Goal: Task Accomplishment & Management: Use online tool/utility

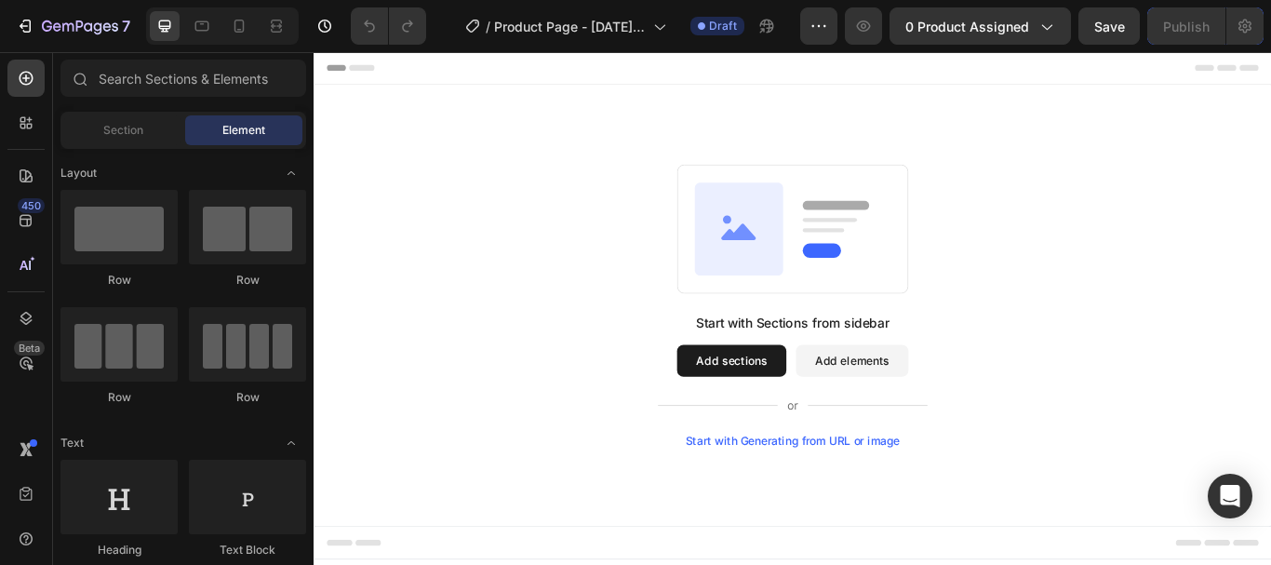
click at [826, 419] on button "Add sections" at bounding box center [800, 412] width 127 height 37
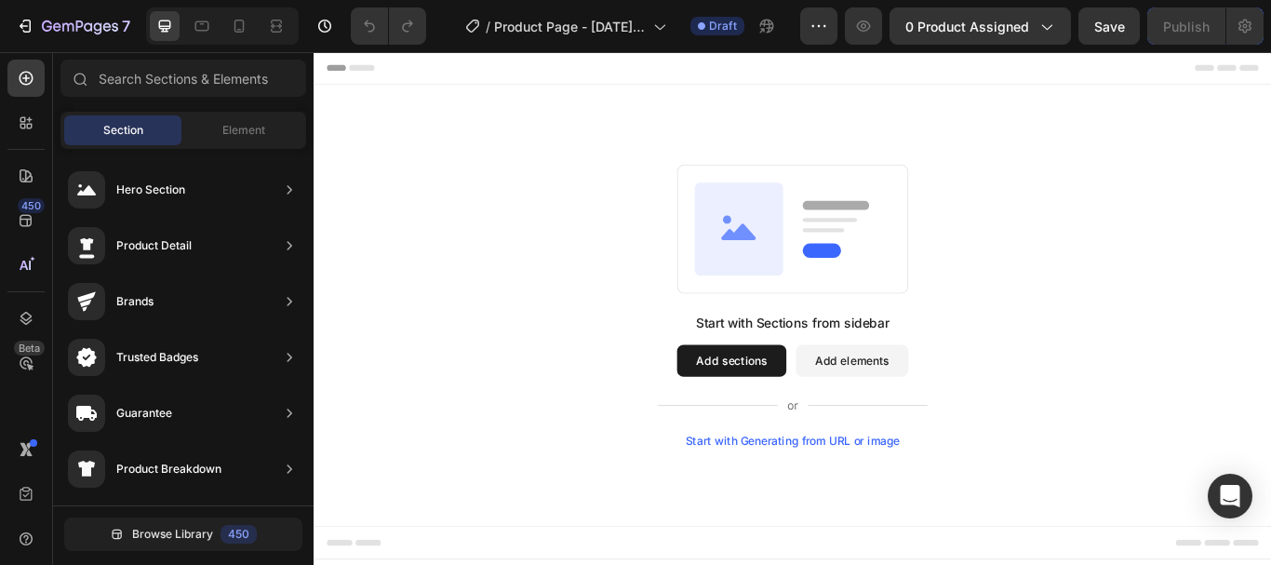
click at [824, 500] on div "Start with Generating from URL or image" at bounding box center [872, 505] width 250 height 15
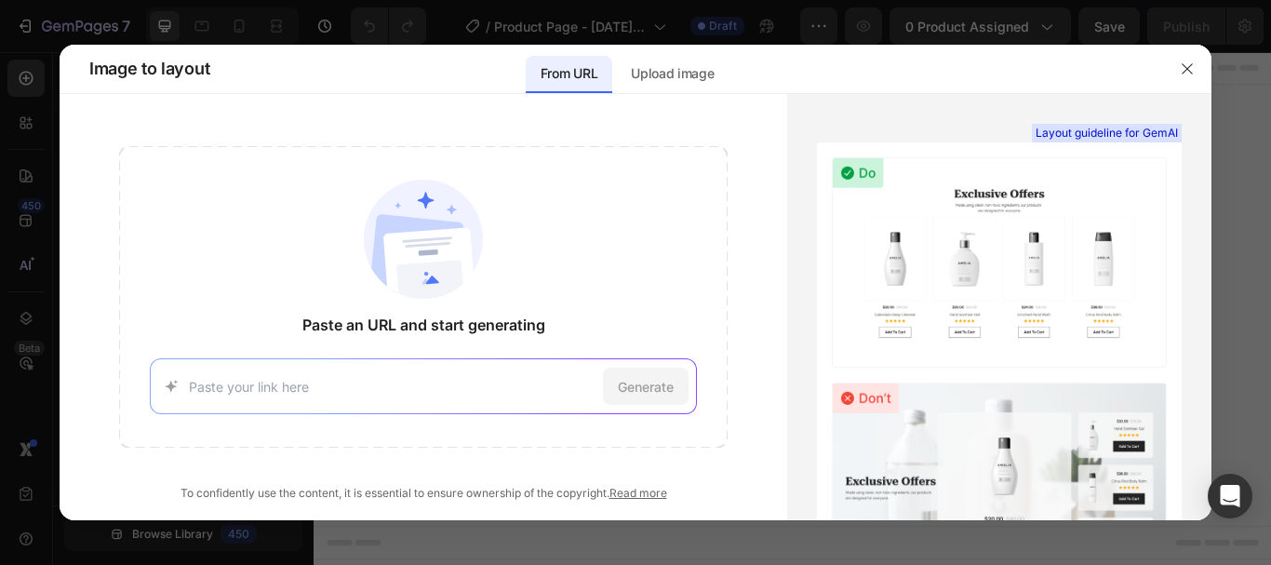
click at [540, 395] on input at bounding box center [393, 387] width 408 height 20
paste input "[DOMAIN_NAME][URL]"
type input "[DOMAIN_NAME][URL]"
click at [652, 384] on span "Generate" at bounding box center [646, 387] width 56 height 20
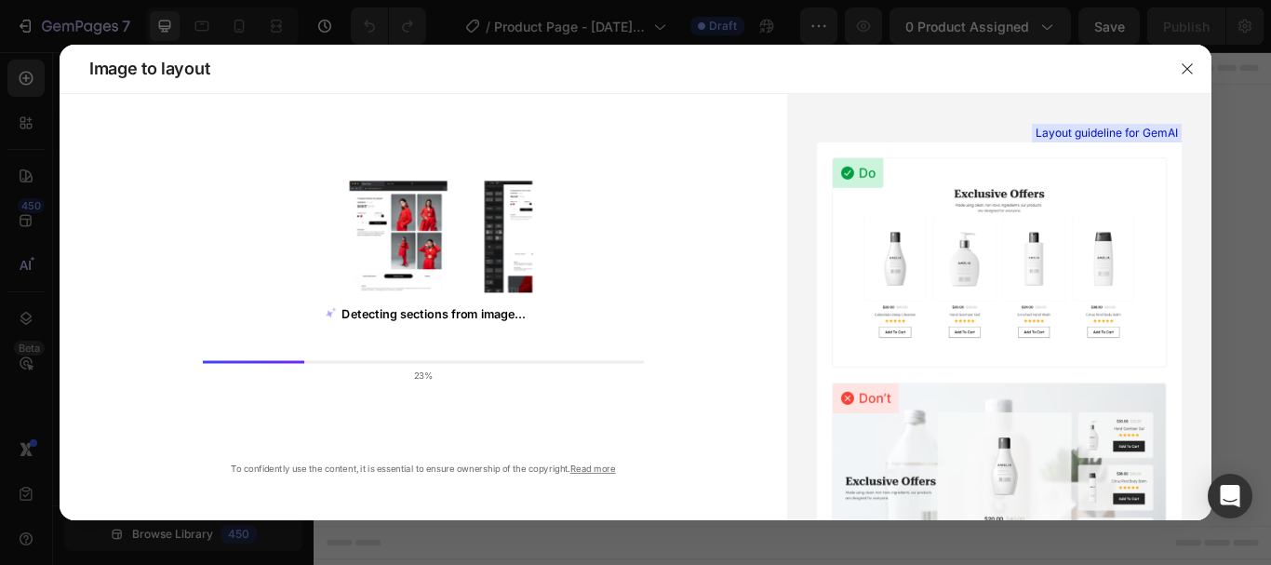
click at [1197, 66] on button "button" at bounding box center [1188, 69] width 30 height 30
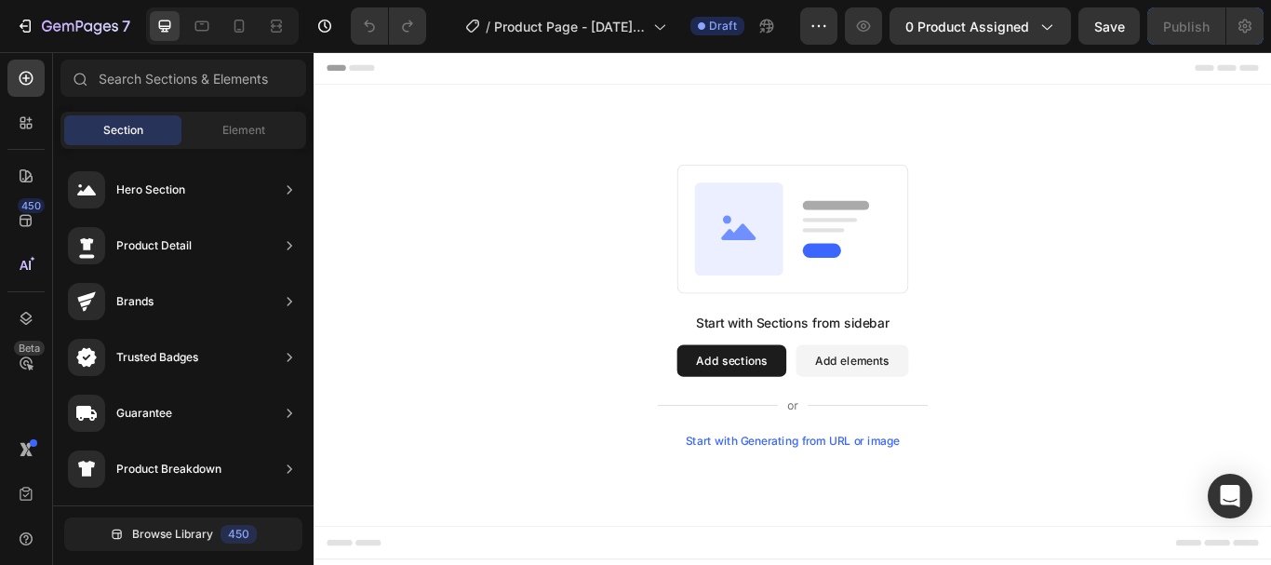
click at [806, 442] on div "Start with Sections from sidebar Add sections Add elements Start with Generatin…" at bounding box center [872, 434] width 315 height 156
click at [826, 446] on div "Start with Sections from sidebar Add sections Add elements Start with Generatin…" at bounding box center [872, 434] width 315 height 156
click at [799, 428] on button "Add sections" at bounding box center [800, 412] width 127 height 37
click at [797, 394] on button "Add sections" at bounding box center [800, 412] width 127 height 37
click at [805, 428] on button "Add sections" at bounding box center [800, 412] width 127 height 37
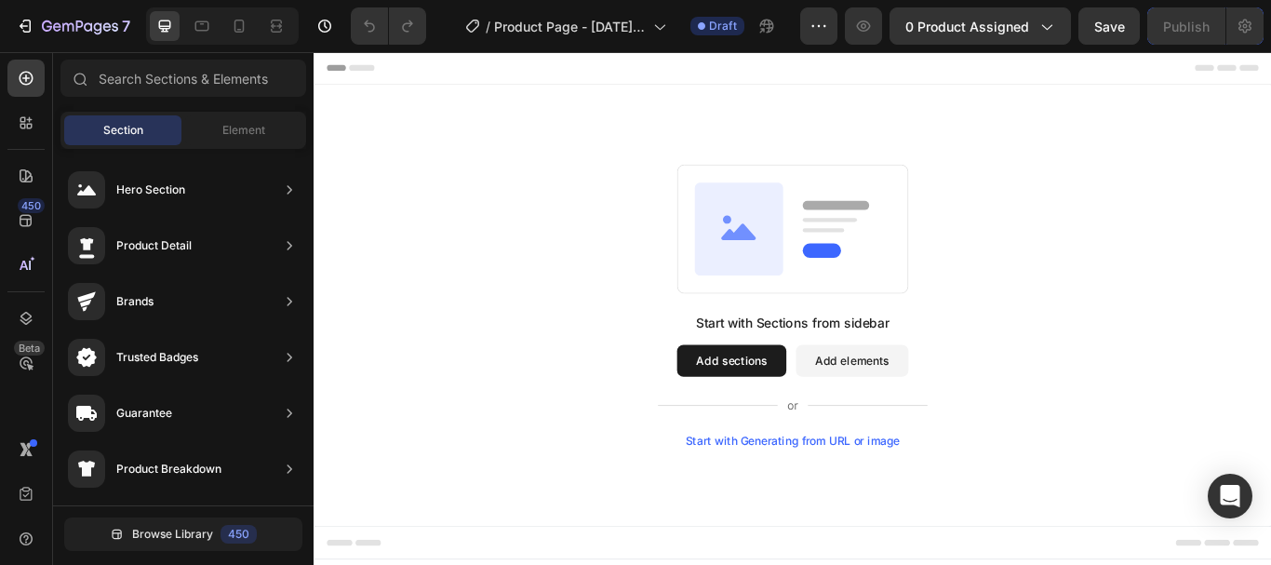
click at [837, 411] on button "Add sections" at bounding box center [800, 412] width 127 height 37
click at [776, 409] on button "Add sections" at bounding box center [800, 412] width 127 height 37
click at [778, 409] on button "Add sections" at bounding box center [800, 412] width 127 height 37
drag, startPoint x: 778, startPoint y: 409, endPoint x: 520, endPoint y: 343, distance: 266.1
click at [520, 343] on div "Start with Sections from sidebar Add sections Add elements Start with Generatin…" at bounding box center [872, 347] width 983 height 329
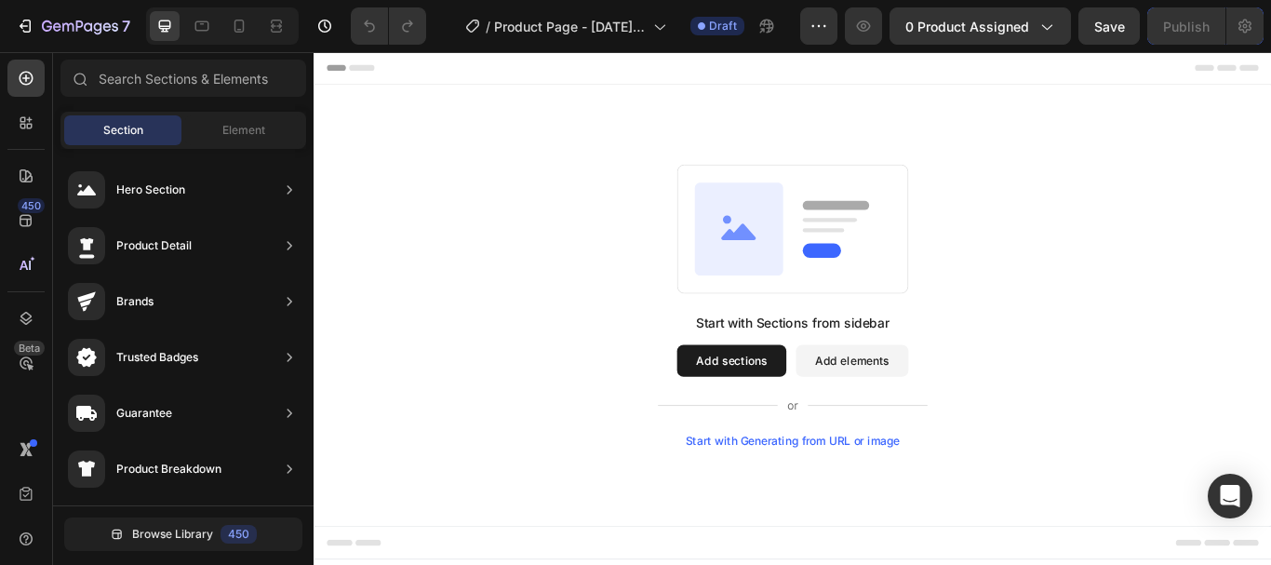
click at [273, 137] on div "Element" at bounding box center [243, 130] width 117 height 30
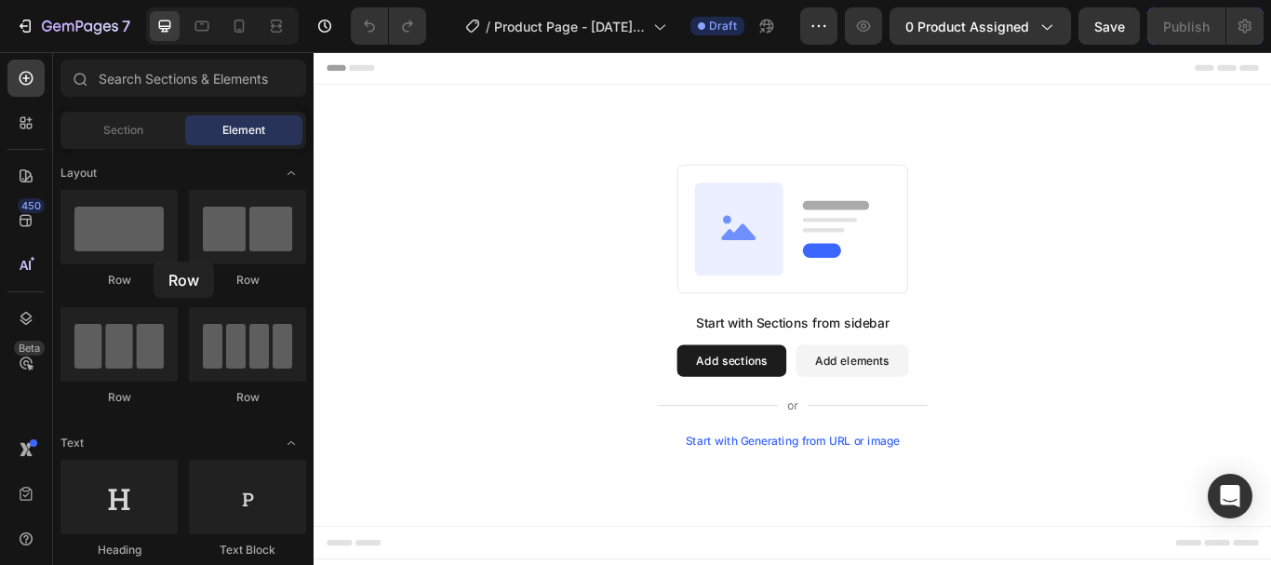
click at [154, 261] on div at bounding box center [118, 227] width 117 height 74
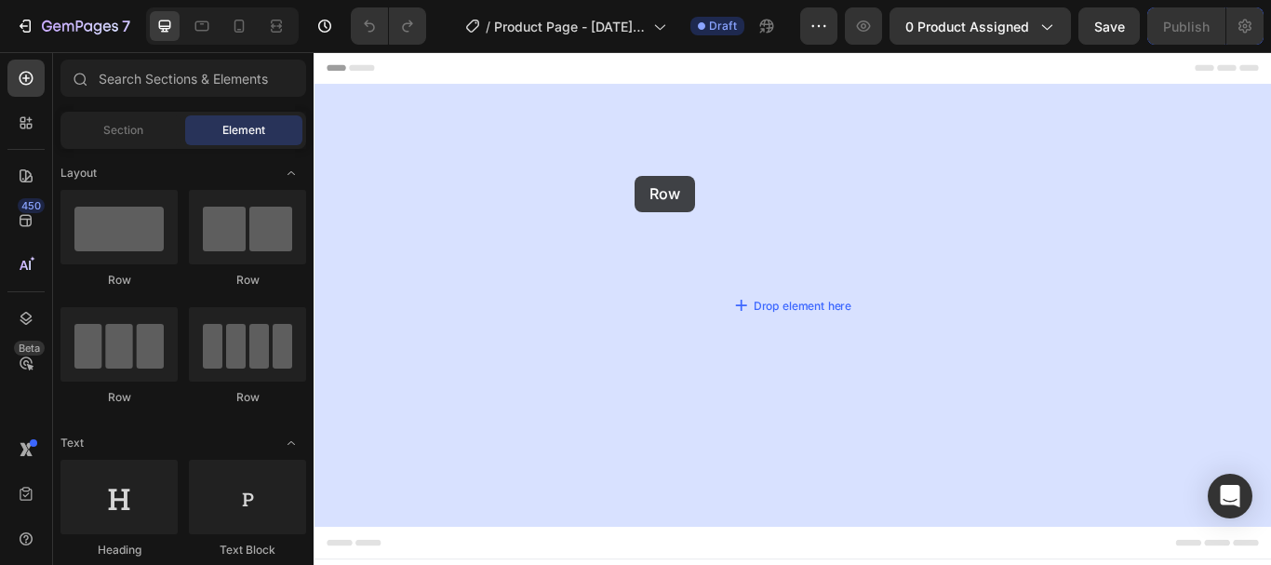
drag, startPoint x: 448, startPoint y: 296, endPoint x: 689, endPoint y: 205, distance: 257.7
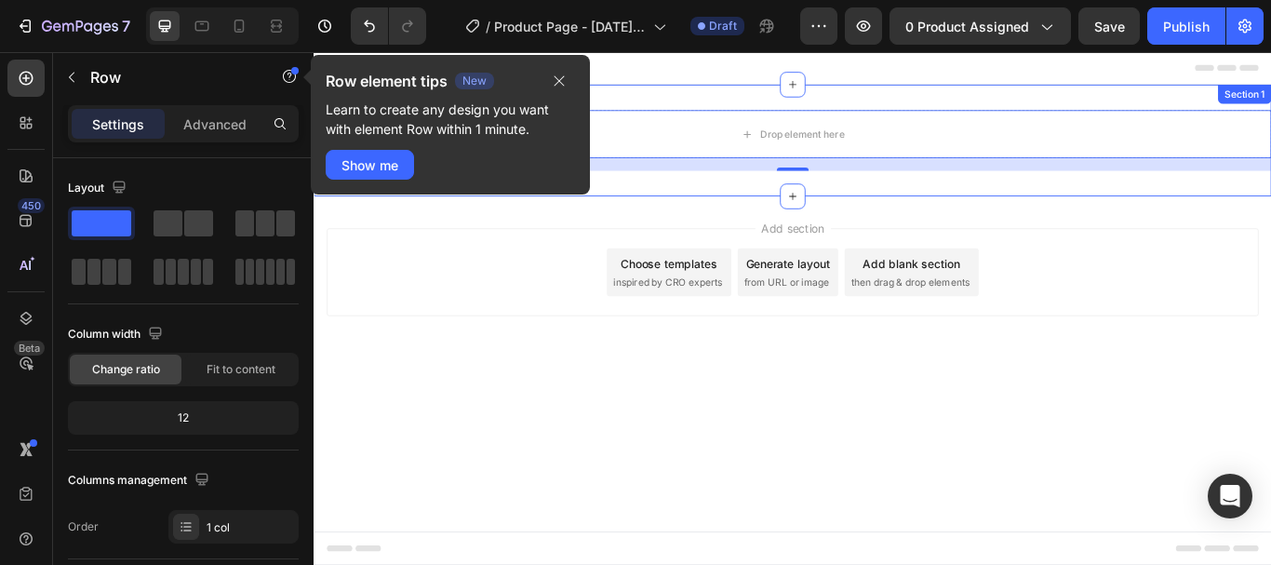
click at [1270, 101] on div "Drop element here Row 16 Section 1" at bounding box center [872, 155] width 1117 height 130
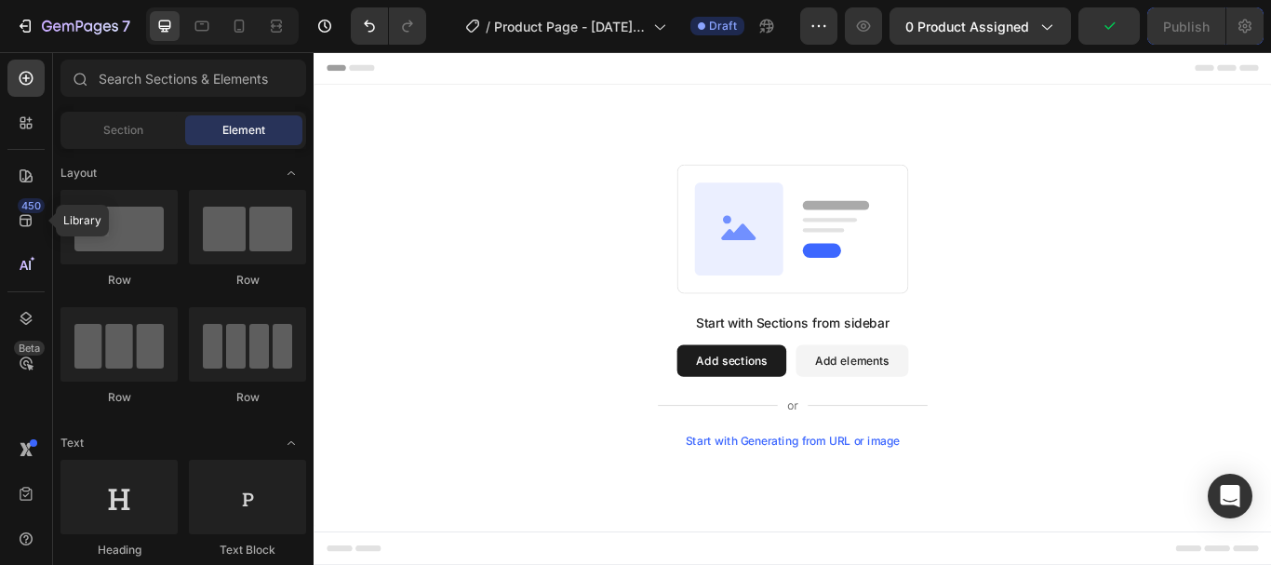
click at [30, 222] on icon at bounding box center [26, 220] width 19 height 19
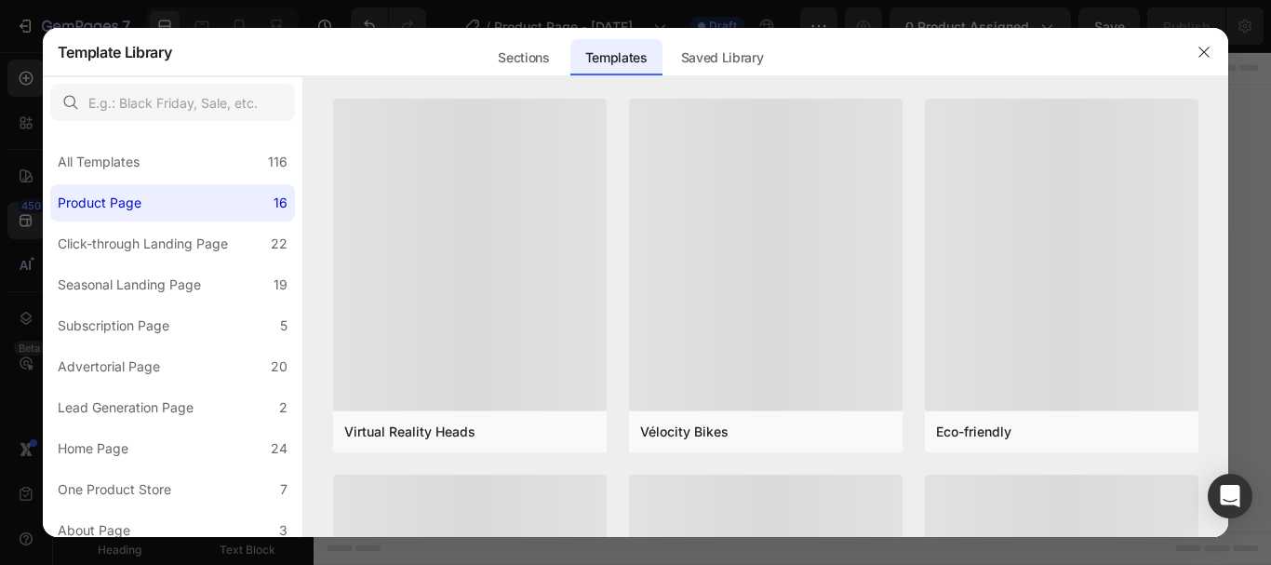
click at [18, 132] on div at bounding box center [635, 282] width 1271 height 565
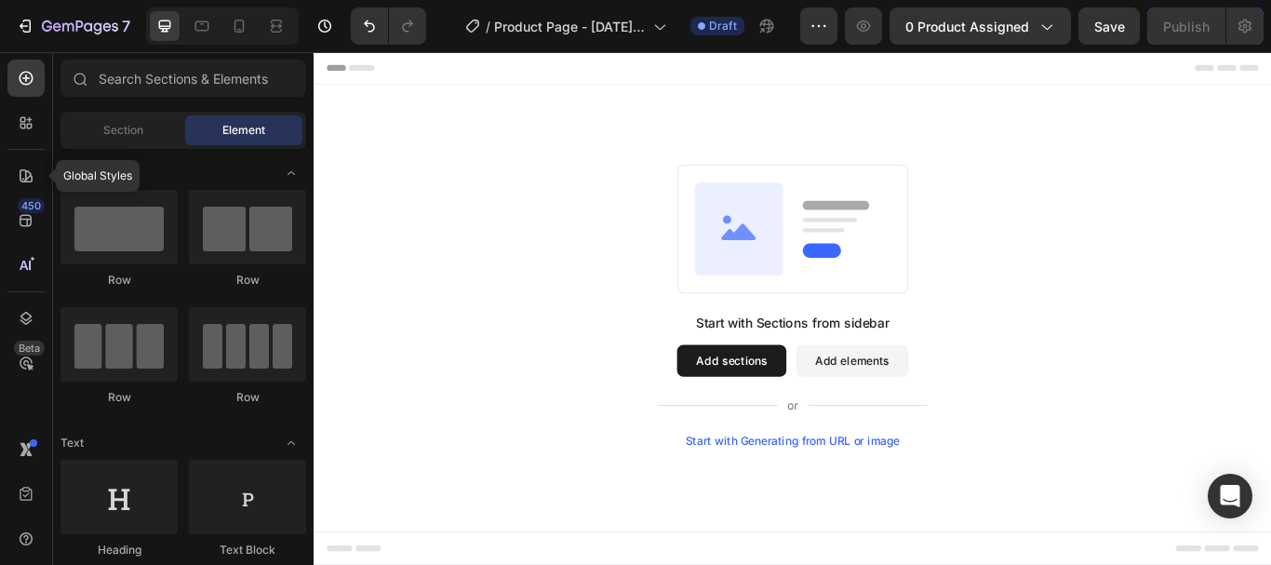
click at [24, 157] on div at bounding box center [25, 175] width 37 height 37
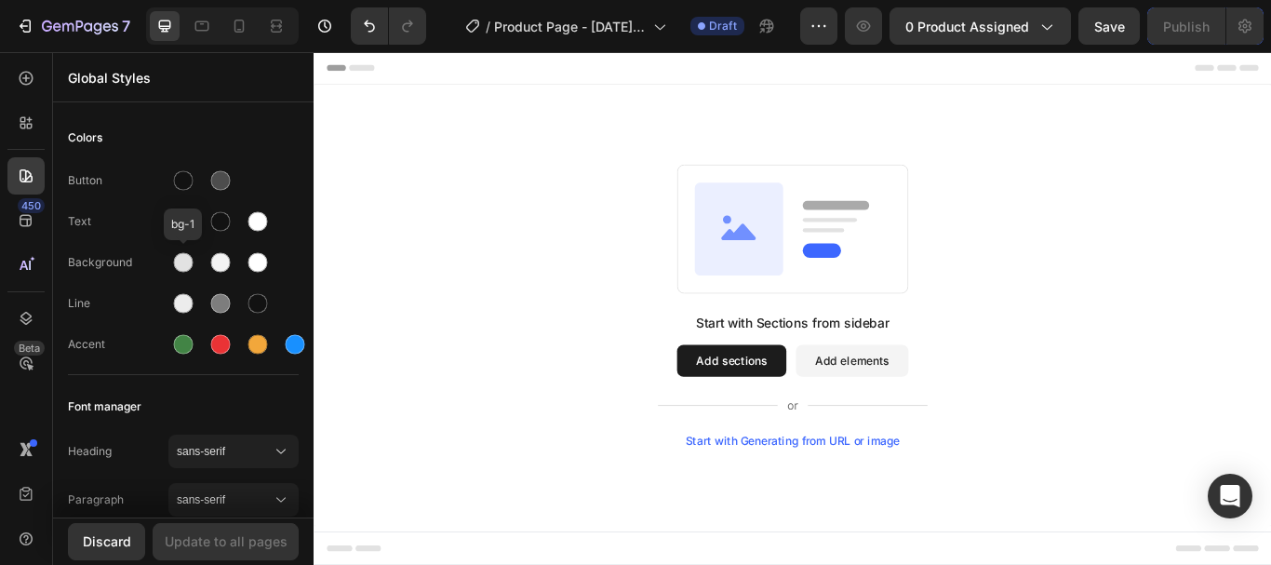
click at [194, 269] on div at bounding box center [183, 263] width 30 height 30
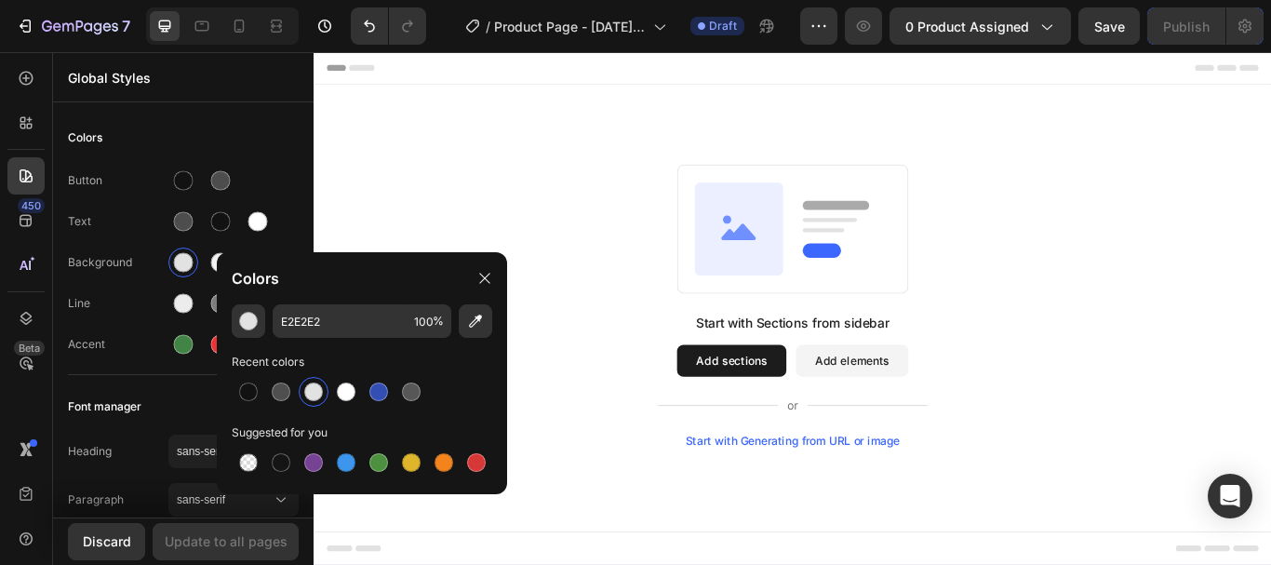
click at [244, 399] on div at bounding box center [248, 391] width 19 height 19
type input "121212"
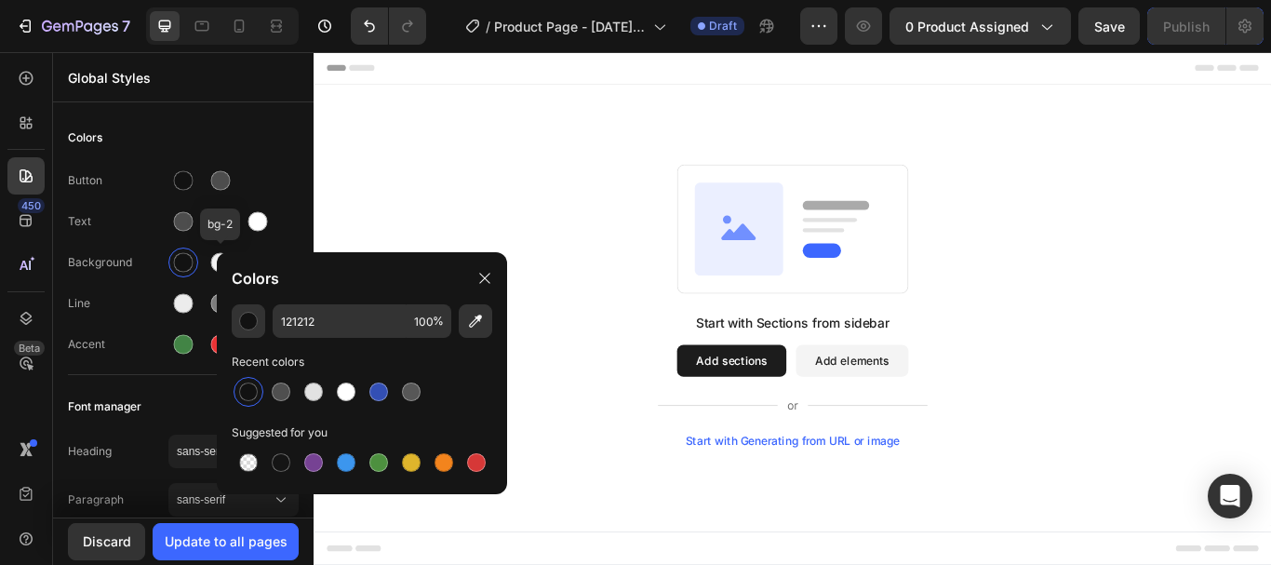
click at [205, 261] on div at bounding box center [221, 263] width 34 height 34
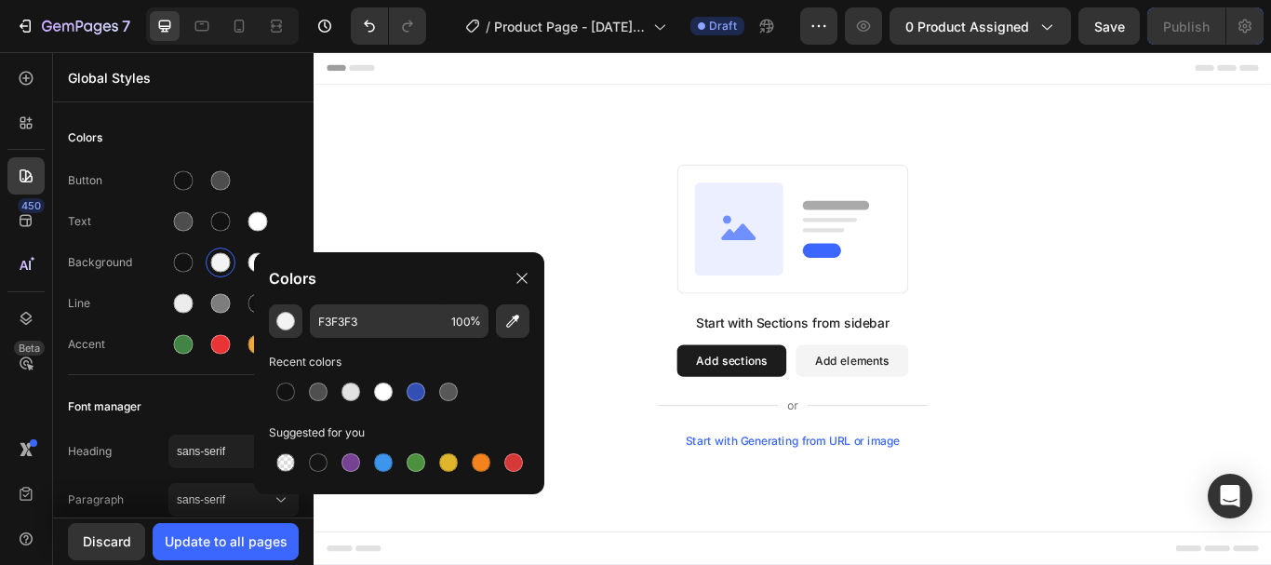
click at [288, 385] on div at bounding box center [285, 391] width 19 height 19
type input "121212"
click at [252, 269] on div at bounding box center [258, 263] width 20 height 20
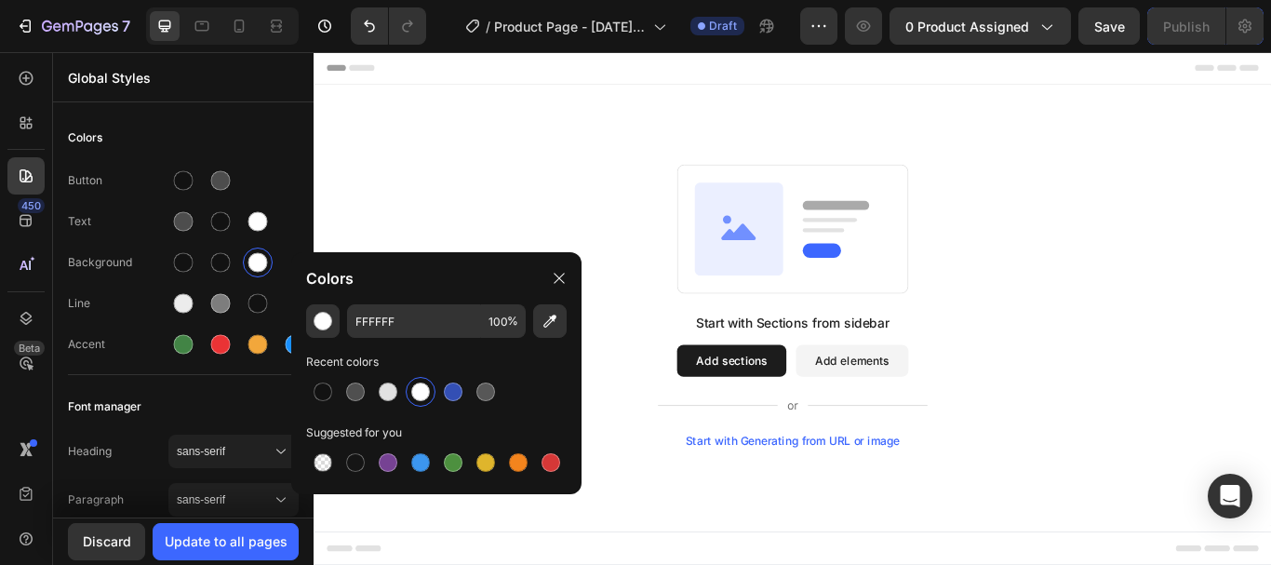
click at [320, 399] on div at bounding box center [323, 391] width 19 height 19
type input "121212"
click at [516, 239] on div "Start with Sections from sidebar Add sections Add elements Start with Generatin…" at bounding box center [872, 347] width 983 height 329
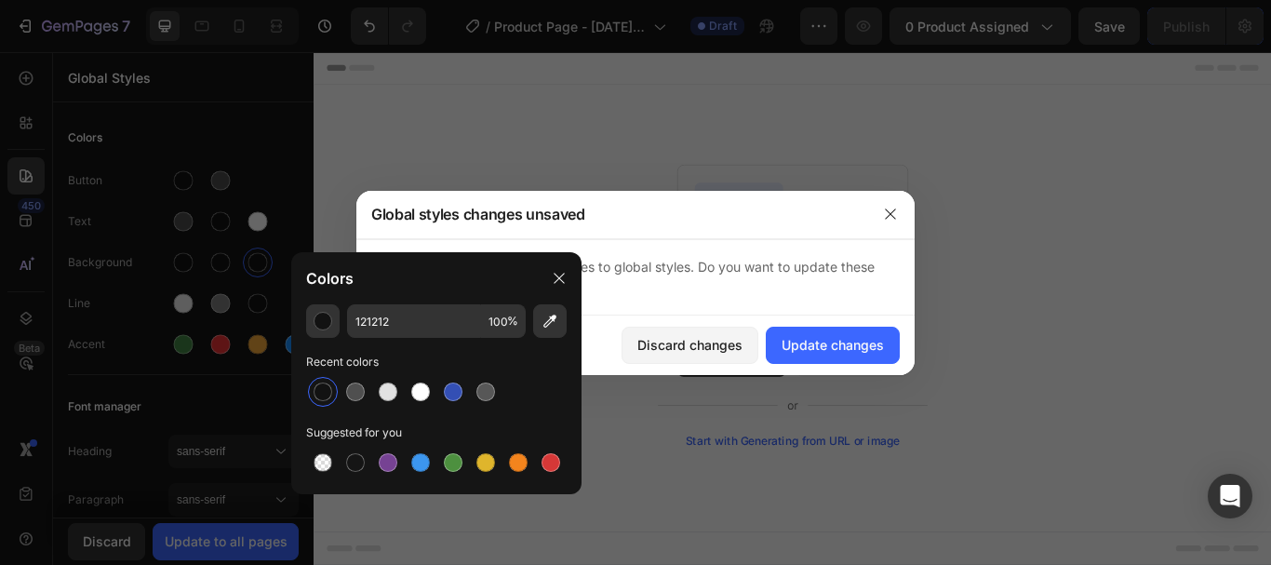
click at [844, 349] on div "Update changes" at bounding box center [833, 345] width 102 height 20
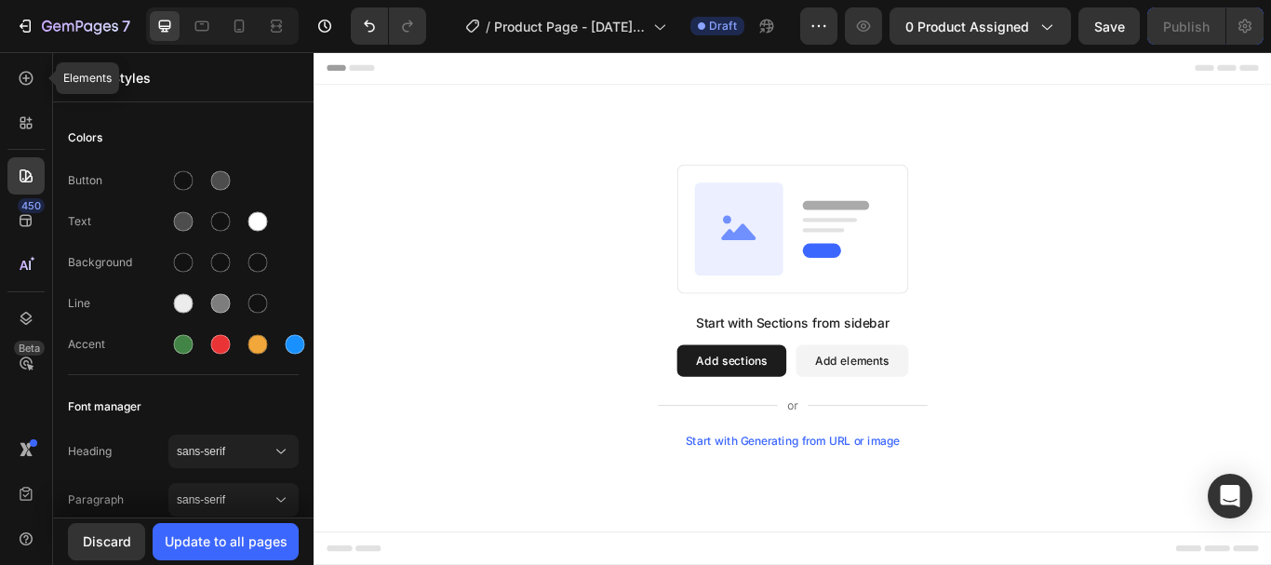
click at [38, 91] on div at bounding box center [25, 78] width 37 height 37
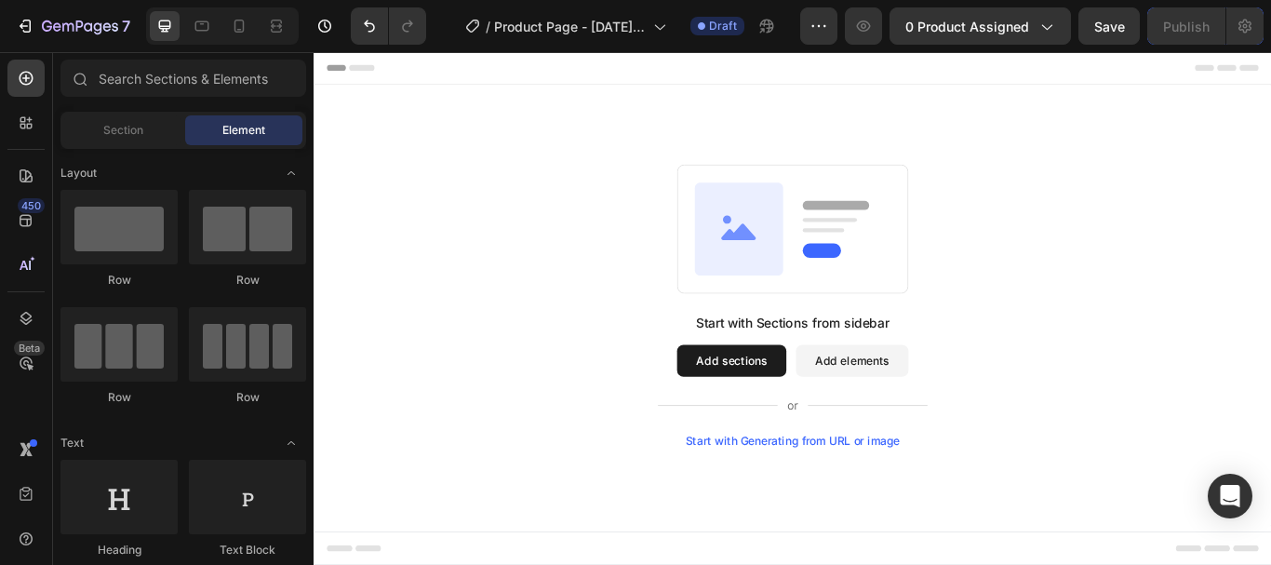
click at [133, 127] on span "Section" at bounding box center [123, 130] width 40 height 17
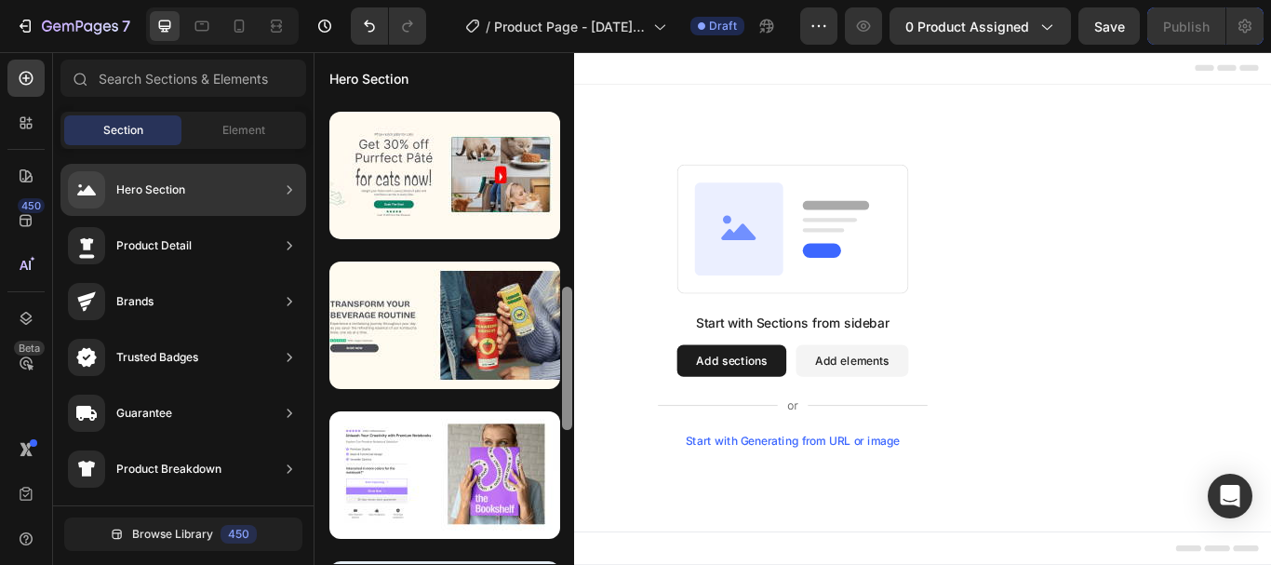
drag, startPoint x: 571, startPoint y: 242, endPoint x: 553, endPoint y: 429, distance: 188.0
click at [553, 429] on div at bounding box center [445, 332] width 260 height 462
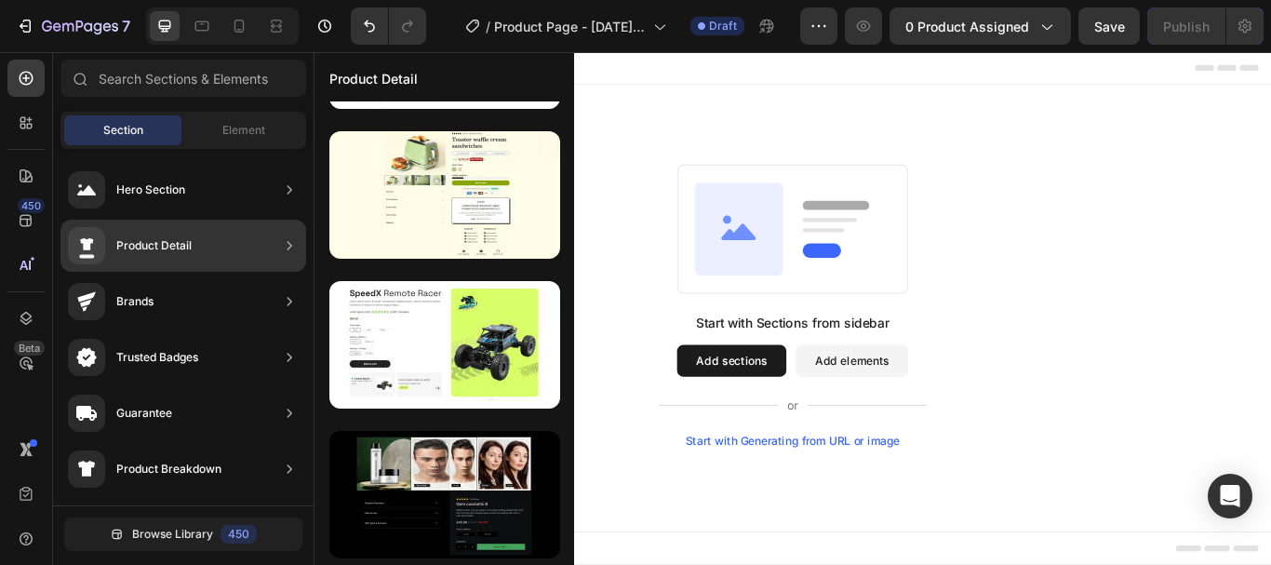
scroll to position [738, 0]
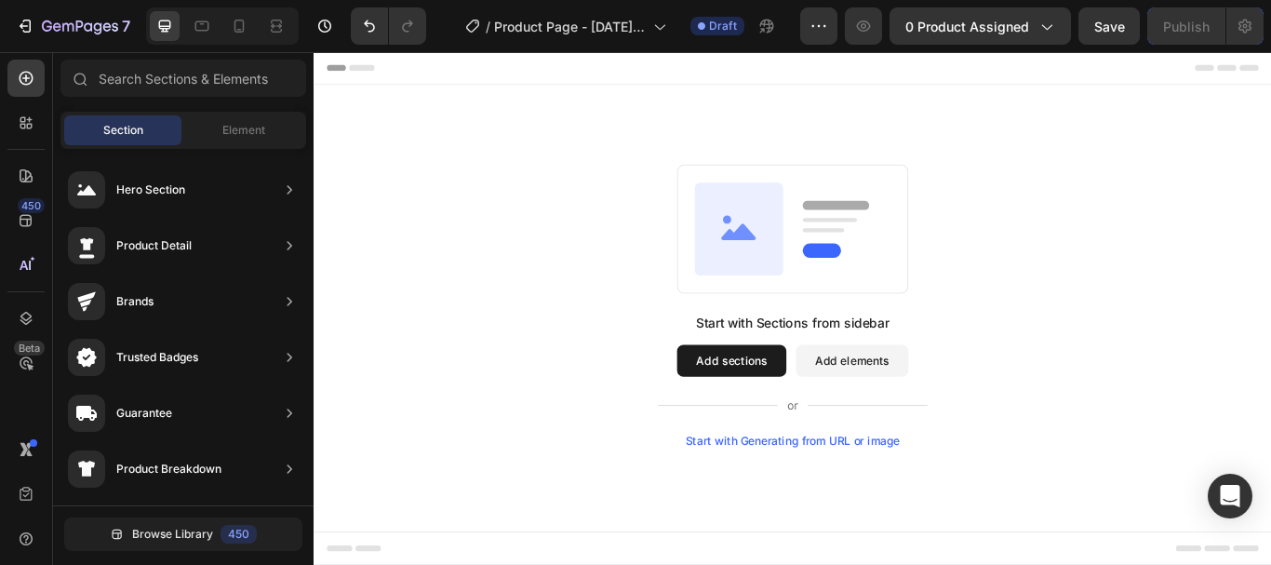
drag, startPoint x: 886, startPoint y: 327, endPoint x: 621, endPoint y: 249, distance: 276.2
click at [150, 244] on div "Product Detail" at bounding box center [153, 245] width 75 height 19
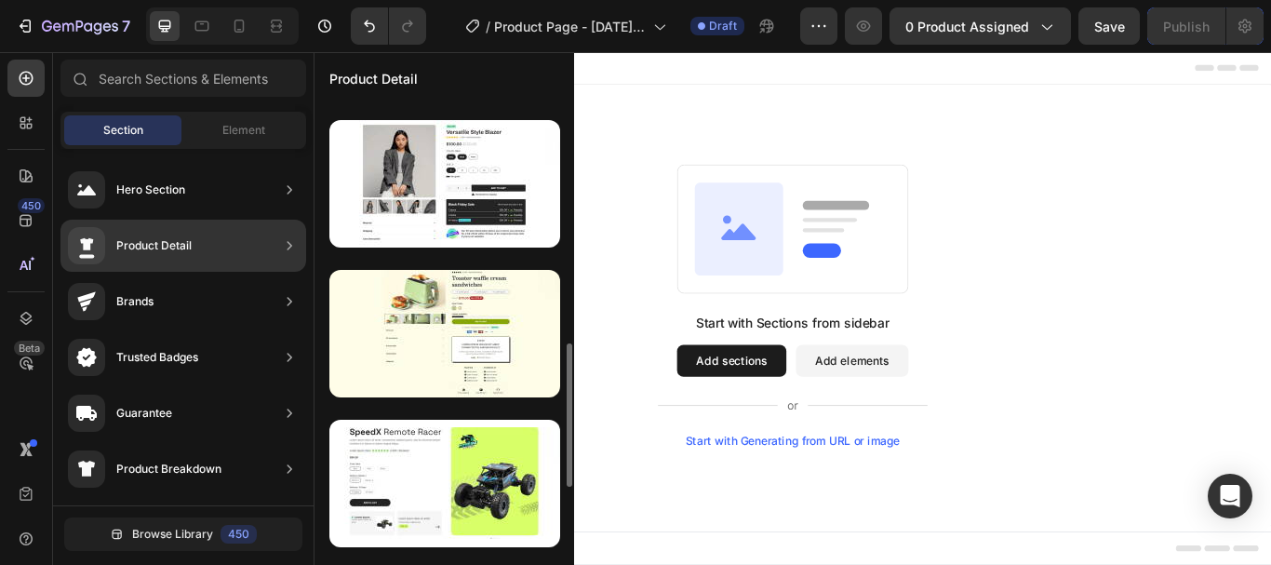
scroll to position [0, 0]
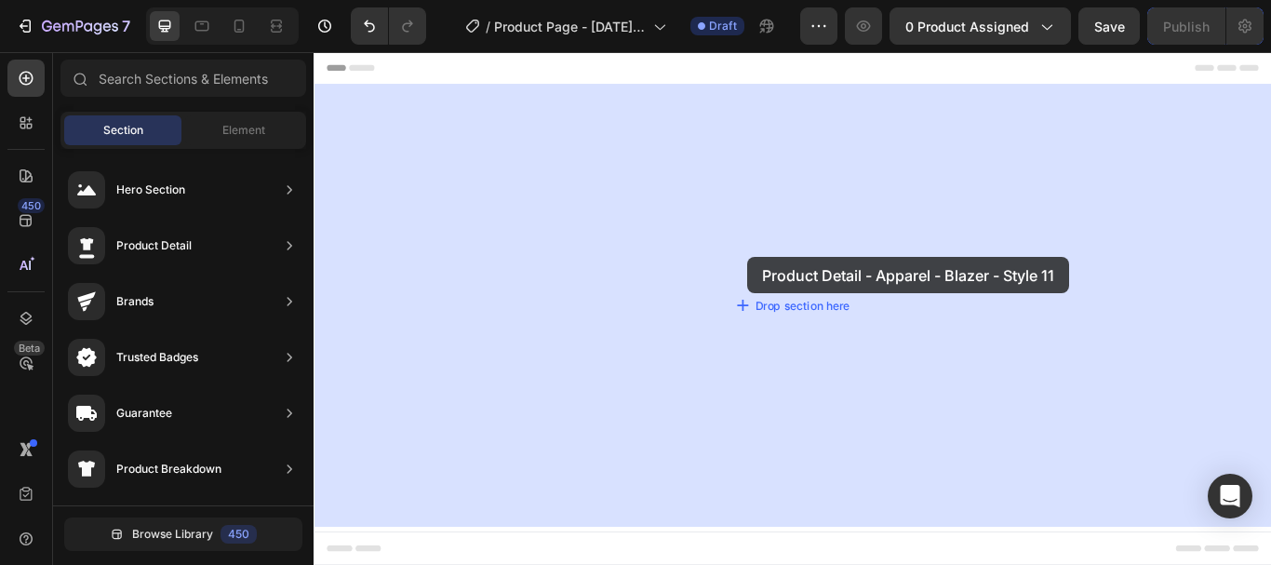
drag, startPoint x: 802, startPoint y: 331, endPoint x: 822, endPoint y: 290, distance: 45.4
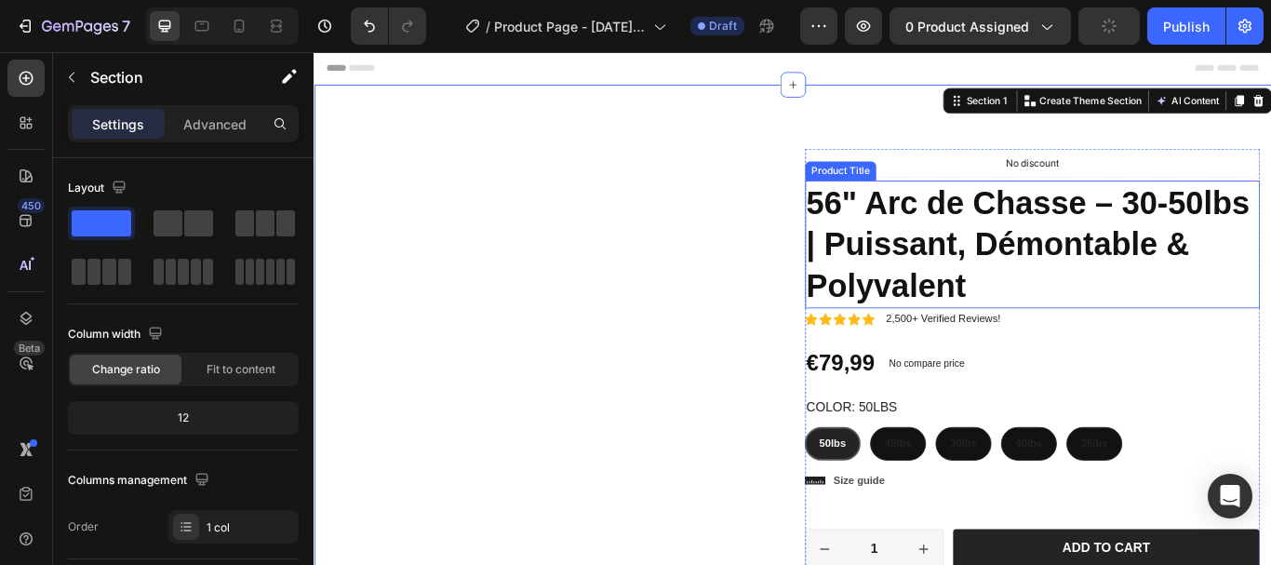
click at [1048, 270] on h1 "56" Arc de Chasse – 30-50lbs | Puissant, Démontable & Polyvalent" at bounding box center [1151, 276] width 530 height 149
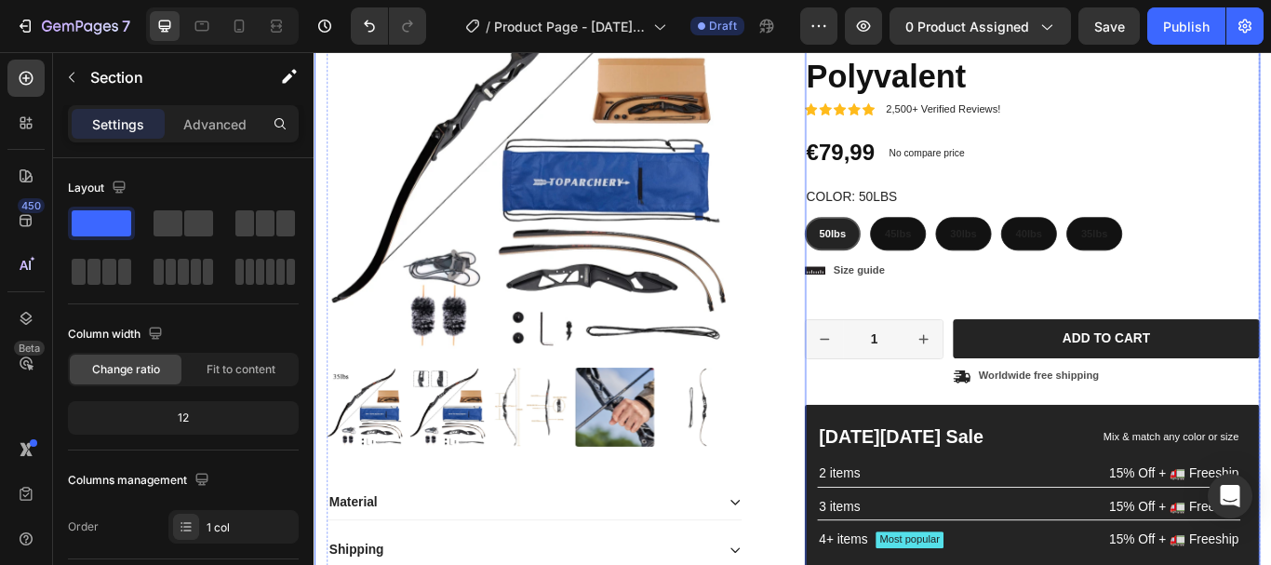
scroll to position [241, 0]
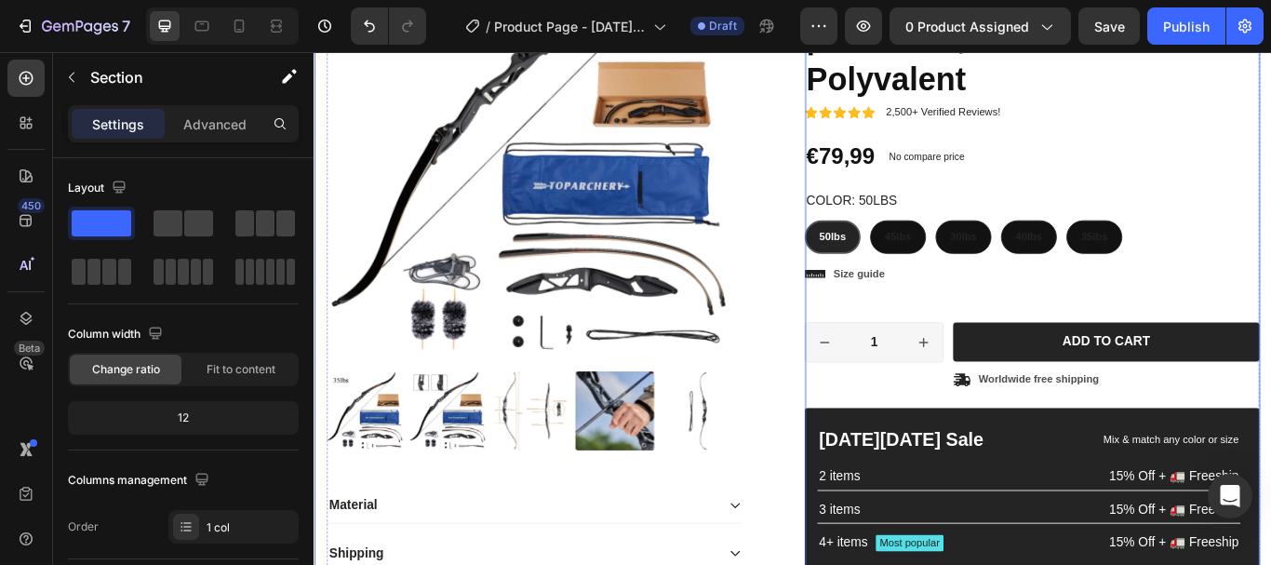
click at [1270, 305] on div "Icon Size guide Text Block Row" at bounding box center [1151, 311] width 530 height 24
click at [1270, 272] on div "50lbs 50lbs 50lbs 45lbs 45lbs 45lbs 30lbs 30lbs 30lbs 40lbs 40lbs 40lbs 35lbs 3…" at bounding box center [1151, 267] width 530 height 39
click at [1270, 311] on div "Icon Size guide Text Block Row" at bounding box center [1151, 311] width 530 height 24
click at [1228, 303] on div "Icon Size guide Text Block Row" at bounding box center [1151, 311] width 530 height 24
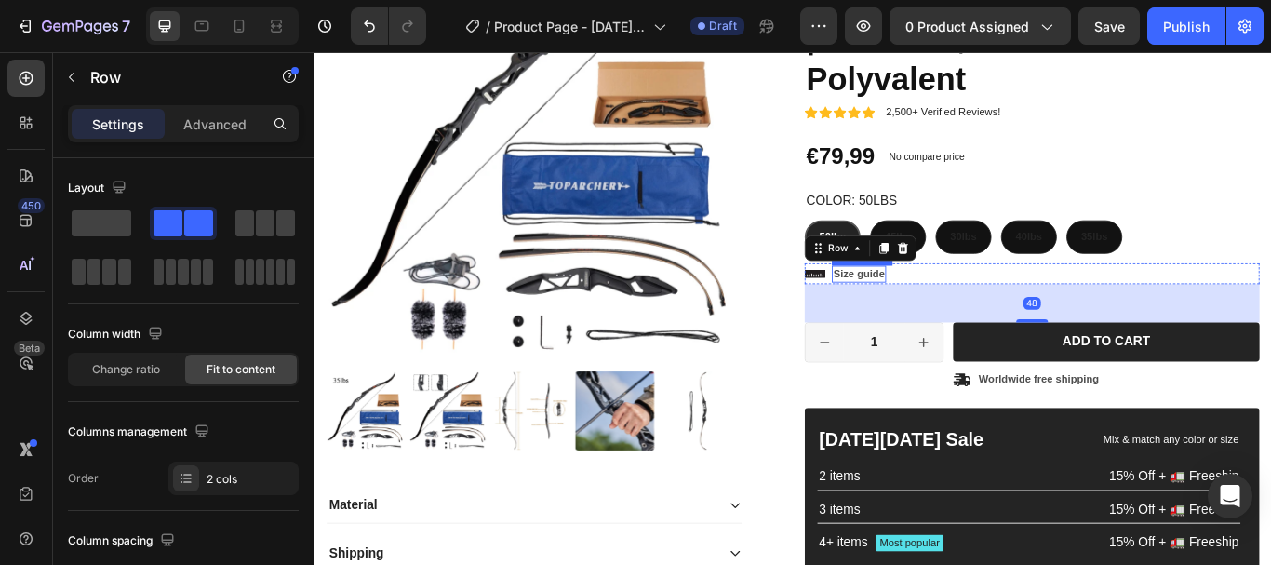
click at [949, 310] on p "Size guide" at bounding box center [949, 311] width 60 height 16
click at [954, 308] on p "Size guide" at bounding box center [949, 311] width 60 height 16
click at [998, 305] on div "Icon Size guide Text Block Row 48" at bounding box center [1151, 311] width 530 height 24
click at [994, 274] on icon at bounding box center [1000, 281] width 15 height 15
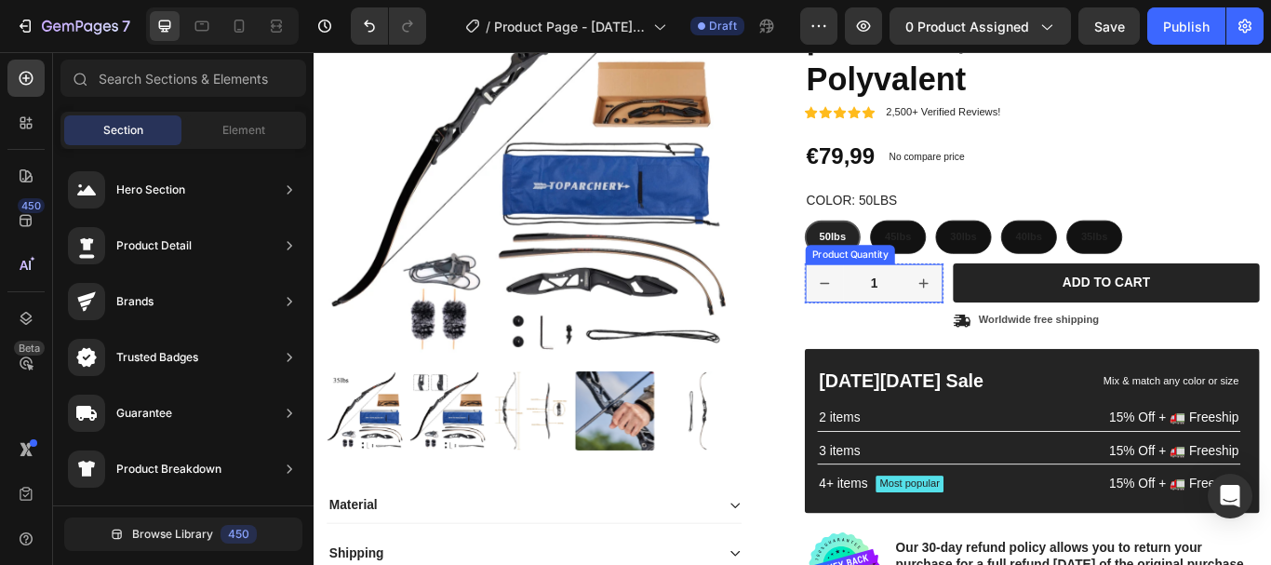
click at [1002, 328] on button "increment" at bounding box center [1024, 322] width 45 height 45
click at [905, 328] on icon "decrement" at bounding box center [909, 322] width 19 height 19
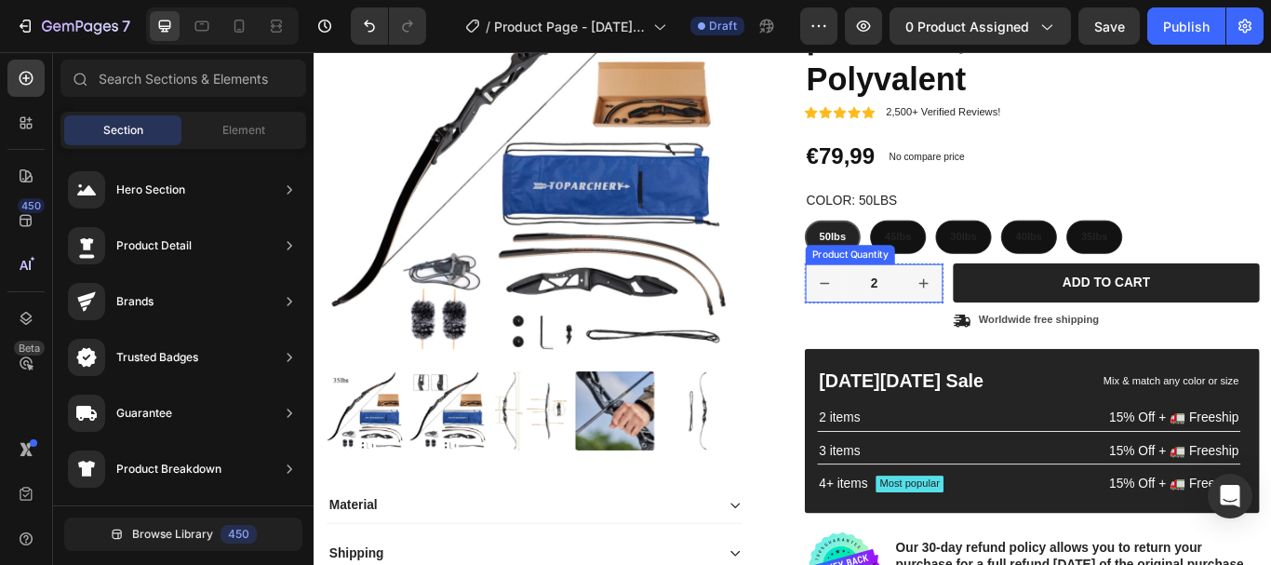
click at [905, 328] on icon "decrement" at bounding box center [909, 322] width 19 height 19
type input "1"
click at [905, 325] on icon "decrement" at bounding box center [909, 322] width 19 height 19
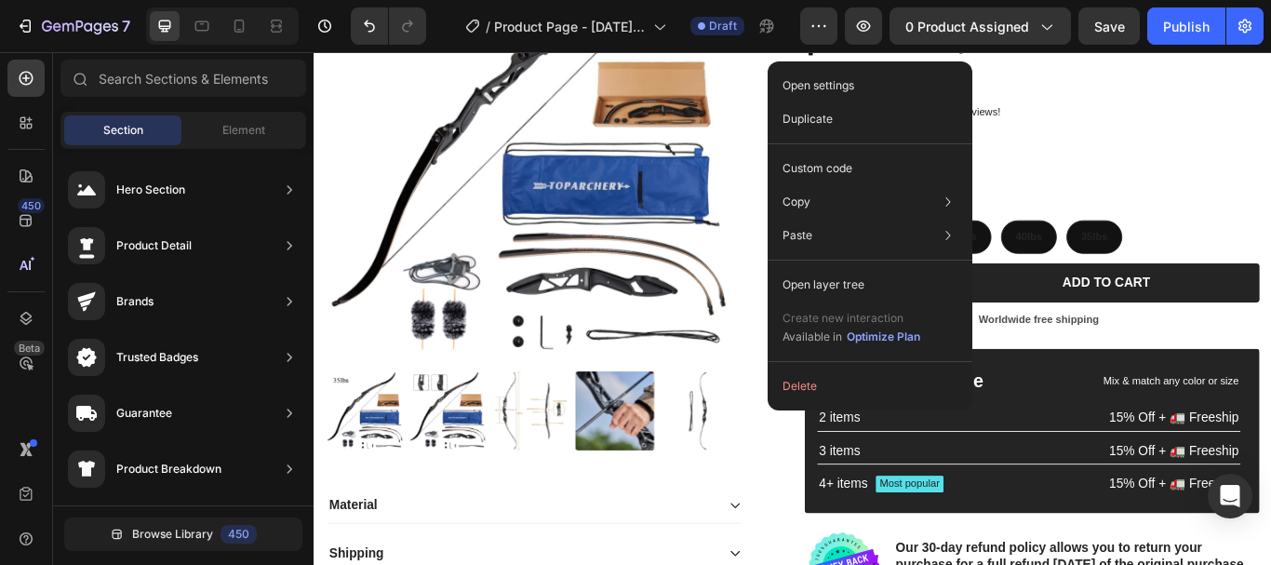
click at [821, 382] on button "Delete" at bounding box center [870, 386] width 190 height 34
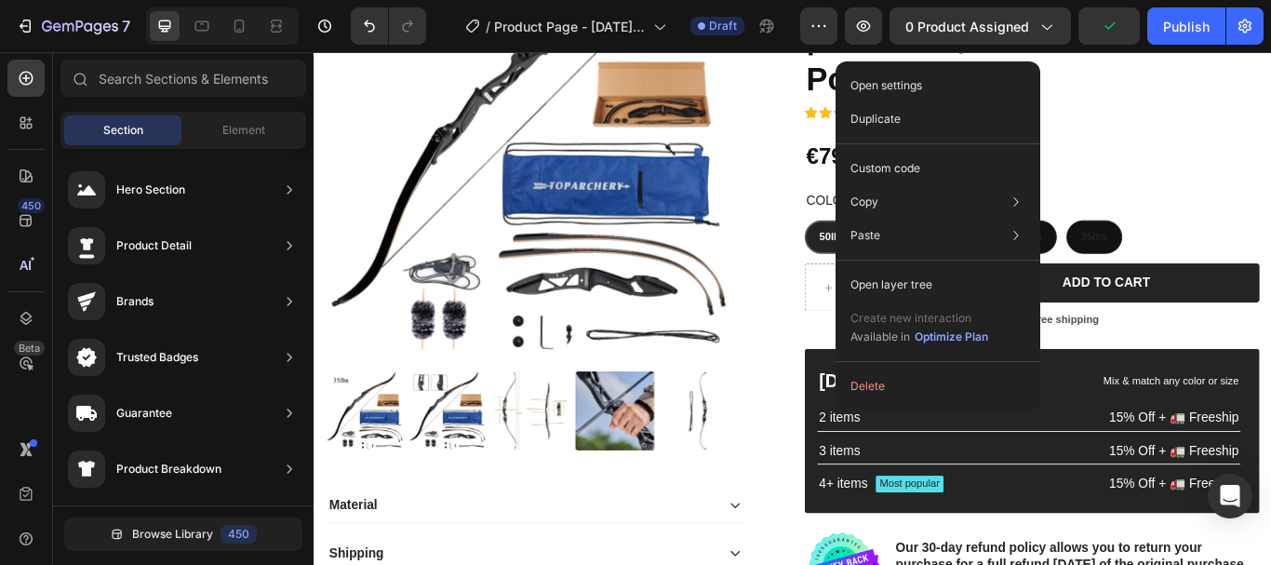
click at [905, 395] on button "Delete" at bounding box center [938, 386] width 190 height 34
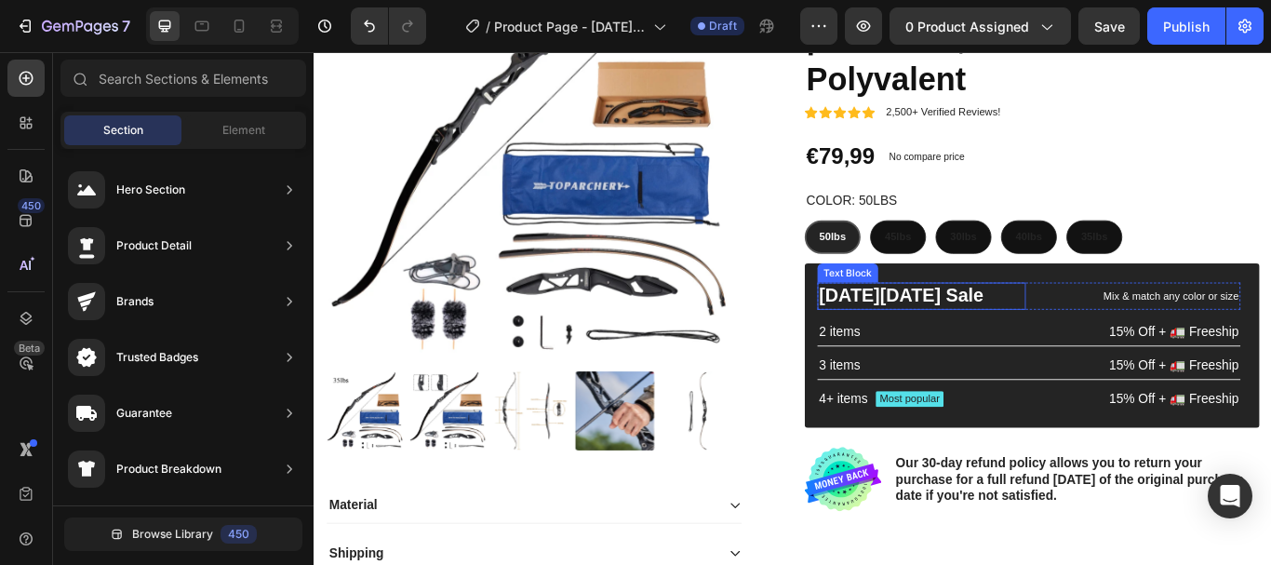
click at [1046, 329] on p "[DATE][DATE] Sale" at bounding box center [1022, 337] width 239 height 28
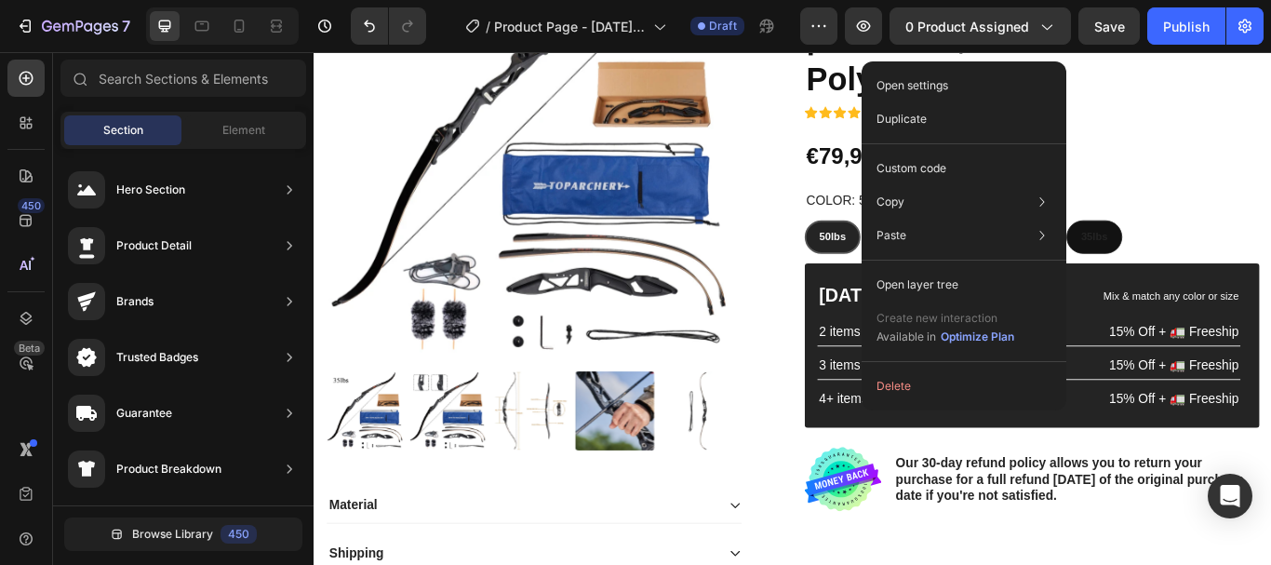
click at [925, 393] on button "Delete" at bounding box center [964, 386] width 190 height 34
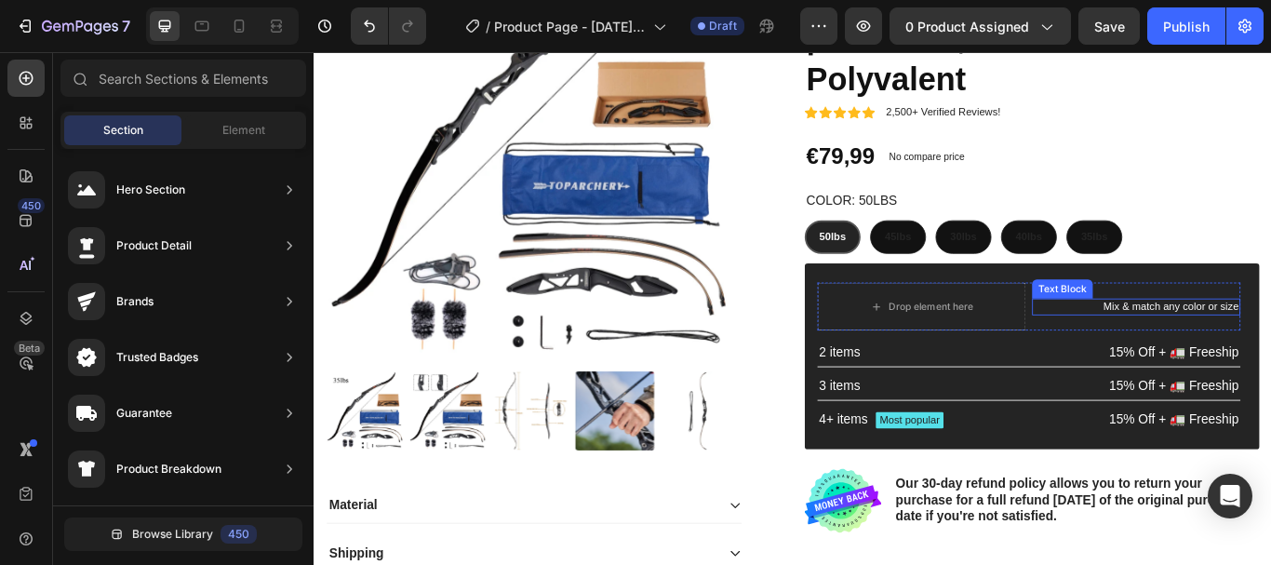
click at [1158, 320] on div "Text Block" at bounding box center [1186, 328] width 63 height 17
click at [1157, 320] on div "Text Block" at bounding box center [1186, 328] width 63 height 17
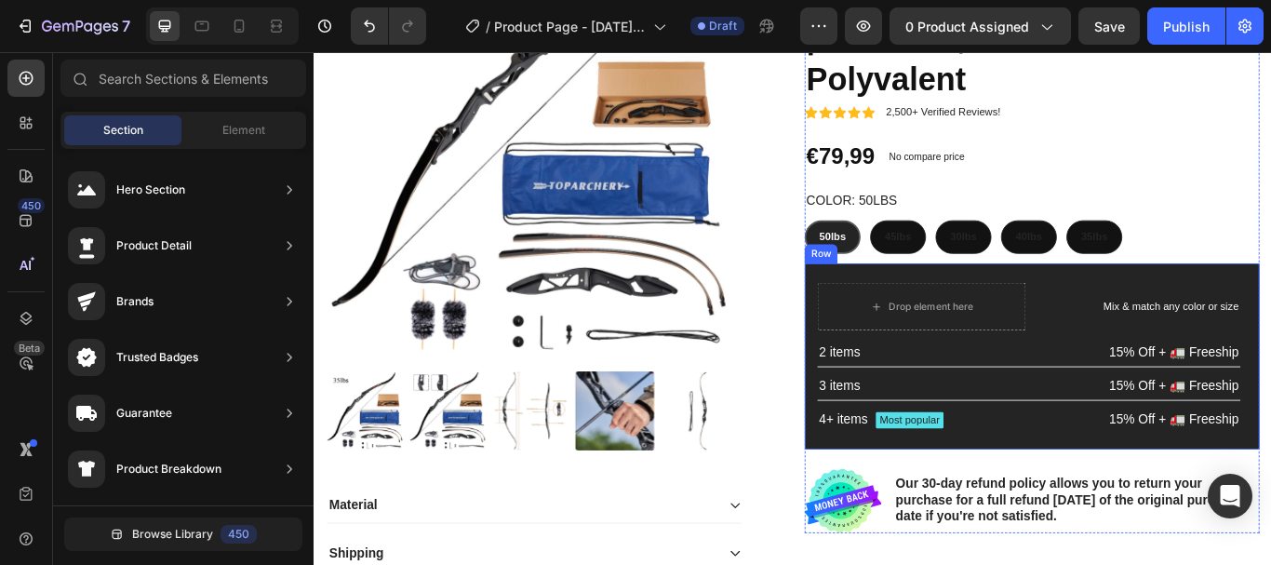
click at [1140, 309] on div "Drop element here Mix & match any color or size Text Block Row 2 items Text Blo…" at bounding box center [1151, 407] width 530 height 216
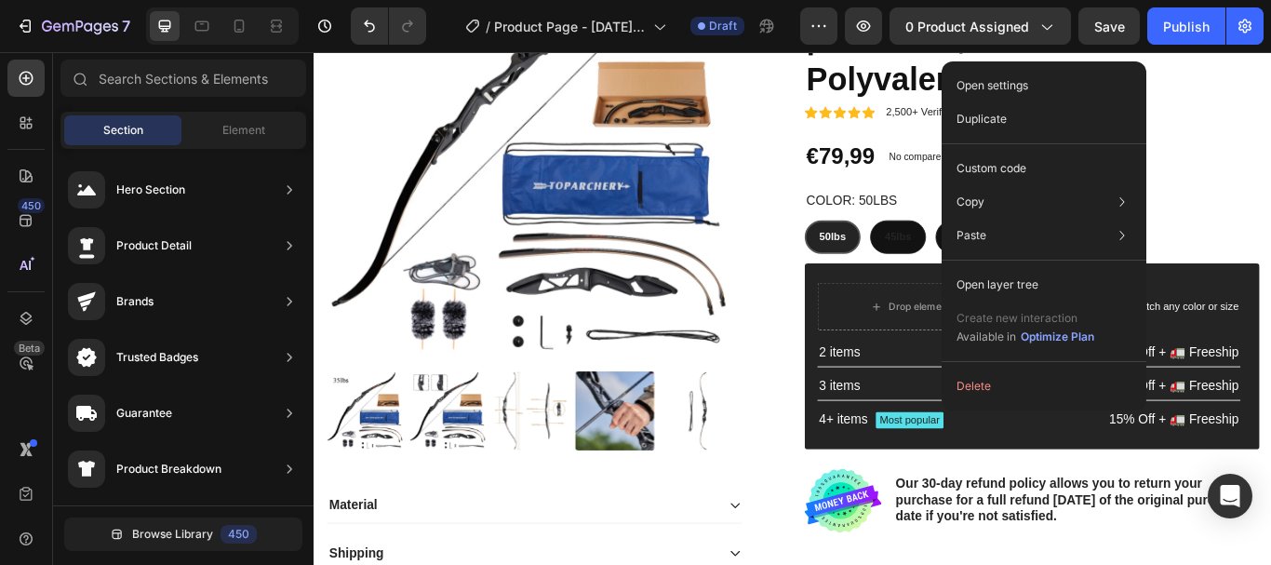
click at [1013, 379] on button "Delete" at bounding box center [1044, 386] width 190 height 34
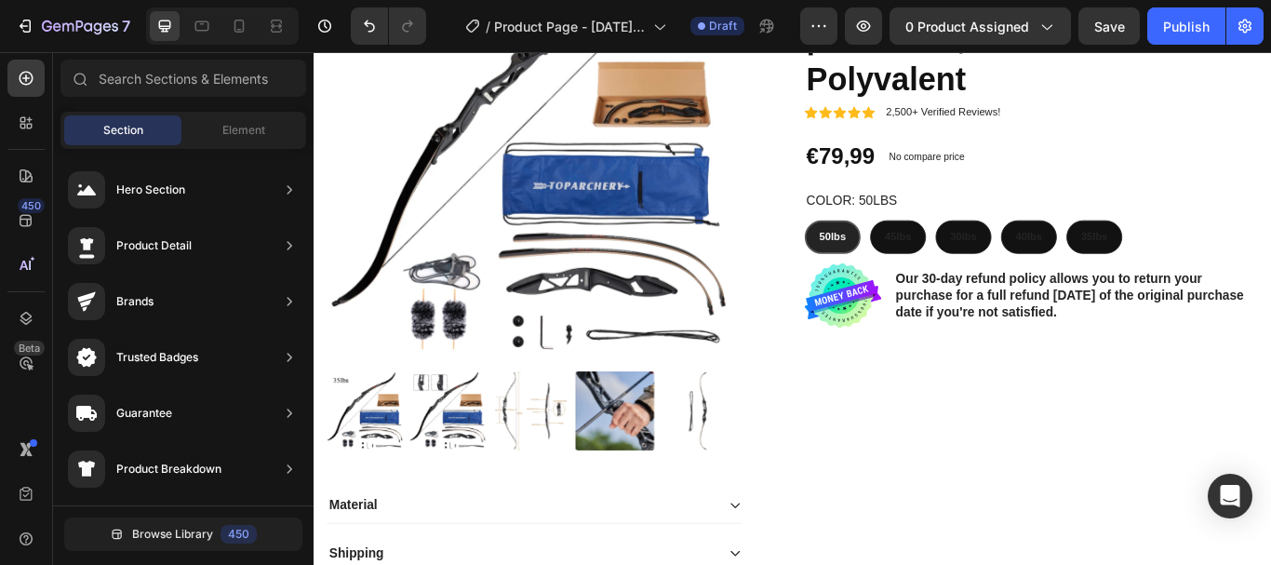
click at [1267, 322] on p "Our 30-day refund policy allows you to return your purchase for a full refund […" at bounding box center [1203, 336] width 422 height 58
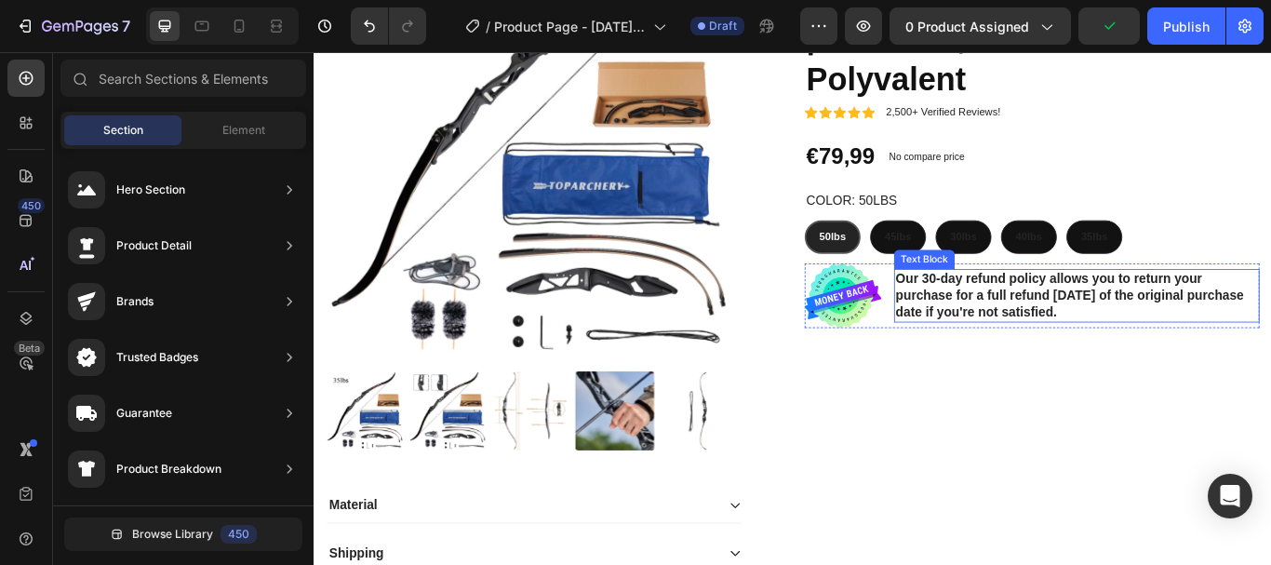
click at [948, 337] on img at bounding box center [930, 336] width 89 height 75
click at [950, 336] on img at bounding box center [930, 336] width 89 height 75
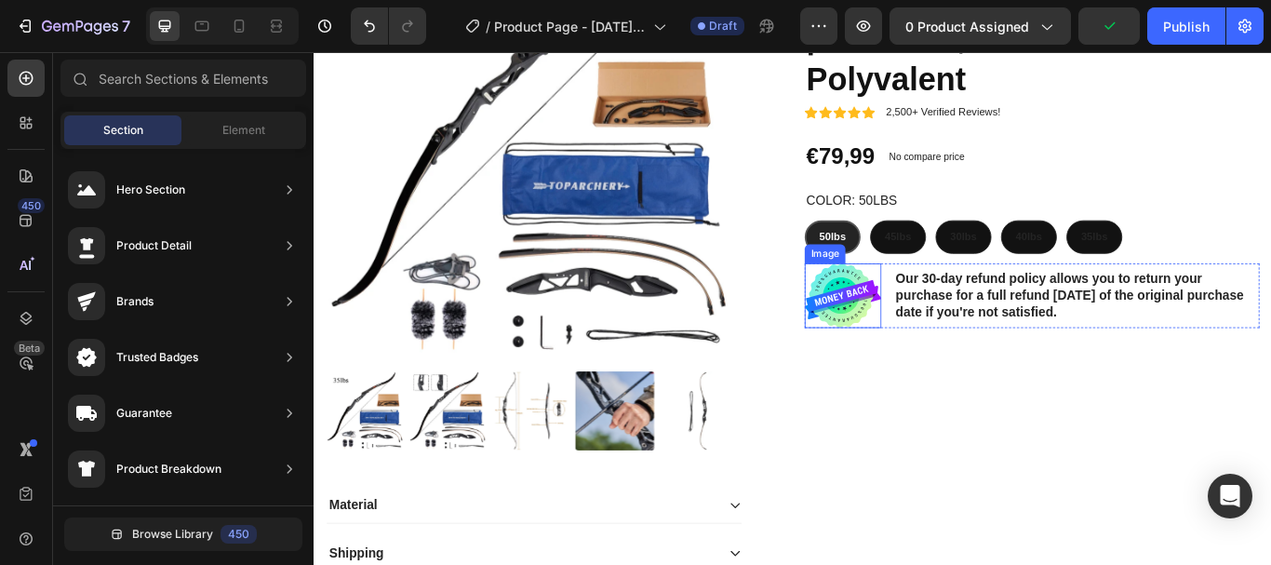
click at [956, 328] on img at bounding box center [930, 336] width 89 height 75
click at [1064, 364] on p "Our 30-day refund policy allows you to return your purchase for a full refund […" at bounding box center [1203, 336] width 422 height 58
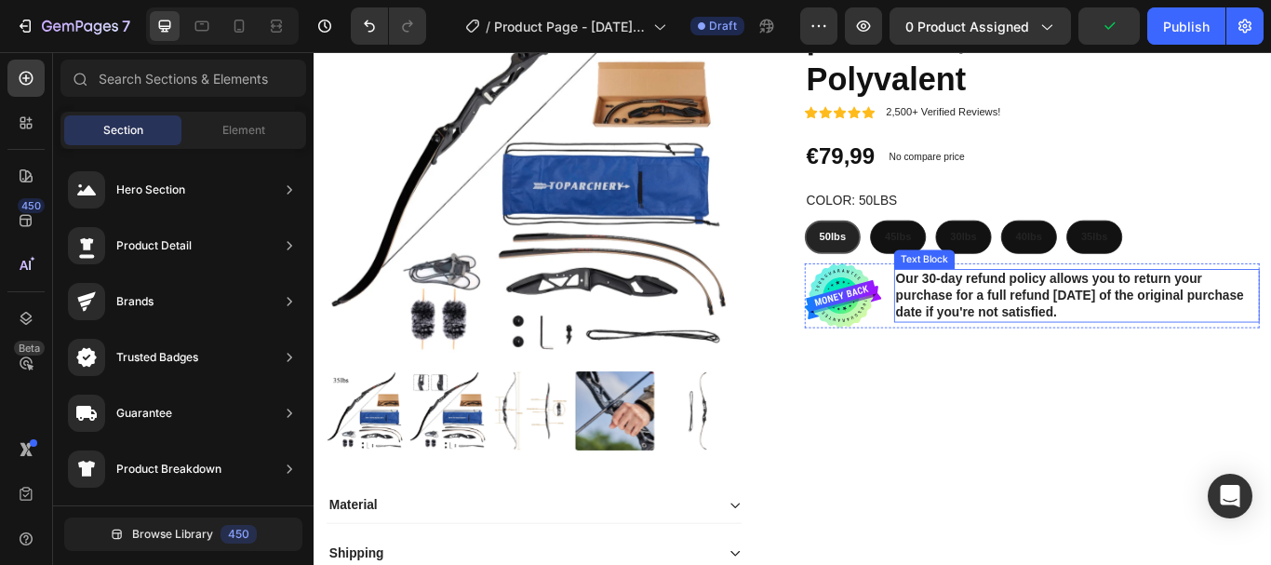
click at [1172, 362] on p "Our 30-day refund policy allows you to return your purchase for a full refund […" at bounding box center [1203, 336] width 422 height 58
click at [1178, 367] on div "Our 30-day refund policy allows you to return your purchase for a full refund […" at bounding box center [1203, 335] width 426 height 61
click at [1212, 363] on p "Our 30-day refund policy allows you to return your purchase for a full refund […" at bounding box center [1203, 336] width 422 height 58
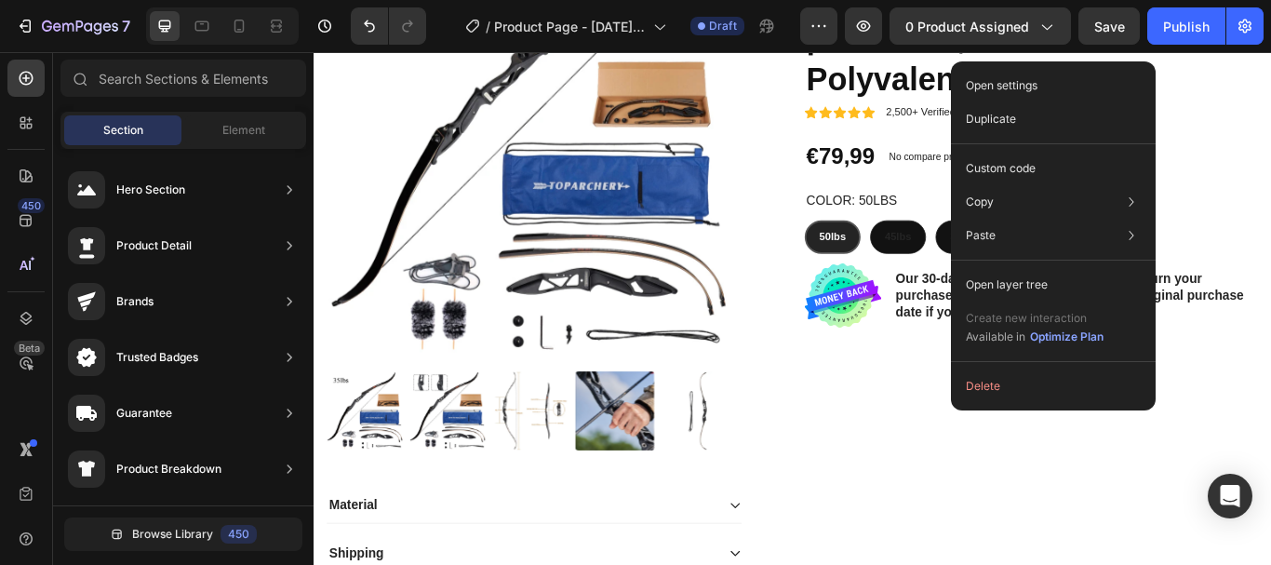
click at [1012, 395] on button "Delete" at bounding box center [1053, 386] width 190 height 34
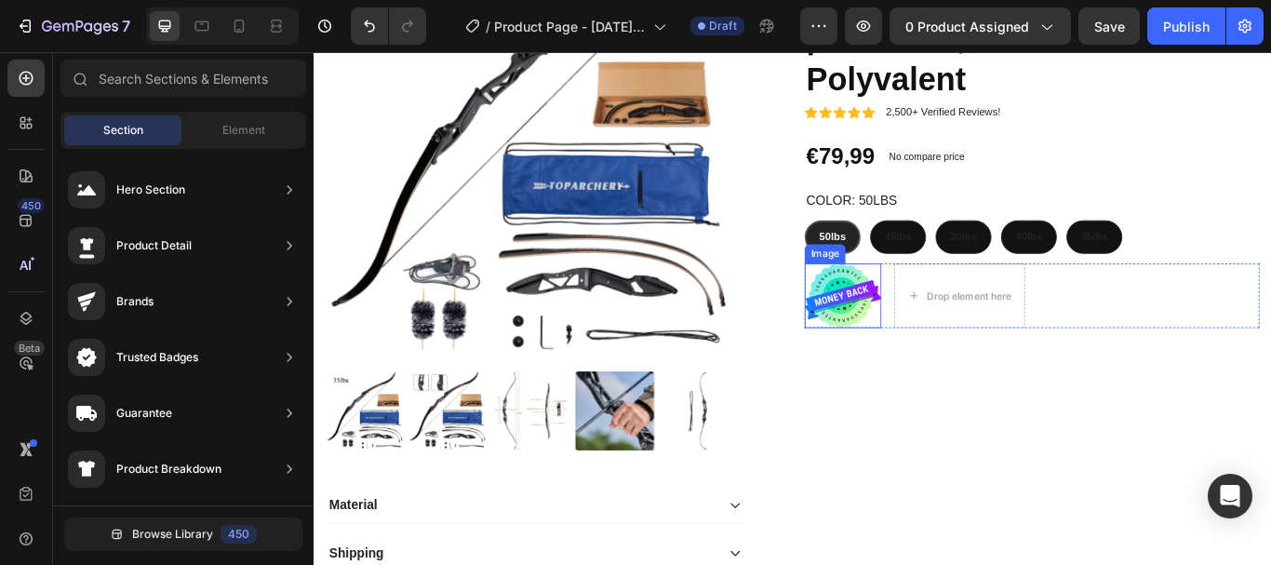
click at [912, 331] on img at bounding box center [930, 336] width 89 height 75
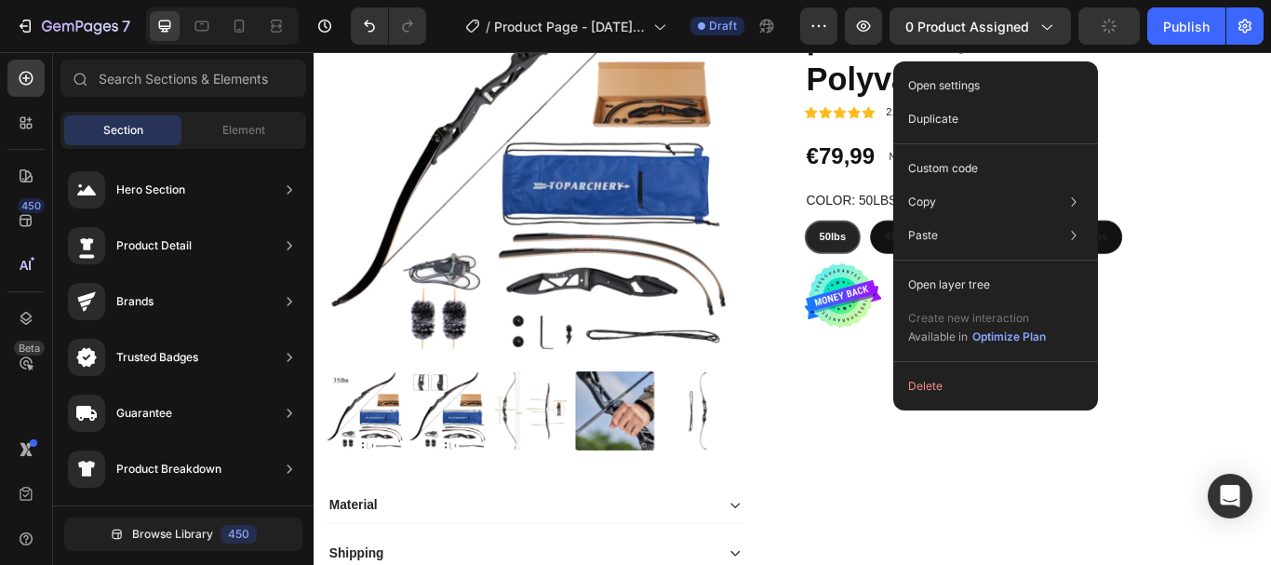
click at [956, 381] on button "Delete" at bounding box center [996, 386] width 190 height 34
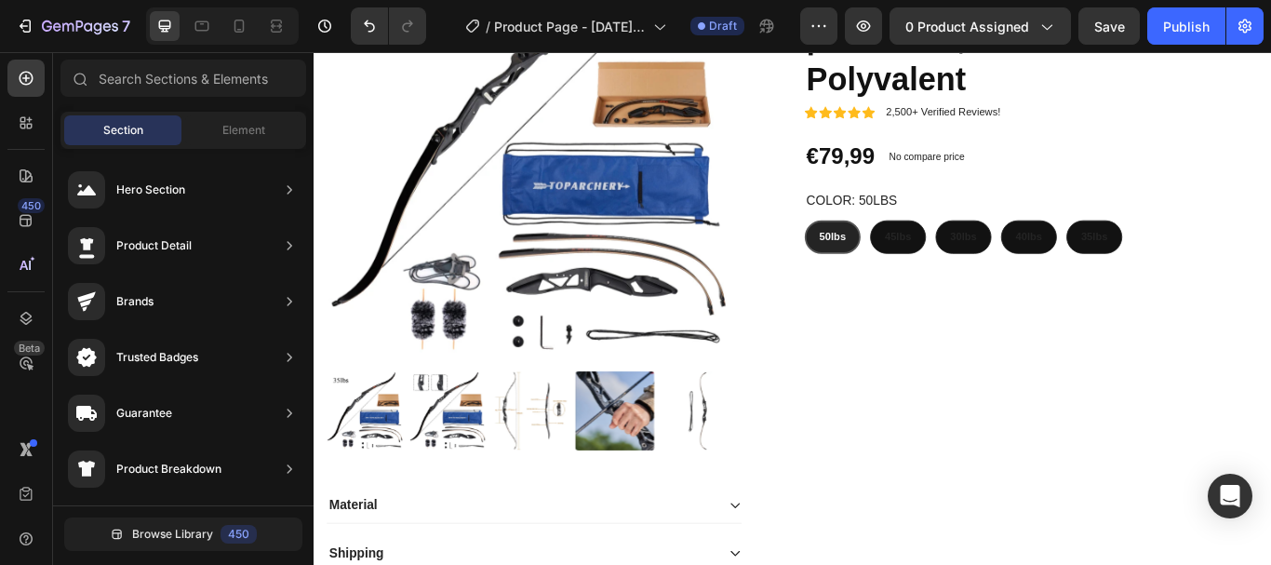
click at [248, 132] on span "Element" at bounding box center [243, 130] width 43 height 17
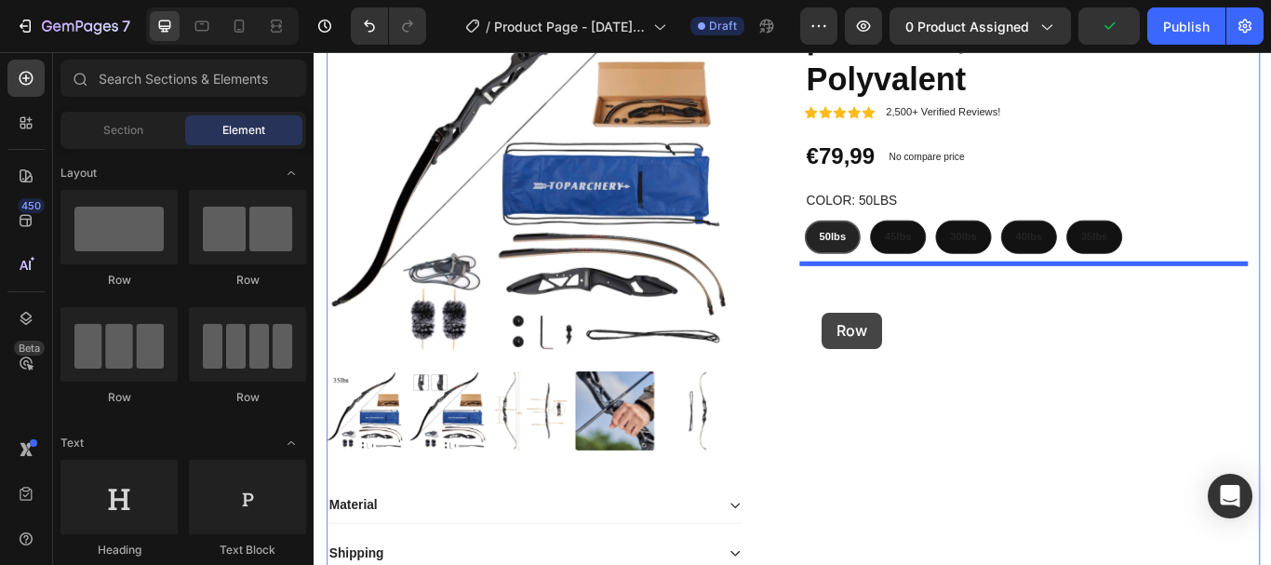
drag, startPoint x: 475, startPoint y: 286, endPoint x: 897, endPoint y: 346, distance: 426.8
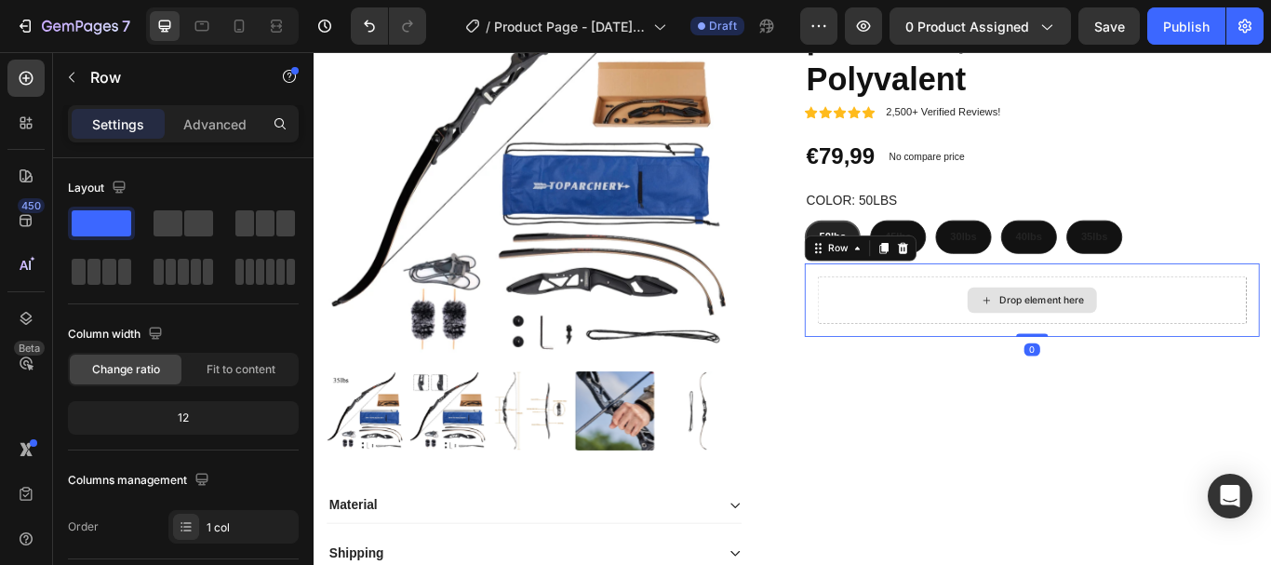
click at [901, 346] on div "Drop element here" at bounding box center [1151, 342] width 501 height 56
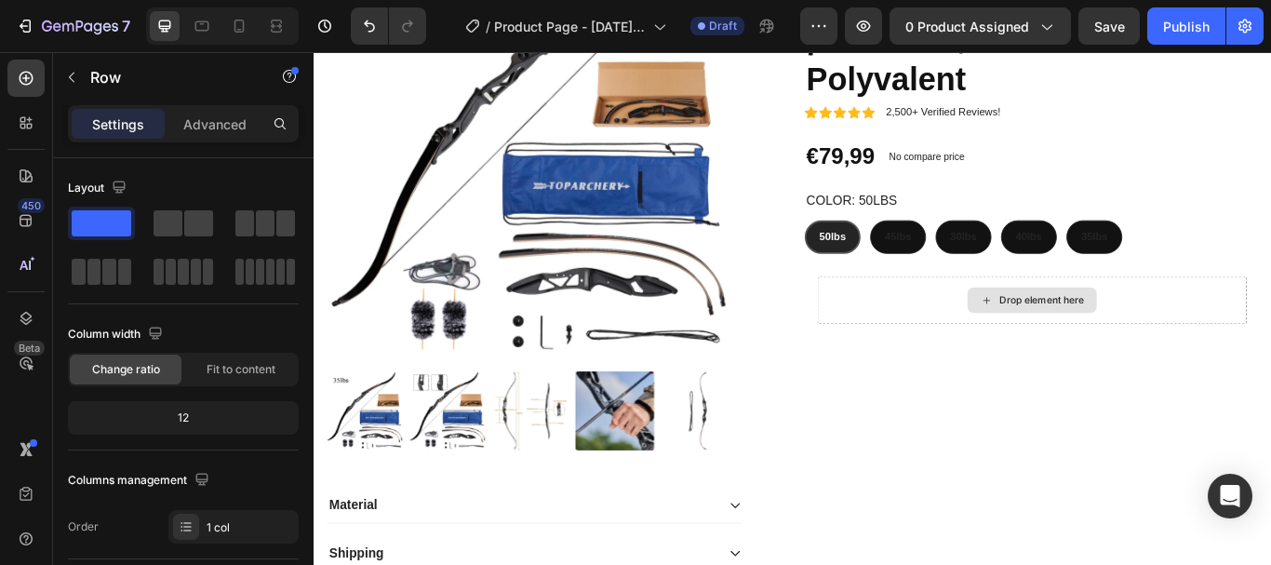
click at [1094, 330] on div "Drop element here" at bounding box center [1151, 342] width 151 height 30
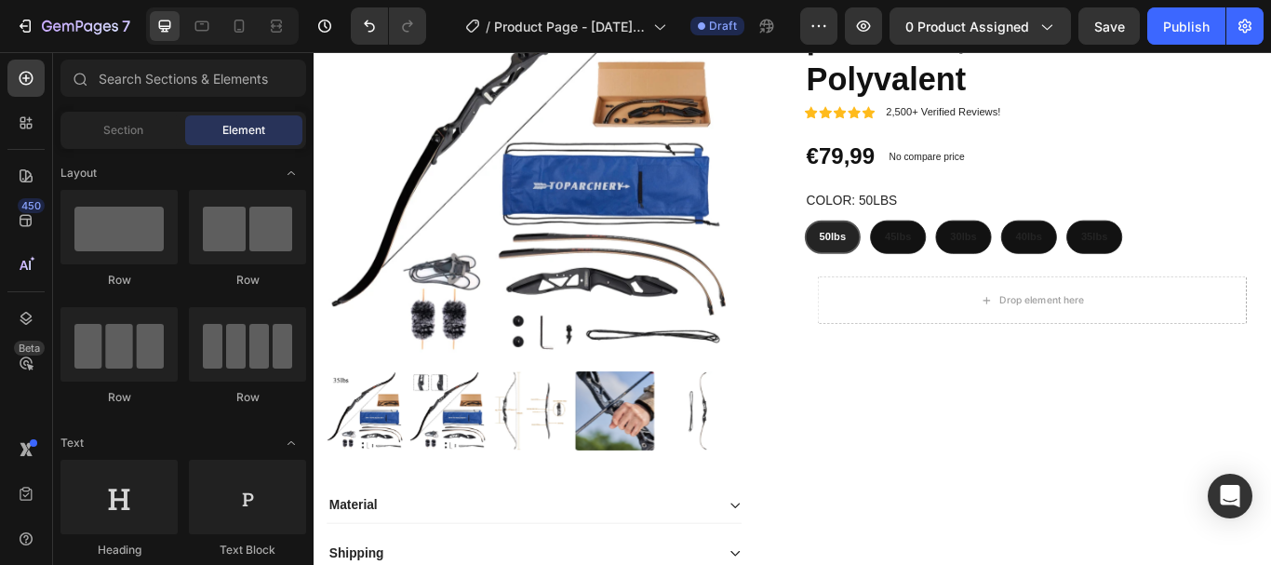
click at [282, 165] on span "Toggle open" at bounding box center [291, 173] width 30 height 30
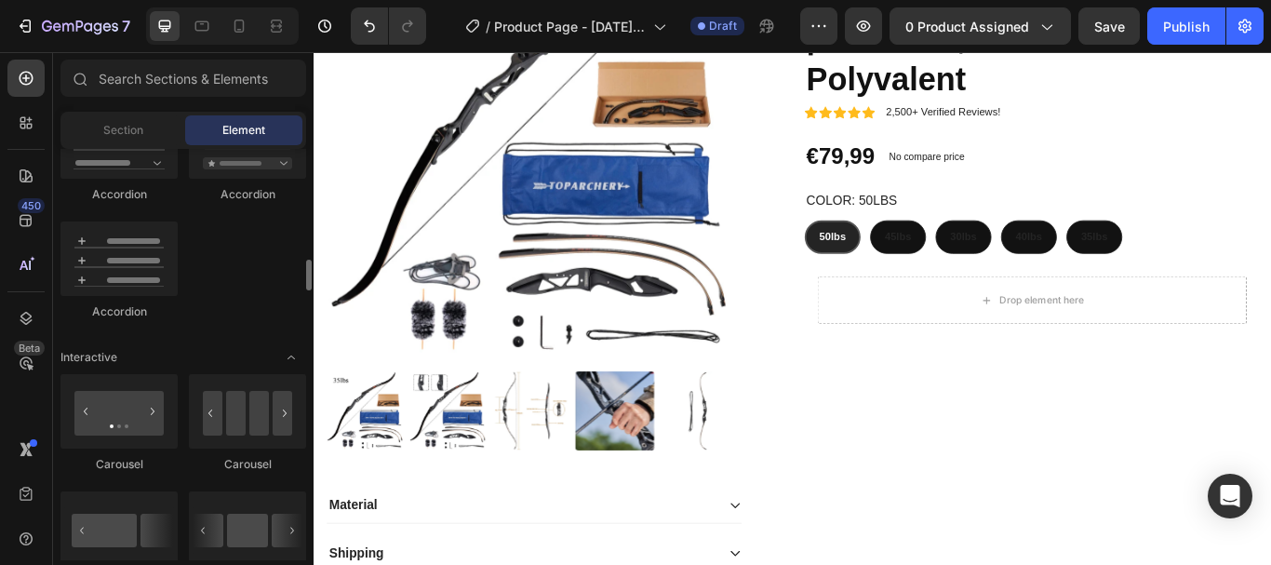
scroll to position [1437, 0]
click at [97, 251] on div at bounding box center [118, 257] width 117 height 74
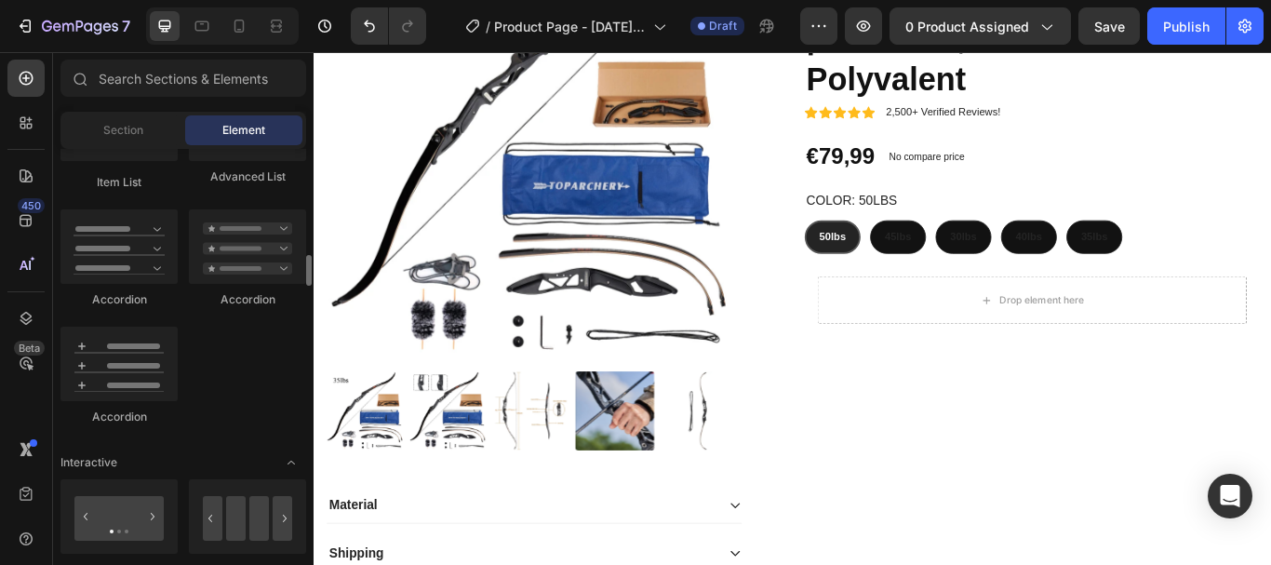
scroll to position [1334, 0]
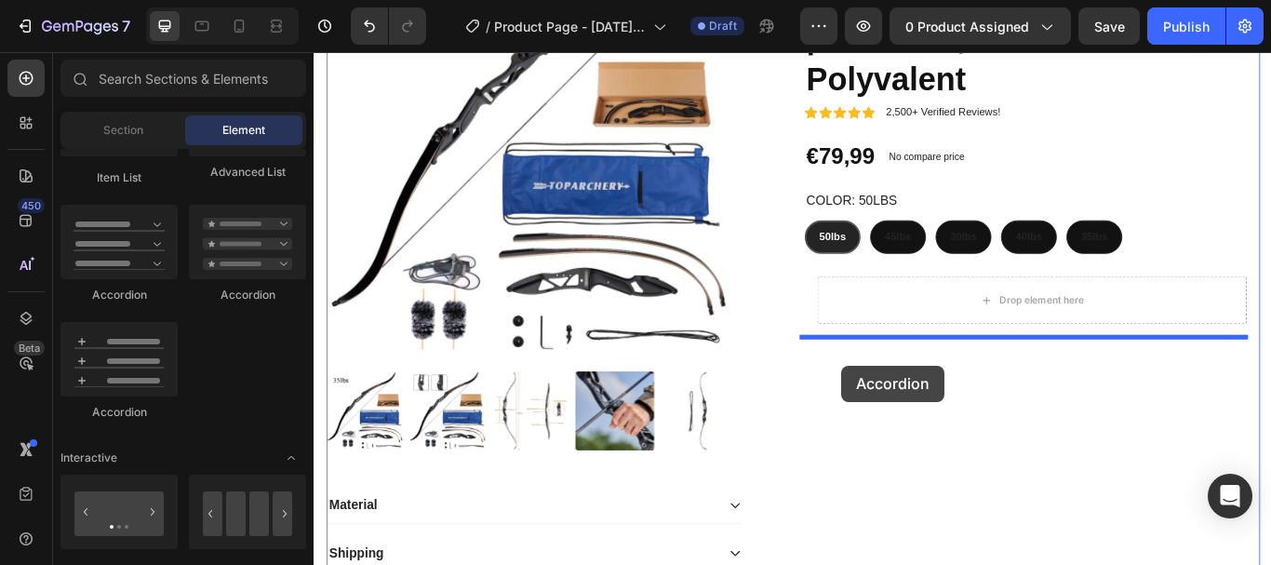
drag, startPoint x: 473, startPoint y: 447, endPoint x: 919, endPoint y: 432, distance: 446.9
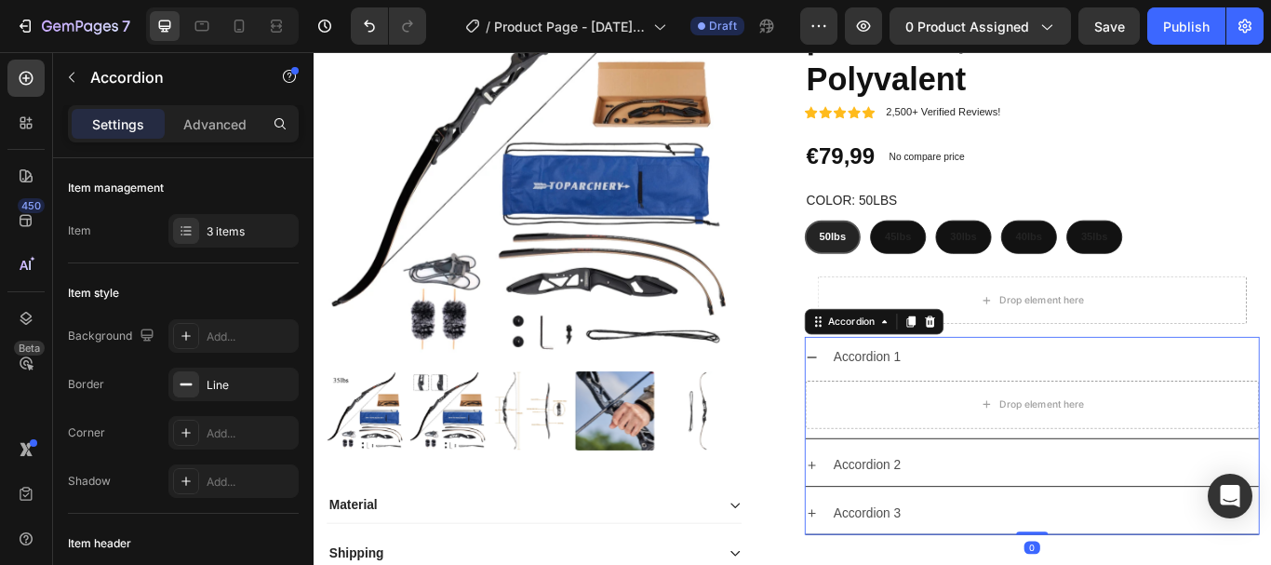
click at [964, 396] on div "Accordion 1" at bounding box center [959, 408] width 85 height 33
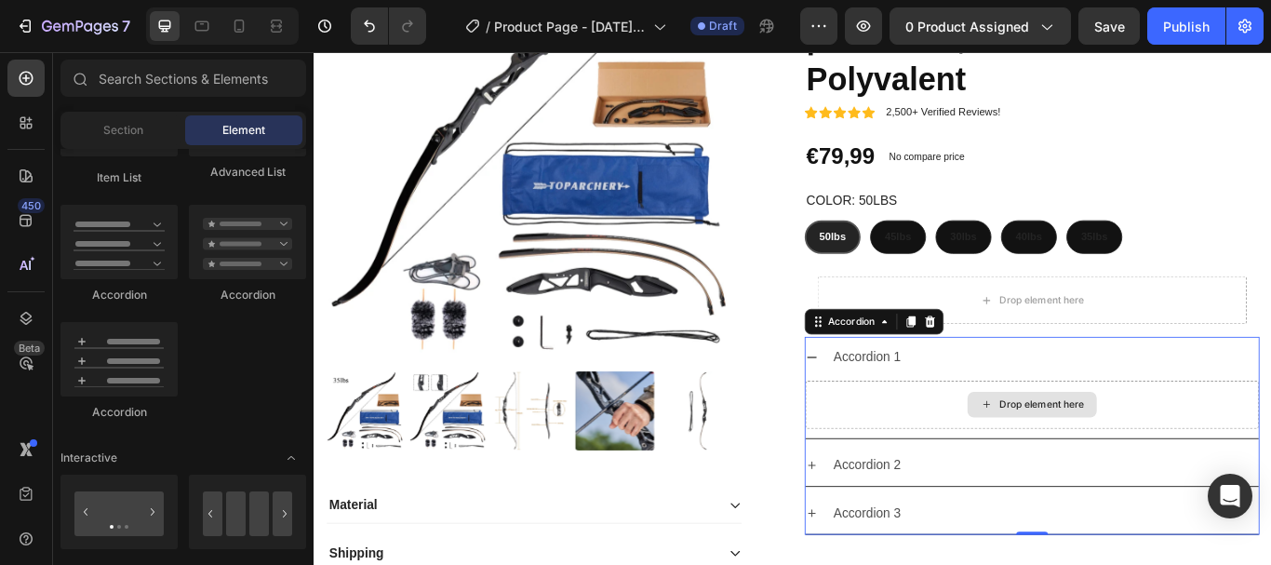
click at [1129, 476] on div "Drop element here" at bounding box center [1151, 464] width 151 height 30
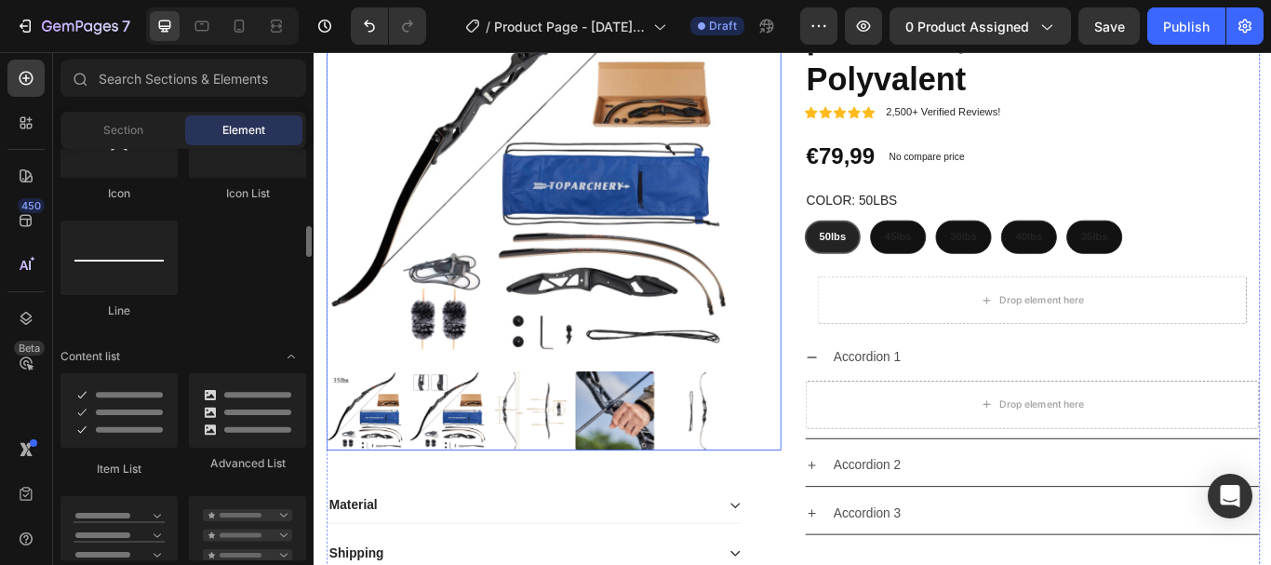
scroll to position [1037, 0]
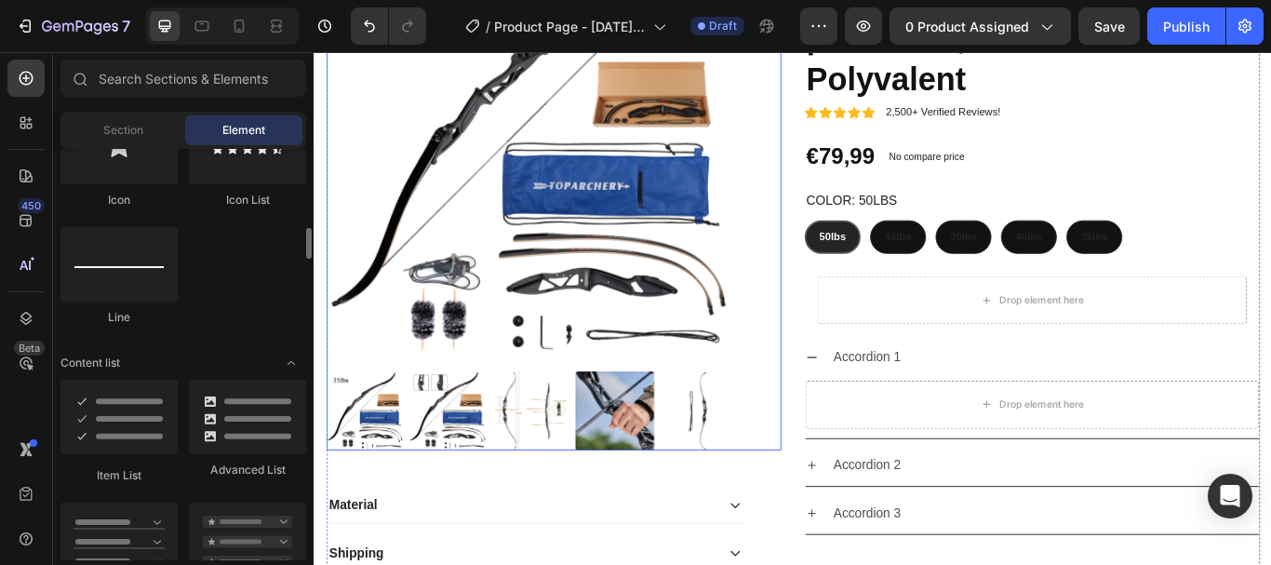
click at [101, 407] on div at bounding box center [118, 417] width 117 height 74
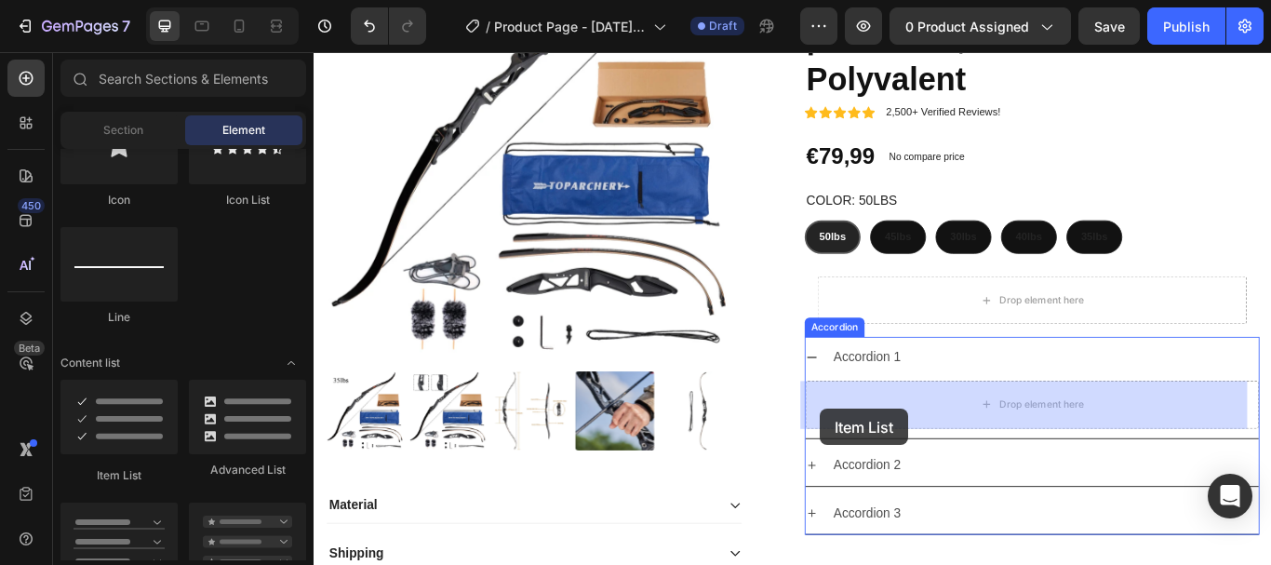
drag, startPoint x: 428, startPoint y: 478, endPoint x: 925, endPoint y: 468, distance: 497.0
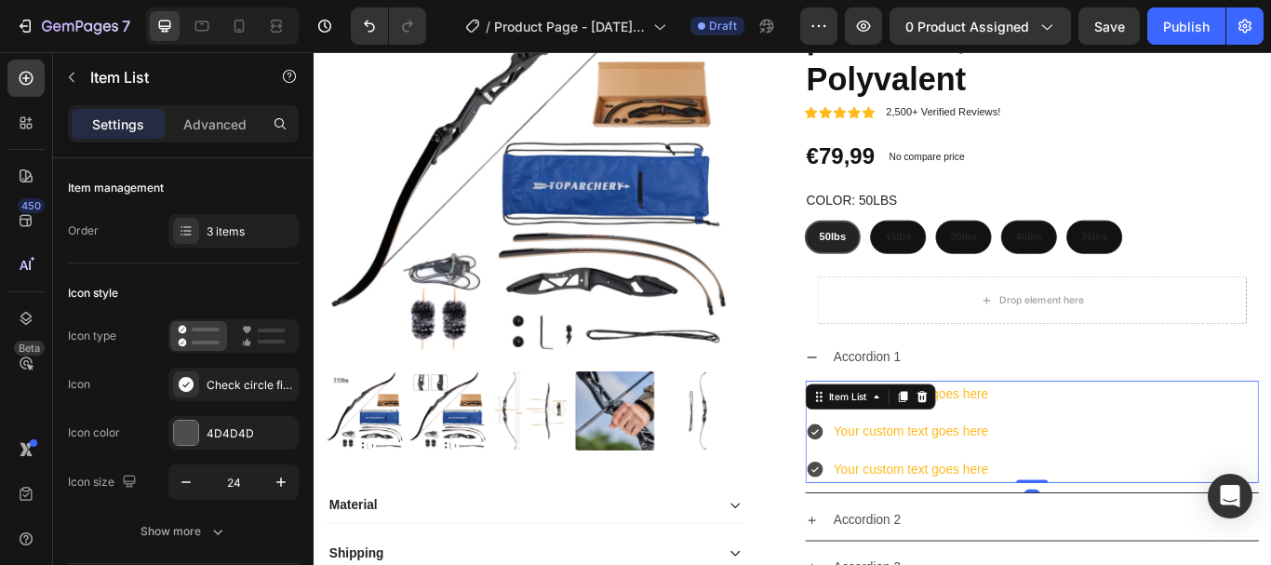
click at [1029, 491] on div "Your custom text goes here" at bounding box center [1010, 495] width 186 height 33
click at [1101, 462] on div "Your custom text goes here Your custom text goes here Your custom text goes here" at bounding box center [1151, 495] width 529 height 119
click at [887, 503] on icon at bounding box center [898, 495] width 22 height 22
click at [939, 484] on div "Your custom text goes here" at bounding box center [1010, 495] width 186 height 33
click at [280, 382] on div "Check circle filled" at bounding box center [250, 385] width 87 height 17
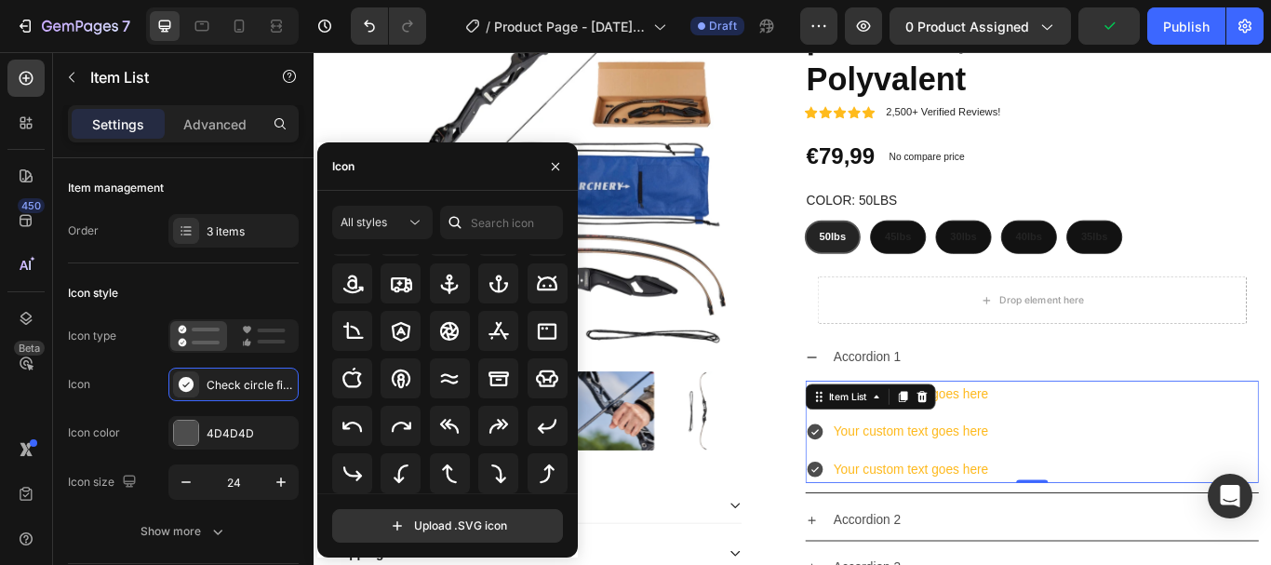
scroll to position [245, 0]
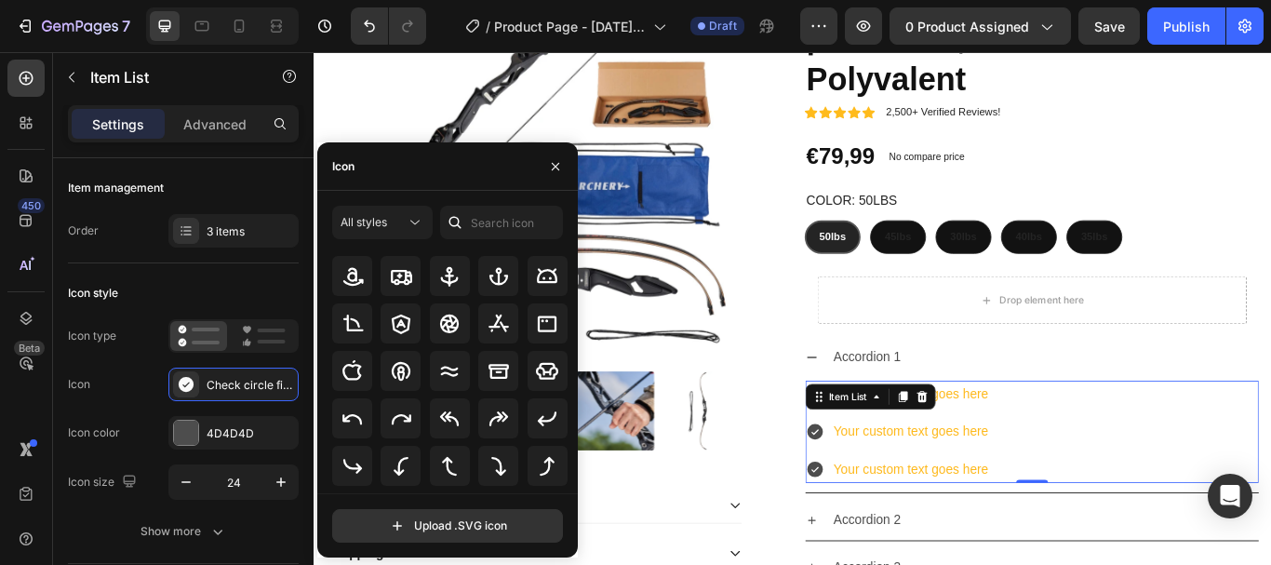
click at [217, 395] on div "Check circle filled" at bounding box center [233, 385] width 130 height 34
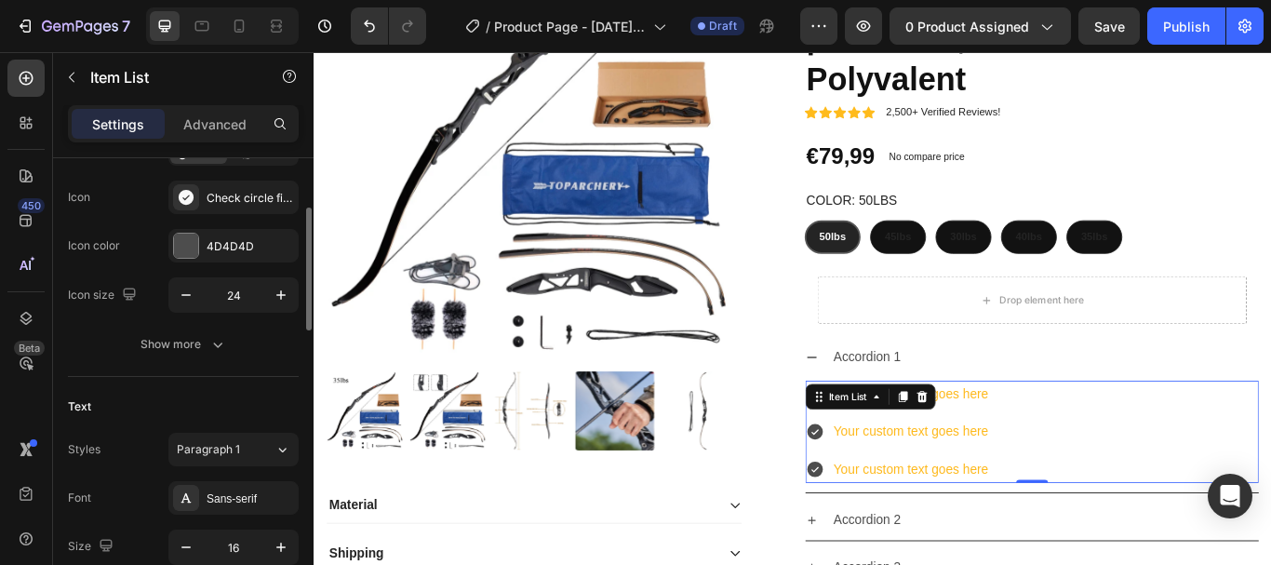
click at [149, 341] on div "Show more" at bounding box center [184, 344] width 87 height 19
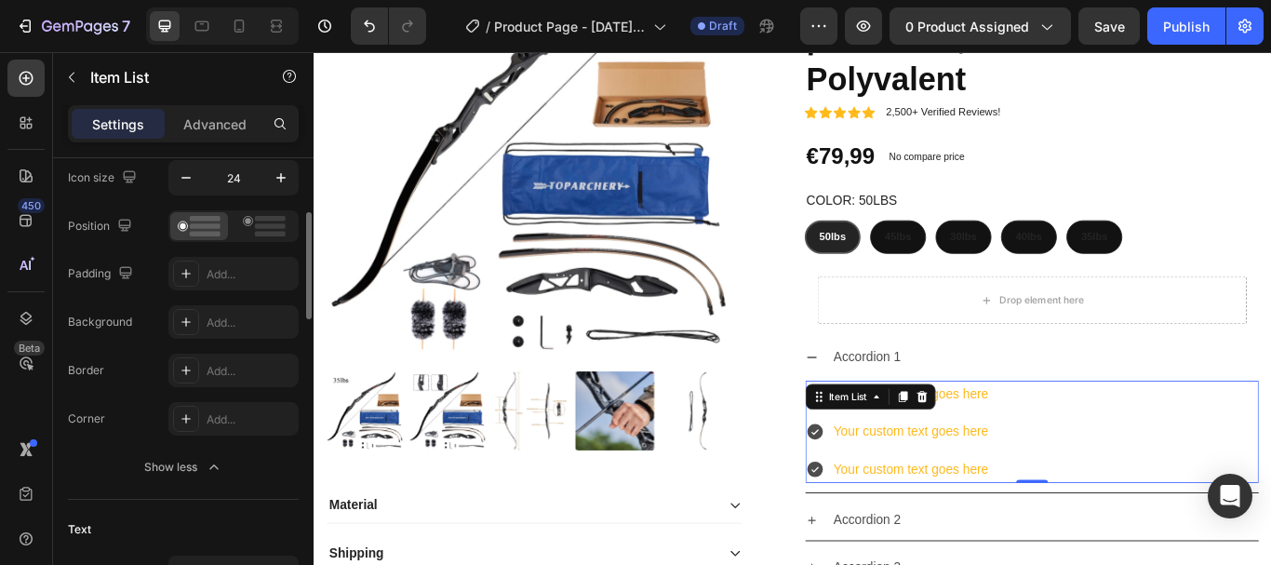
scroll to position [307, 0]
click at [248, 218] on circle at bounding box center [248, 218] width 6 height 6
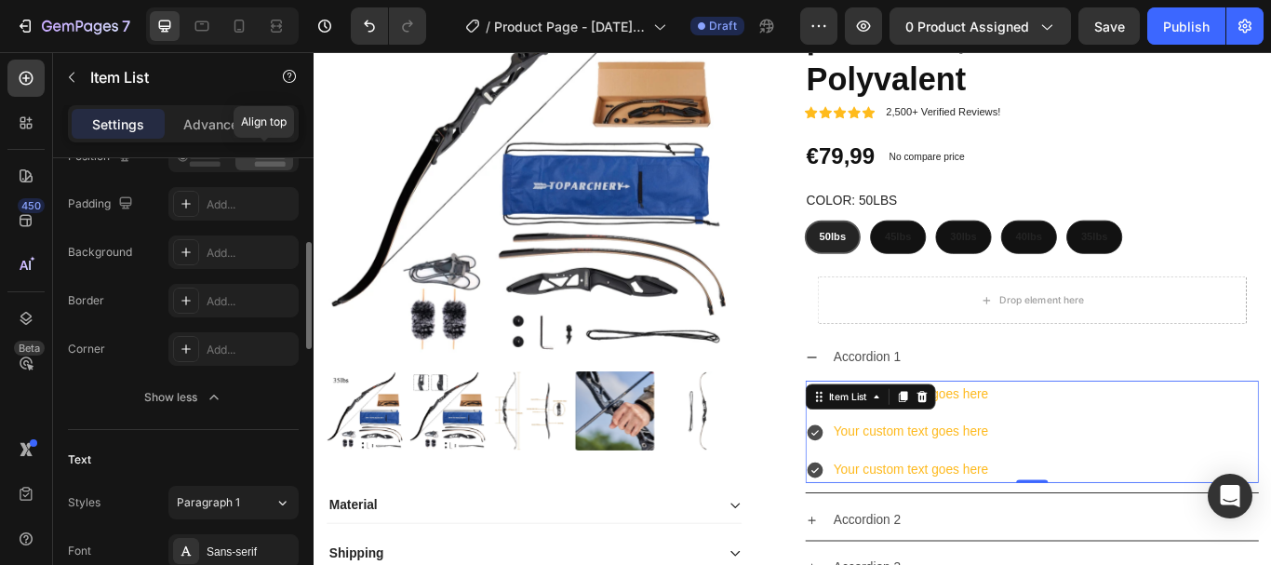
scroll to position [379, 0]
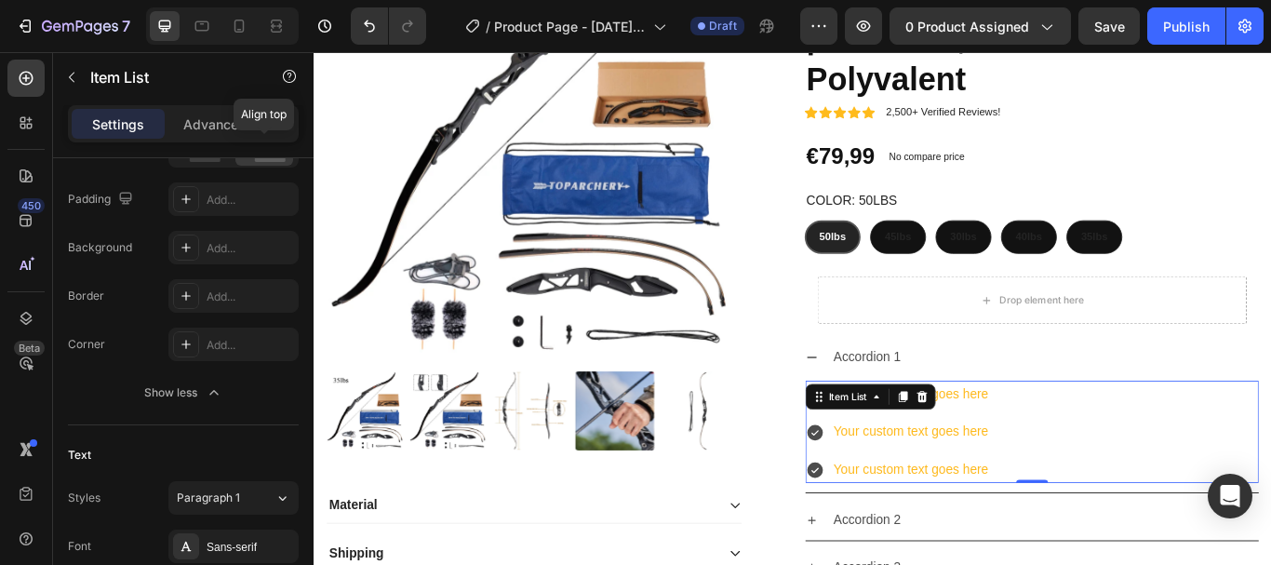
click at [183, 196] on icon at bounding box center [186, 199] width 15 height 15
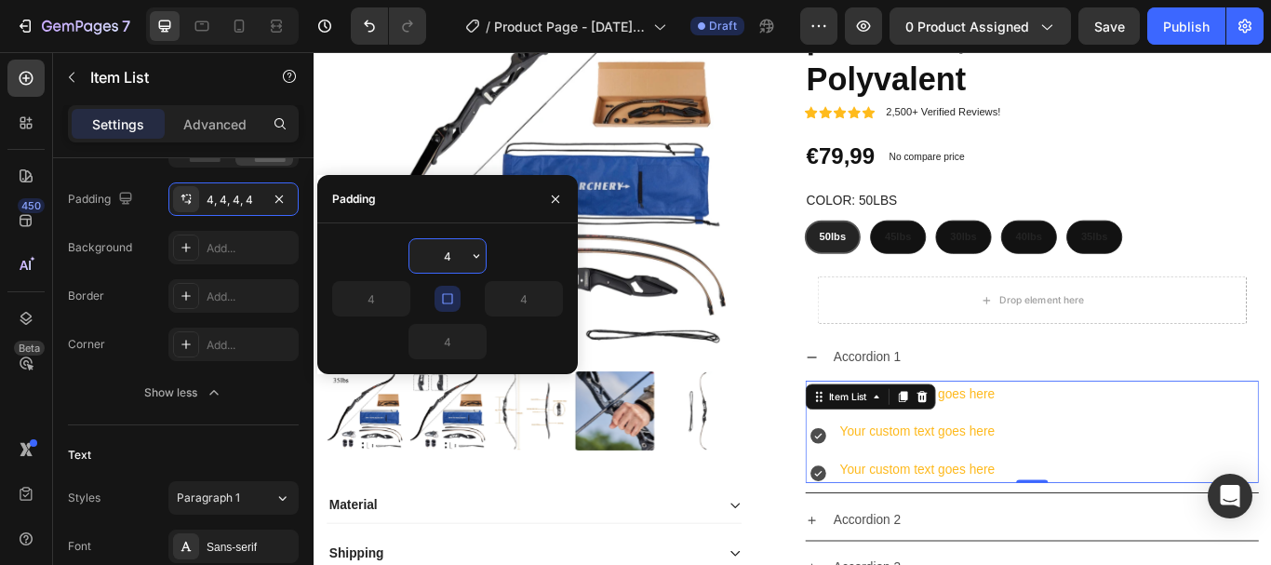
click at [172, 208] on div "4, 4, 4, 4" at bounding box center [233, 199] width 130 height 34
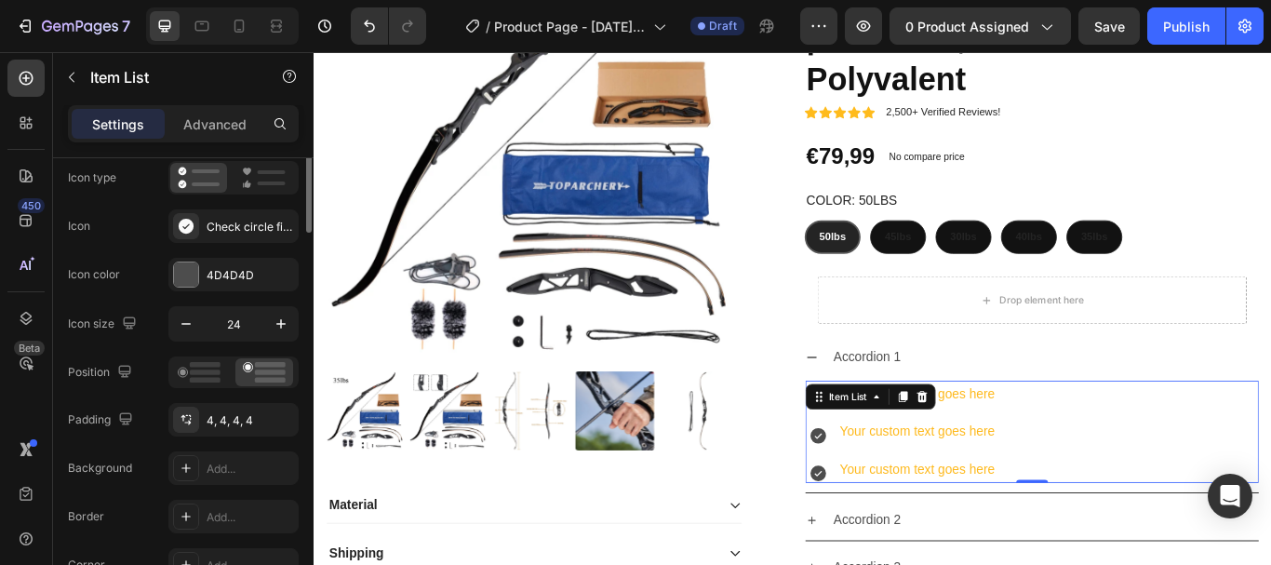
scroll to position [0, 0]
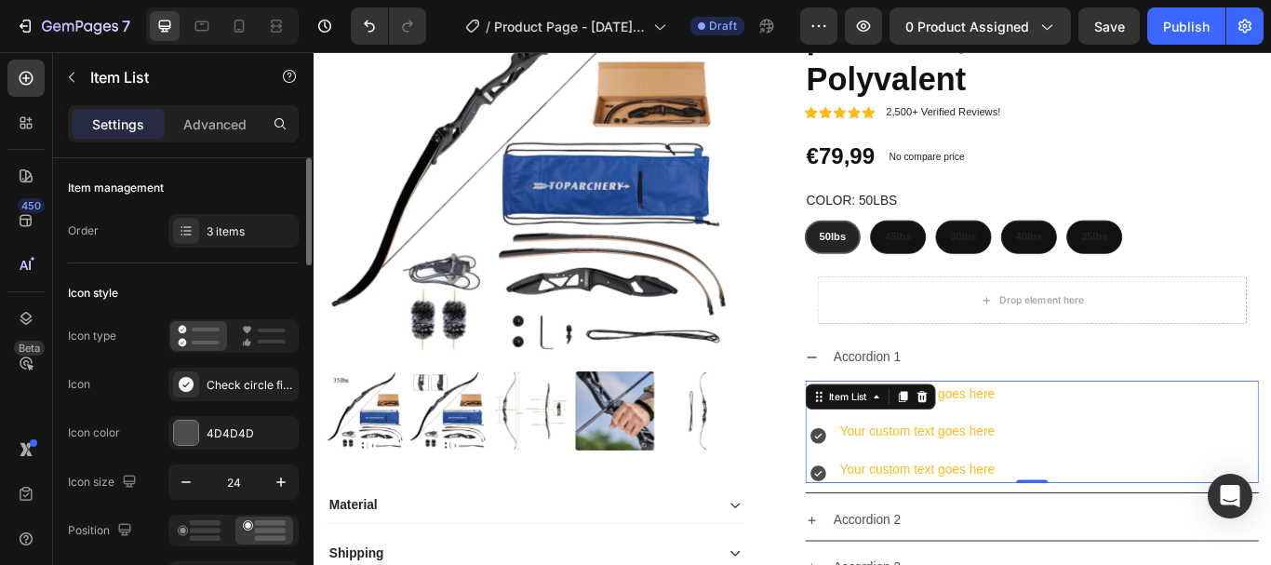
click at [204, 121] on p "Advanced" at bounding box center [214, 124] width 63 height 20
type input "100%"
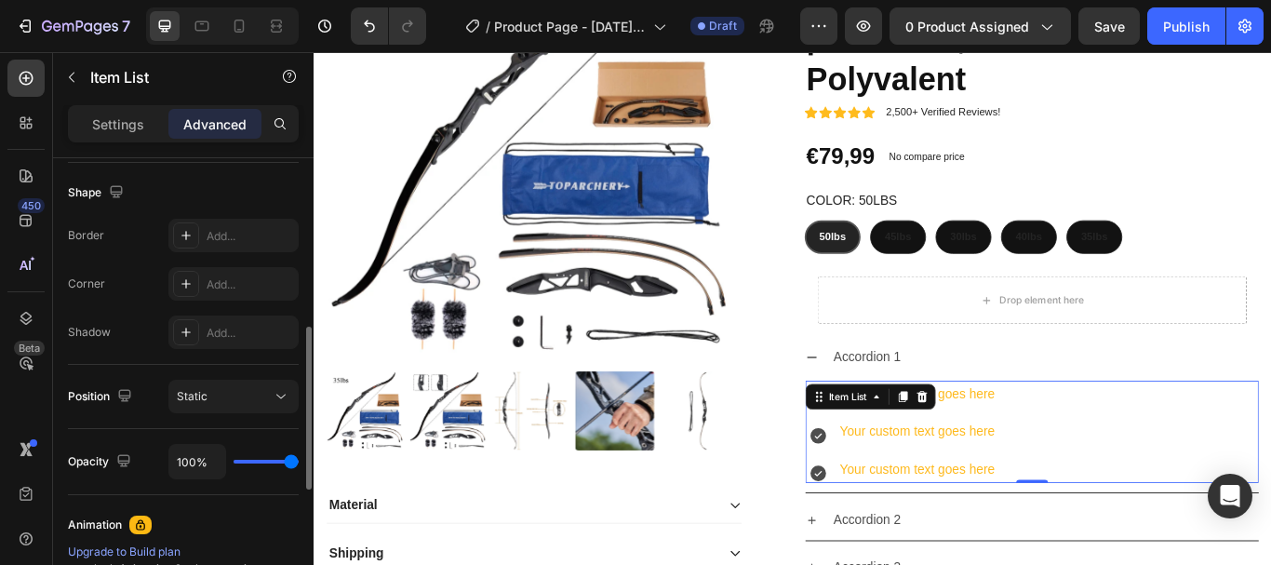
click at [100, 235] on div "Border" at bounding box center [86, 235] width 36 height 17
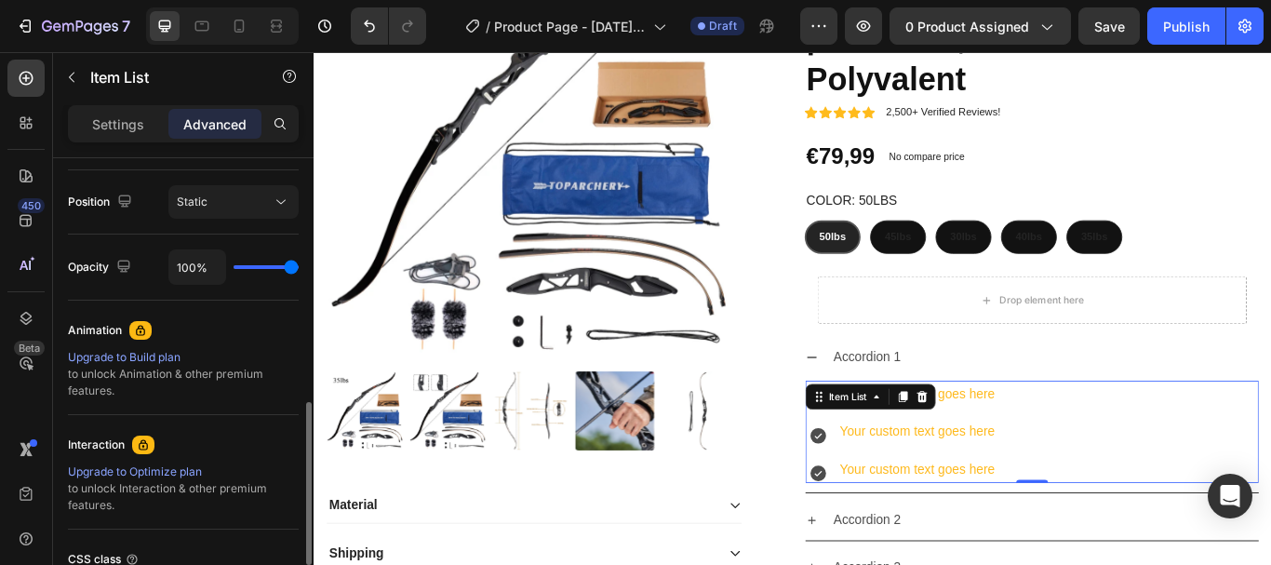
scroll to position [664, 0]
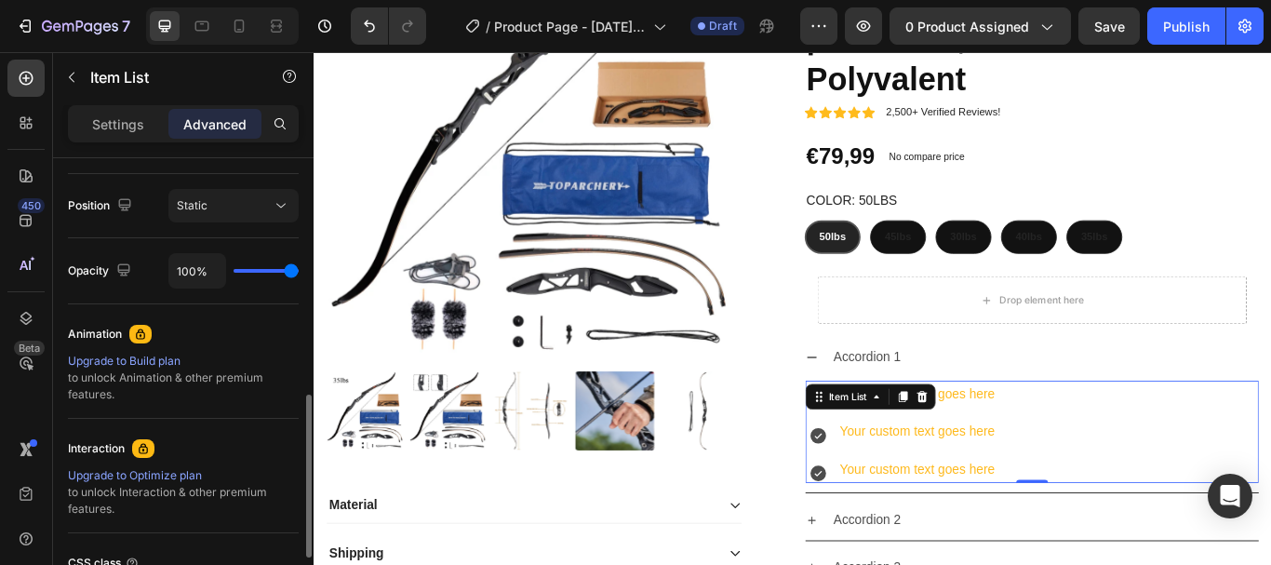
click at [95, 101] on div "Item List" at bounding box center [159, 77] width 212 height 48
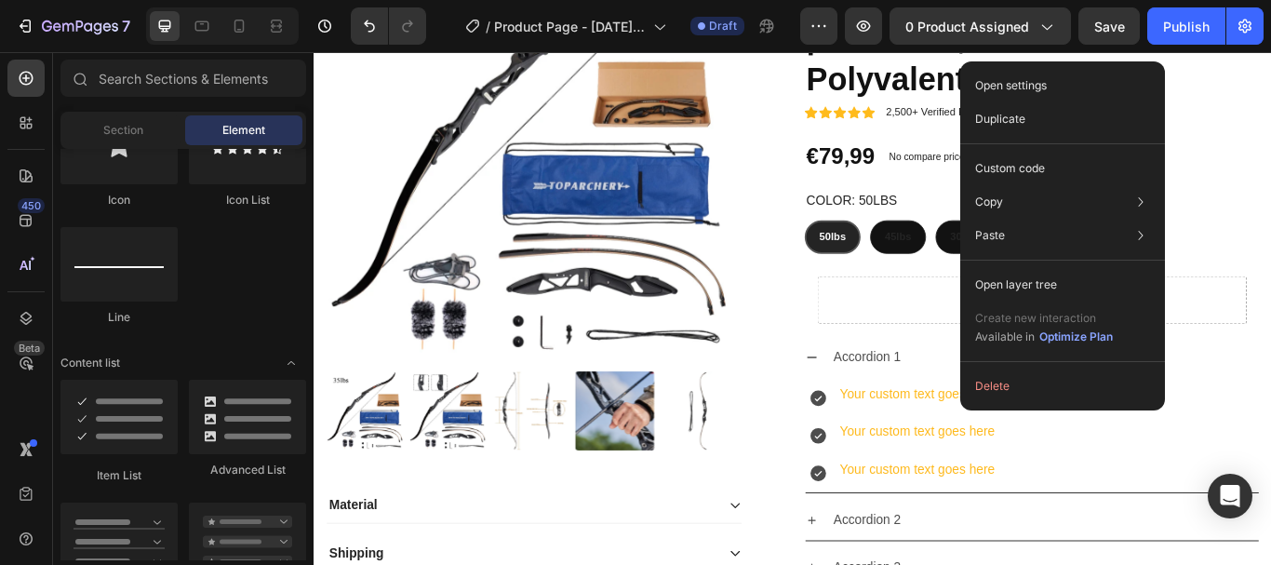
click at [1116, 219] on div "Custom code" at bounding box center [1063, 236] width 190 height 34
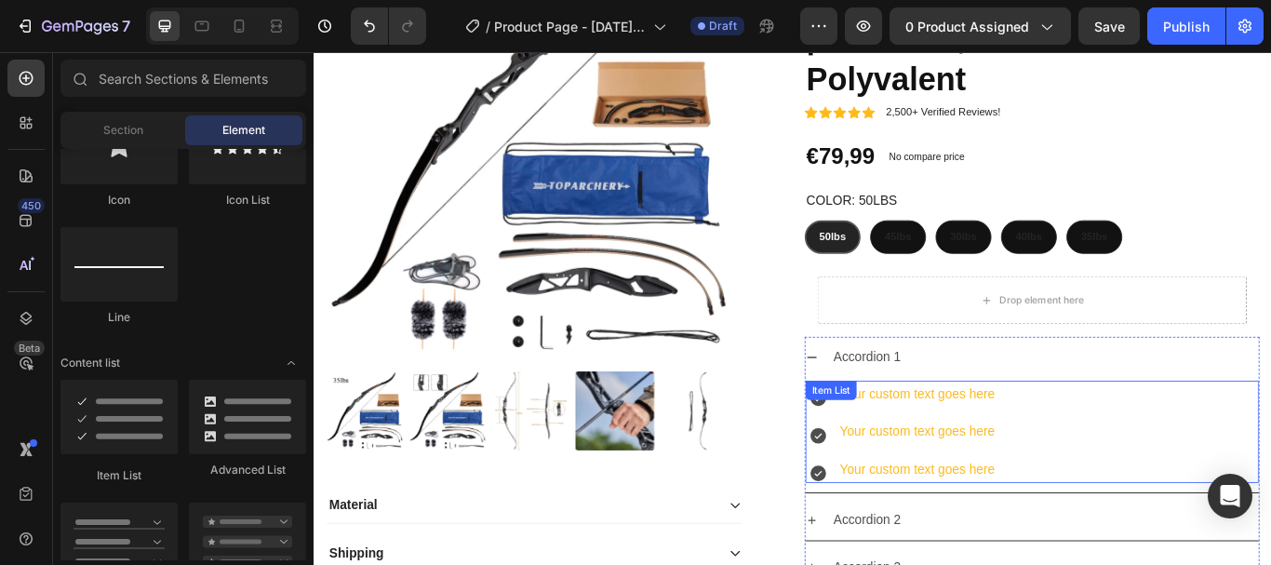
click at [1126, 476] on div "Your custom text goes here Your custom text goes here Your custom text goes here" at bounding box center [1151, 495] width 529 height 119
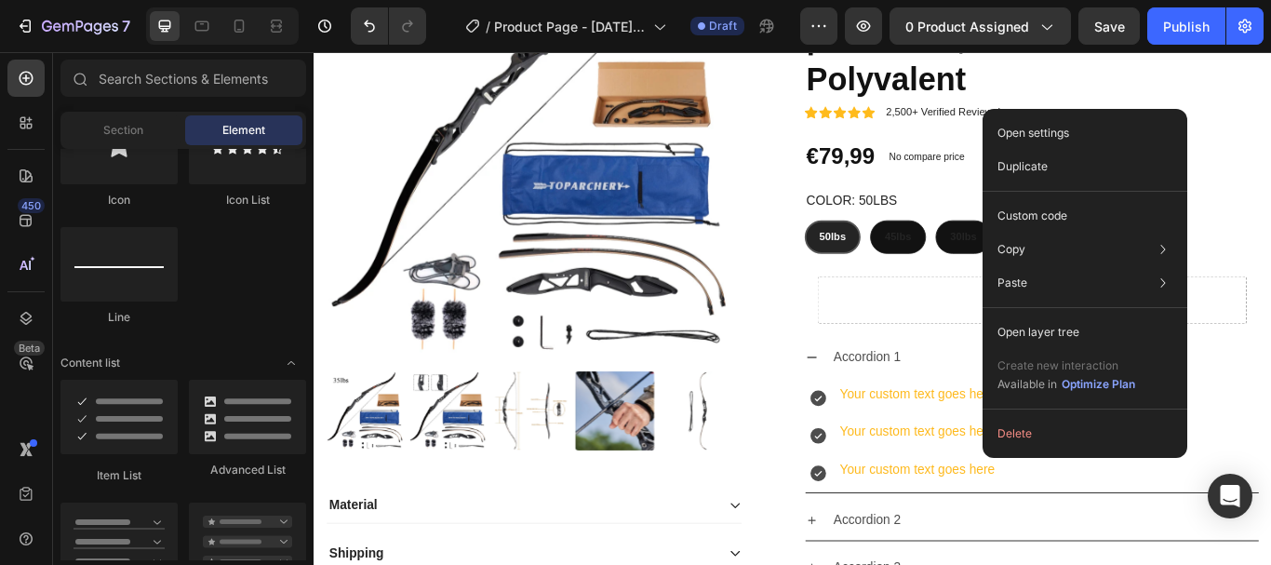
click at [1094, 137] on div "Open settings" at bounding box center [1085, 133] width 190 height 34
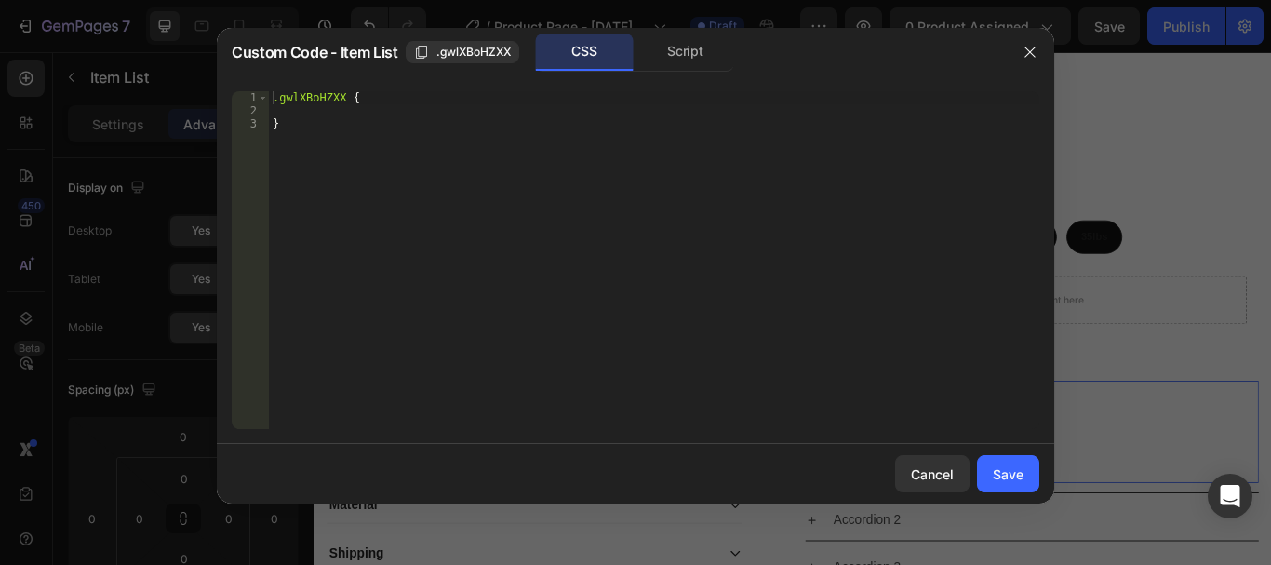
click at [1025, 55] on icon "button" at bounding box center [1030, 52] width 15 height 15
type input "8"
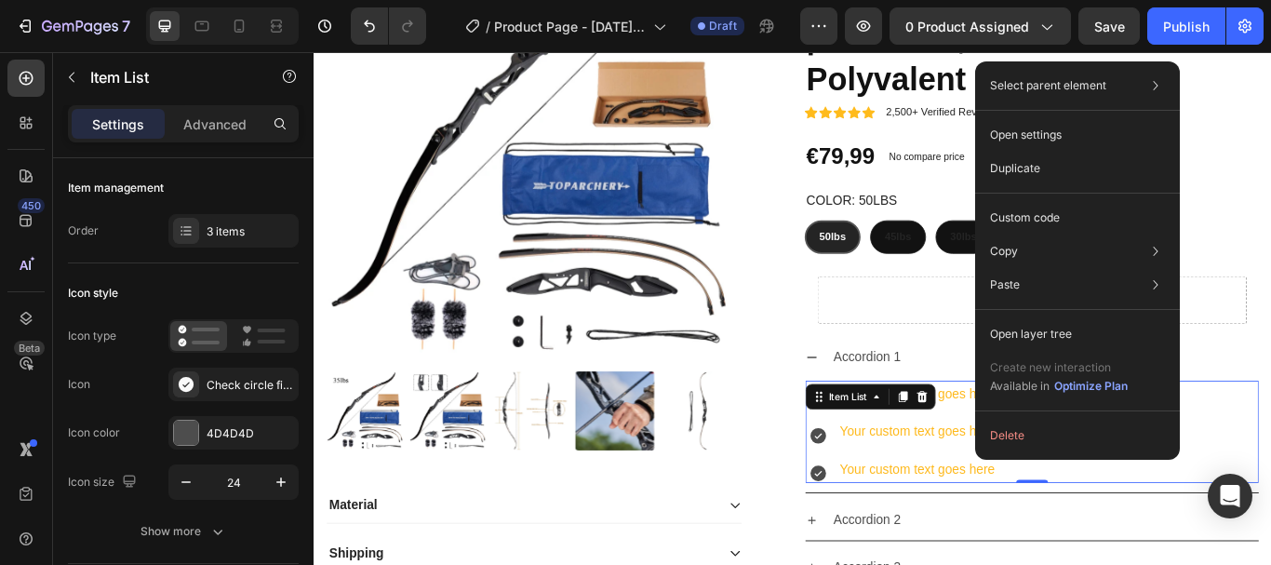
click at [1013, 140] on p "Open settings" at bounding box center [1026, 135] width 72 height 17
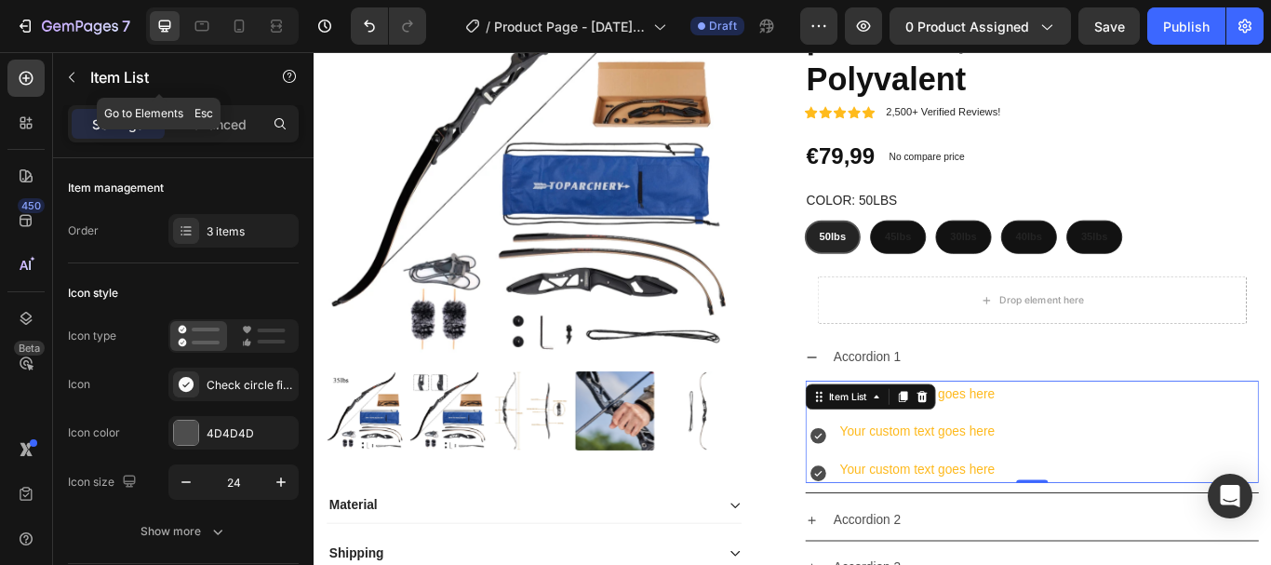
click at [66, 68] on button "button" at bounding box center [72, 77] width 30 height 30
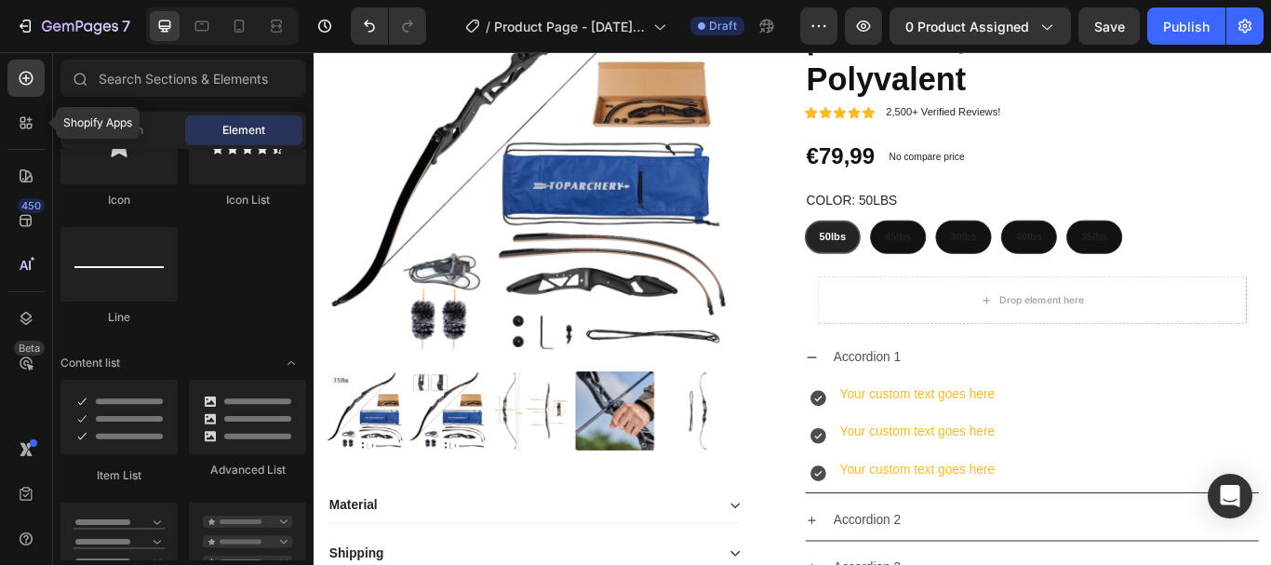
click at [15, 137] on div at bounding box center [25, 122] width 37 height 37
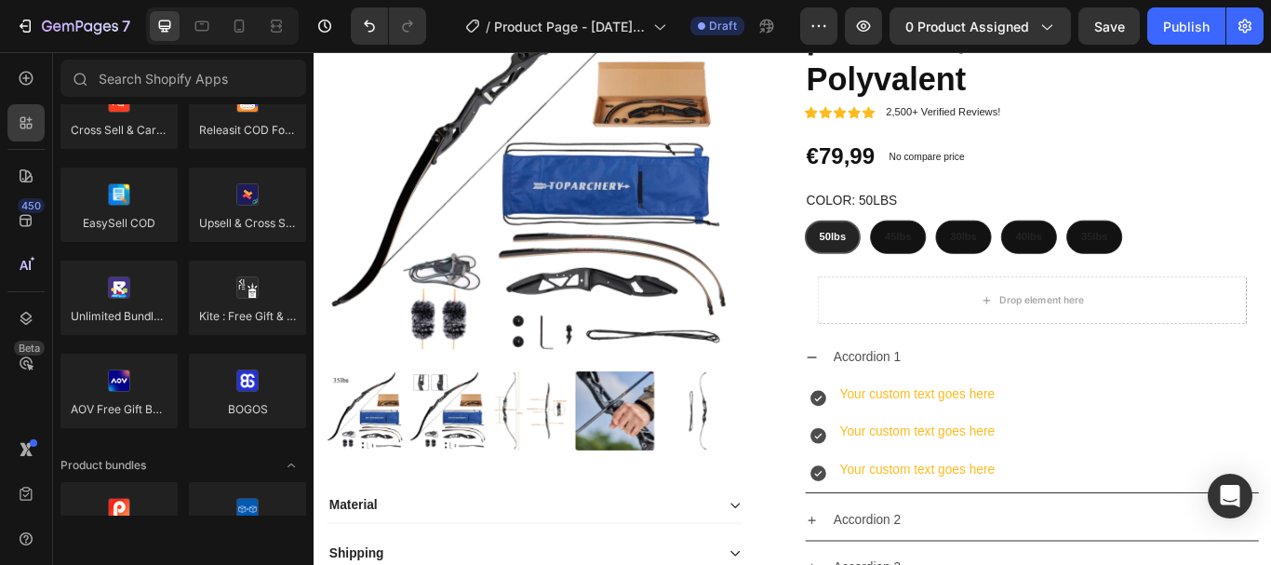
click at [236, 322] on div at bounding box center [247, 298] width 117 height 74
click at [36, 186] on div at bounding box center [25, 175] width 37 height 37
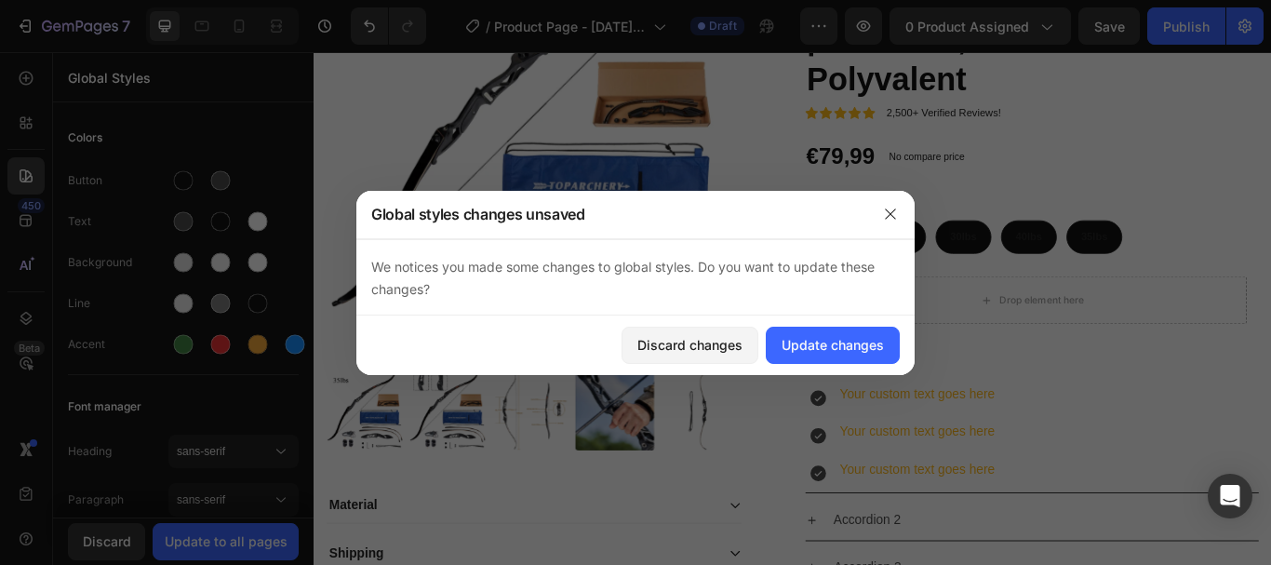
click at [884, 219] on icon "button" at bounding box center [890, 214] width 15 height 15
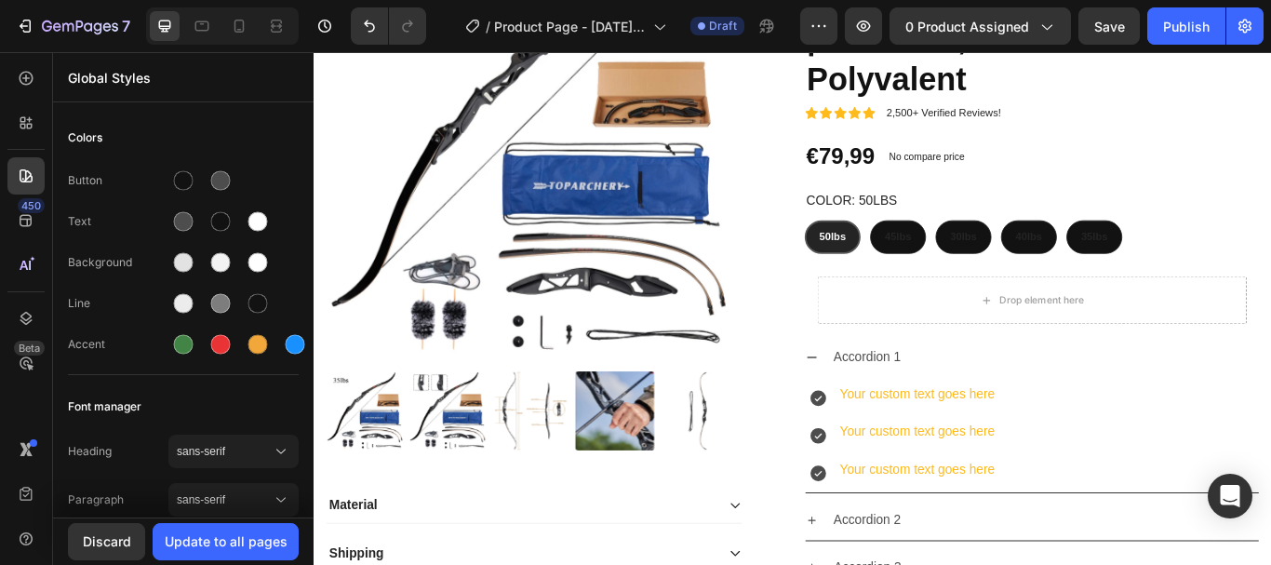
click at [26, 336] on div at bounding box center [25, 318] width 37 height 37
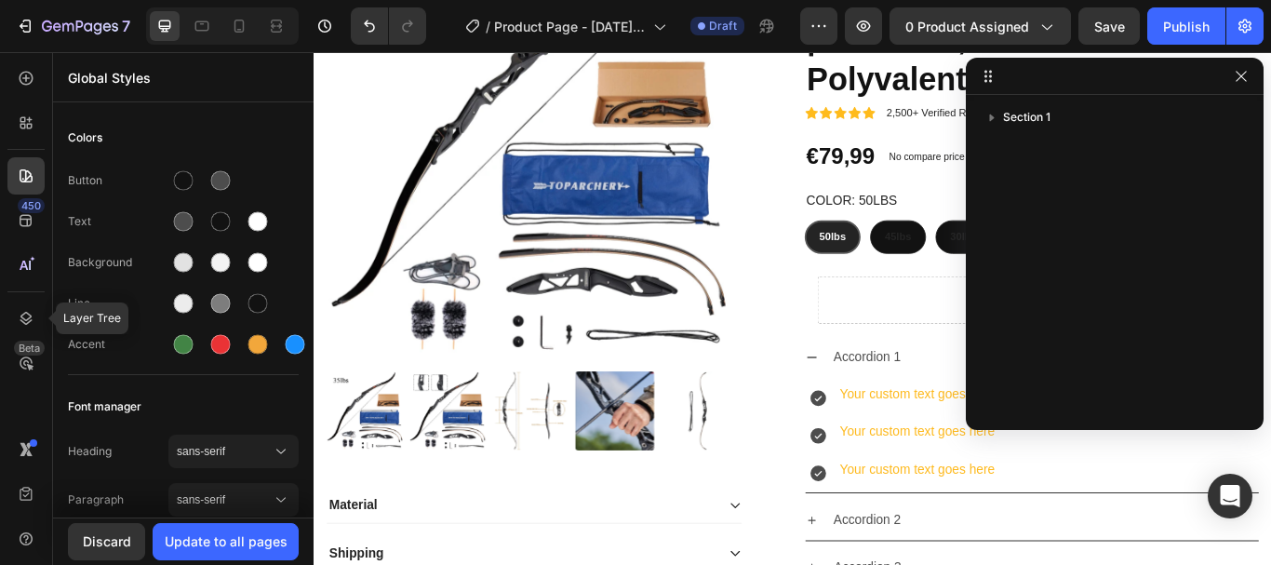
click at [25, 327] on icon at bounding box center [26, 318] width 19 height 19
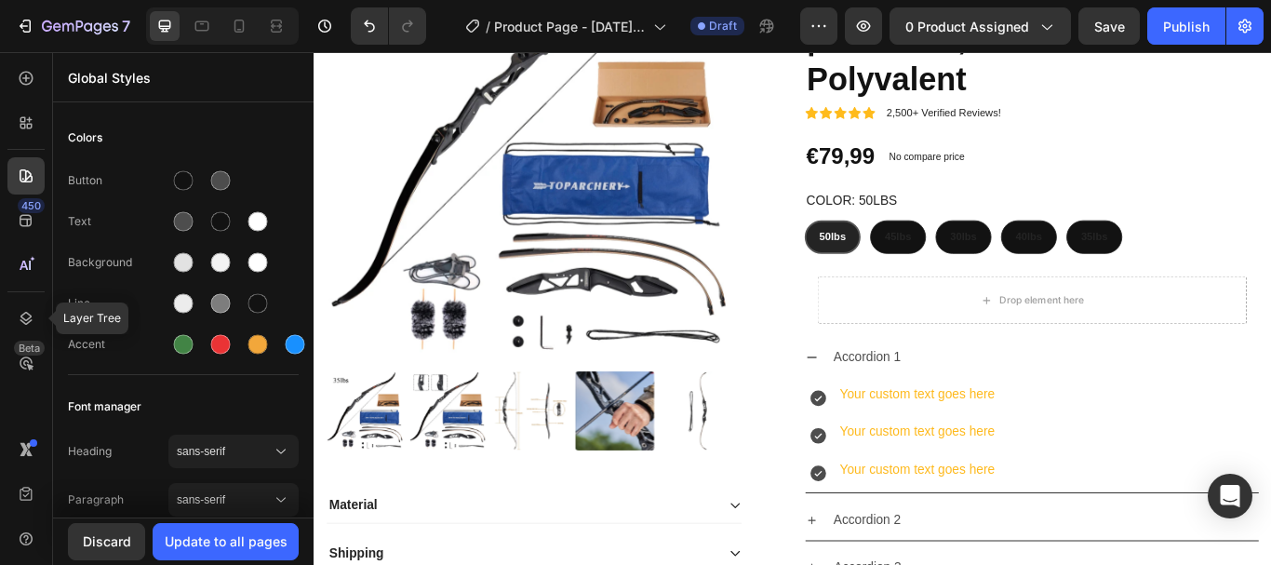
click at [28, 276] on div at bounding box center [25, 265] width 37 height 37
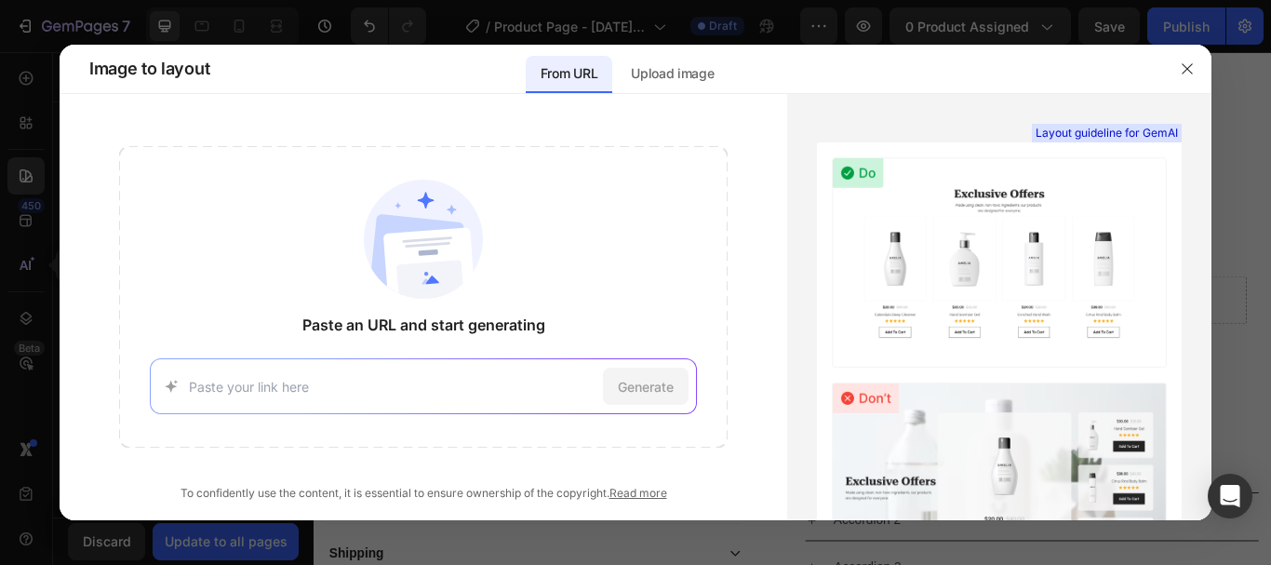
click at [1185, 53] on div at bounding box center [1187, 69] width 48 height 48
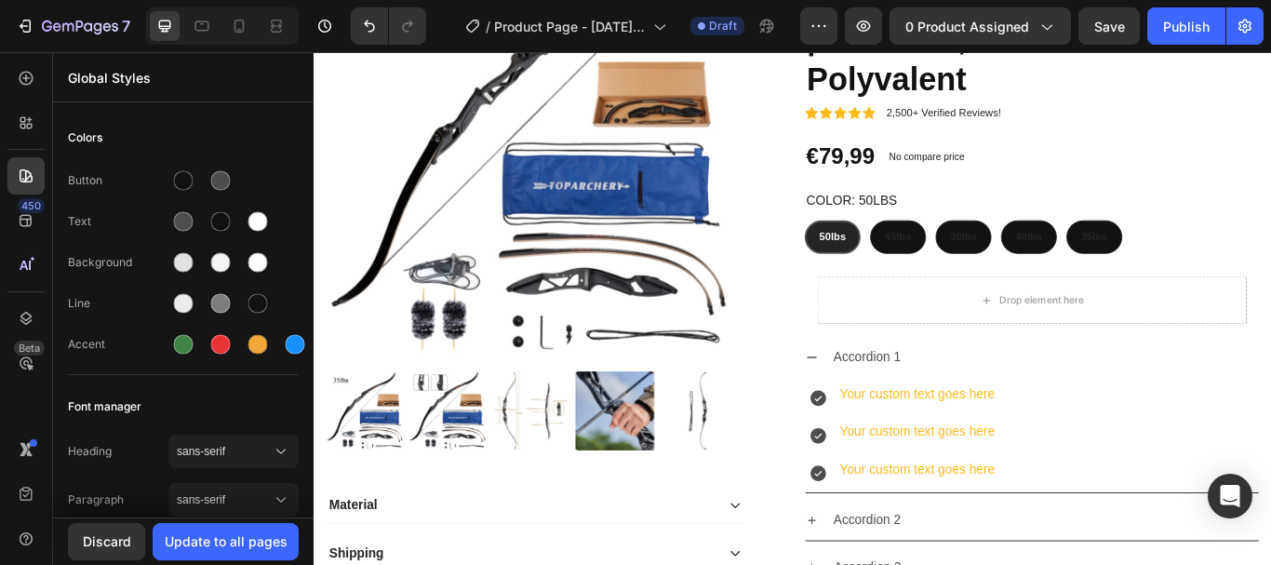
click at [24, 275] on div at bounding box center [25, 265] width 37 height 37
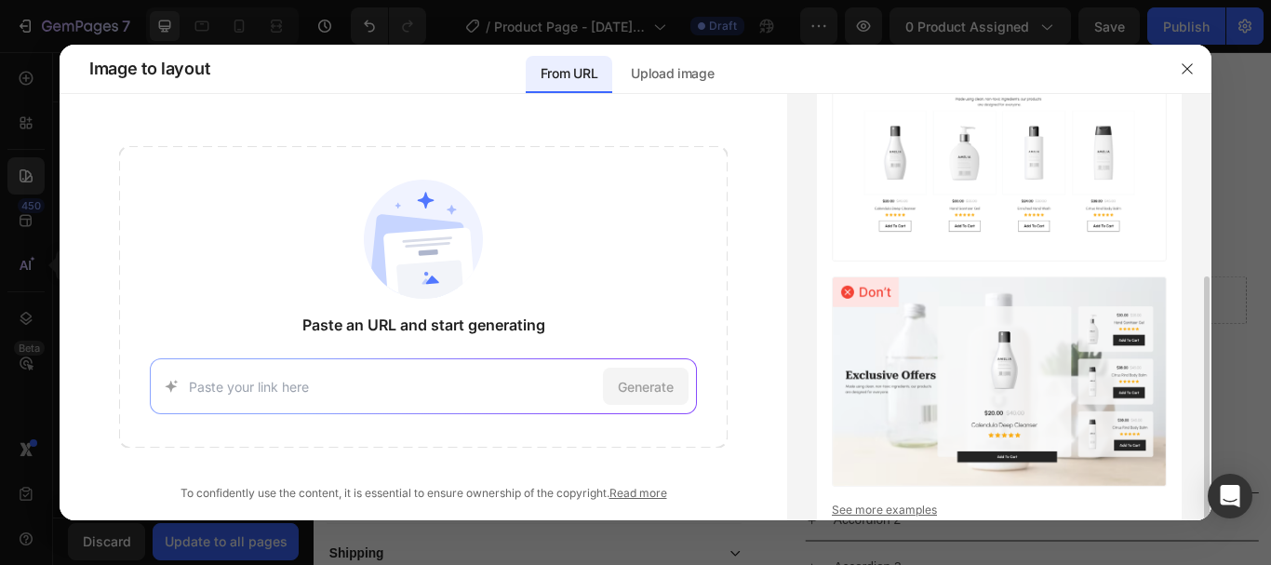
scroll to position [168, 0]
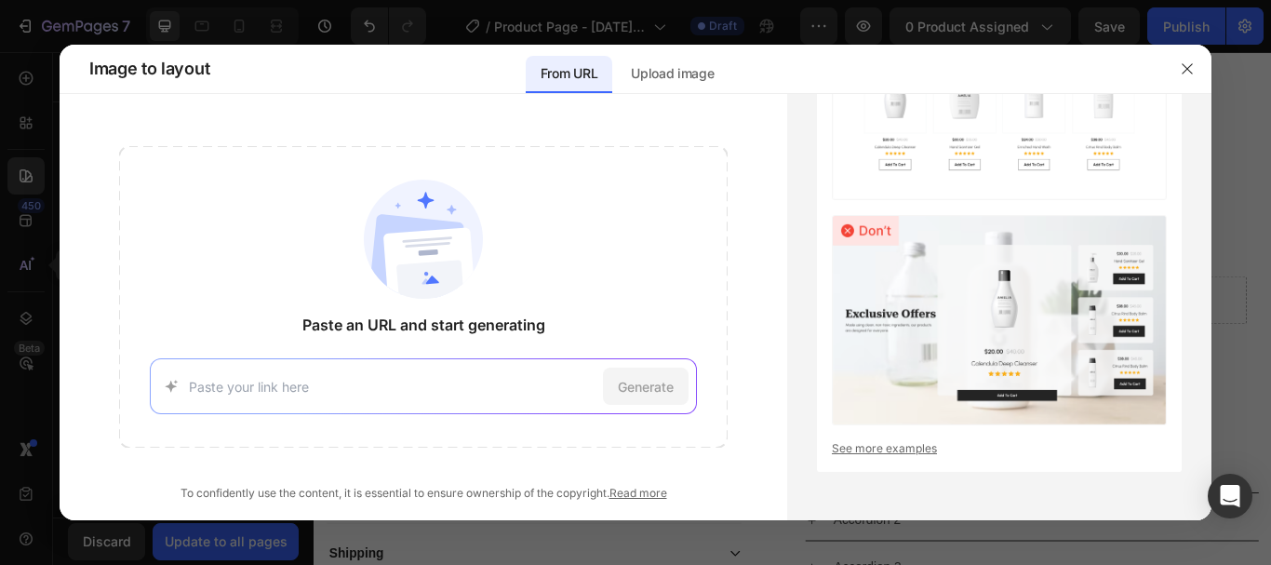
click at [676, 63] on p "Upload image" at bounding box center [672, 73] width 83 height 22
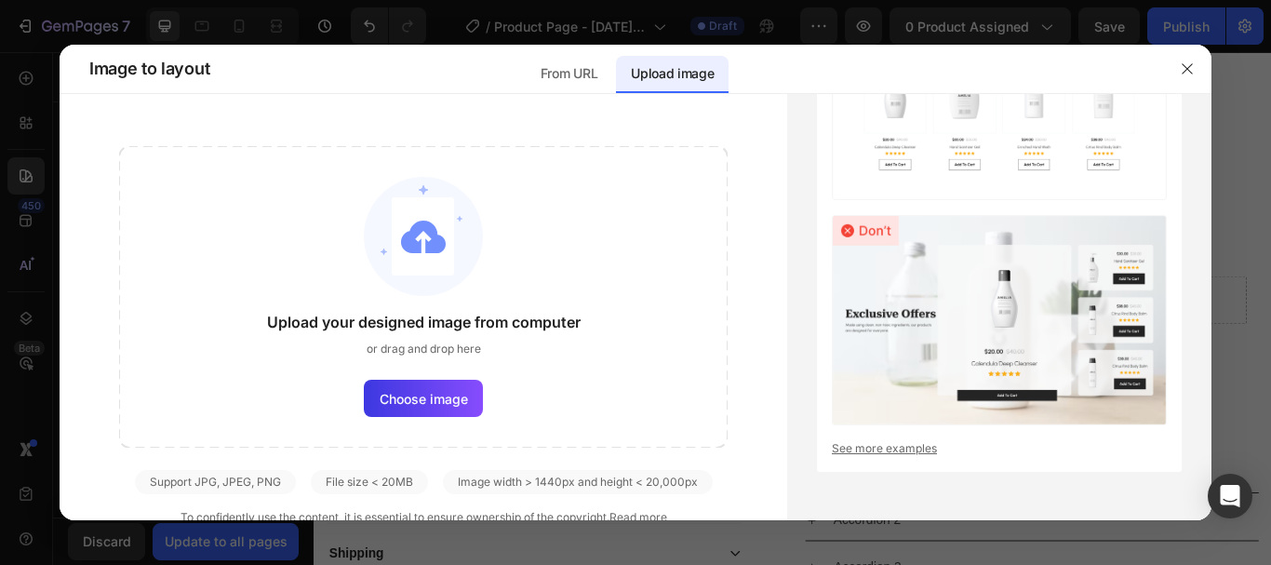
click at [1196, 75] on button "button" at bounding box center [1188, 69] width 30 height 30
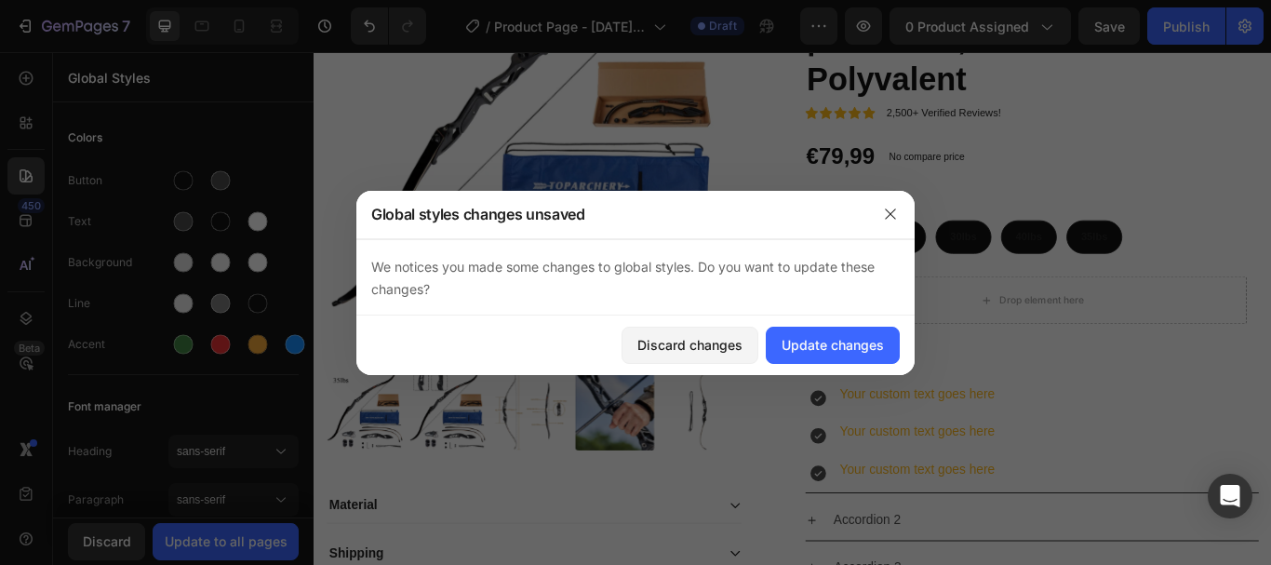
click at [897, 224] on button "button" at bounding box center [891, 214] width 30 height 30
click at [908, 212] on div at bounding box center [890, 214] width 48 height 48
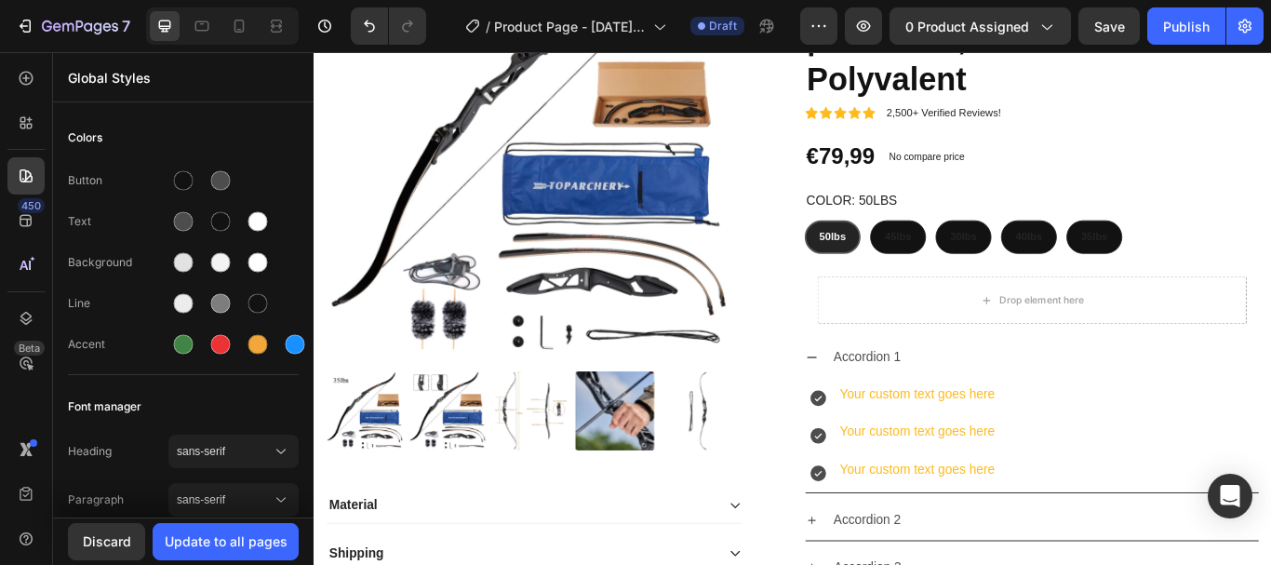
click at [91, 530] on button "Discard" at bounding box center [106, 541] width 77 height 37
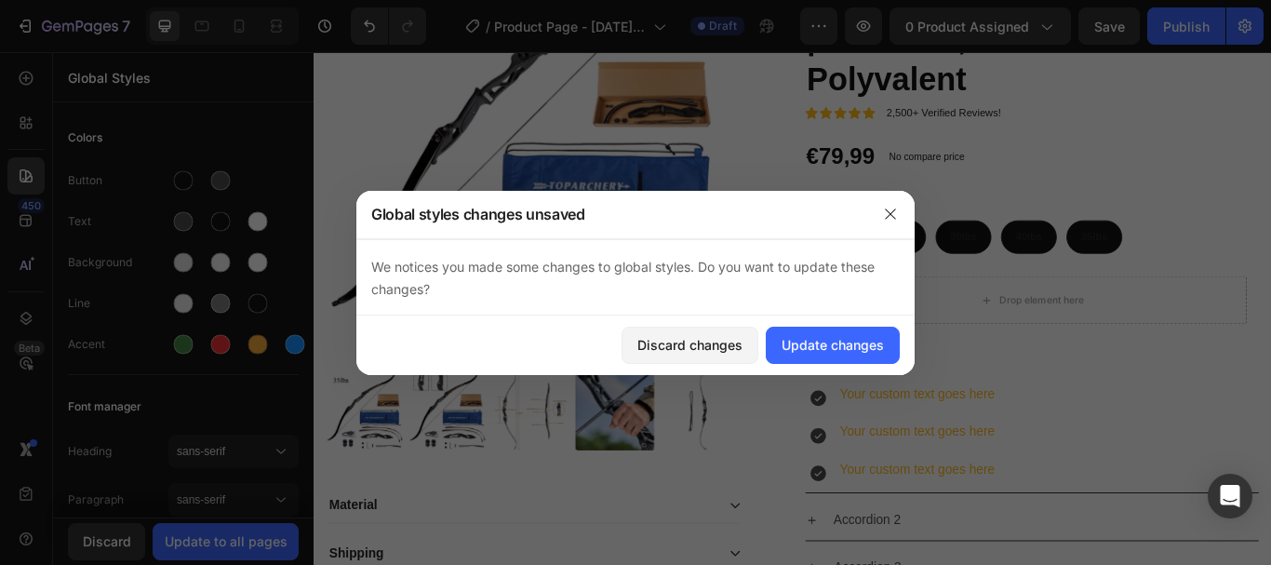
click at [726, 352] on div "Discard changes" at bounding box center [689, 345] width 105 height 20
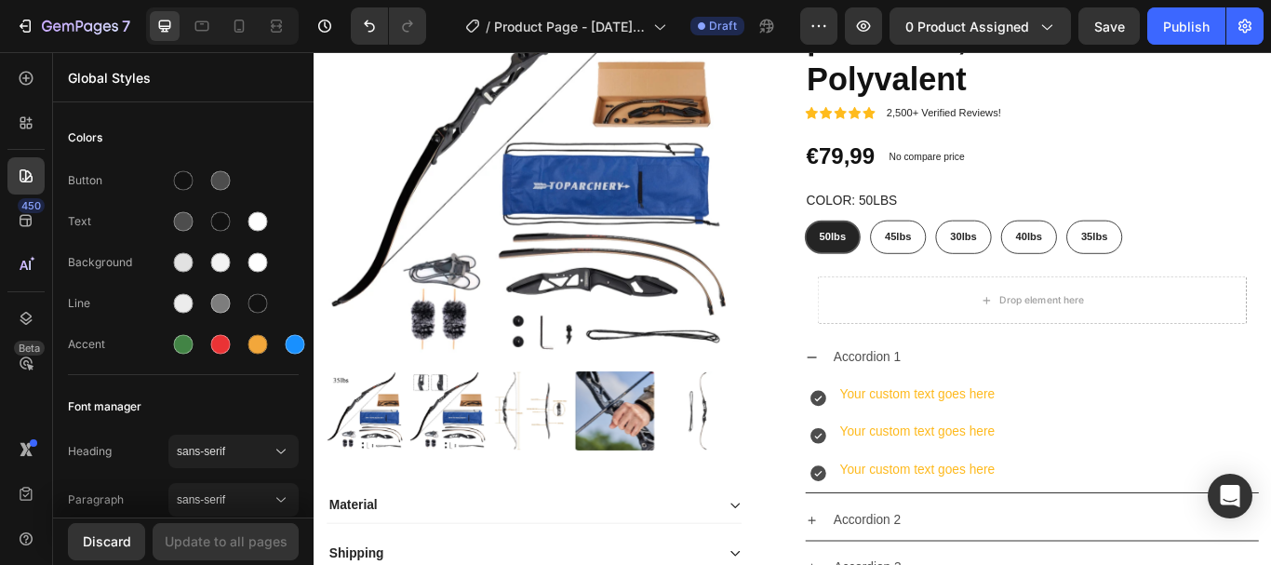
click at [13, 134] on div at bounding box center [25, 122] width 37 height 37
click at [15, 74] on div at bounding box center [25, 78] width 37 height 37
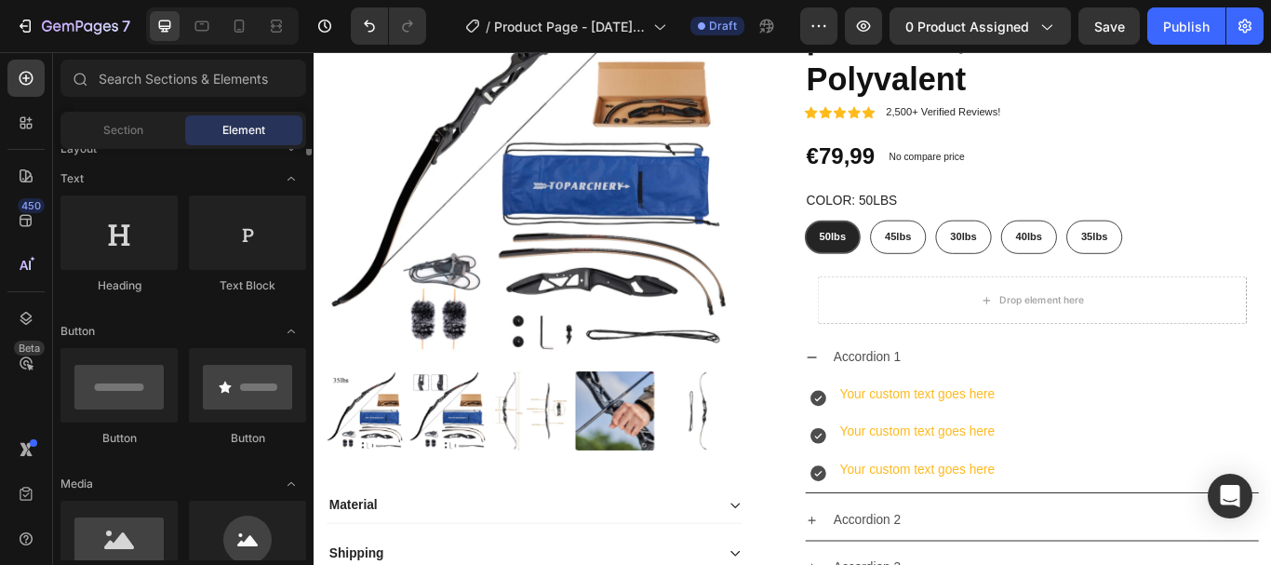
scroll to position [0, 0]
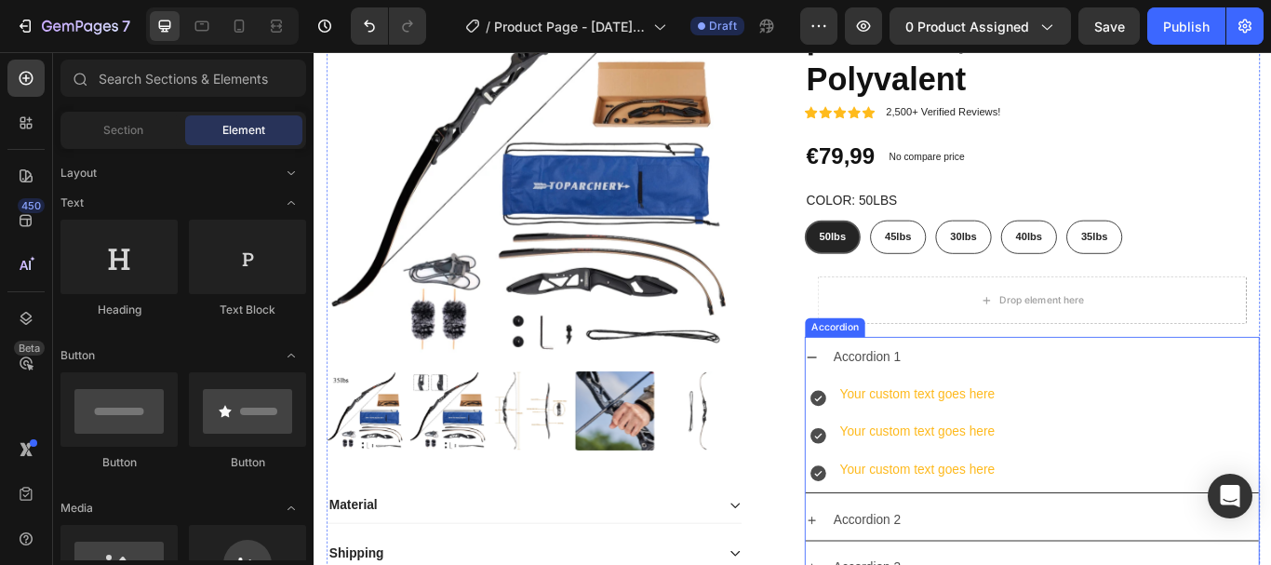
click at [978, 426] on div "Accordion 1" at bounding box center [1151, 407] width 529 height 47
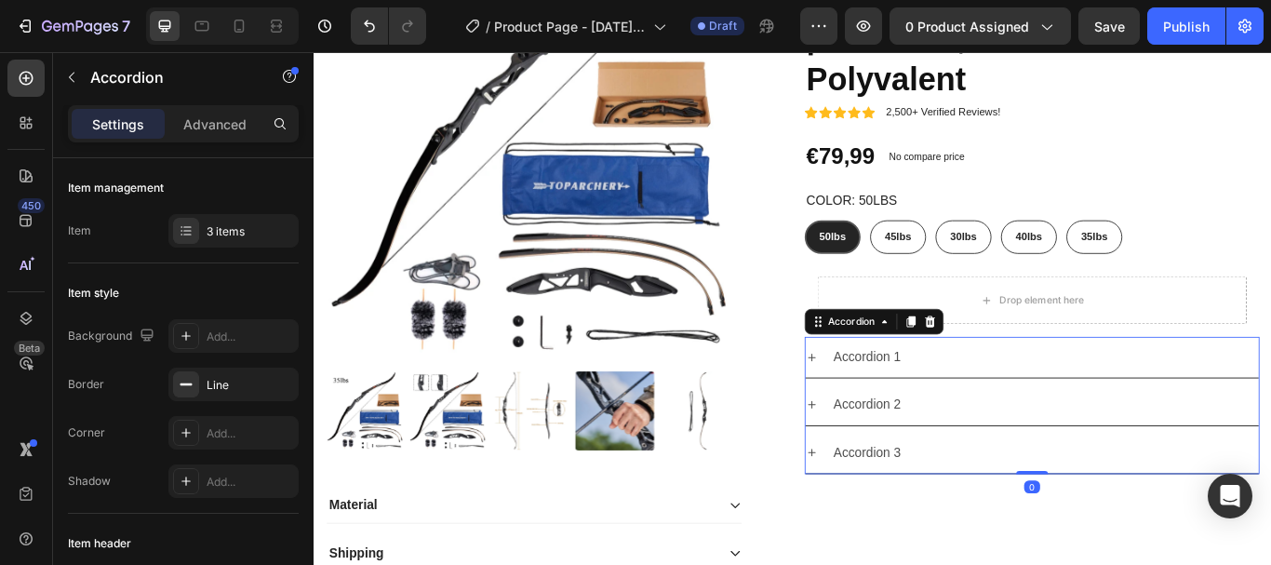
click at [997, 421] on div "Accordion 1" at bounding box center [1166, 408] width 499 height 33
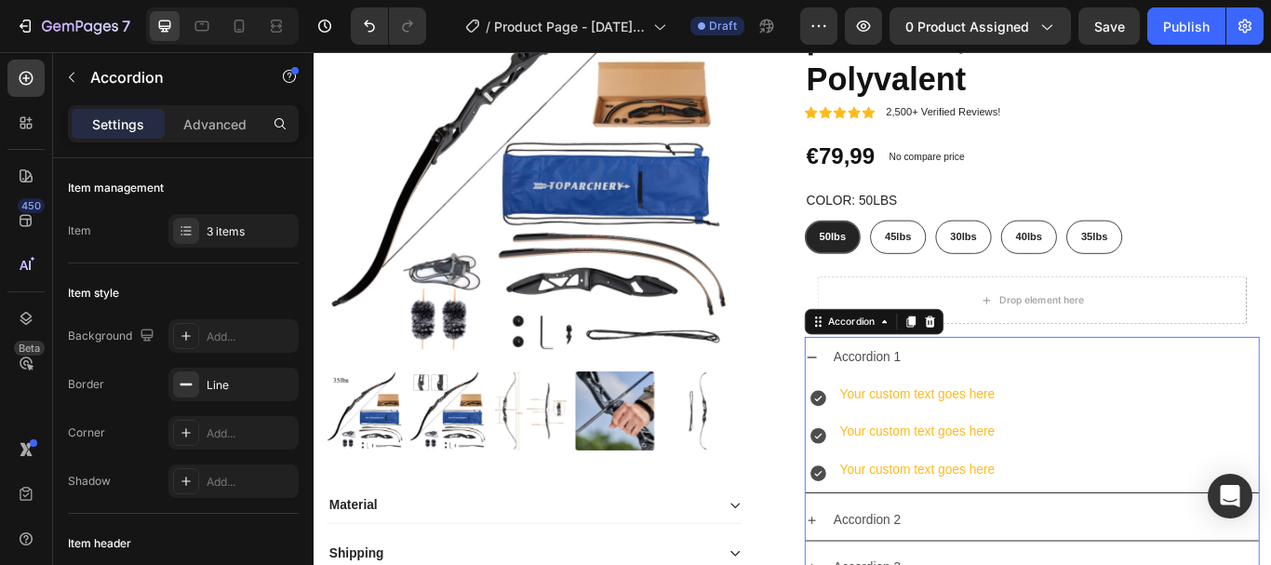
click at [1026, 373] on icon at bounding box center [1032, 366] width 12 height 13
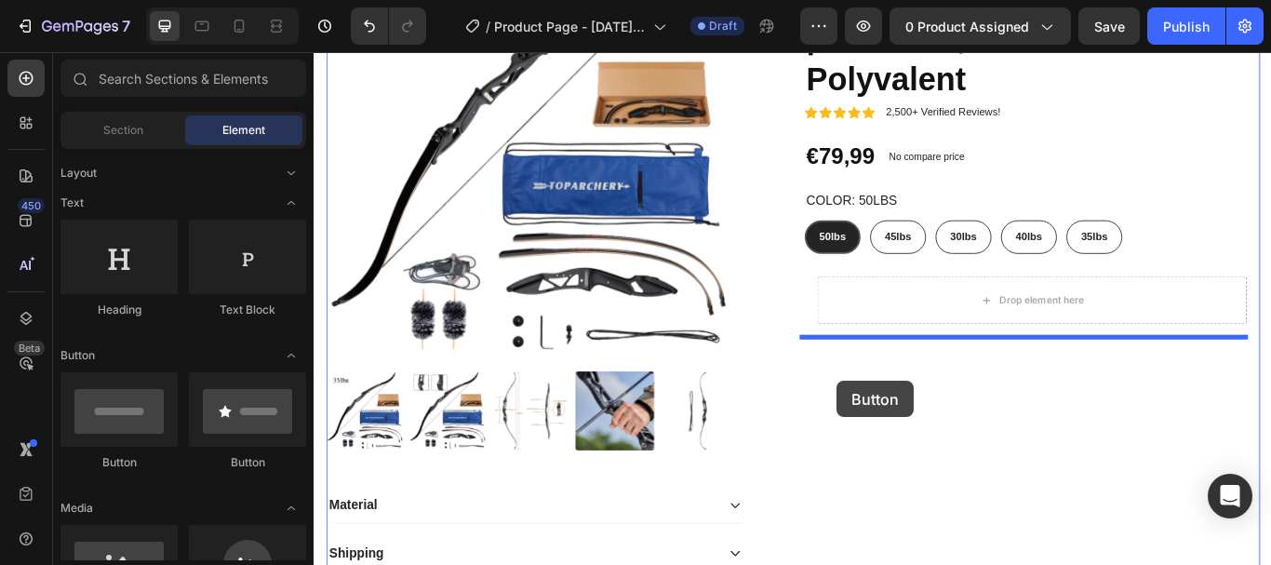
drag, startPoint x: 462, startPoint y: 454, endPoint x: 936, endPoint y: 429, distance: 475.2
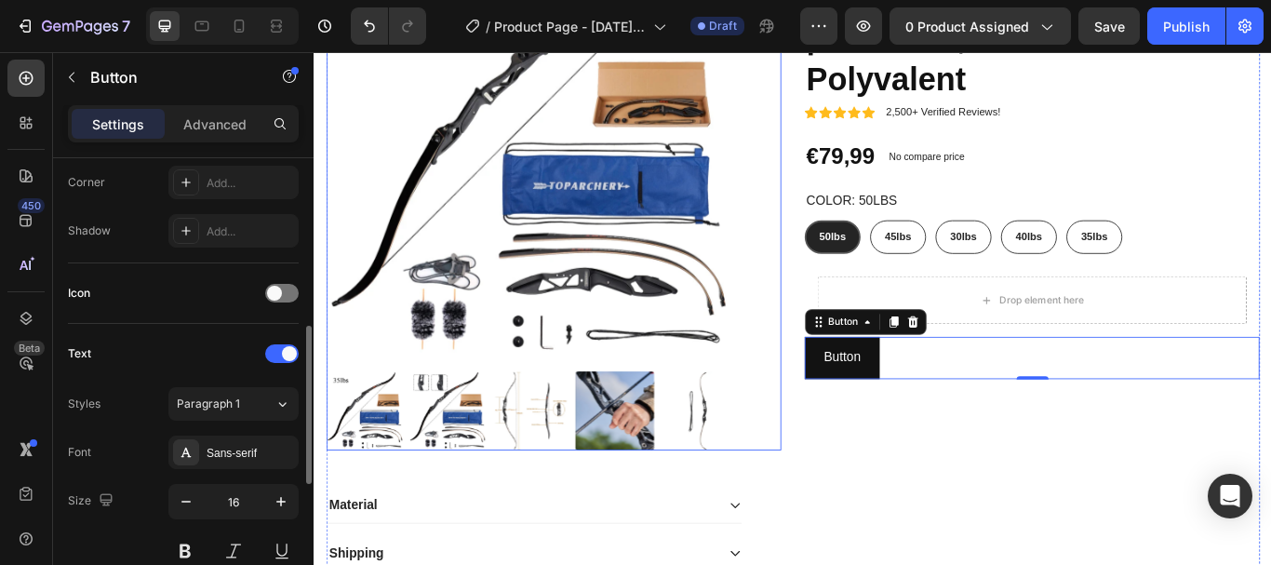
scroll to position [464, 0]
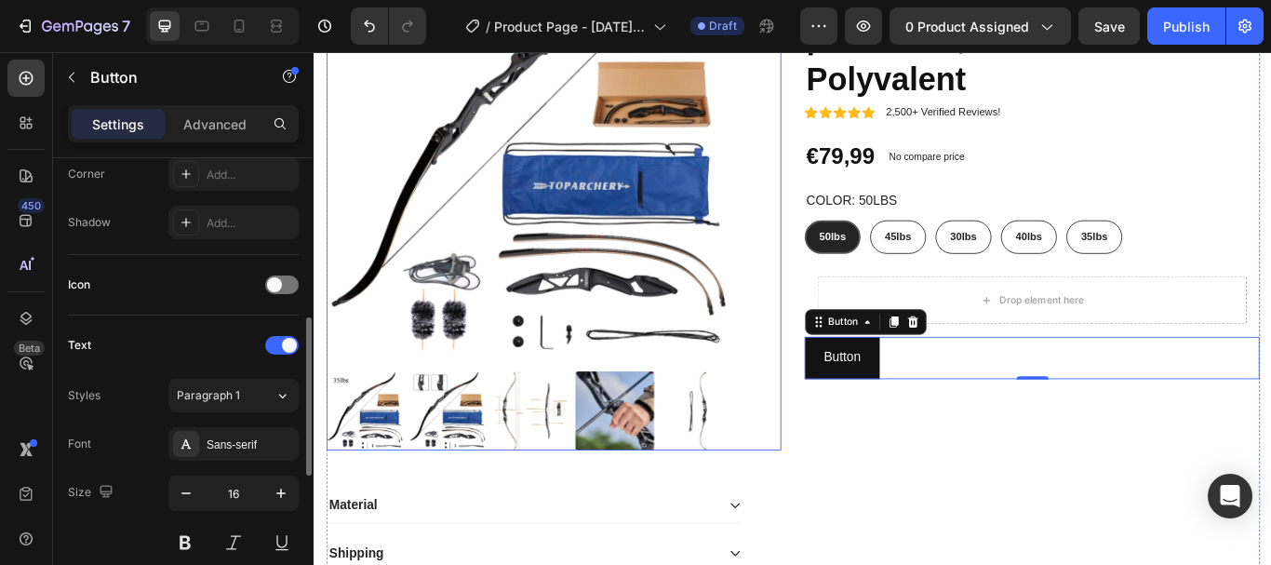
click at [274, 289] on span at bounding box center [274, 284] width 15 height 15
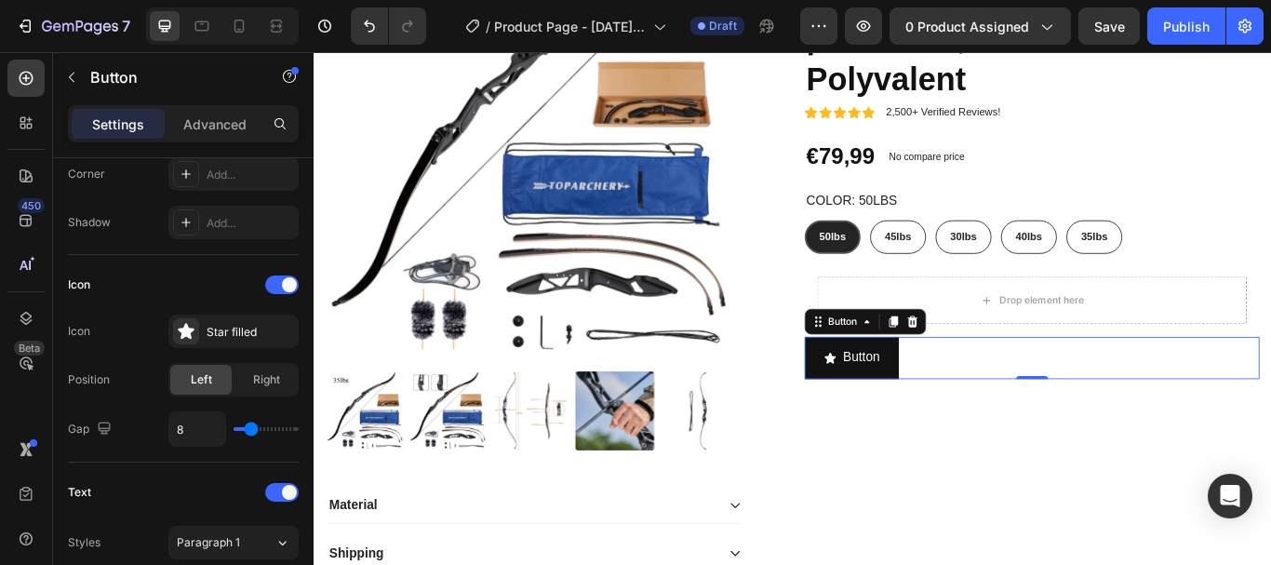
click at [267, 280] on div at bounding box center [282, 284] width 34 height 19
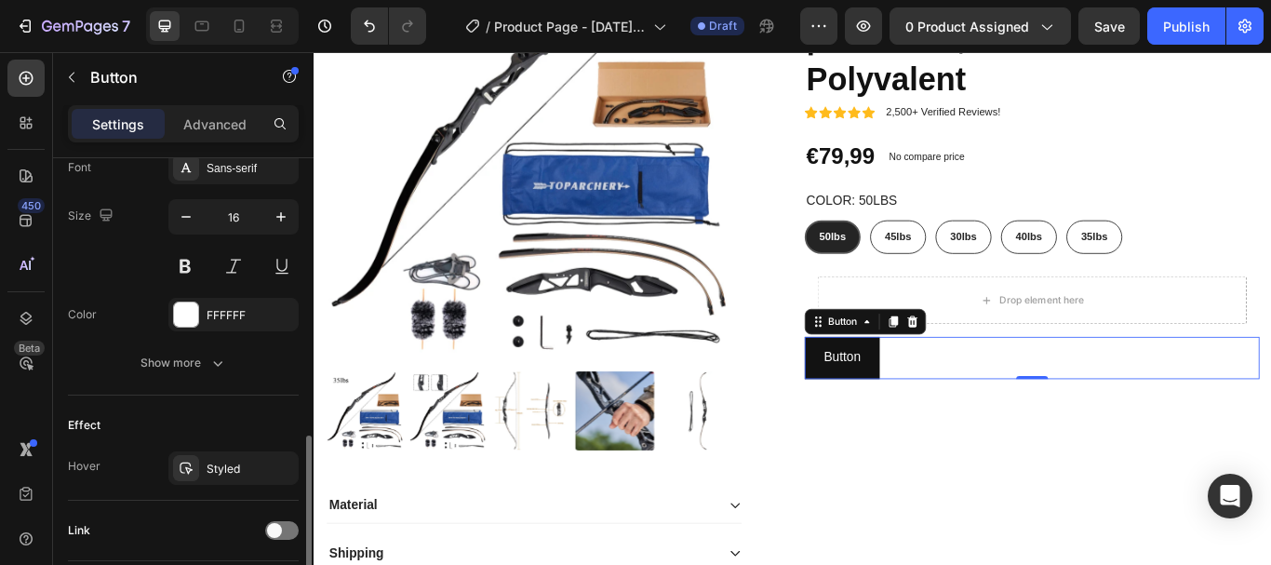
scroll to position [768, 0]
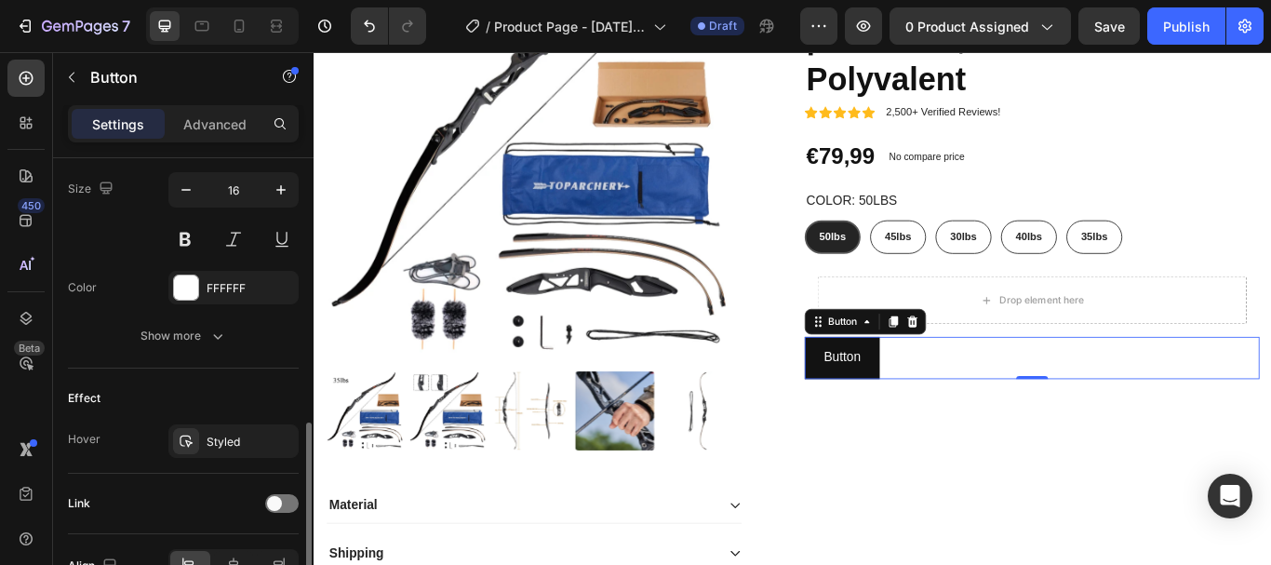
click at [157, 336] on div "Show more" at bounding box center [184, 336] width 87 height 19
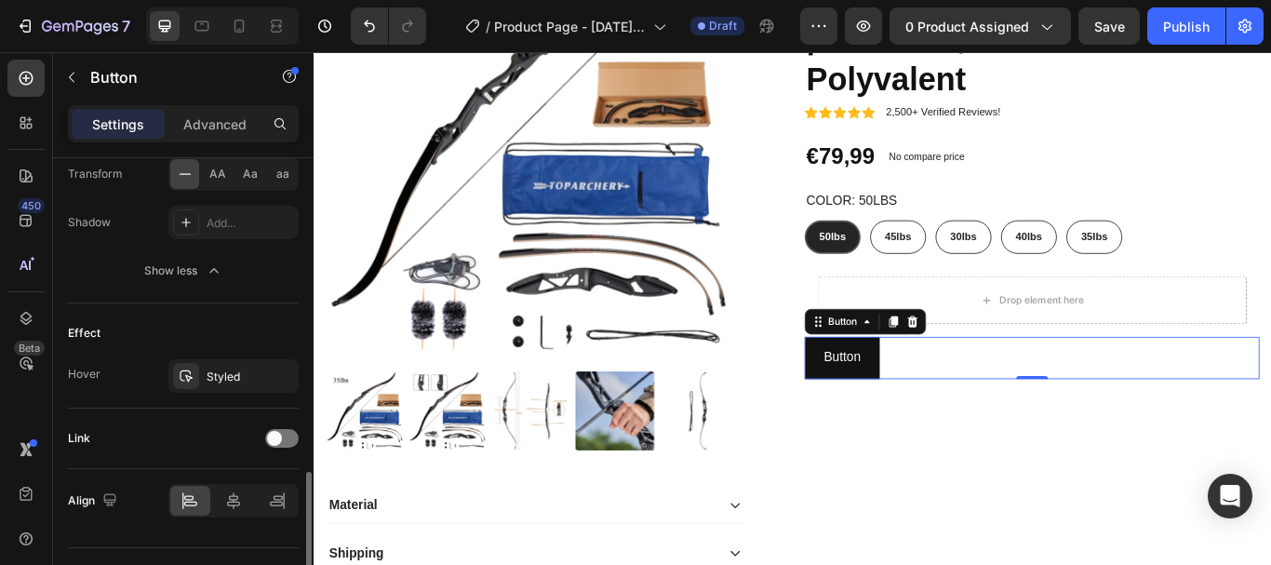
scroll to position [1120, 0]
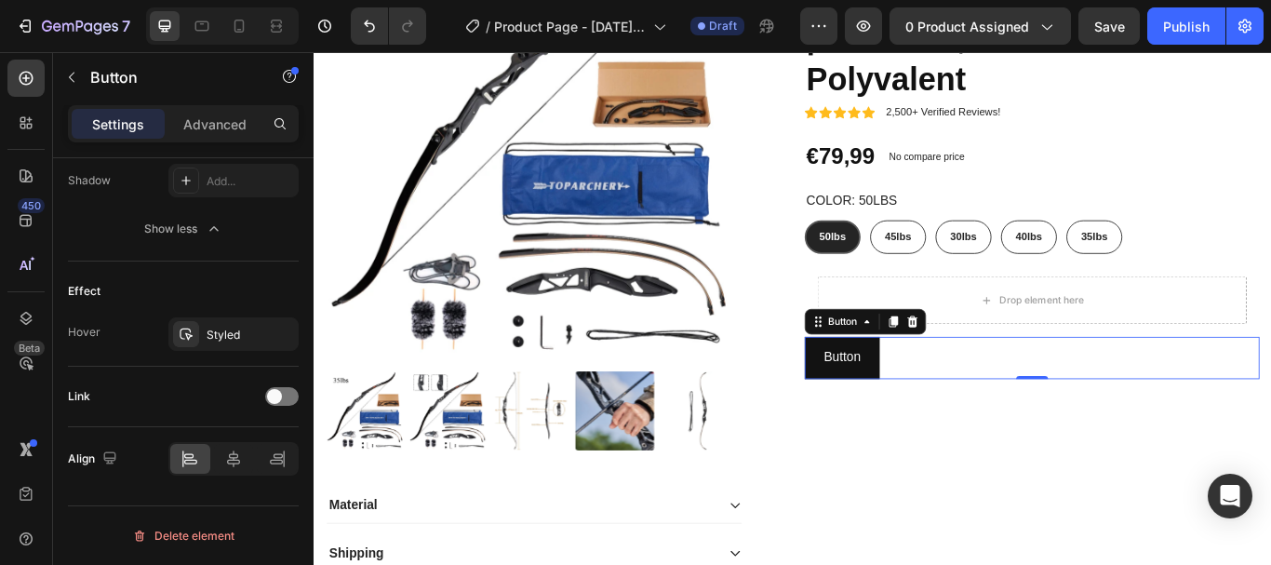
click at [276, 392] on span at bounding box center [274, 396] width 15 height 15
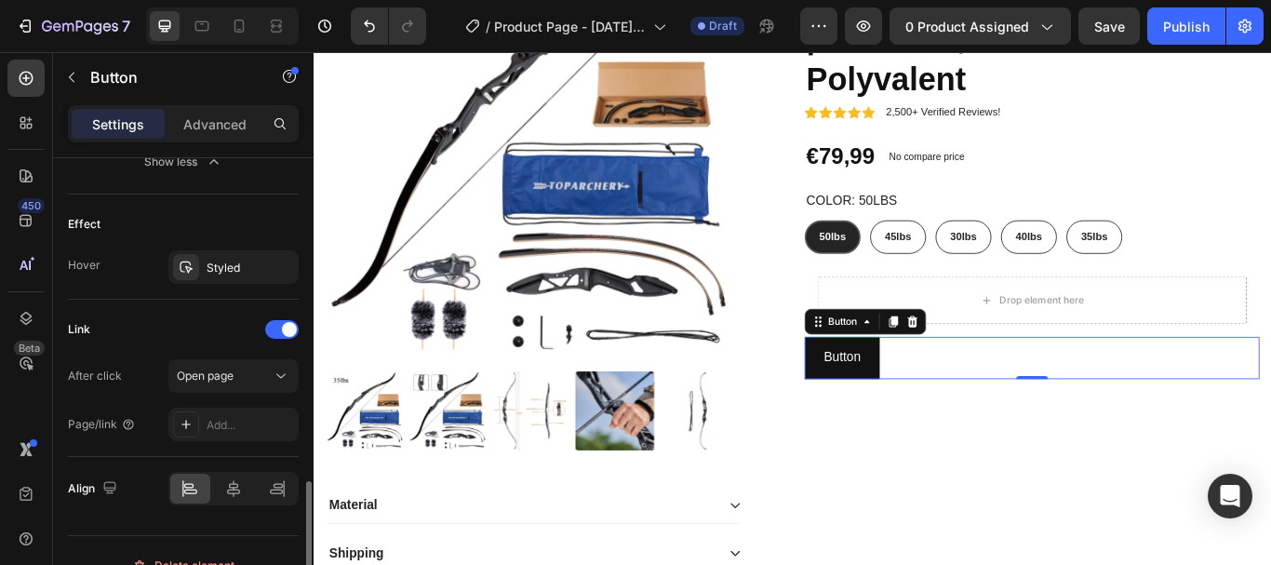
scroll to position [1186, 0]
click at [227, 373] on span "Open page" at bounding box center [205, 376] width 57 height 14
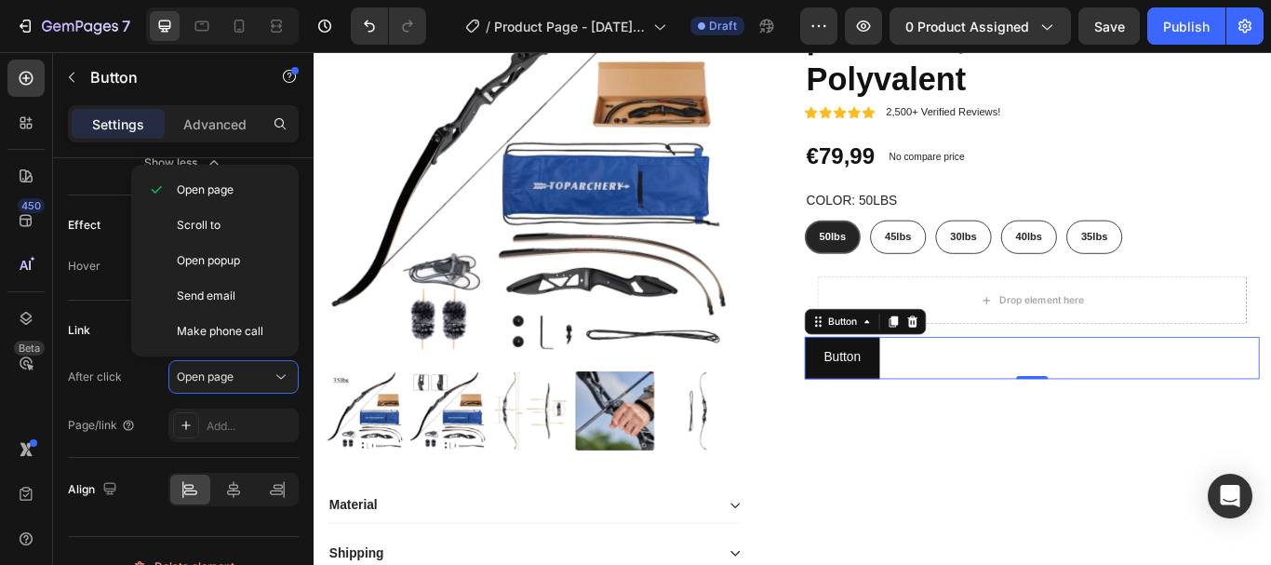
click at [192, 371] on span "Open page" at bounding box center [205, 376] width 57 height 14
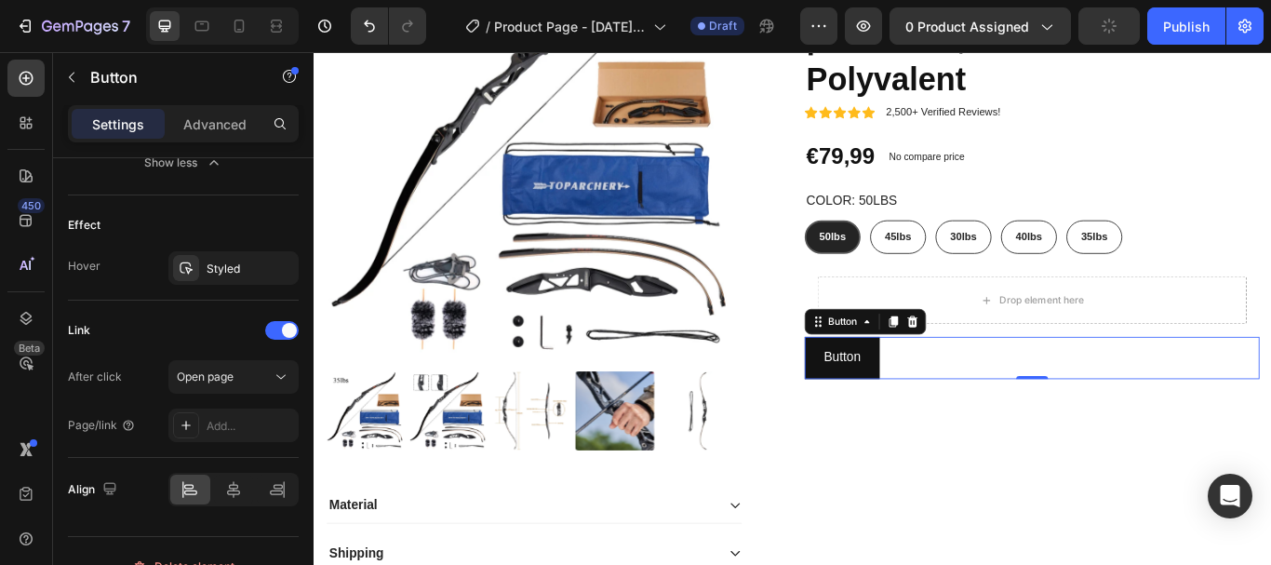
click at [179, 423] on icon at bounding box center [186, 425] width 15 height 15
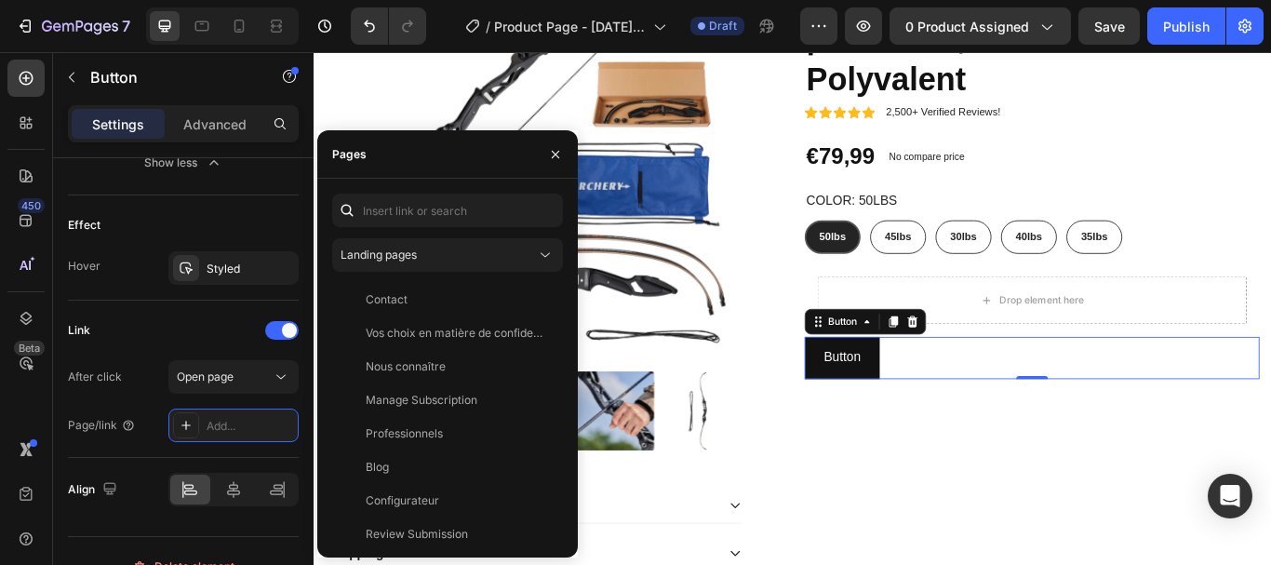
click at [246, 385] on div "Open page" at bounding box center [234, 377] width 114 height 19
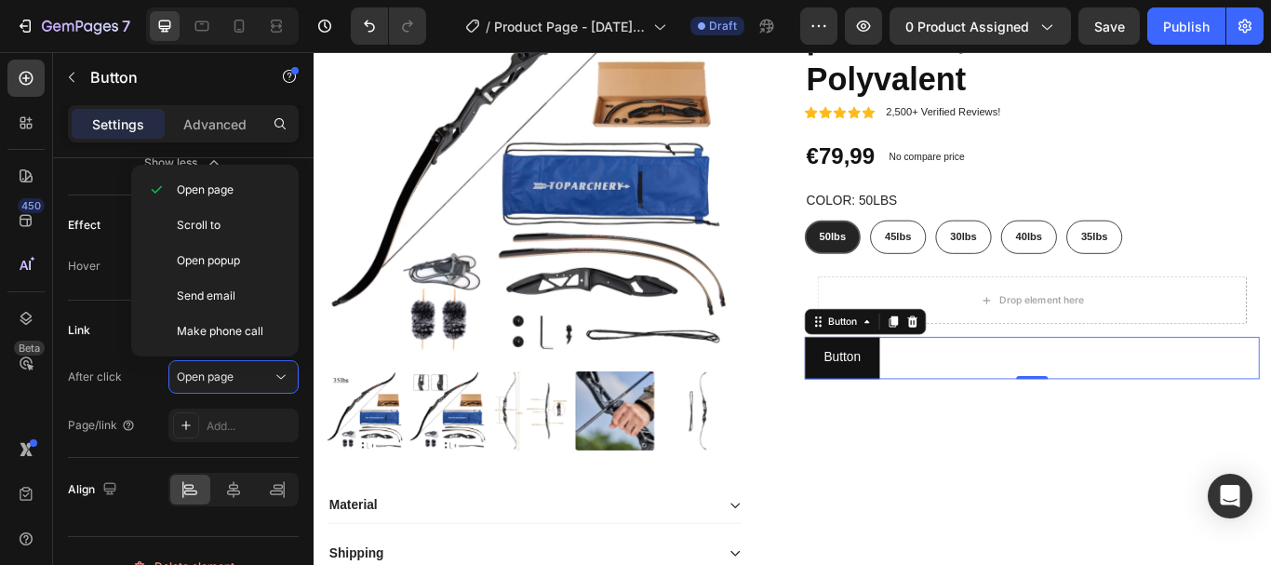
click at [246, 385] on div "Open page" at bounding box center [234, 377] width 114 height 19
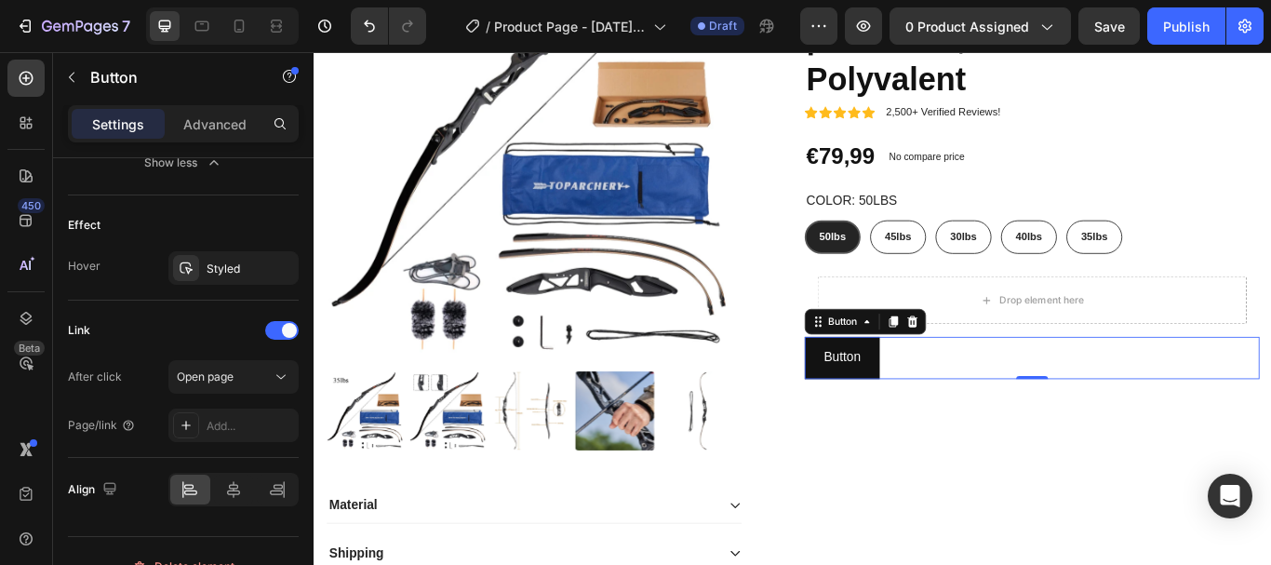
scroll to position [1217, 0]
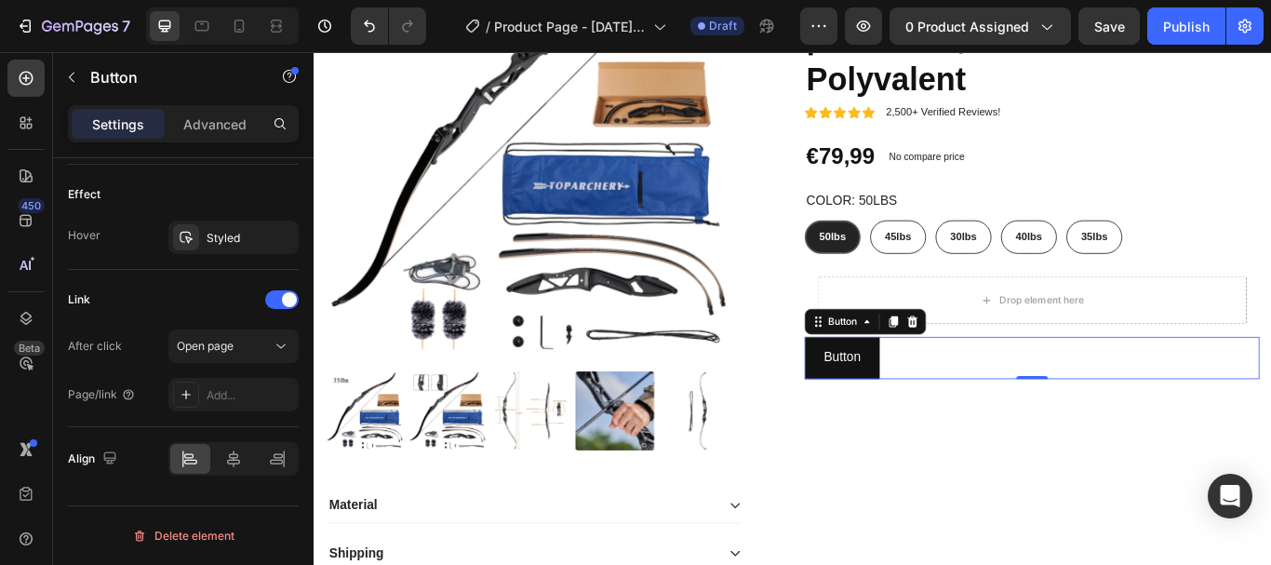
click at [249, 508] on div "Delete element" at bounding box center [183, 535] width 231 height 60
click at [208, 140] on div "Settings Advanced" at bounding box center [183, 123] width 231 height 37
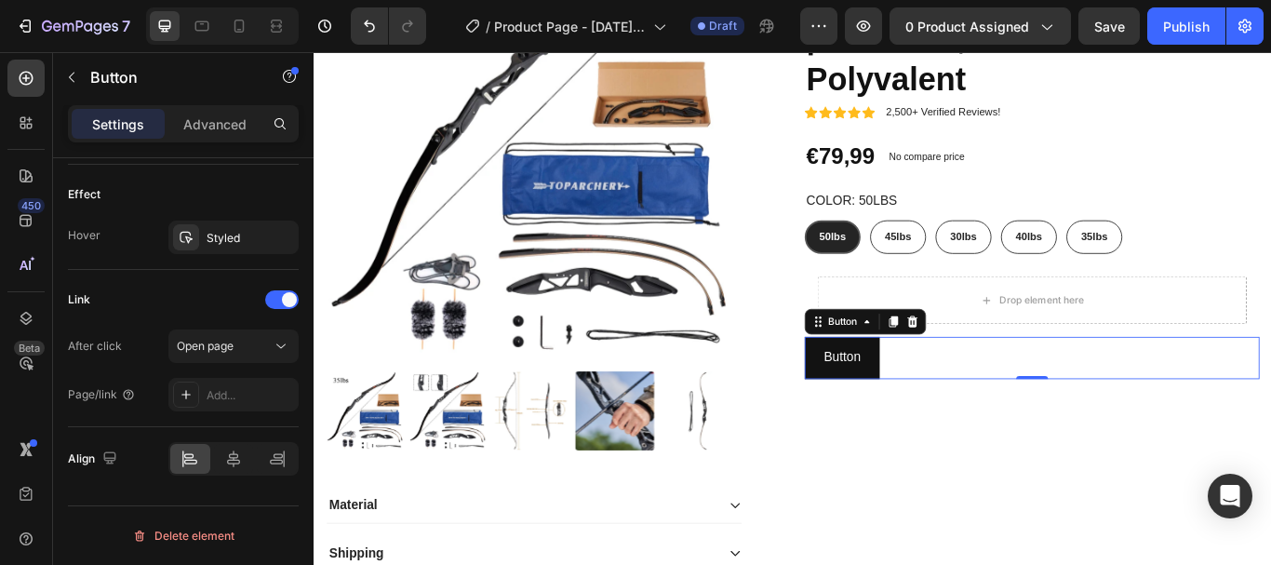
click at [211, 137] on div "Advanced" at bounding box center [214, 124] width 93 height 30
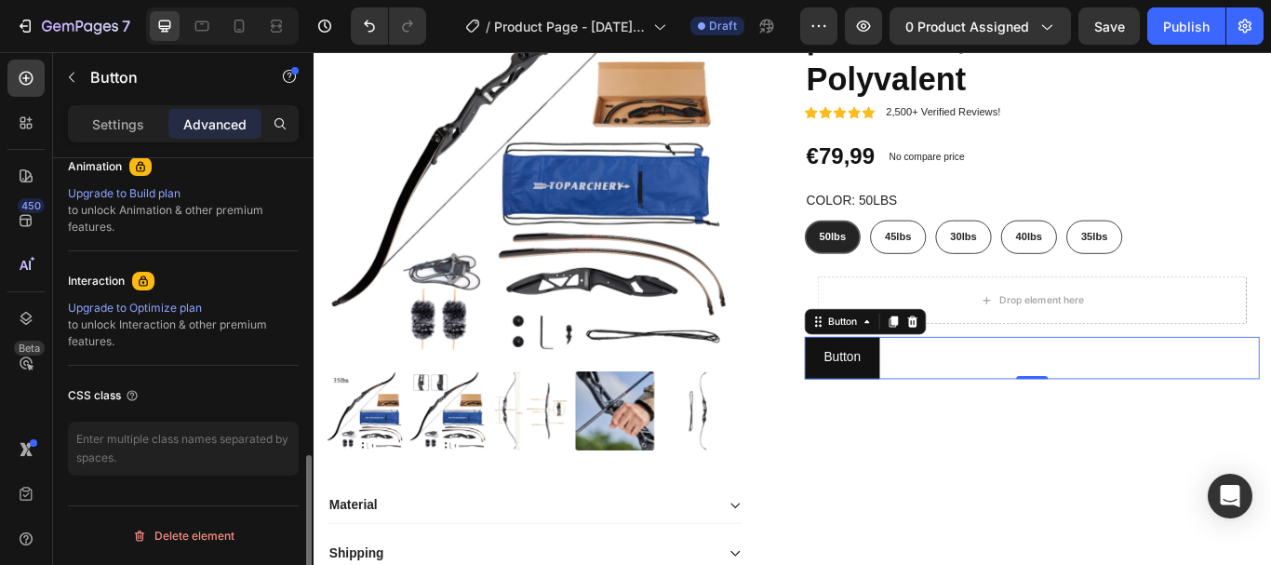
scroll to position [832, 0]
click at [166, 550] on button "Delete element" at bounding box center [183, 536] width 231 height 30
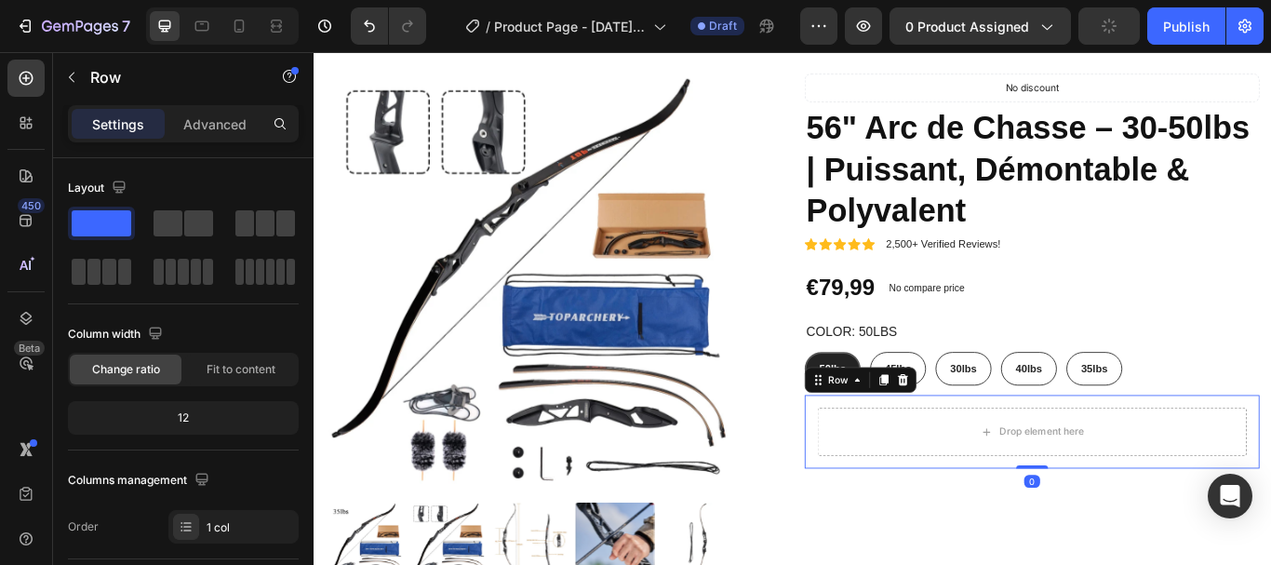
scroll to position [136, 0]
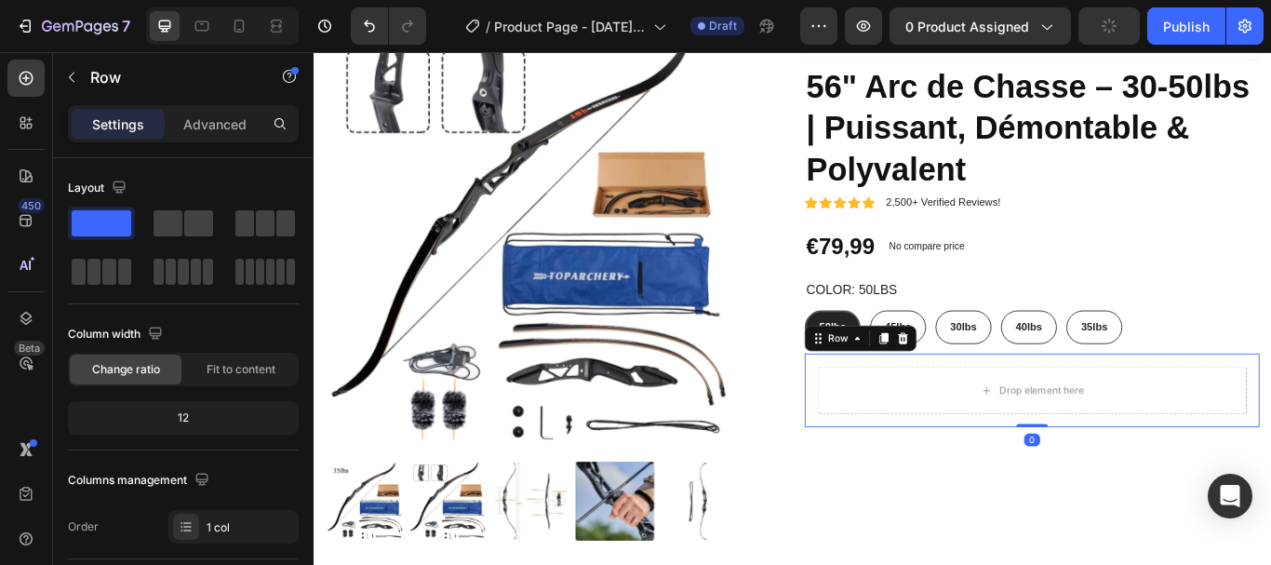
click at [1270, 360] on div "50lbs 50lbs 50lbs 45lbs 45lbs 45lbs 30lbs 30lbs 30lbs 40lbs 40lbs 40lbs 35lbs 3…" at bounding box center [1151, 373] width 530 height 39
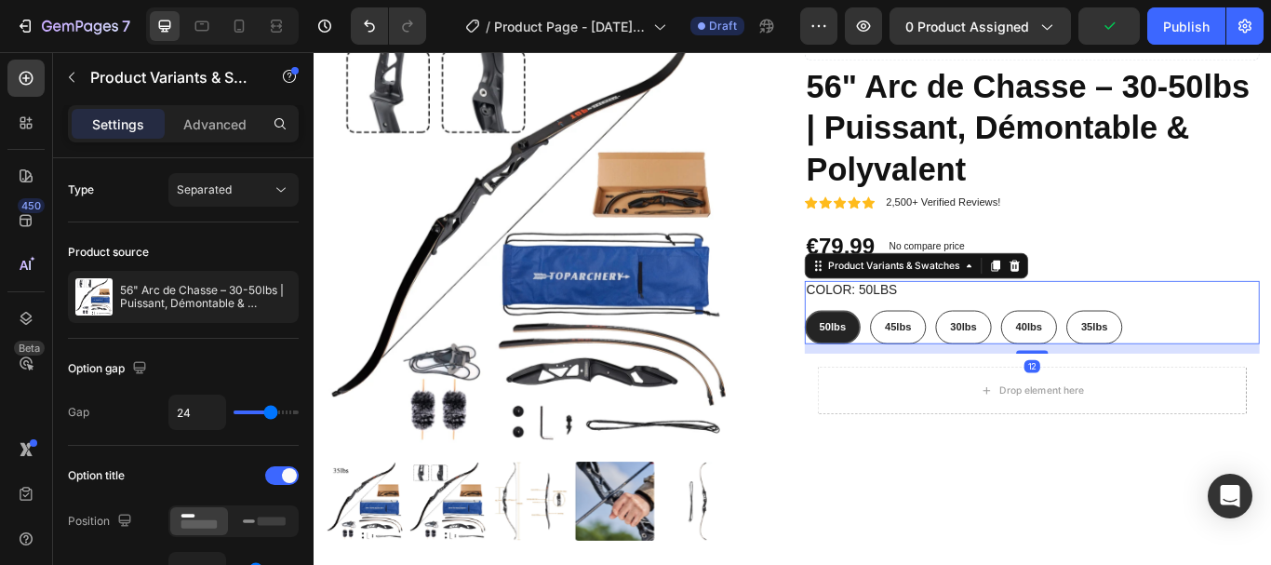
click at [74, 84] on icon "button" at bounding box center [71, 77] width 15 height 15
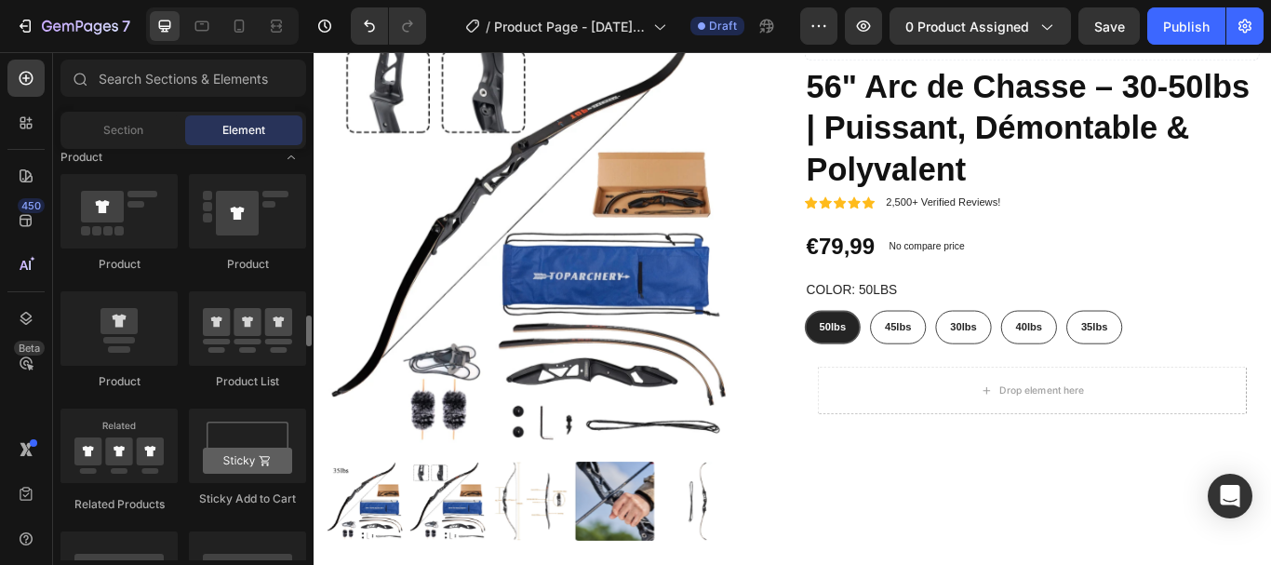
scroll to position [2138, 0]
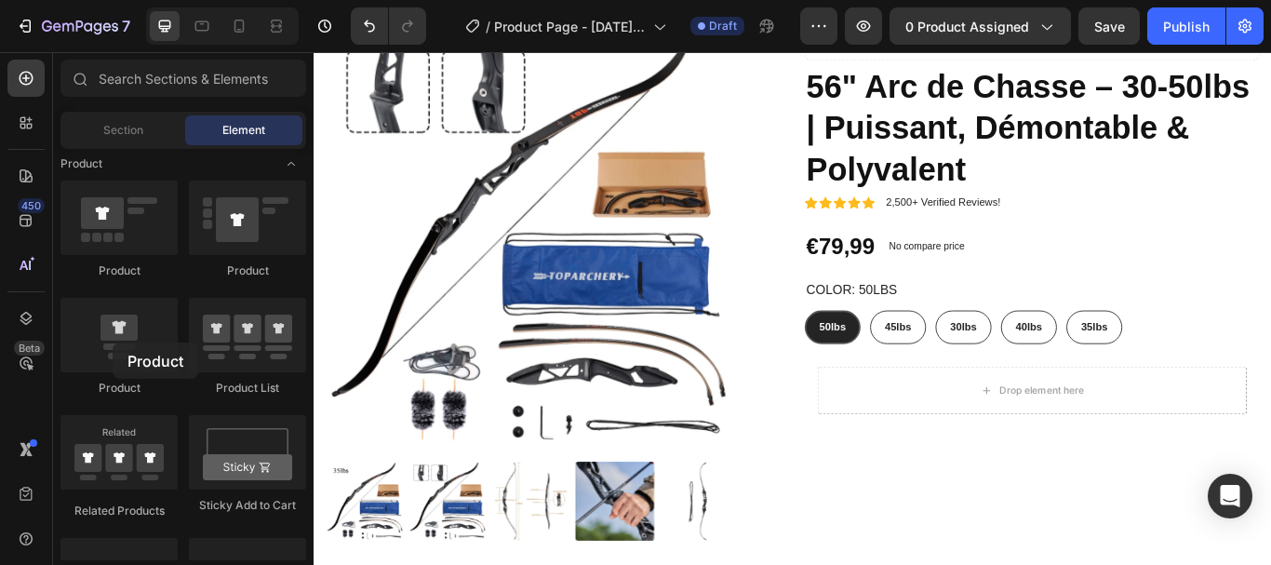
drag, startPoint x: 138, startPoint y: 342, endPoint x: 104, endPoint y: 340, distance: 33.6
click at [104, 340] on div at bounding box center [118, 335] width 117 height 74
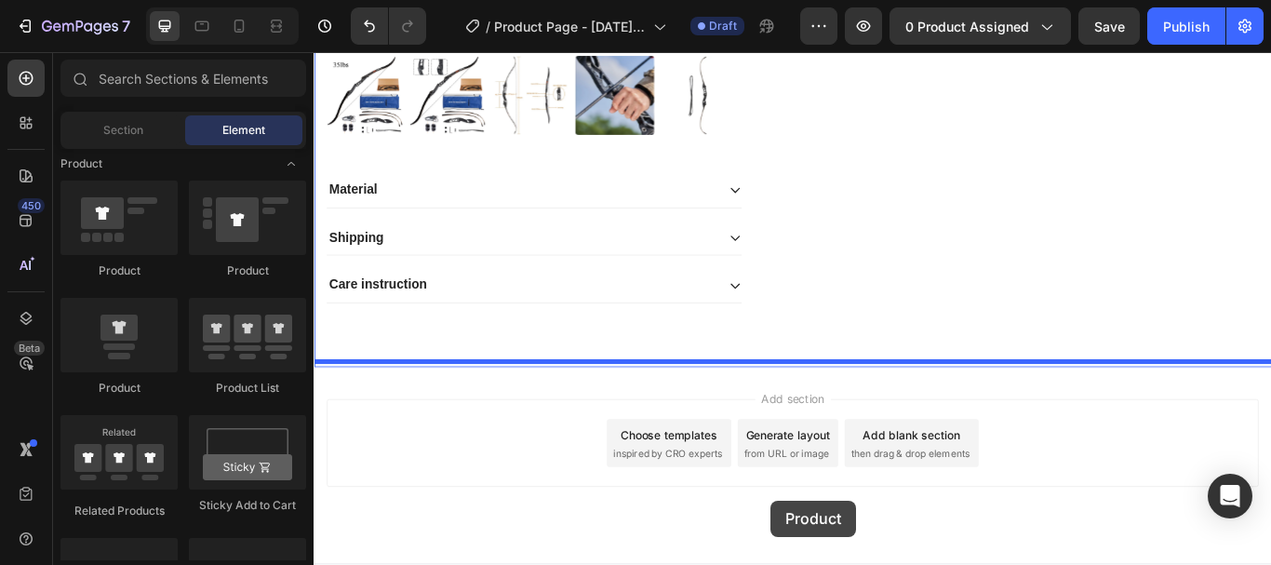
scroll to position [639, 0]
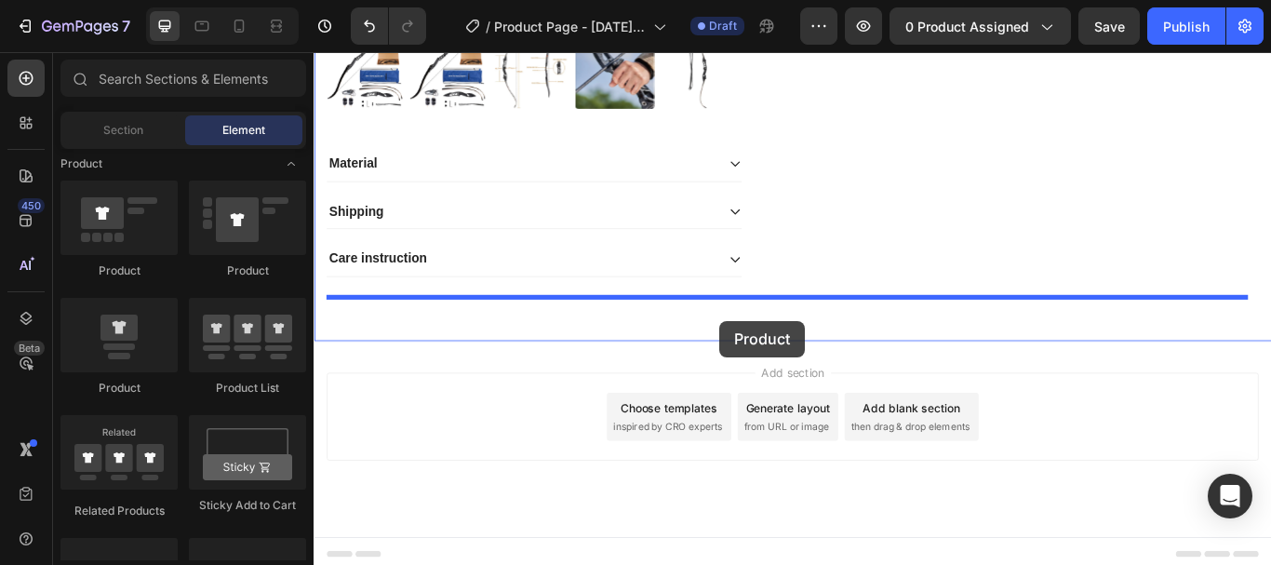
drag, startPoint x: 566, startPoint y: 255, endPoint x: 787, endPoint y: 366, distance: 247.6
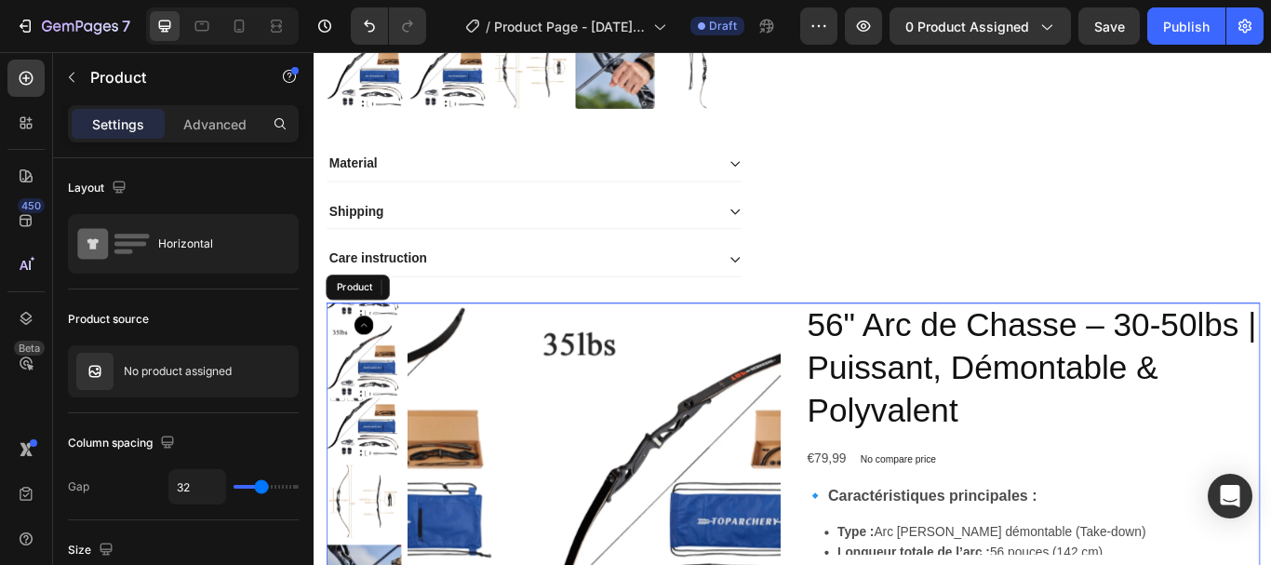
click at [248, 489] on div "32" at bounding box center [233, 486] width 130 height 35
type input "12"
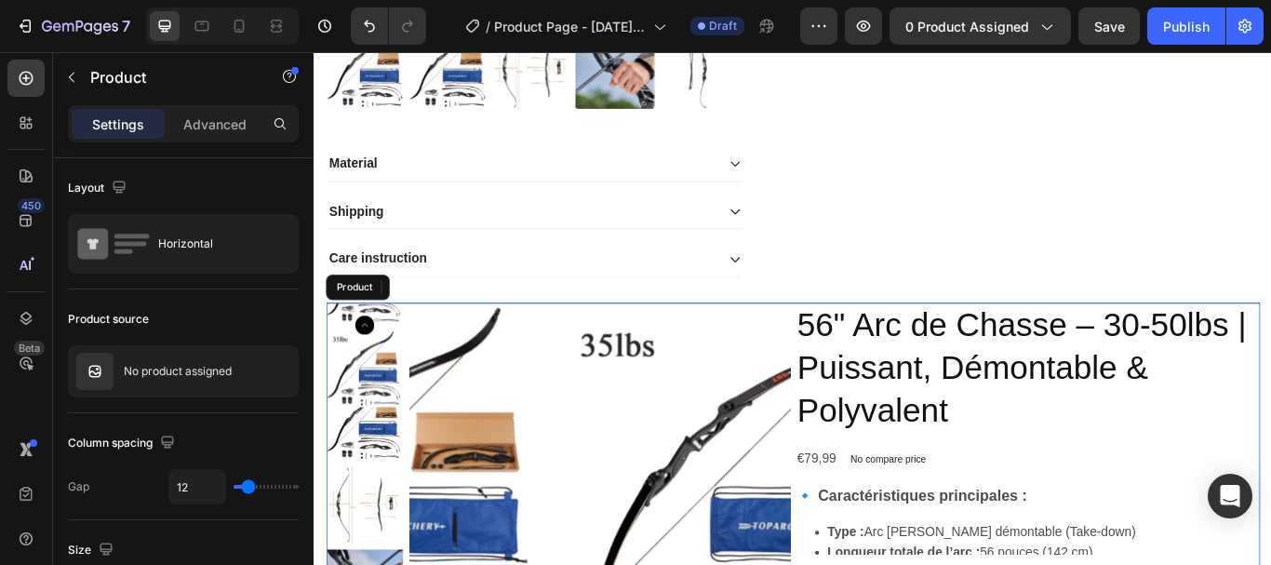
type input "7"
drag, startPoint x: 255, startPoint y: 483, endPoint x: 244, endPoint y: 485, distance: 11.3
type input "4"
click at [244, 485] on input "range" at bounding box center [266, 487] width 65 height 4
type input "4"
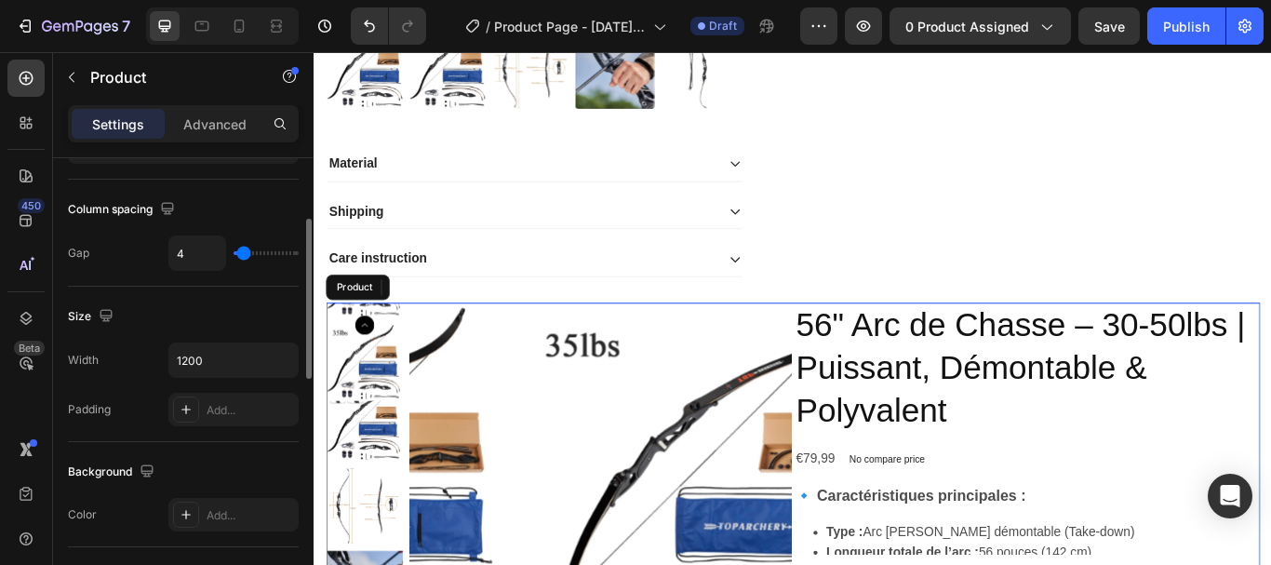
scroll to position [241, 0]
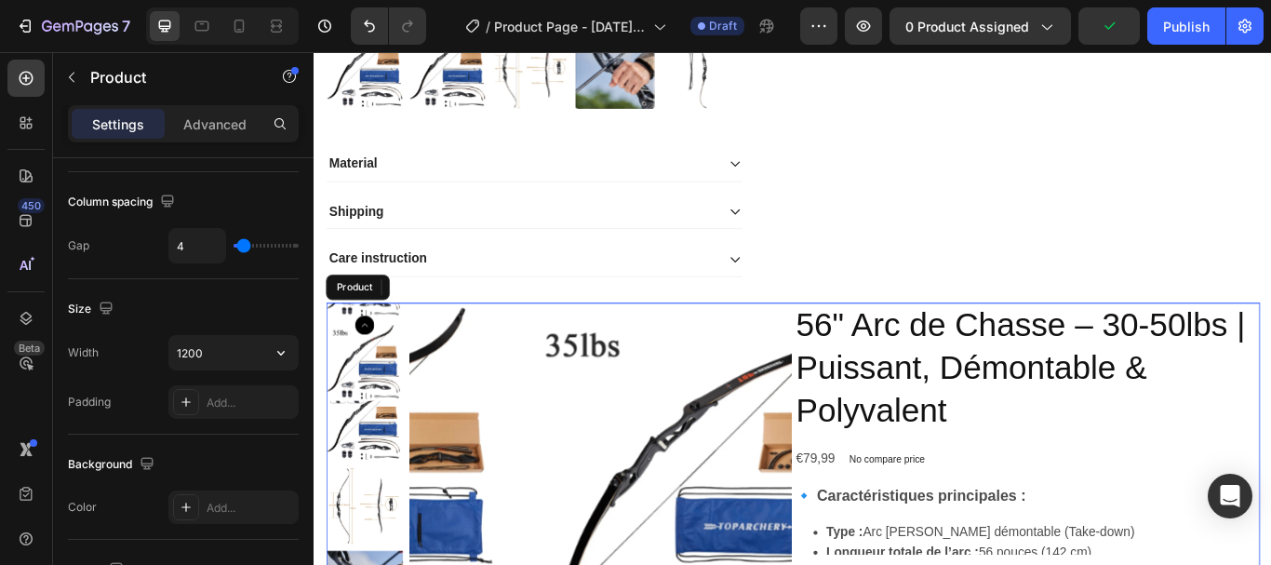
click at [220, 349] on input "1200" at bounding box center [233, 353] width 128 height 34
click at [269, 352] on button "button" at bounding box center [281, 353] width 34 height 34
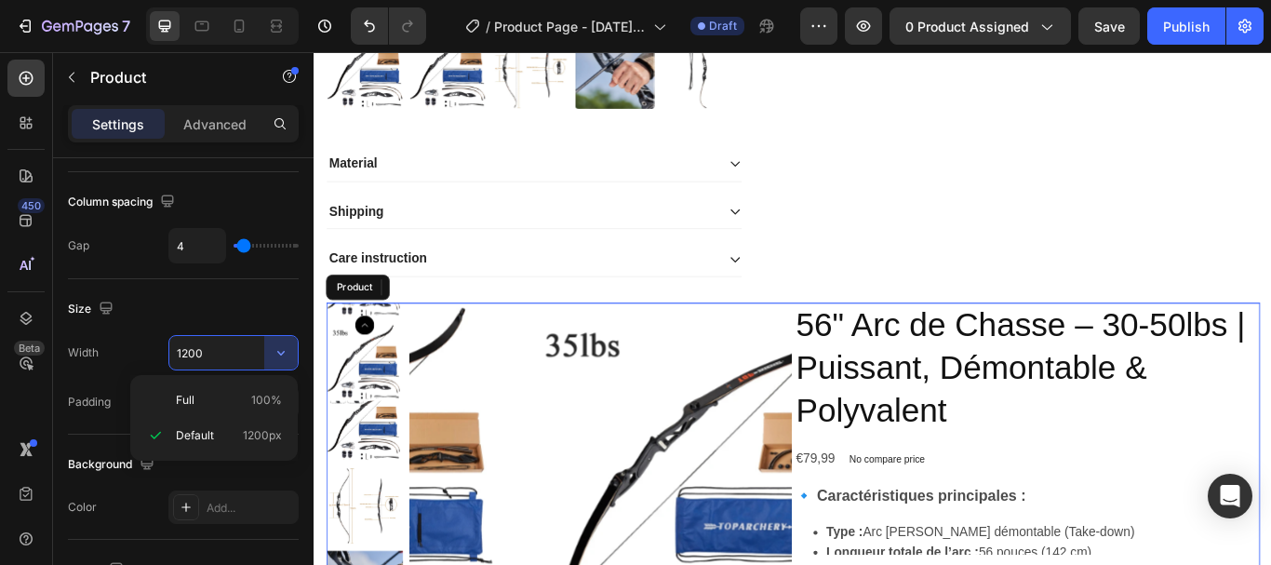
click at [233, 431] on p "Default 1200px" at bounding box center [229, 435] width 106 height 17
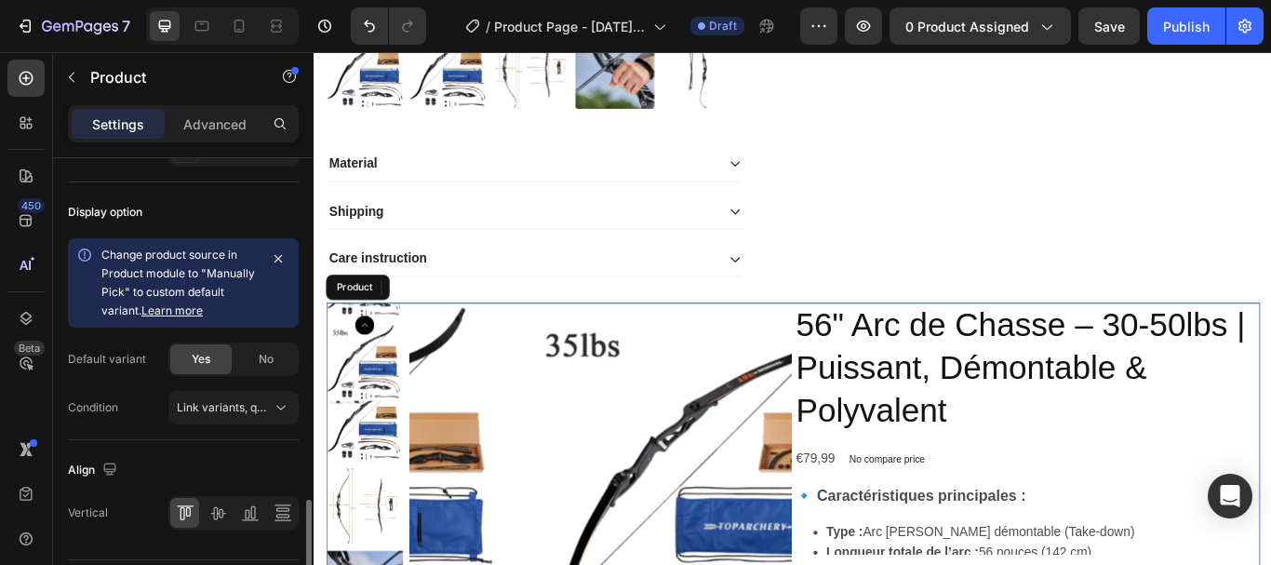
scroll to position [854, 0]
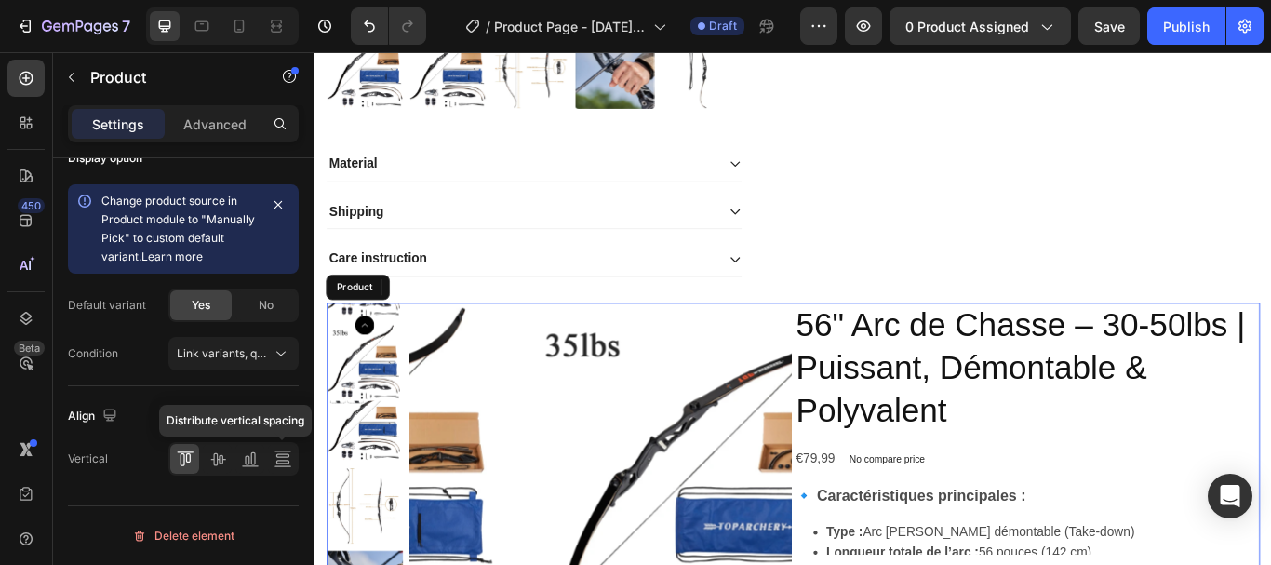
click at [282, 462] on icon at bounding box center [283, 458] width 19 height 19
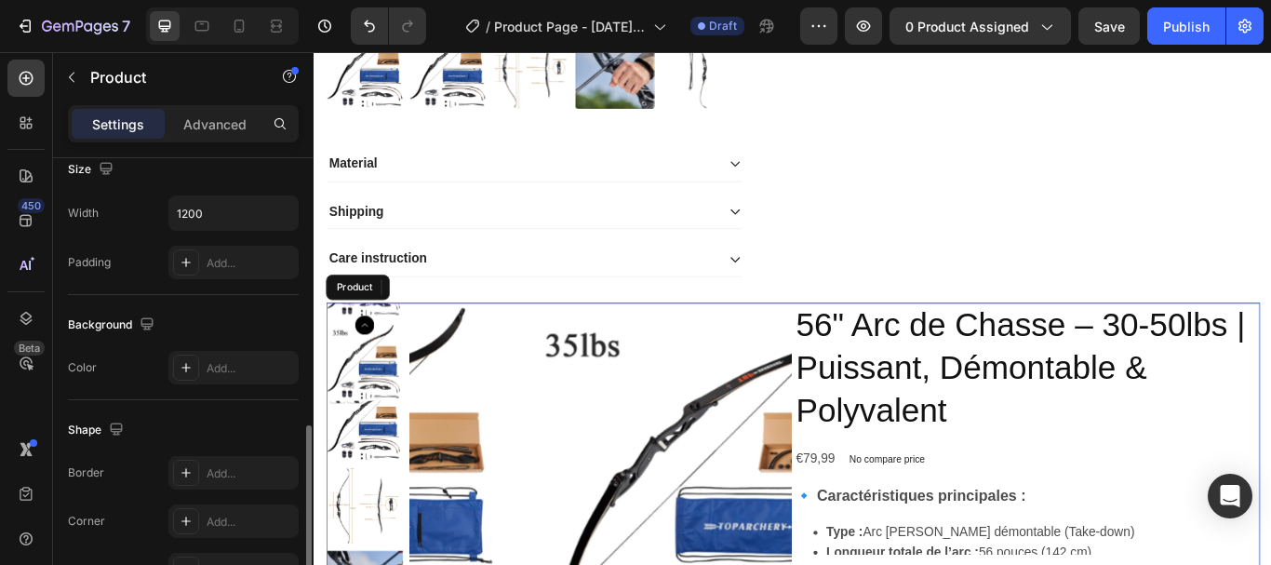
scroll to position [358, 0]
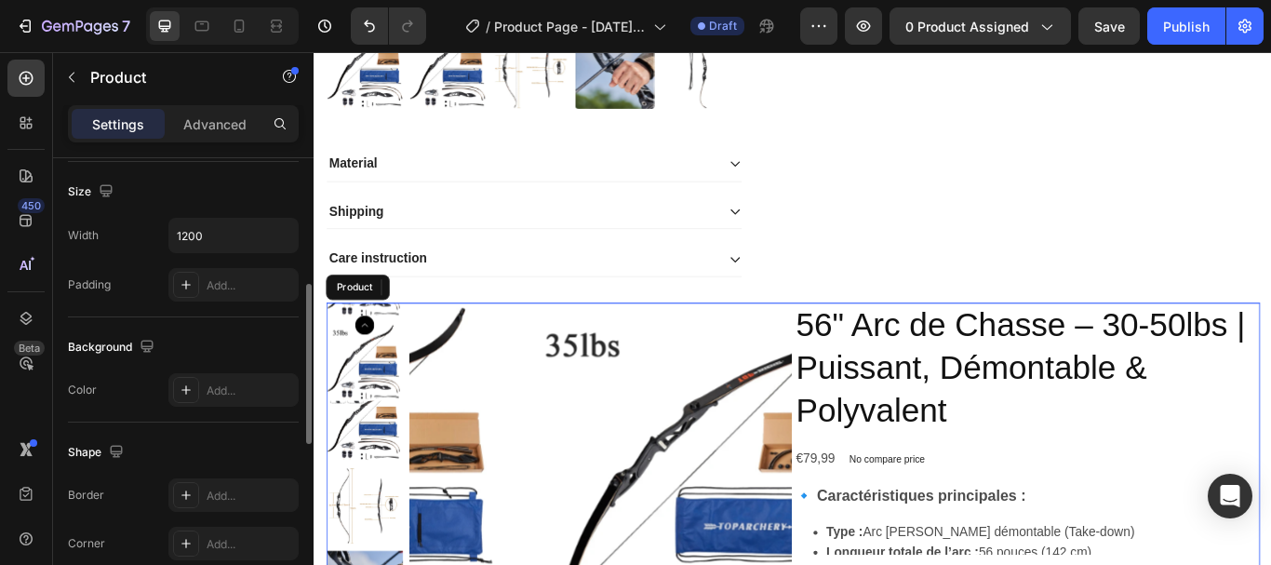
click at [190, 136] on div "Advanced" at bounding box center [214, 124] width 93 height 30
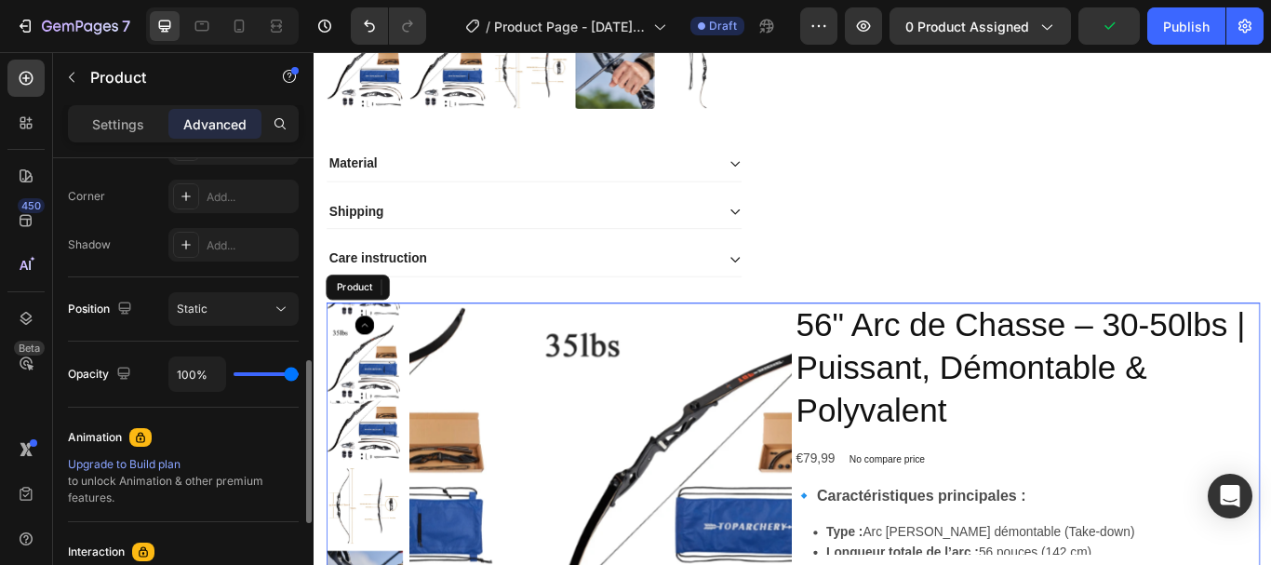
scroll to position [563, 0]
click at [271, 316] on button "Static" at bounding box center [233, 307] width 130 height 34
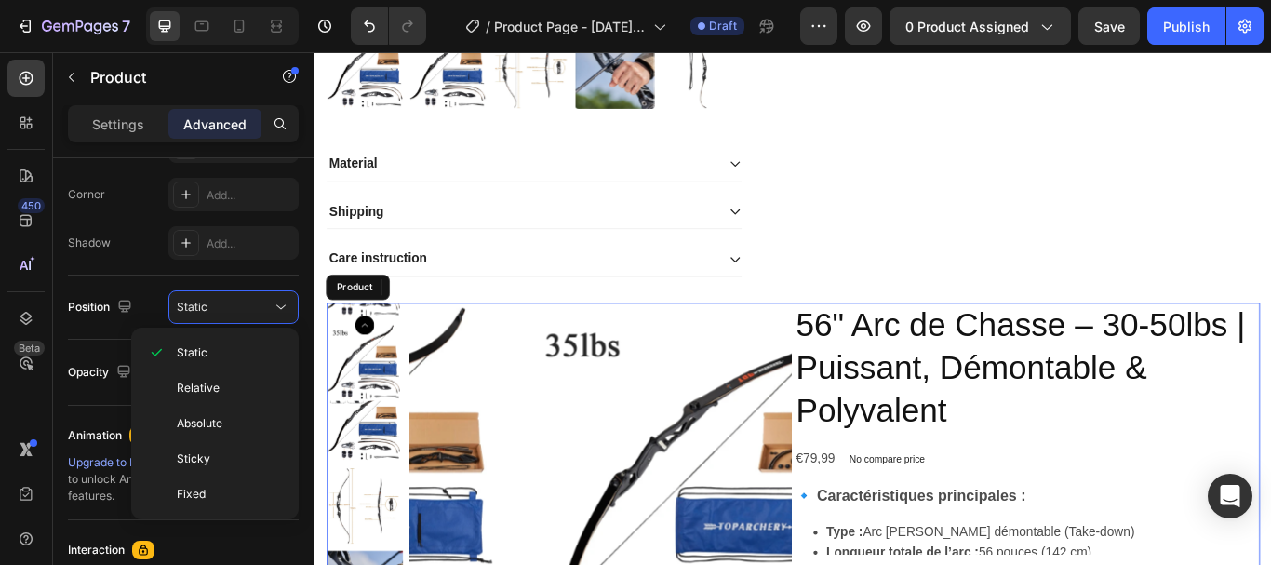
click at [268, 291] on button "Static" at bounding box center [233, 307] width 130 height 34
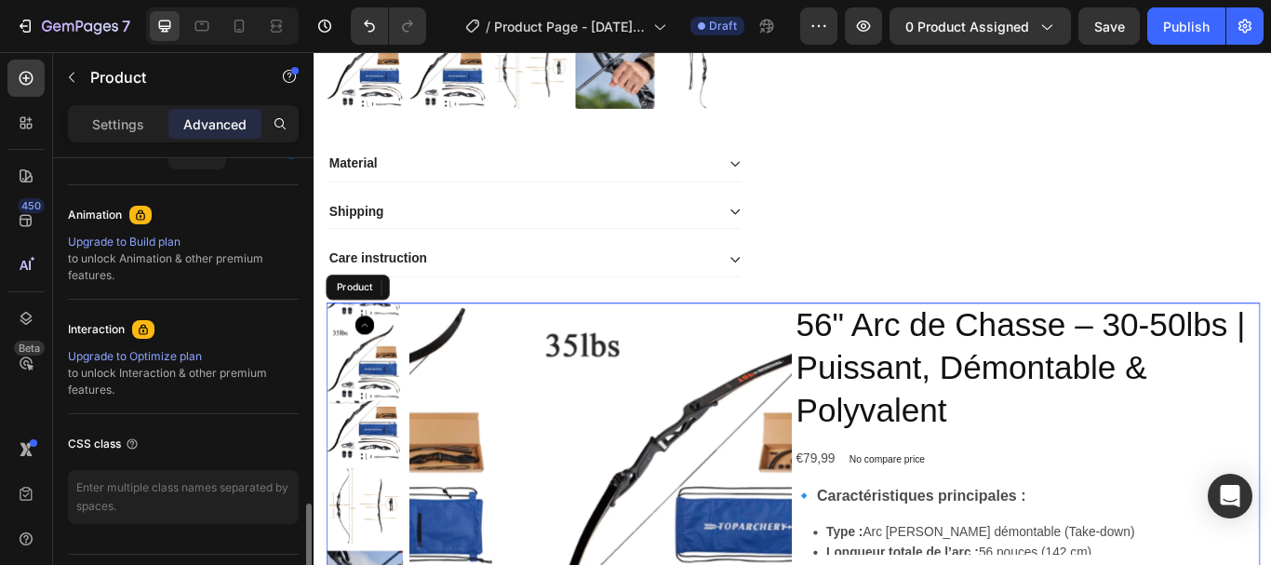
scroll to position [832, 0]
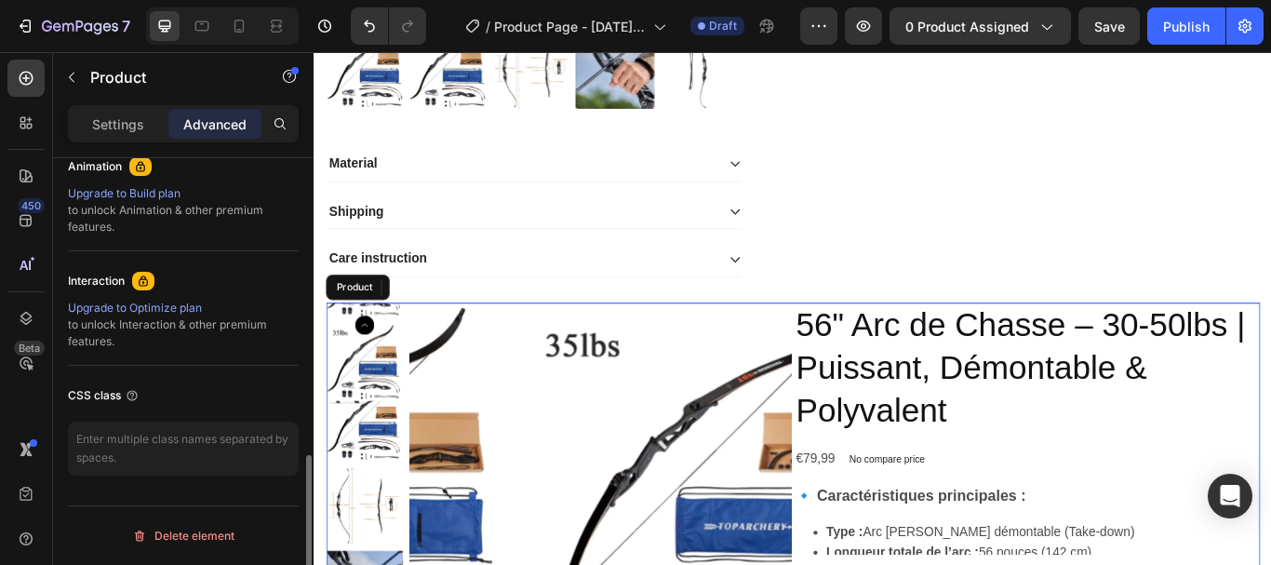
click at [104, 122] on p "Settings" at bounding box center [118, 124] width 52 height 20
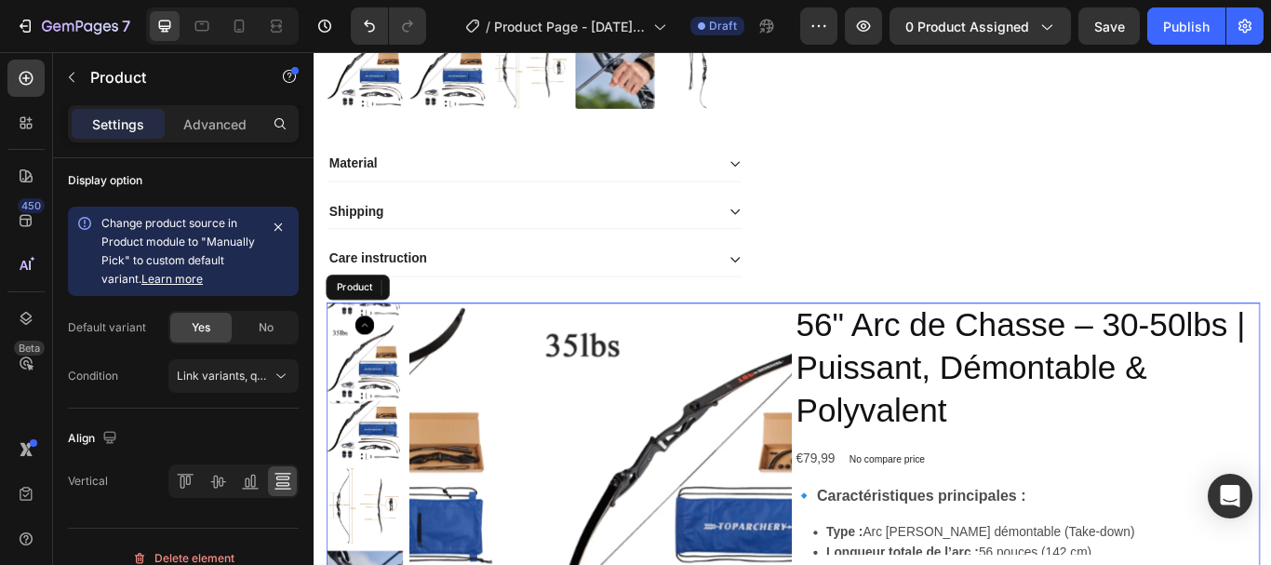
click at [208, 383] on span "Link variants, quantity <br> between same products" at bounding box center [224, 376] width 95 height 17
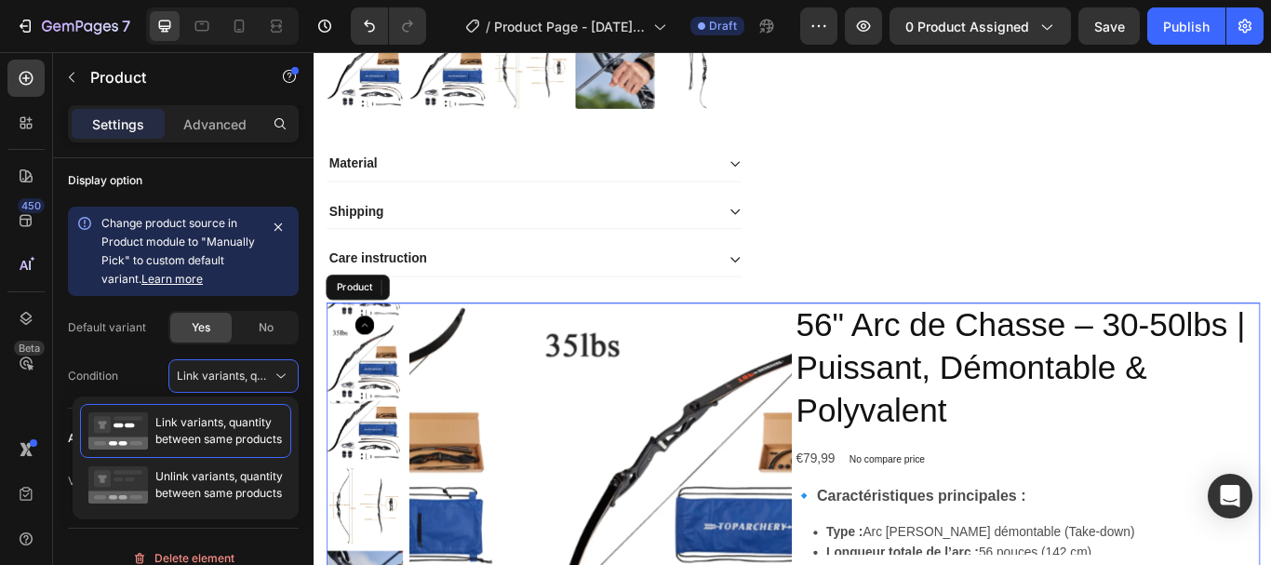
click at [224, 370] on span "Link variants, quantity <br> between same products" at bounding box center [314, 376] width 275 height 14
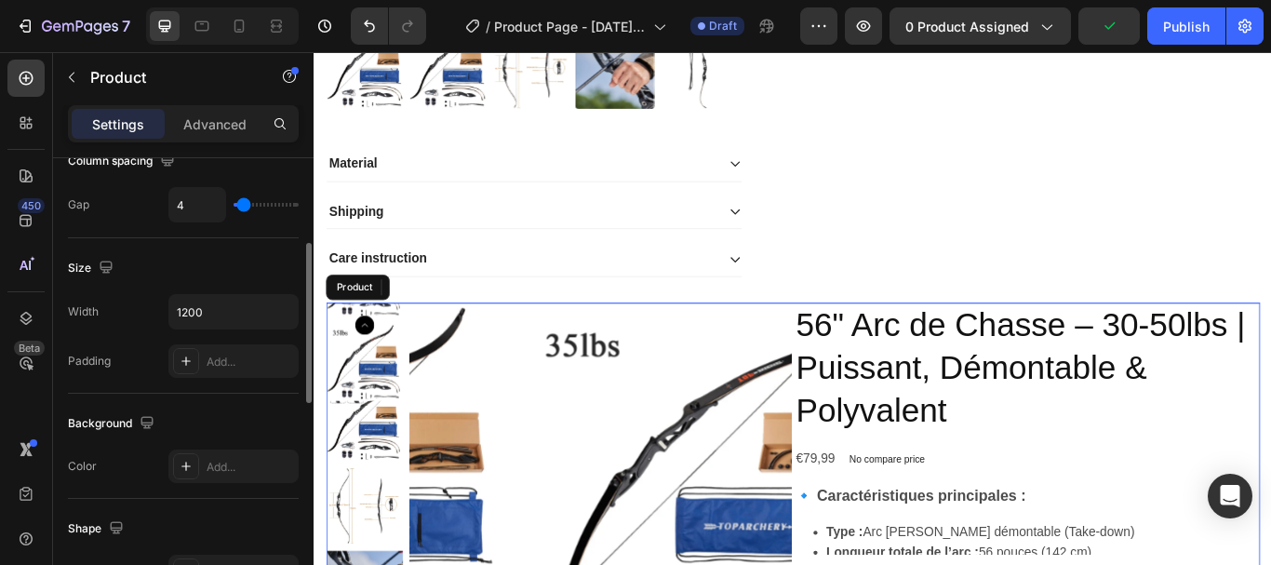
scroll to position [265, 0]
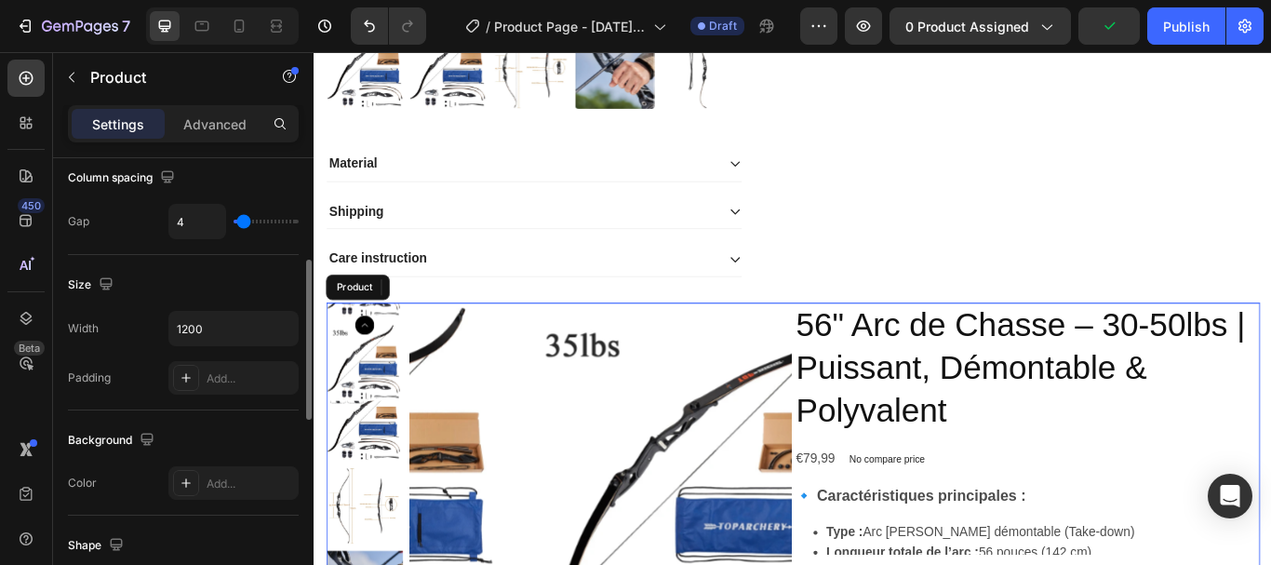
click at [208, 313] on input "1200" at bounding box center [233, 329] width 128 height 34
type input "("
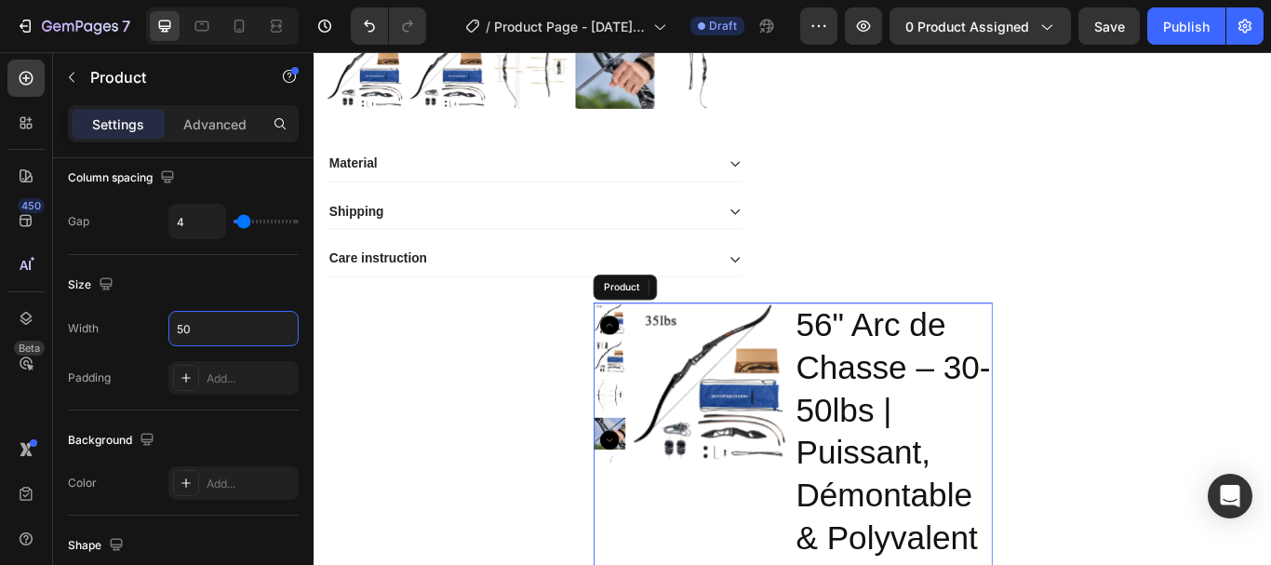
type input "5"
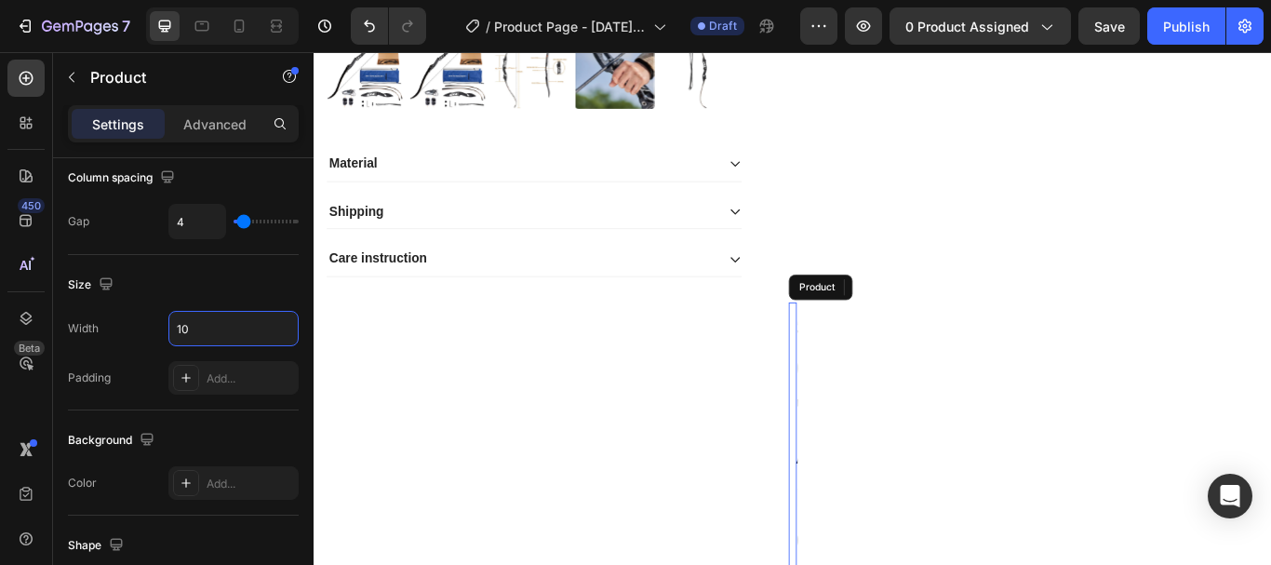
type input "1"
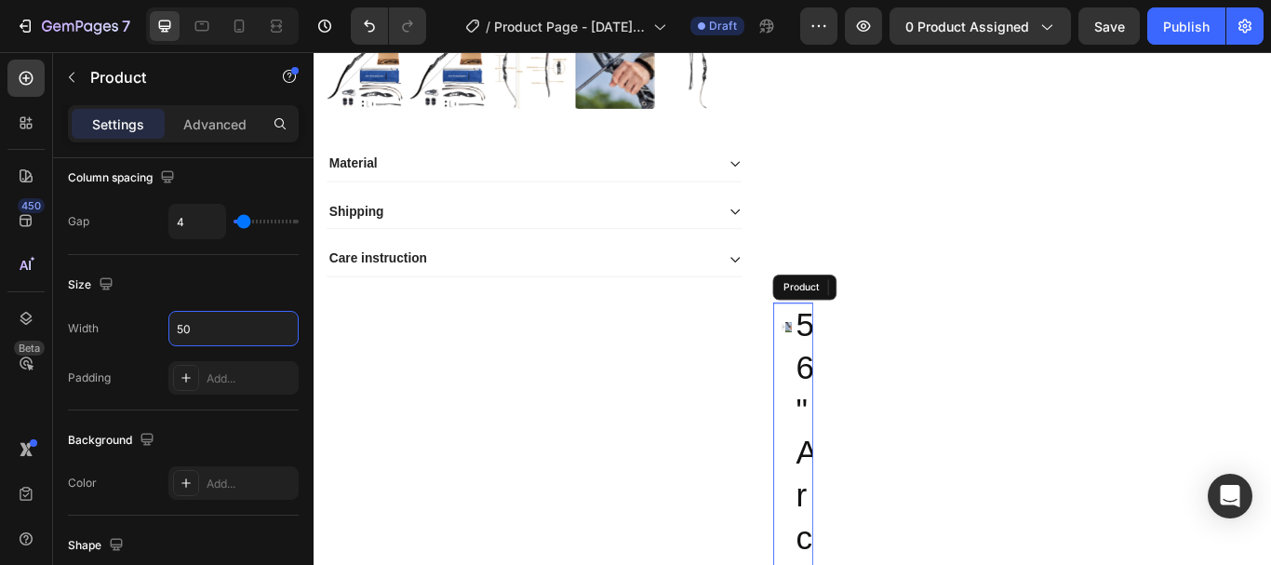
type input "50"
click at [207, 369] on div "Add..." at bounding box center [233, 378] width 130 height 34
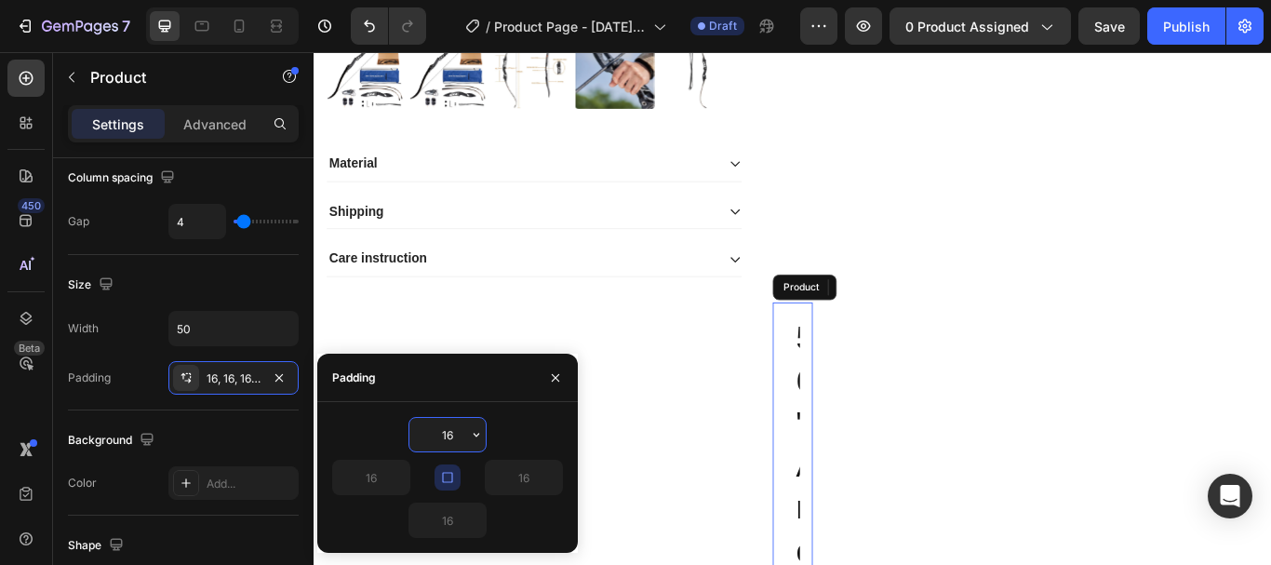
click at [222, 369] on div "16, 16, 16, 16" at bounding box center [233, 378] width 130 height 34
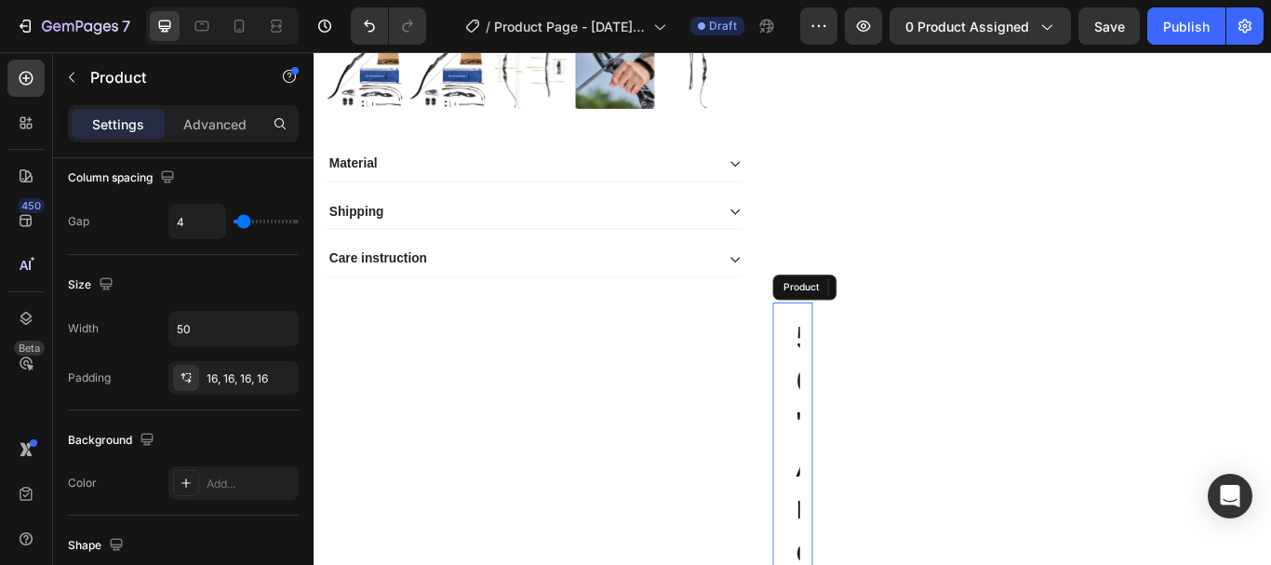
click at [227, 369] on div "16, 16, 16, 16" at bounding box center [233, 378] width 130 height 34
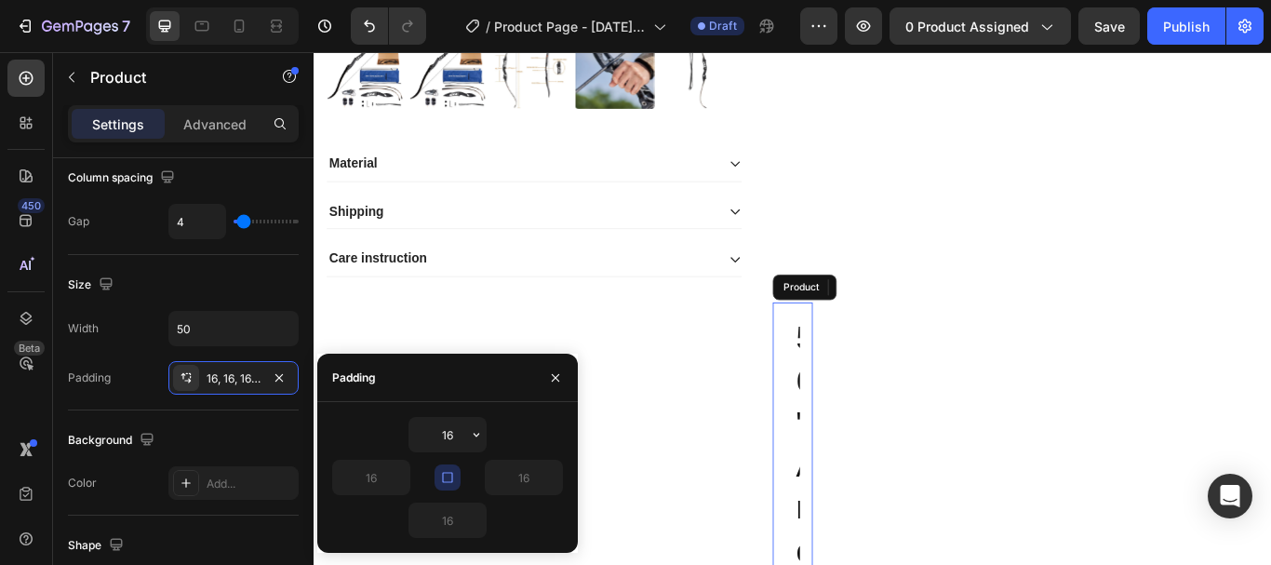
click at [456, 478] on button "button" at bounding box center [448, 477] width 26 height 26
click at [543, 481] on input "16" at bounding box center [524, 478] width 76 height 34
click at [553, 477] on icon "button" at bounding box center [552, 477] width 15 height 15
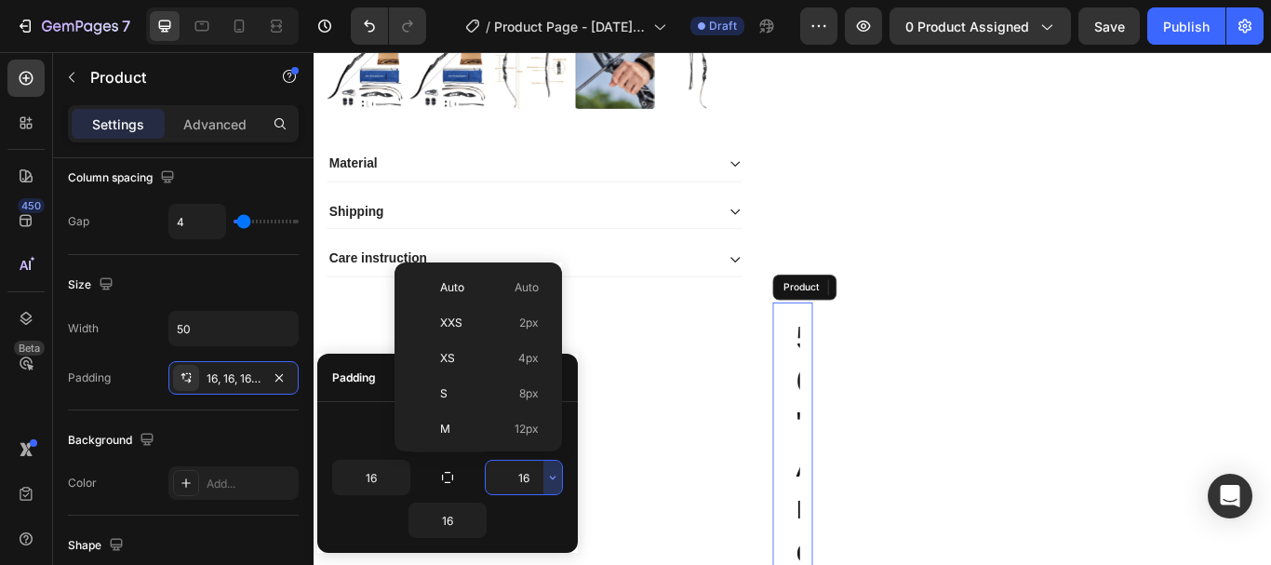
click at [520, 395] on span "8px" at bounding box center [529, 393] width 20 height 17
click at [520, 427] on span "12px" at bounding box center [527, 429] width 24 height 17
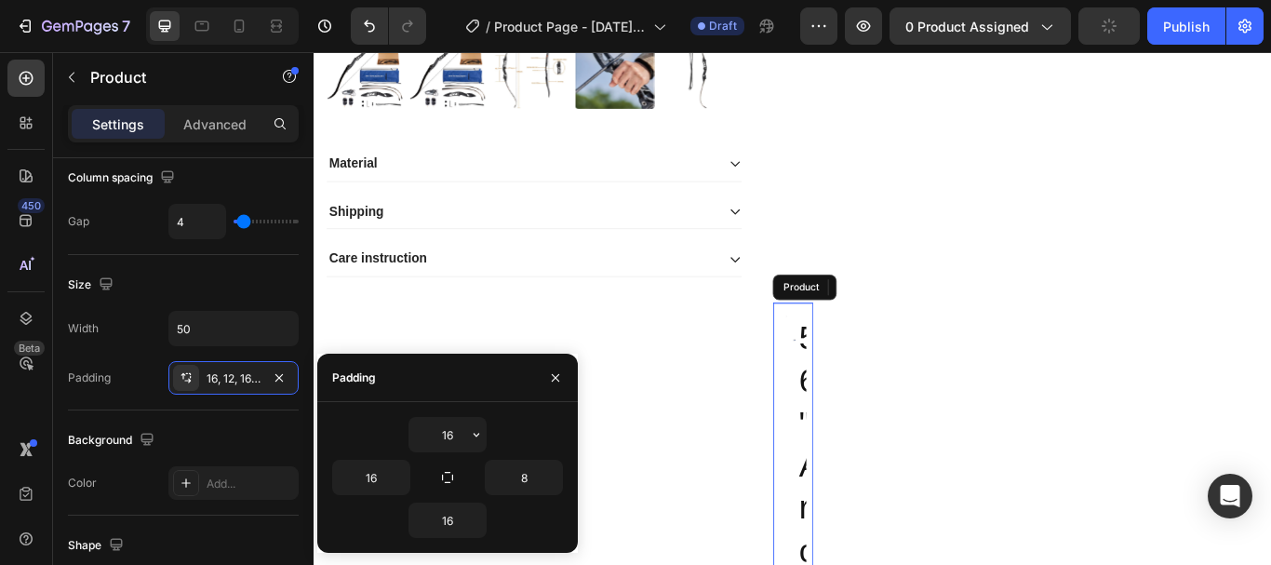
type input "12"
click at [482, 428] on icon "button" at bounding box center [476, 434] width 15 height 15
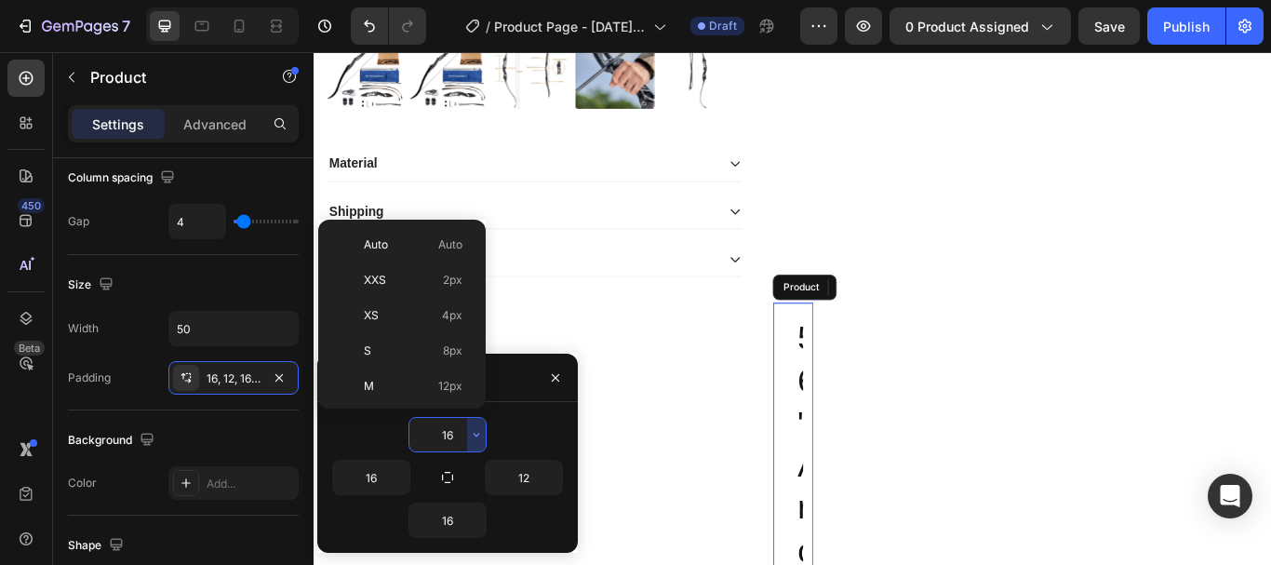
click at [450, 387] on span "12px" at bounding box center [450, 386] width 24 height 17
type input "12"
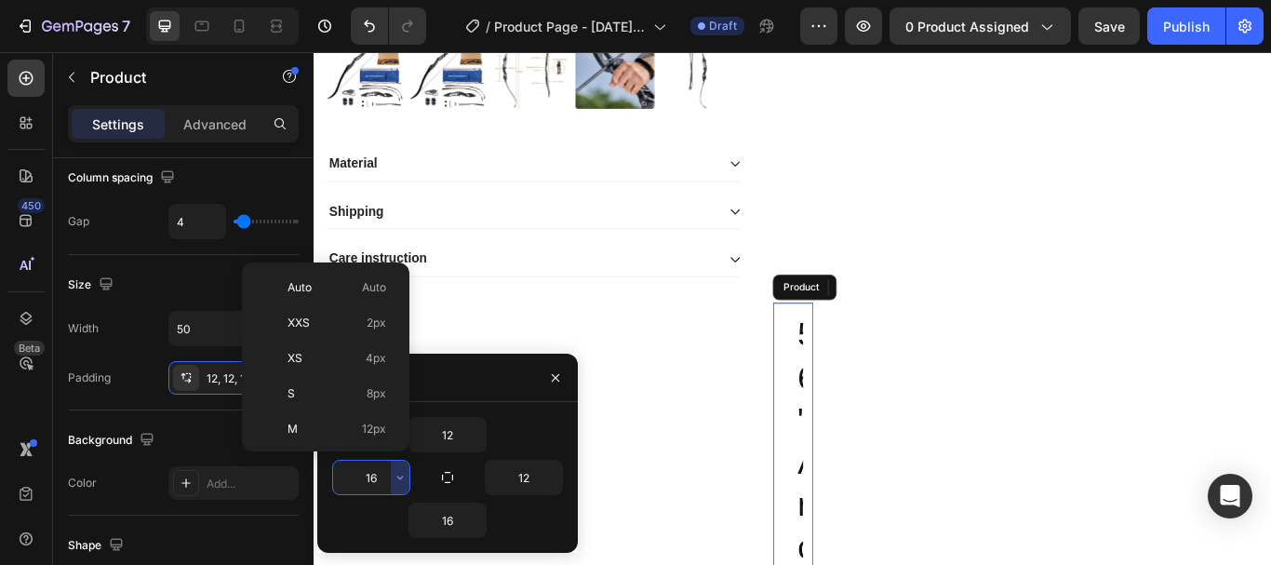
click at [375, 426] on span "12px" at bounding box center [374, 429] width 24 height 17
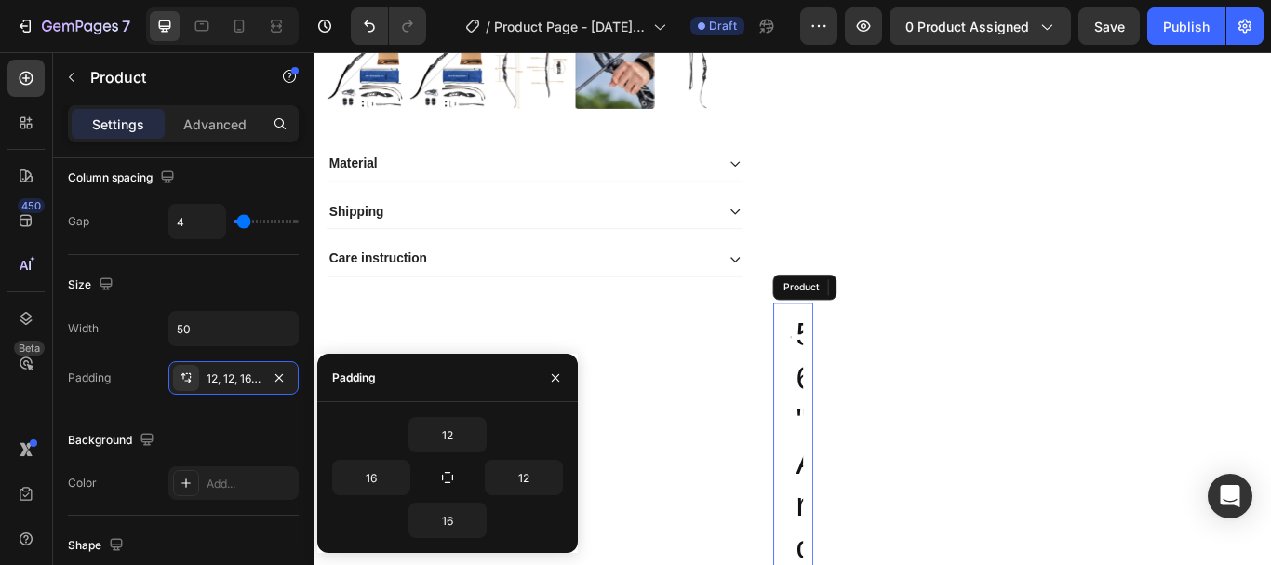
type input "12"
click at [464, 532] on input "16" at bounding box center [447, 520] width 76 height 34
click at [504, 533] on div "16" at bounding box center [447, 520] width 231 height 35
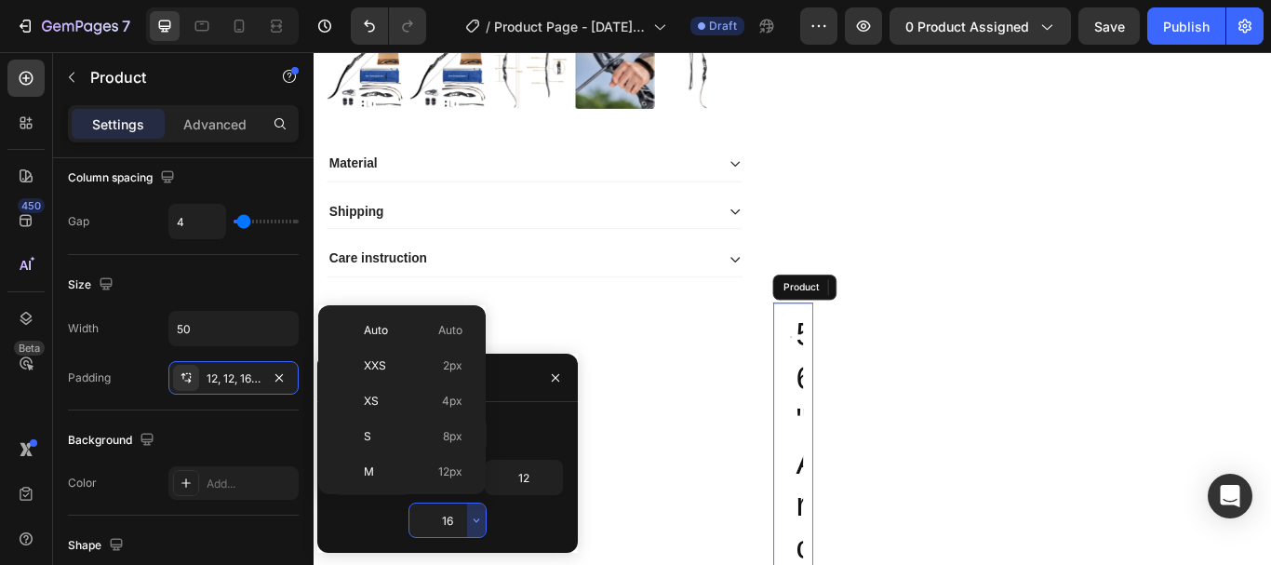
click at [450, 477] on span "12px" at bounding box center [450, 471] width 24 height 17
type input "12"
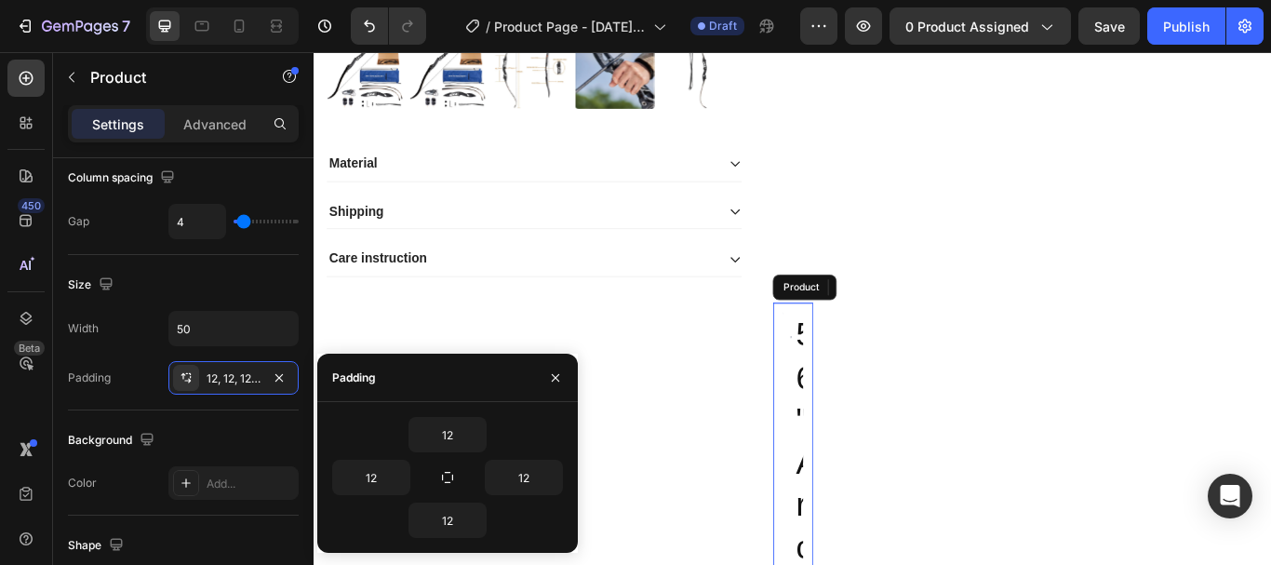
click at [459, 487] on button "button" at bounding box center [448, 477] width 26 height 26
click at [449, 482] on icon "button" at bounding box center [447, 477] width 10 height 10
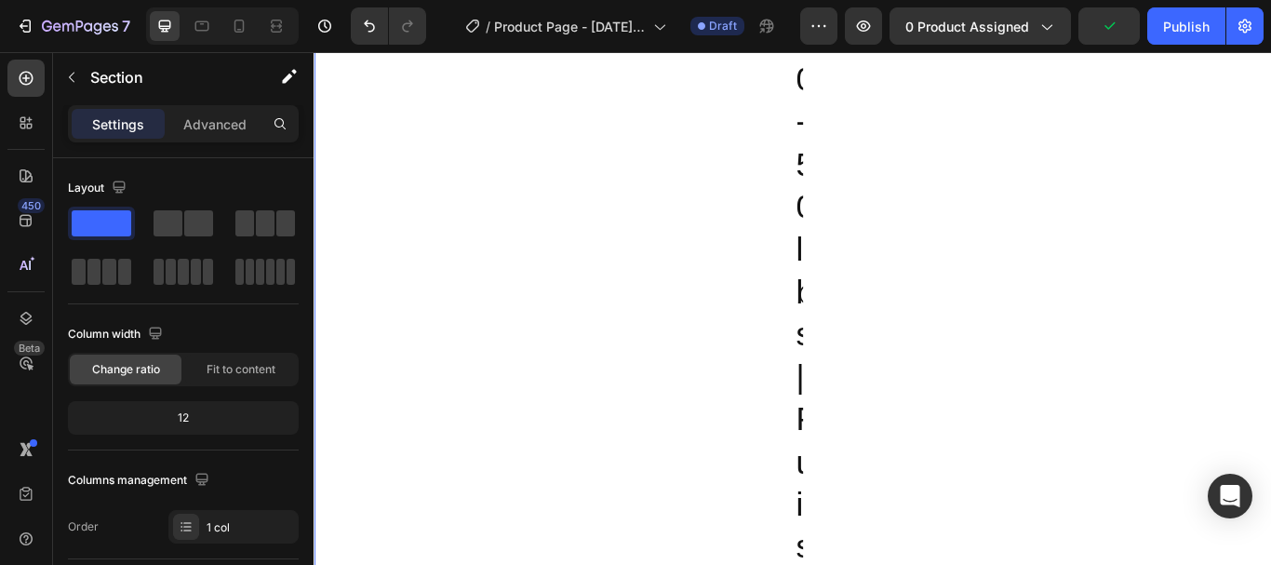
scroll to position [1730, 0]
click at [227, 358] on div "Fit to content" at bounding box center [241, 370] width 112 height 30
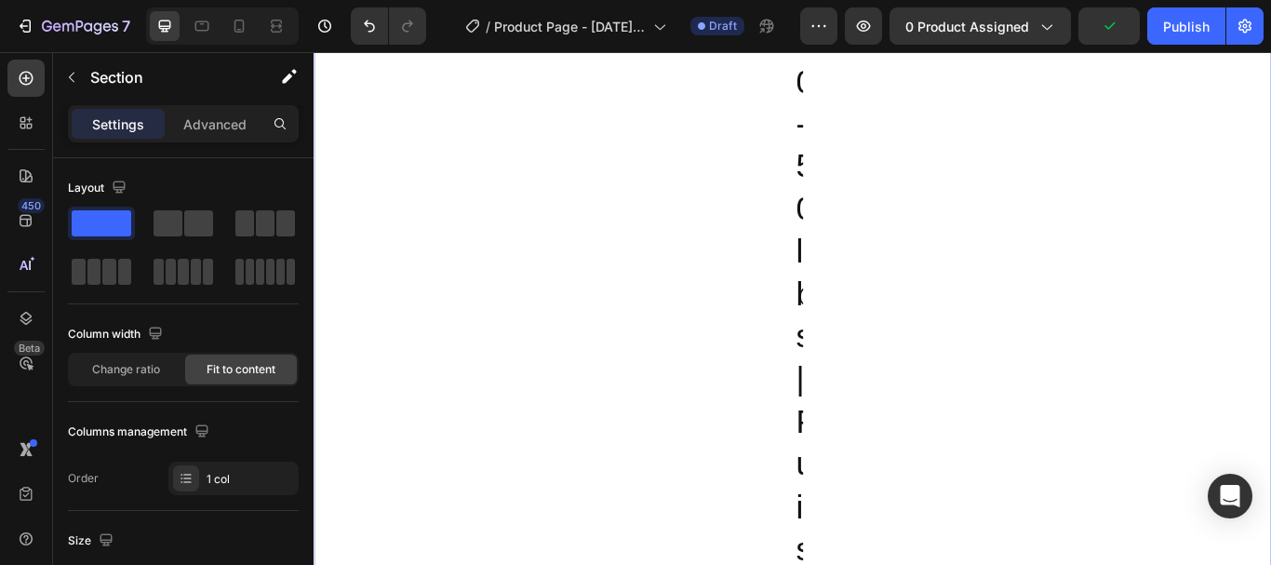
click at [211, 369] on span "Fit to content" at bounding box center [241, 369] width 69 height 17
radio input "false"
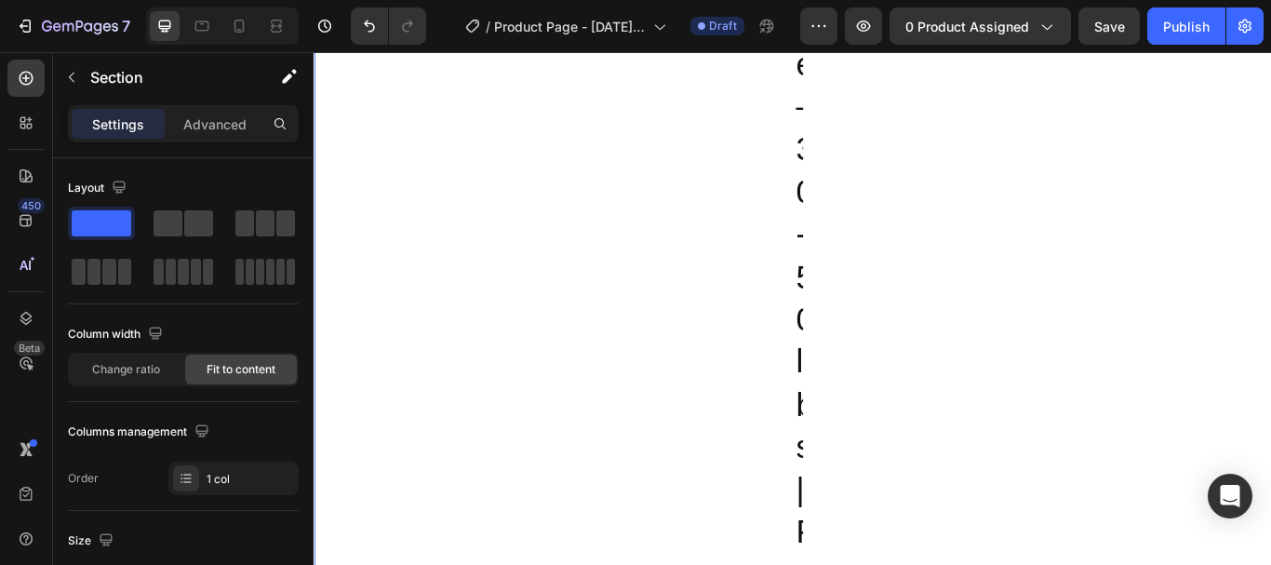
scroll to position [1584, 0]
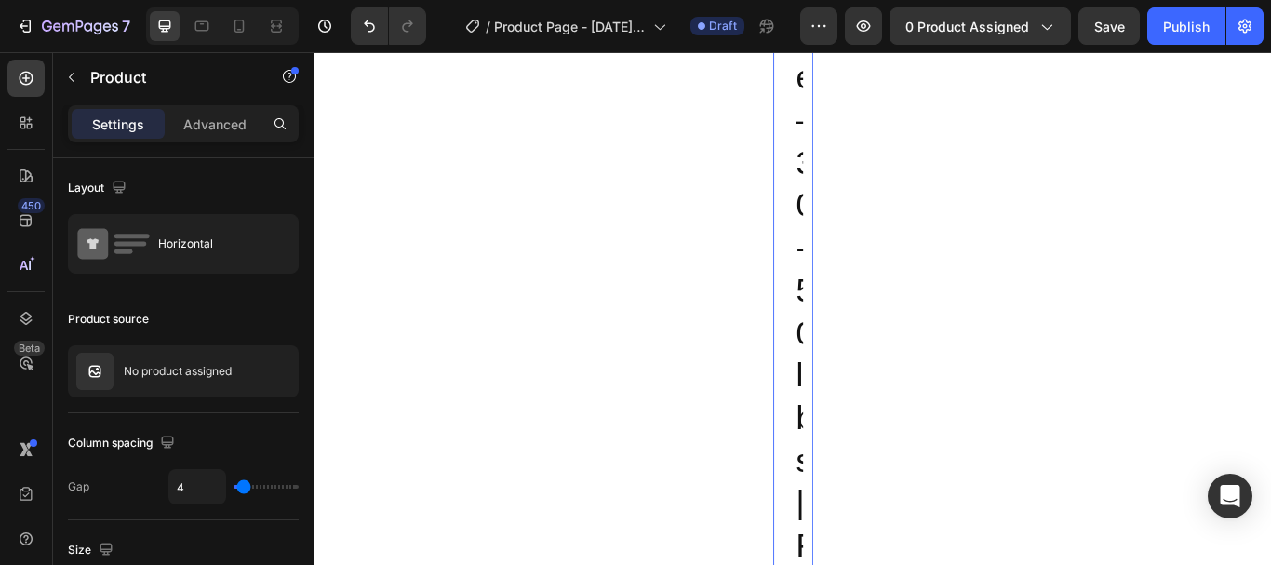
type input "16"
type input "61"
click at [279, 487] on input "range" at bounding box center [266, 487] width 65 height 4
type input "61"
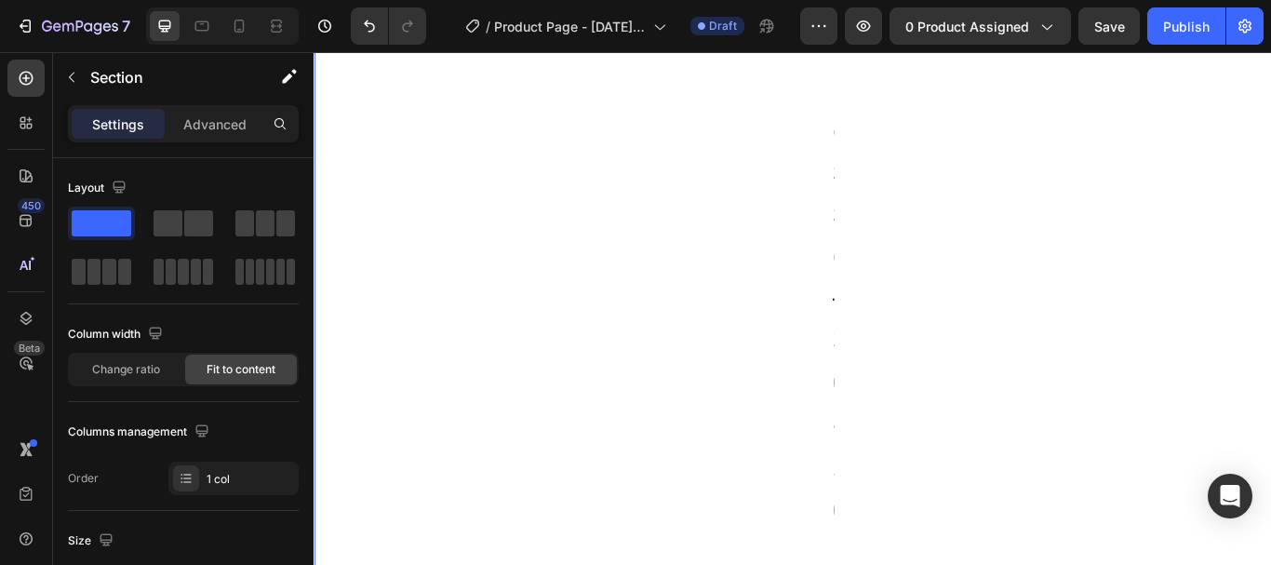
scroll to position [1364, 0]
click at [203, 489] on div "1 col" at bounding box center [233, 479] width 130 height 34
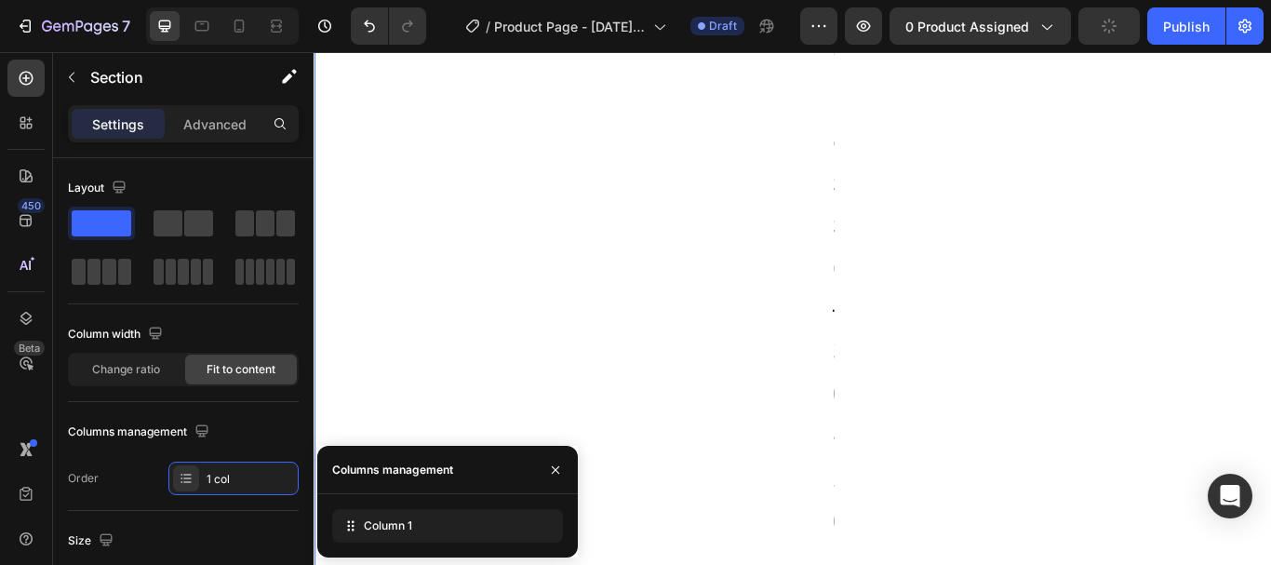
click at [559, 473] on icon "button" at bounding box center [555, 468] width 7 height 7
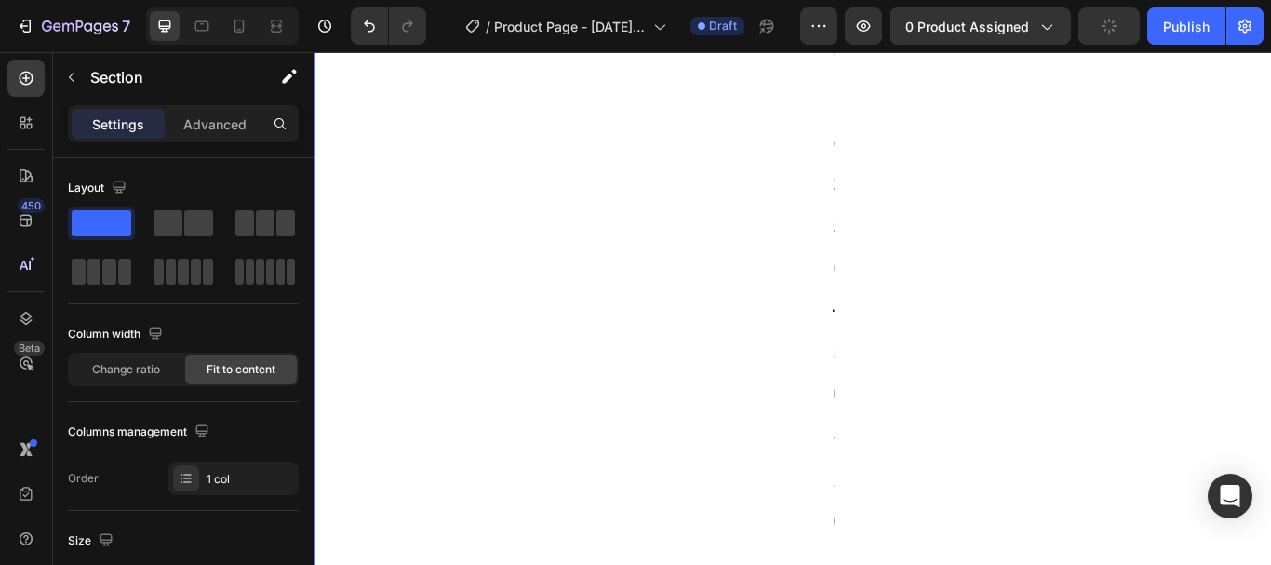
scroll to position [467, 0]
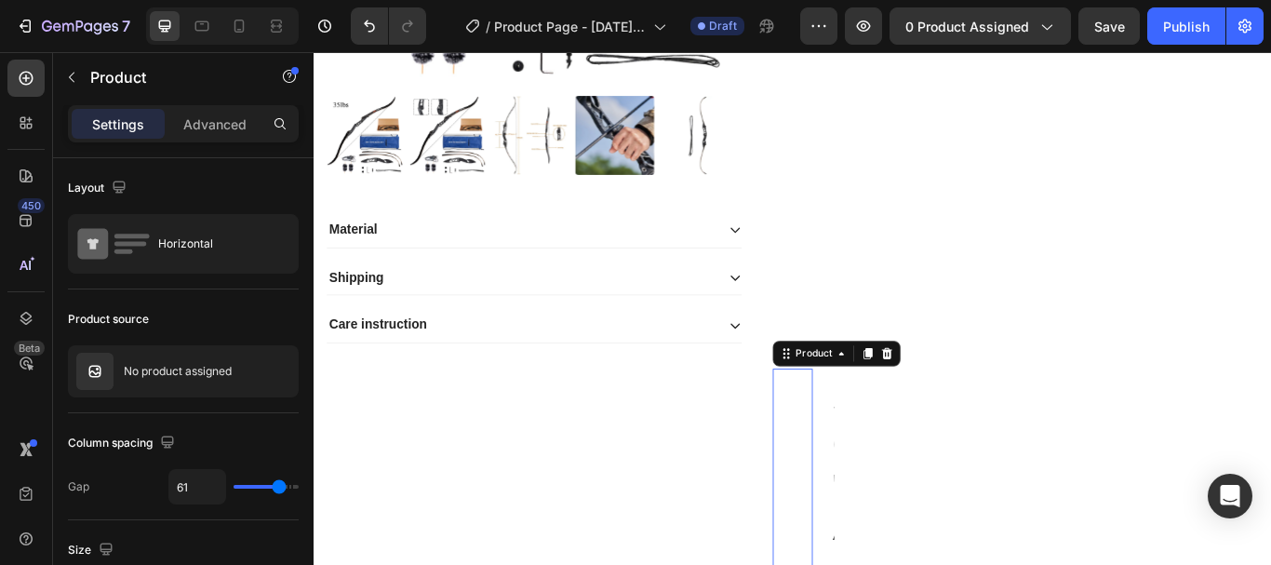
click at [975, 396] on icon at bounding box center [981, 403] width 15 height 15
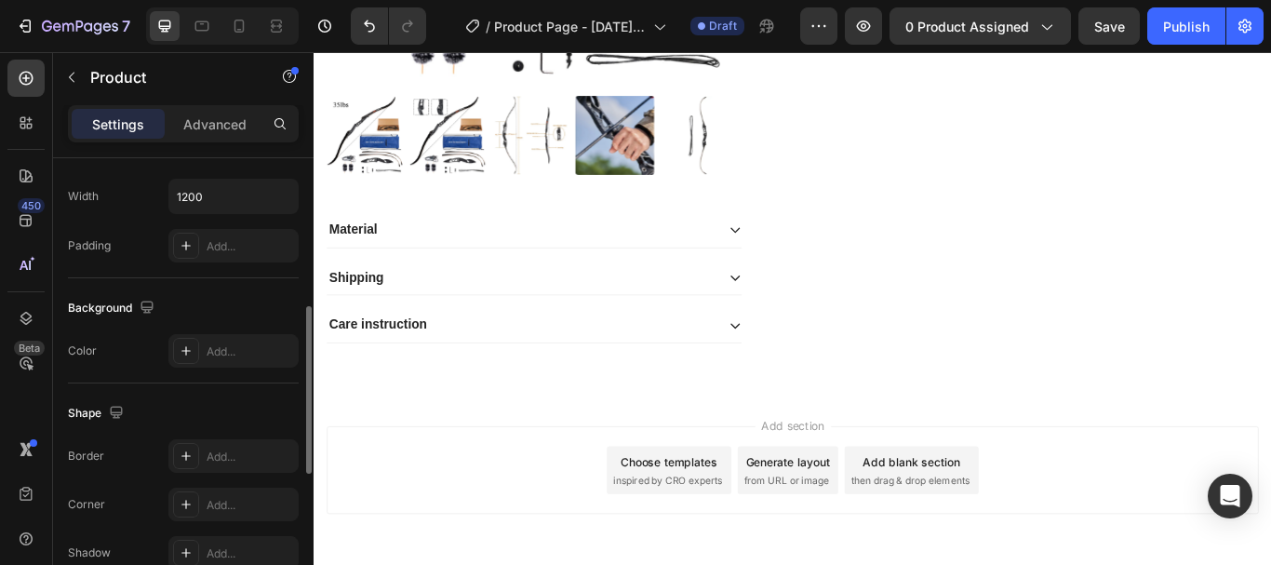
scroll to position [399, 0]
click at [81, 81] on button "button" at bounding box center [72, 77] width 30 height 30
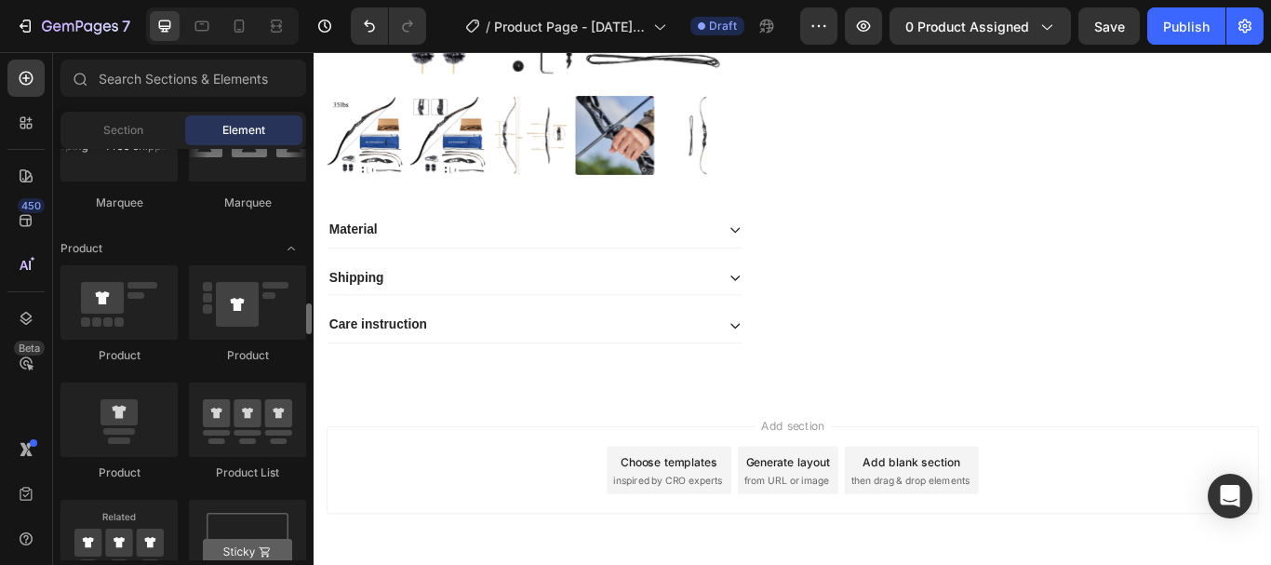
scroll to position [2047, 0]
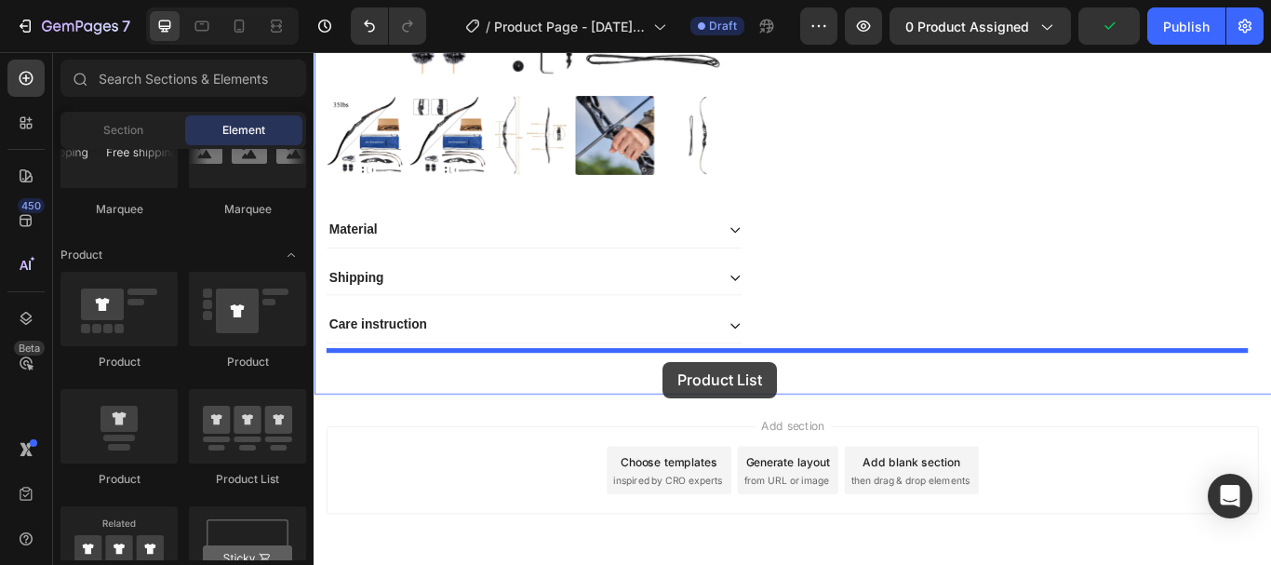
drag, startPoint x: 537, startPoint y: 463, endPoint x: 720, endPoint y: 414, distance: 189.8
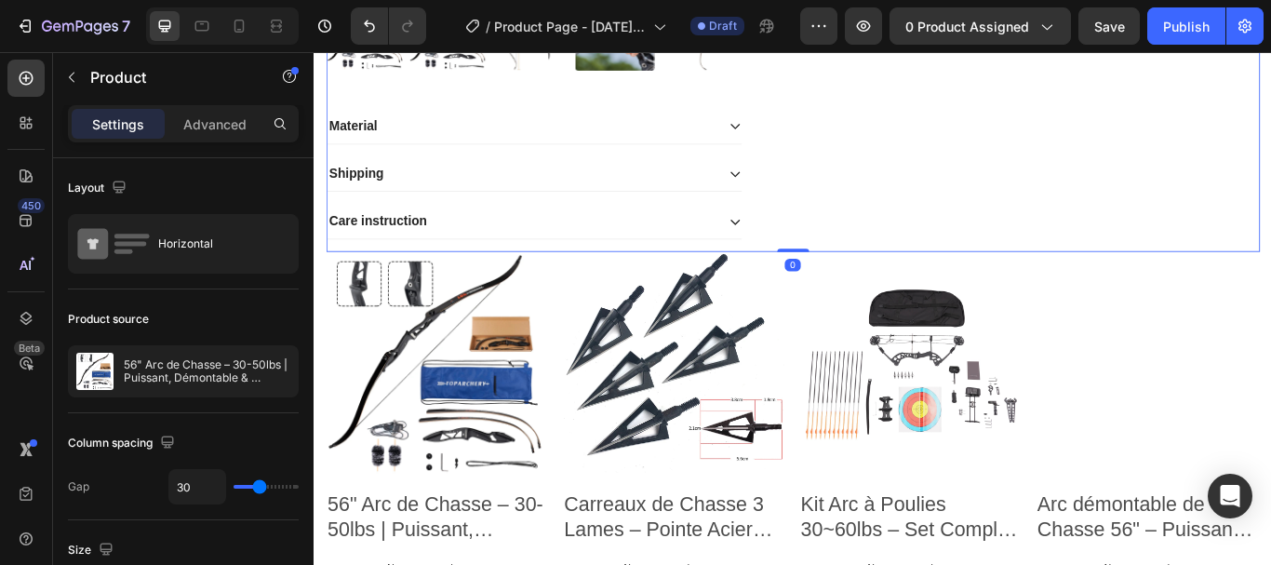
scroll to position [840, 0]
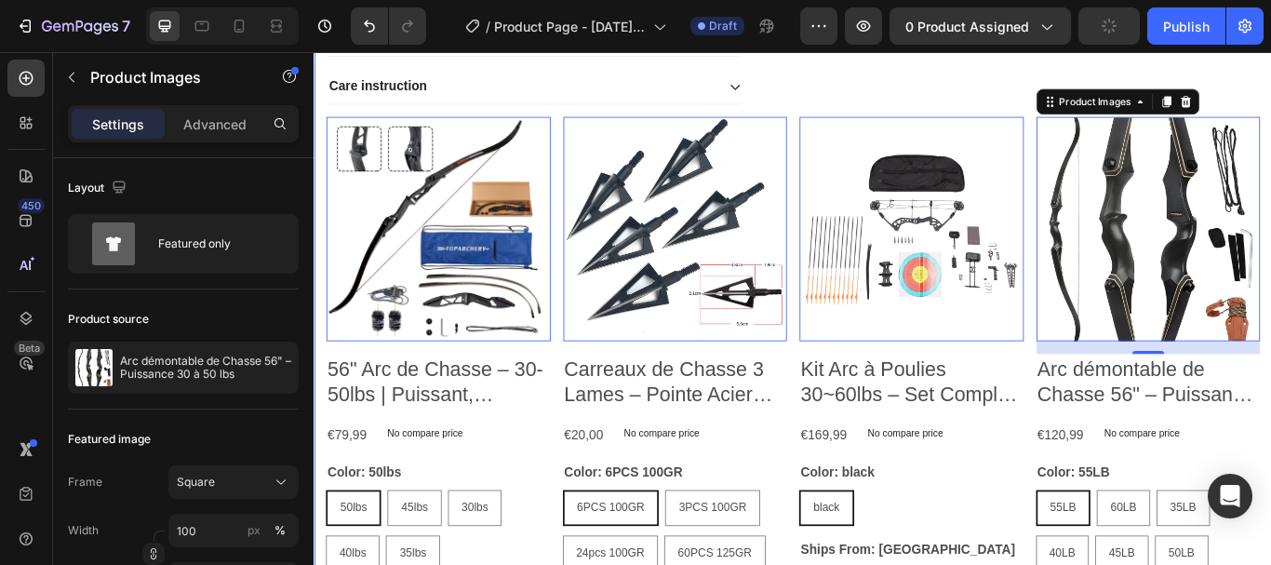
click at [314, 163] on iframe at bounding box center [793, 308] width 958 height 513
click at [589, 500] on div "Product Images 0 56" Arc [PERSON_NAME] – 30-50lbs | Puissant, Démontable & Poly…" at bounding box center [872, 511] width 1089 height 767
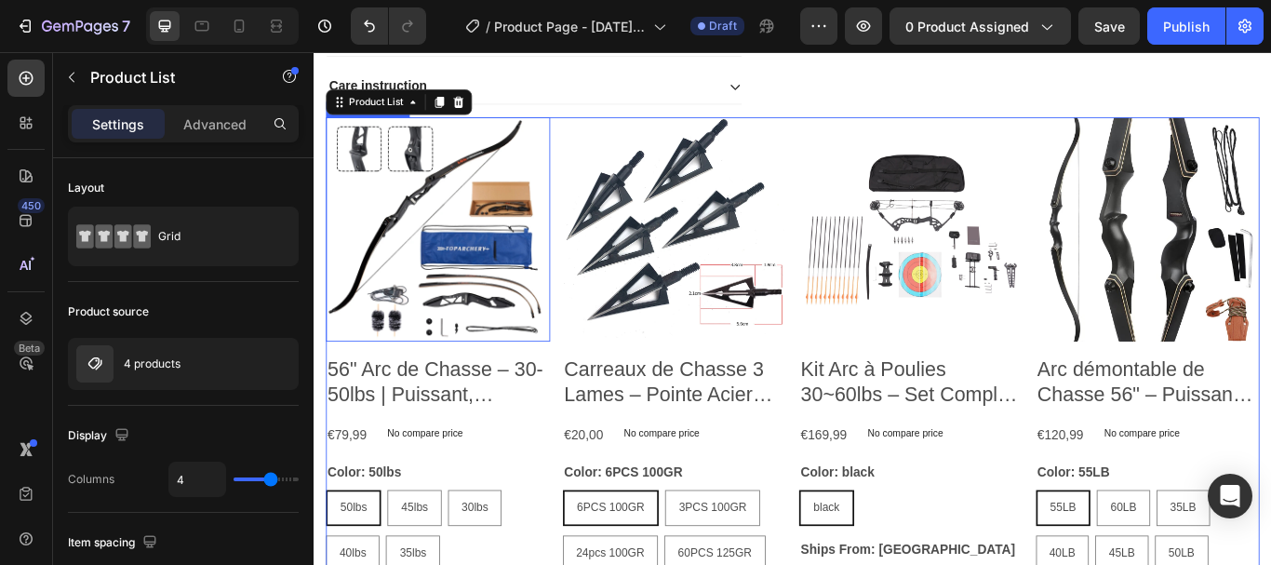
click at [363, 212] on img at bounding box center [458, 258] width 261 height 261
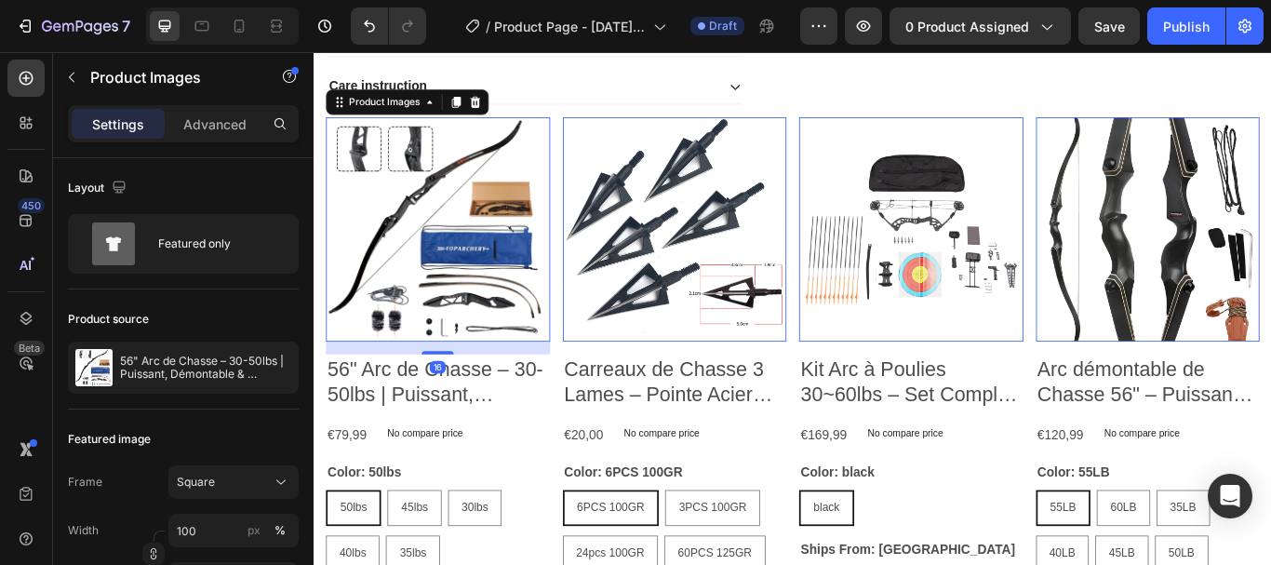
click at [214, 235] on div "Featured only" at bounding box center [215, 243] width 114 height 43
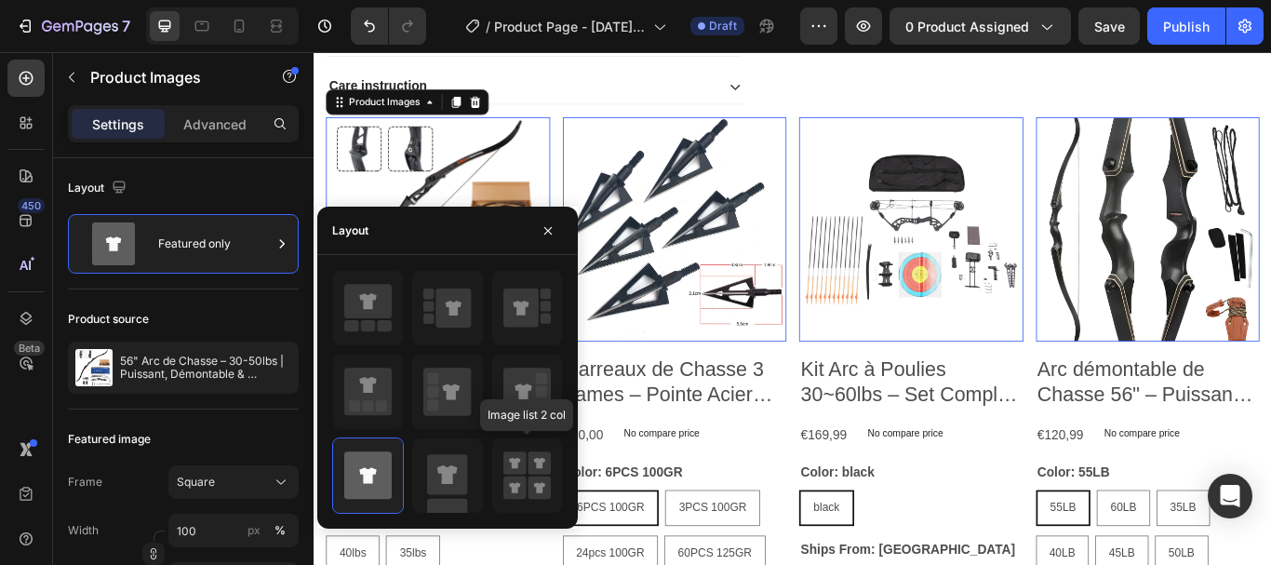
click at [536, 461] on icon at bounding box center [539, 463] width 11 height 11
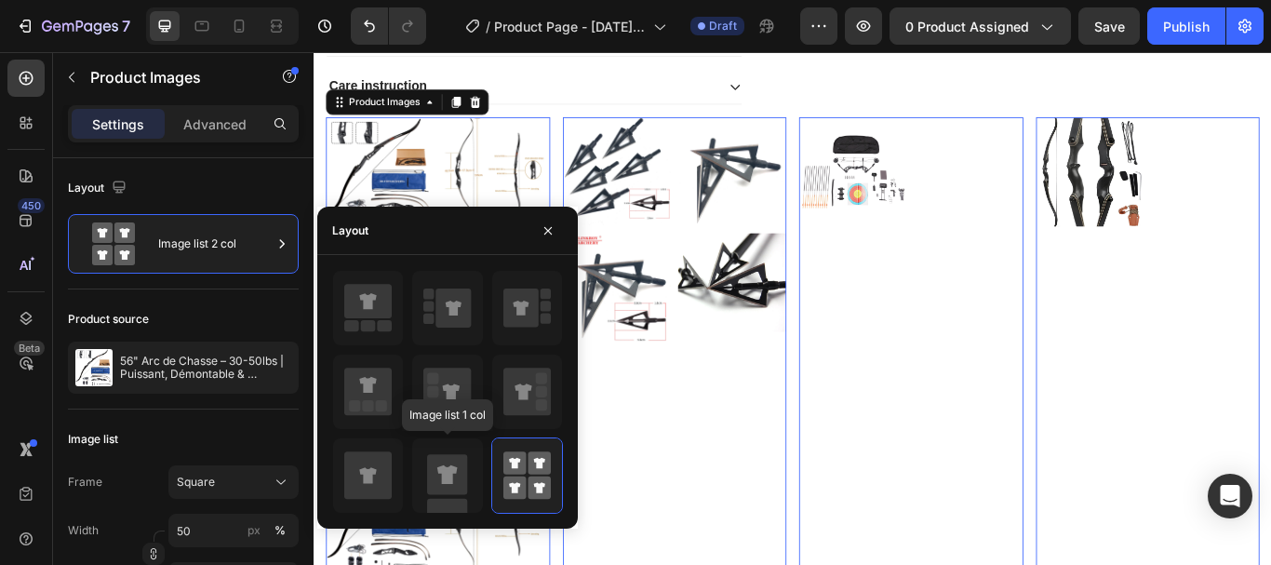
click at [446, 467] on icon at bounding box center [447, 474] width 20 height 19
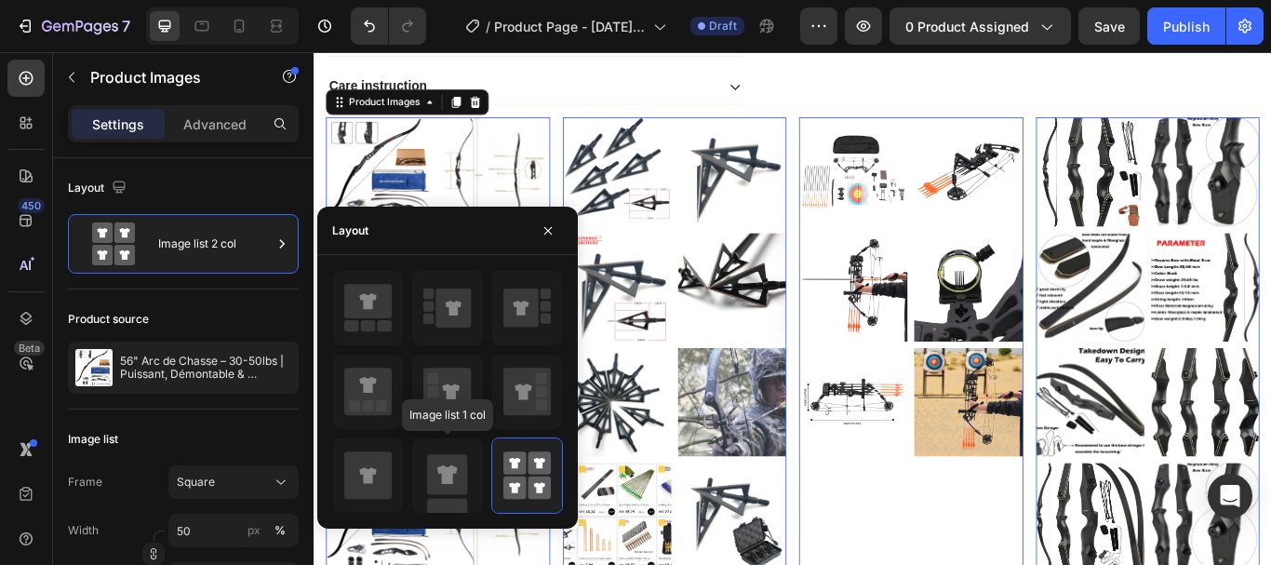
type input "100"
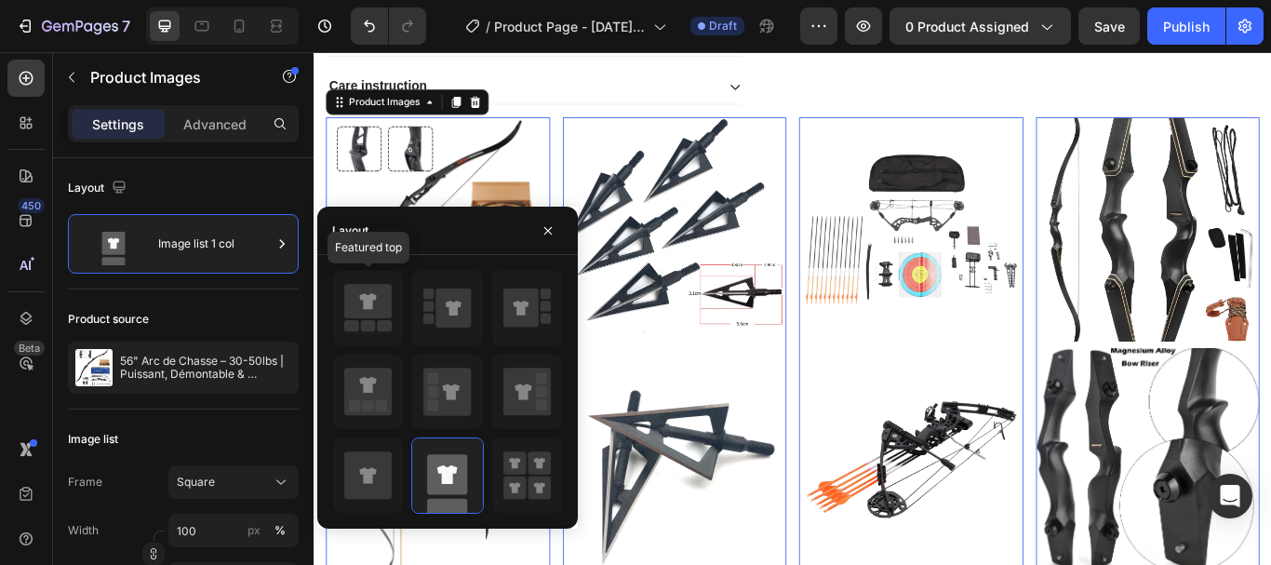
click at [376, 301] on icon at bounding box center [367, 301] width 47 height 34
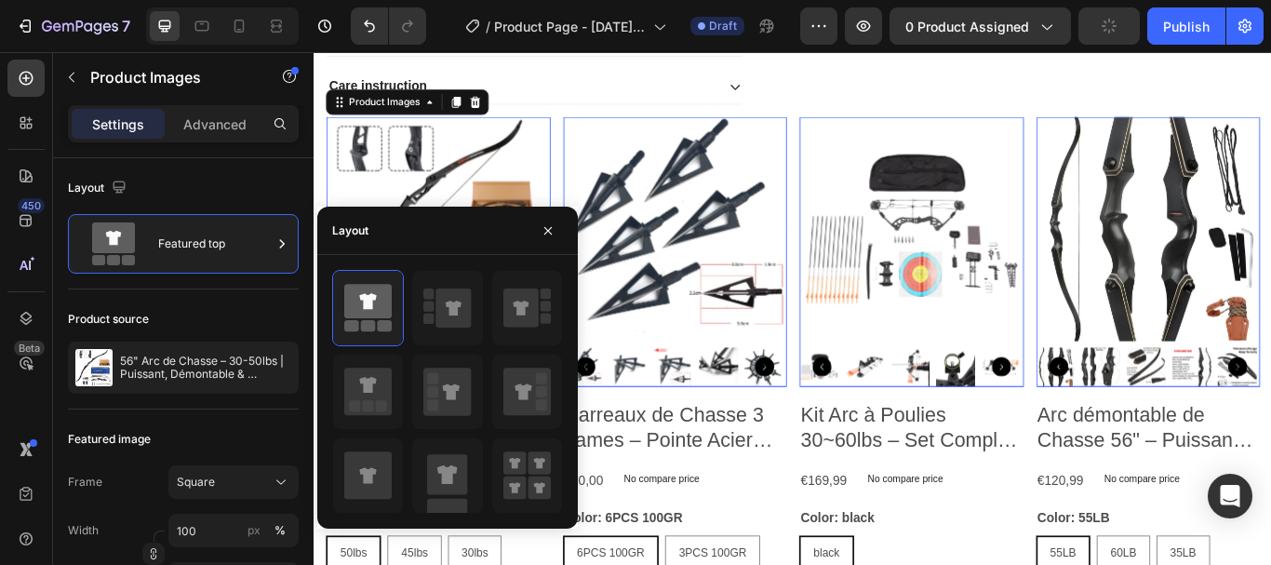
click at [203, 329] on div "Product source" at bounding box center [183, 319] width 231 height 30
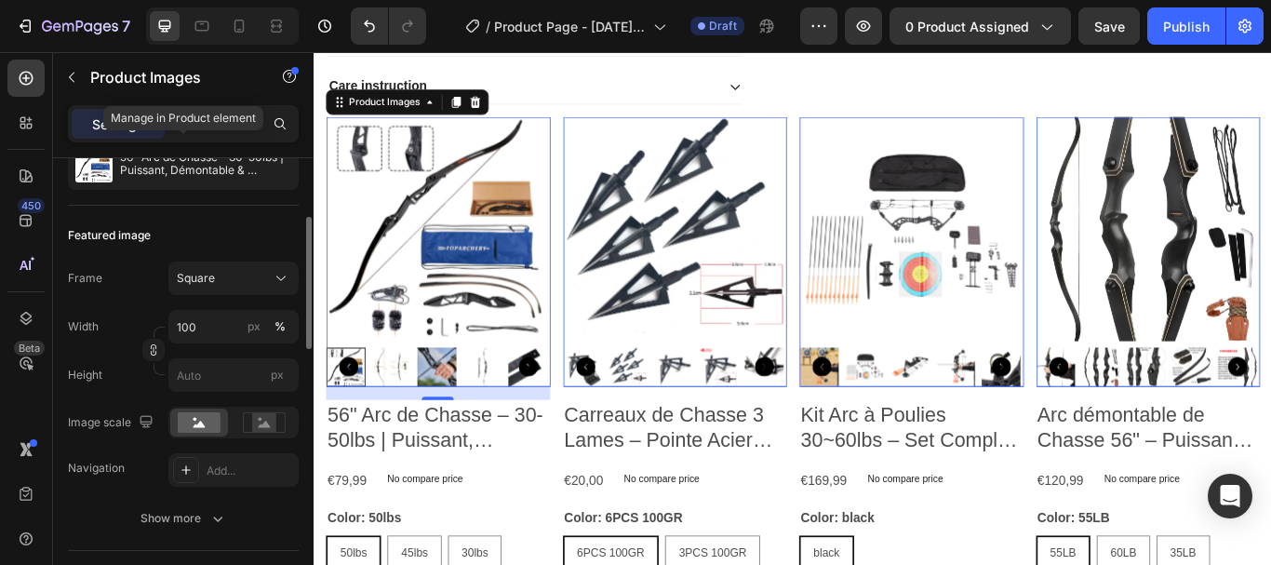
scroll to position [208, 0]
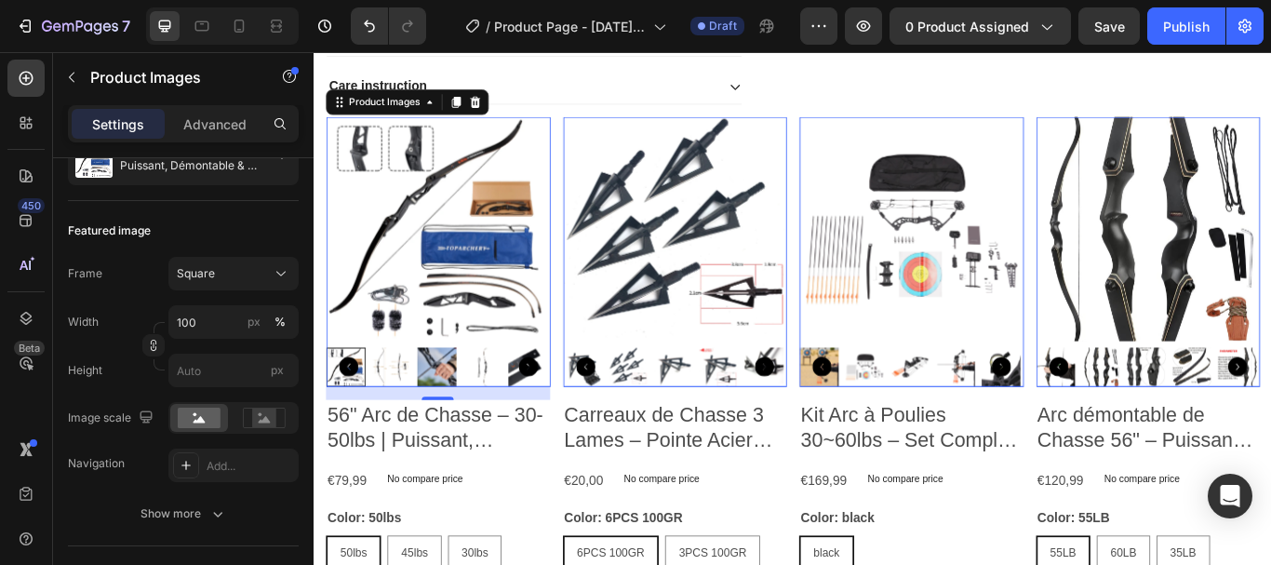
click at [236, 280] on div "Square" at bounding box center [222, 273] width 91 height 17
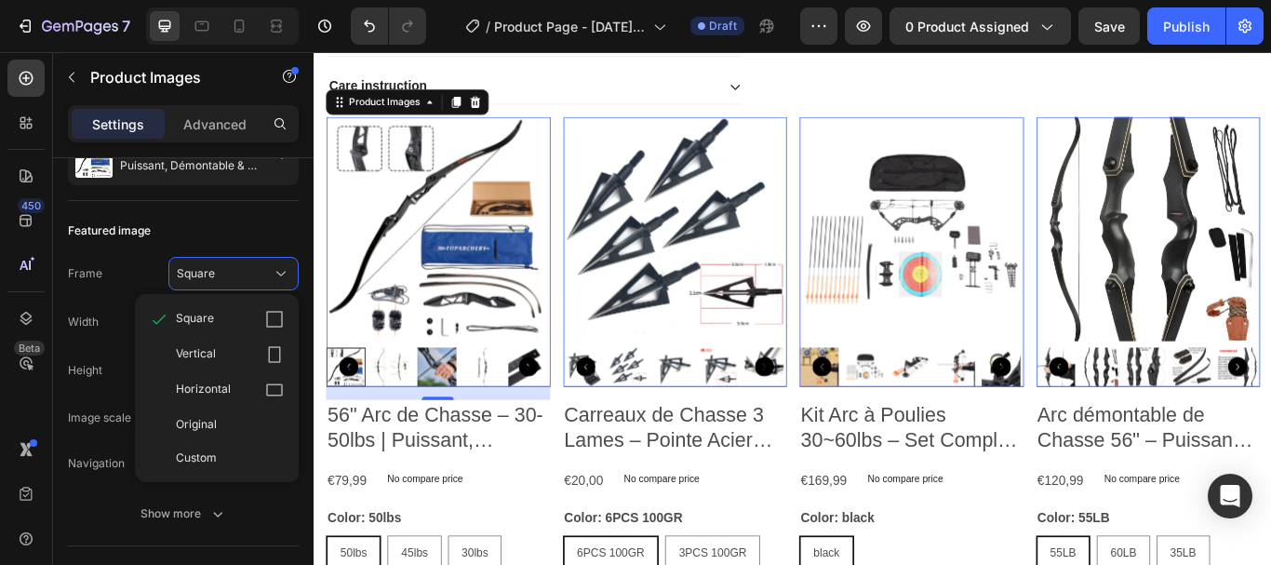
click at [236, 280] on div "Square" at bounding box center [222, 273] width 91 height 17
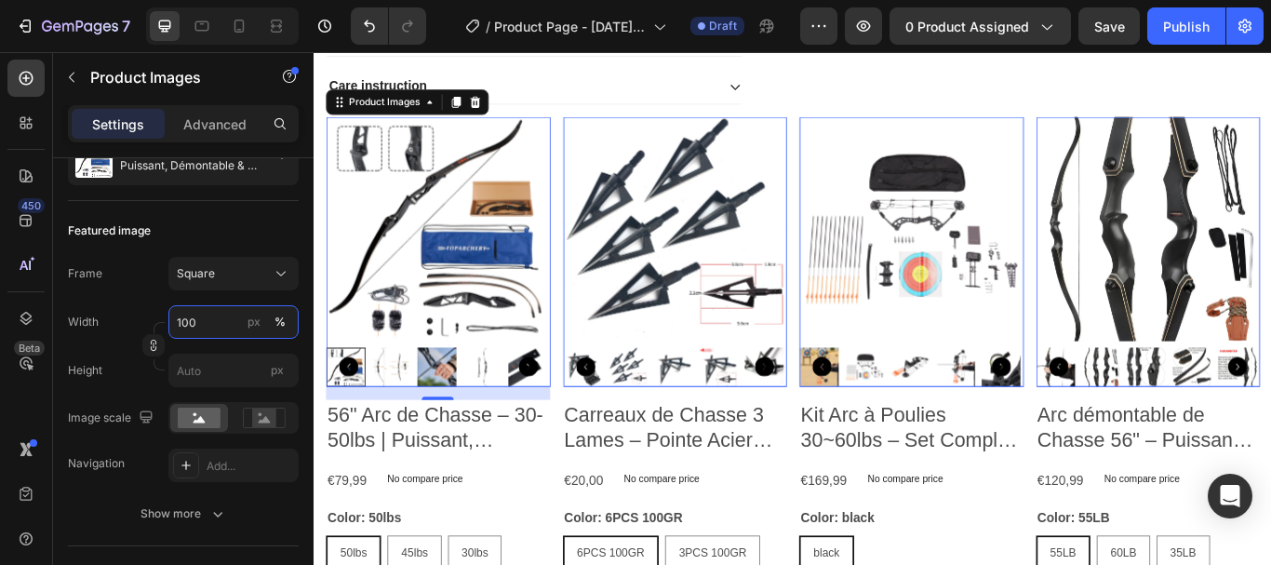
click at [217, 329] on input "100" at bounding box center [233, 322] width 130 height 34
type input "5"
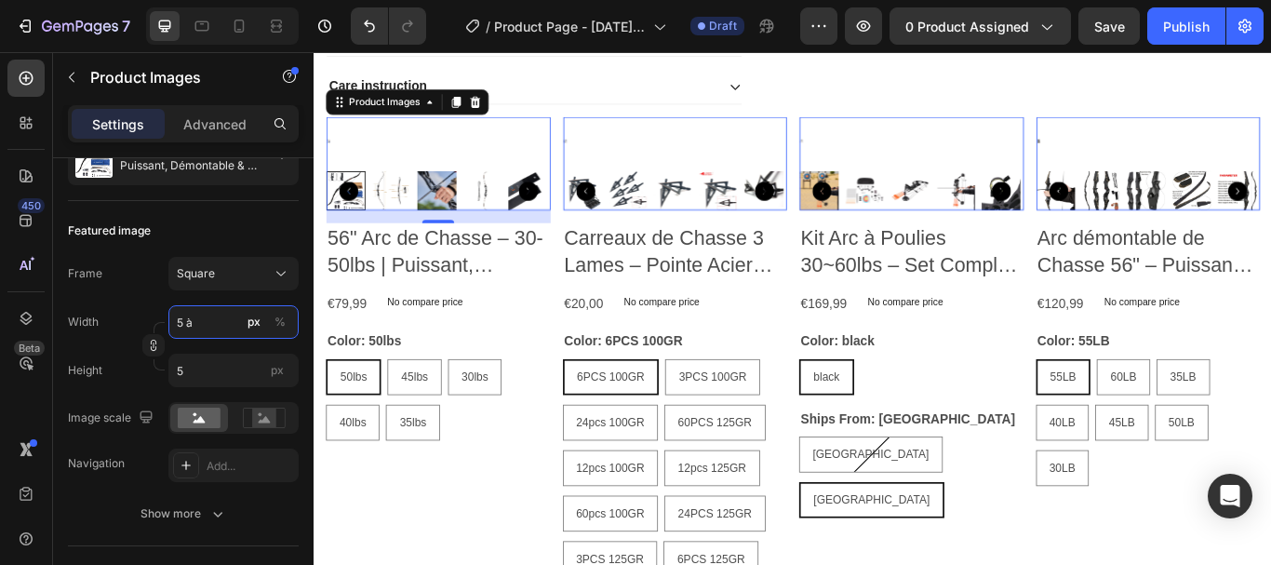
click at [209, 318] on input "5 à" at bounding box center [233, 322] width 130 height 34
type input "5"
type input "0"
type input "5"
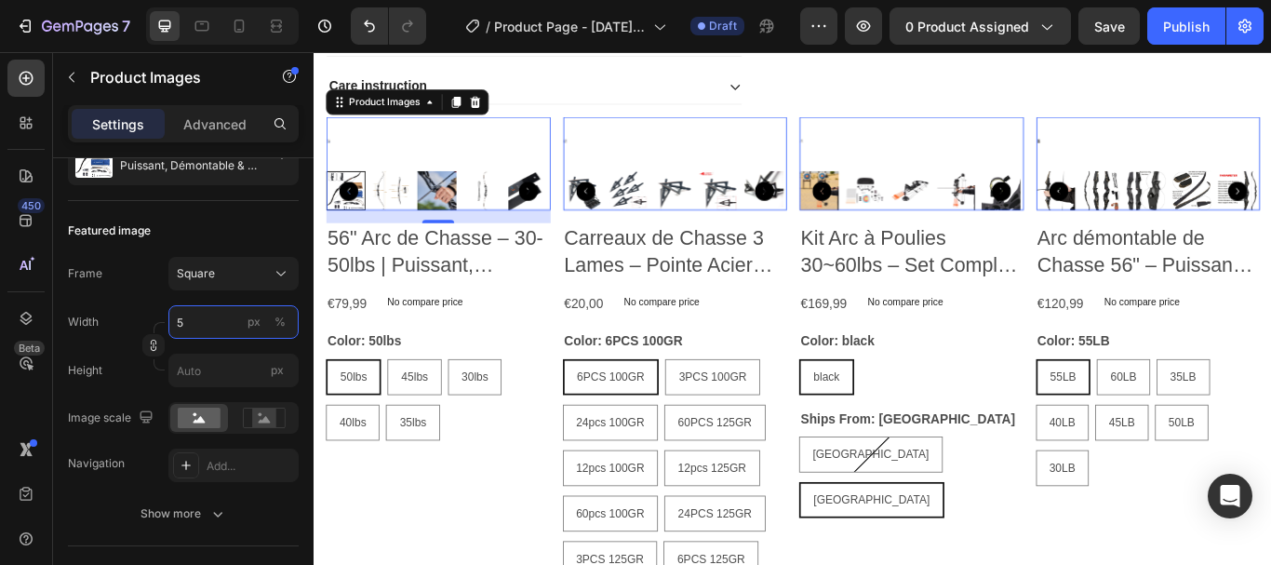
type input "50"
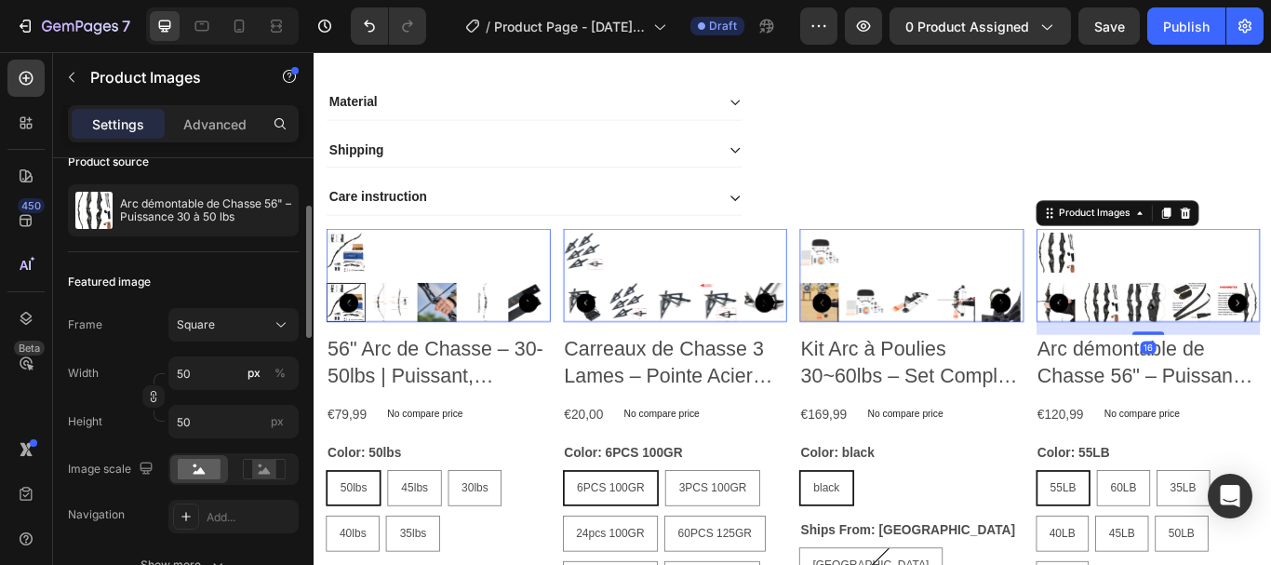
scroll to position [161, 0]
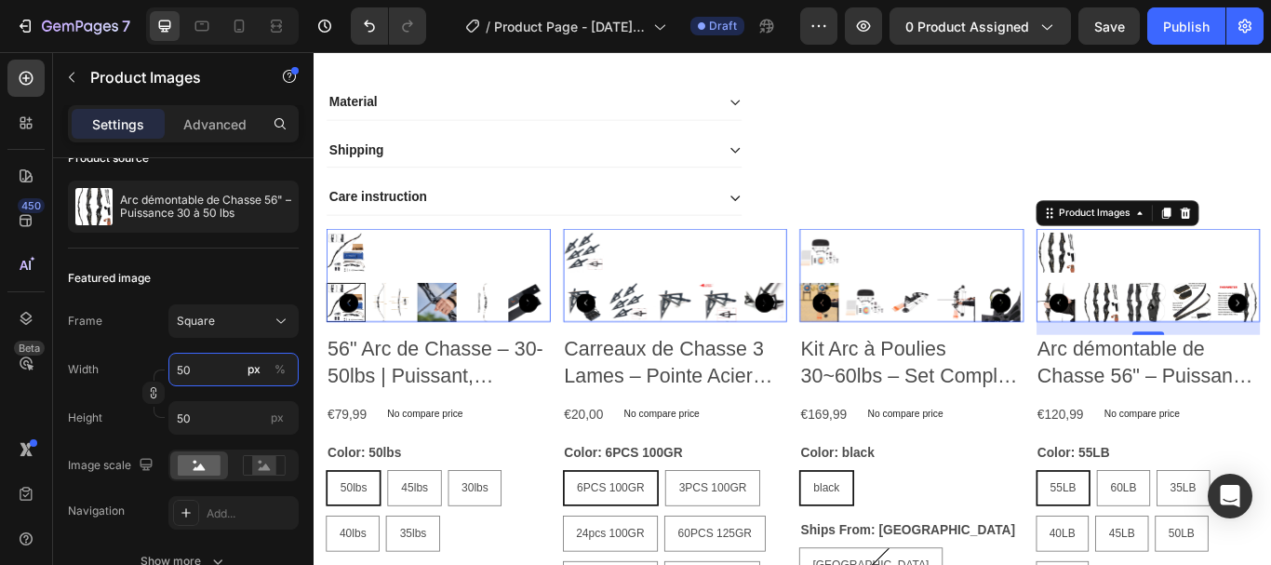
click at [203, 364] on input "50" at bounding box center [233, 370] width 130 height 34
type input "1"
type input "100"
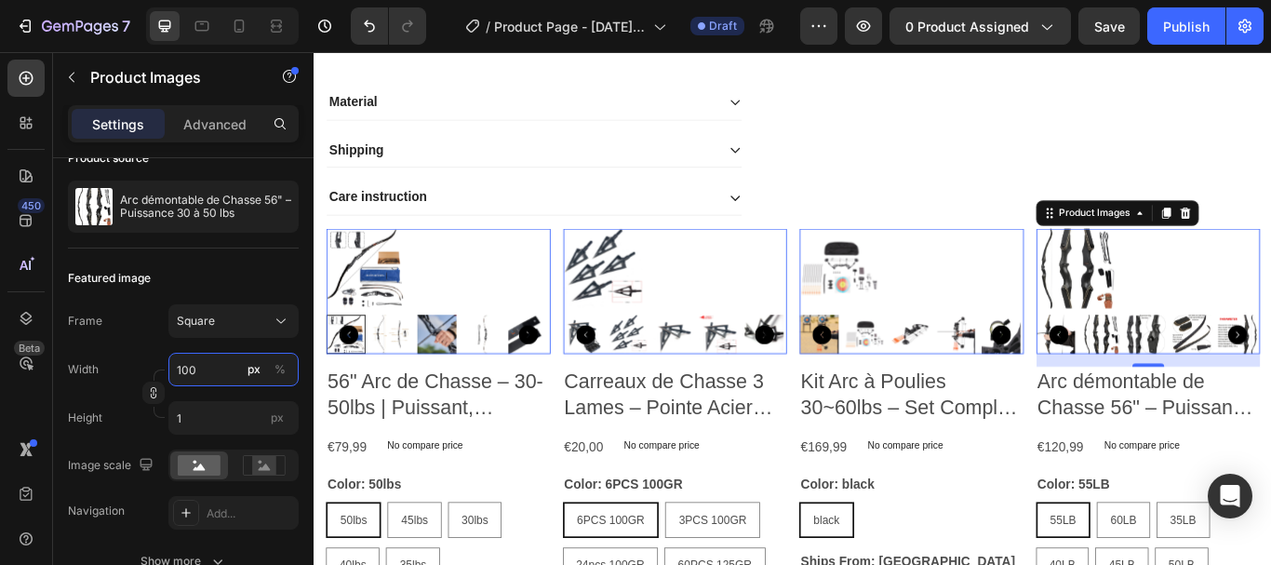
type input "100"
type input "10"
type input "1"
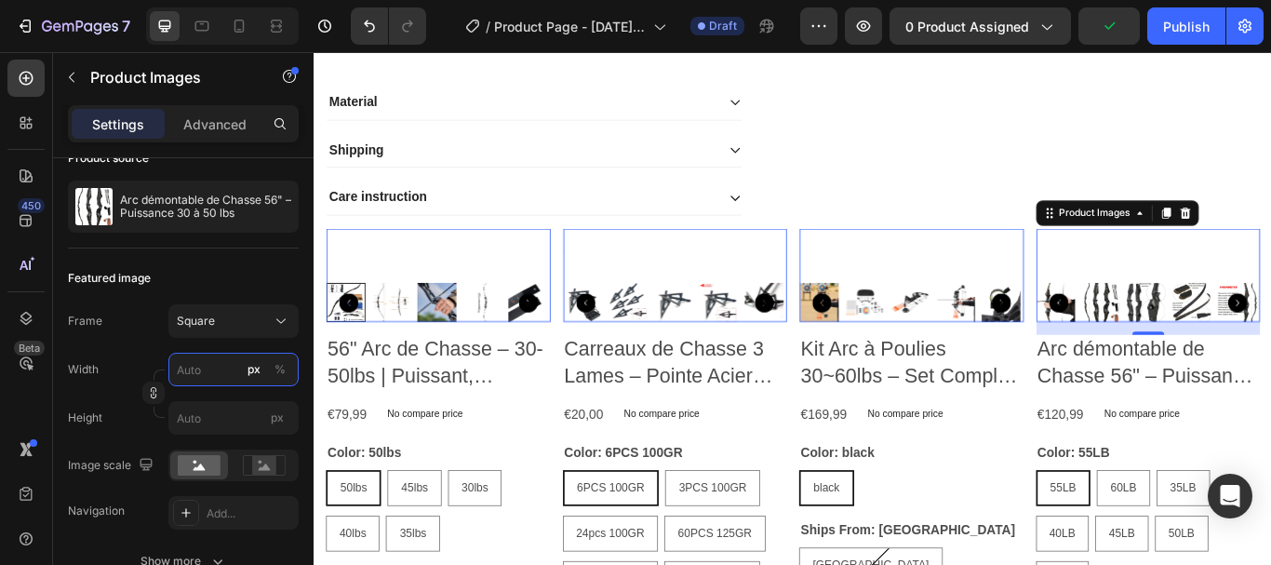
type input "1"
type input "1300"
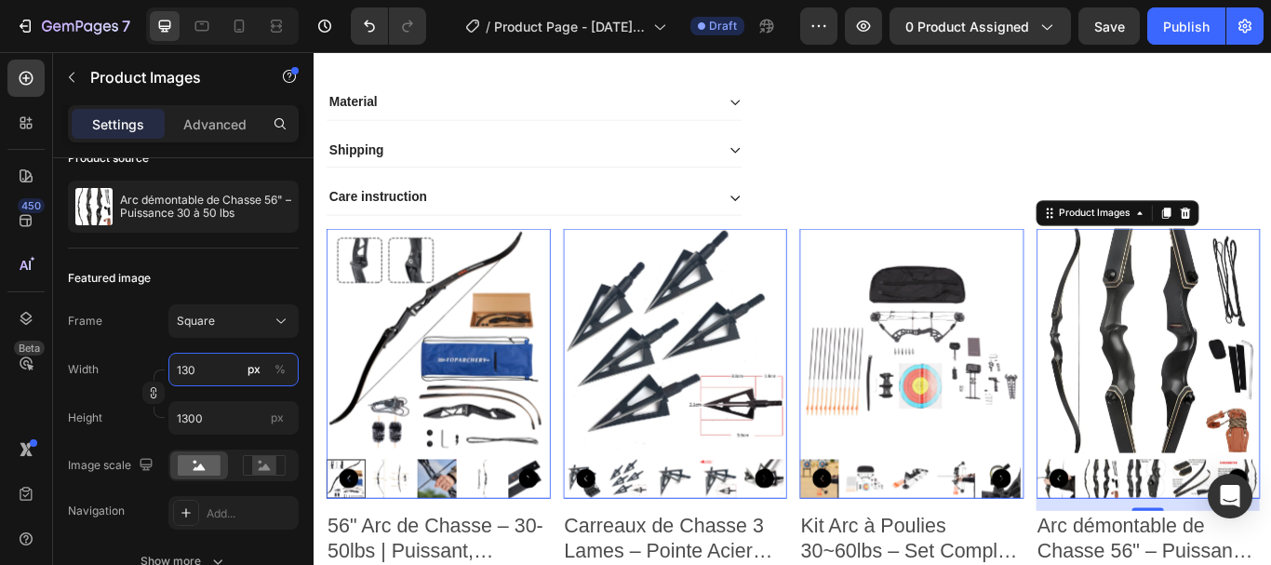
type input "13"
type input "1"
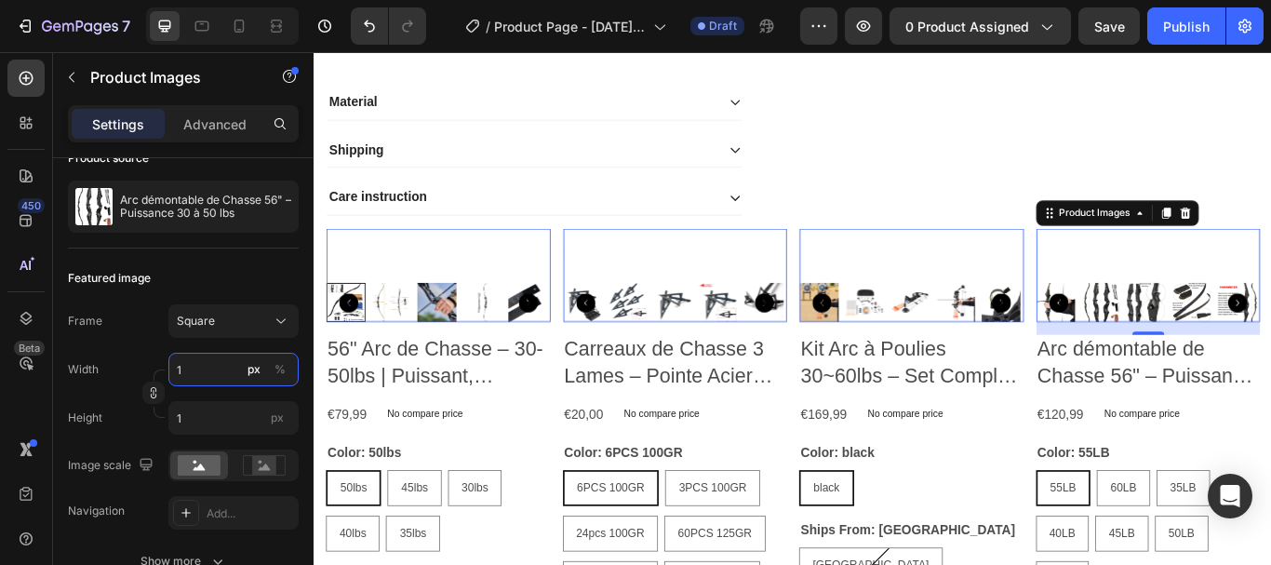
type input "17"
type input "170"
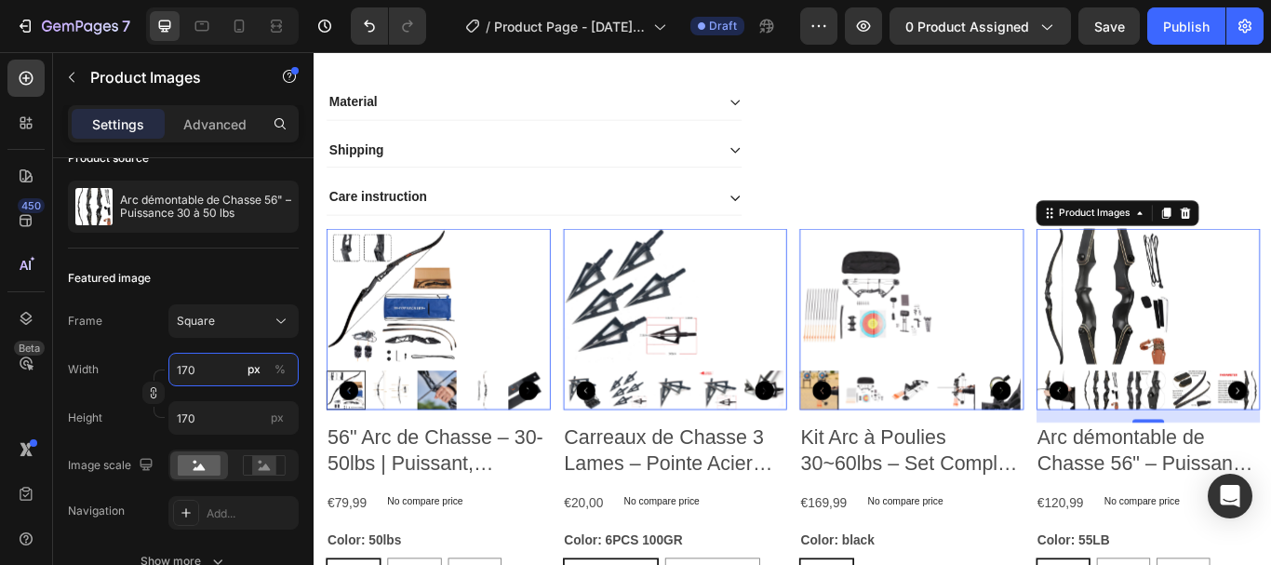
click at [181, 369] on input "170" at bounding box center [233, 370] width 130 height 34
type input "70"
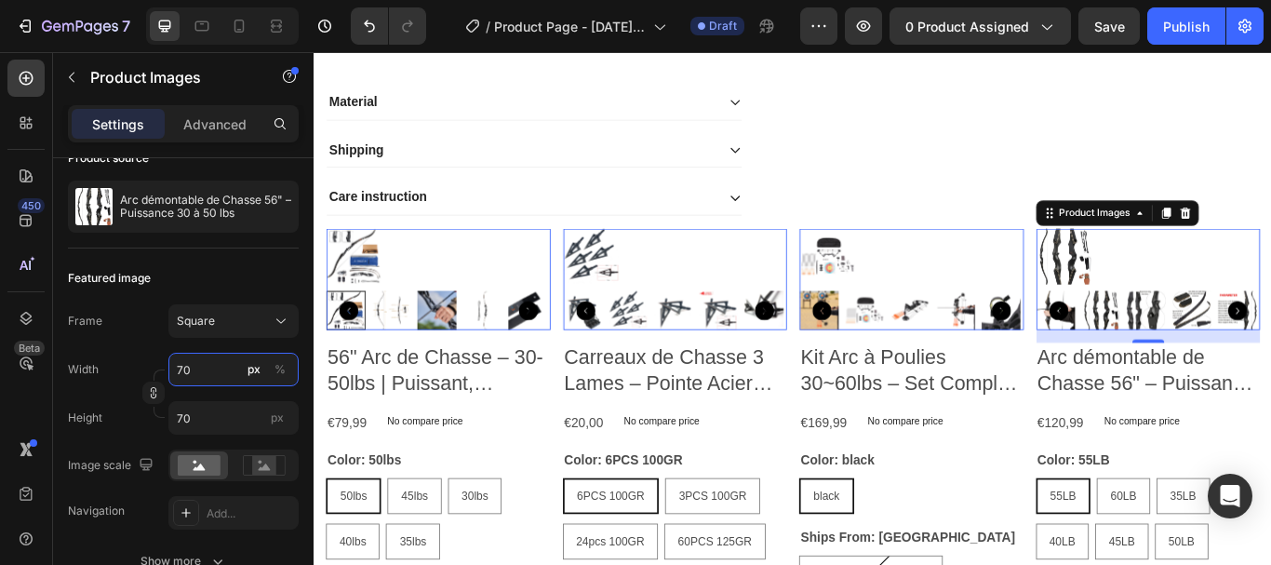
click at [210, 369] on input "70" at bounding box center [233, 370] width 130 height 34
type input "700"
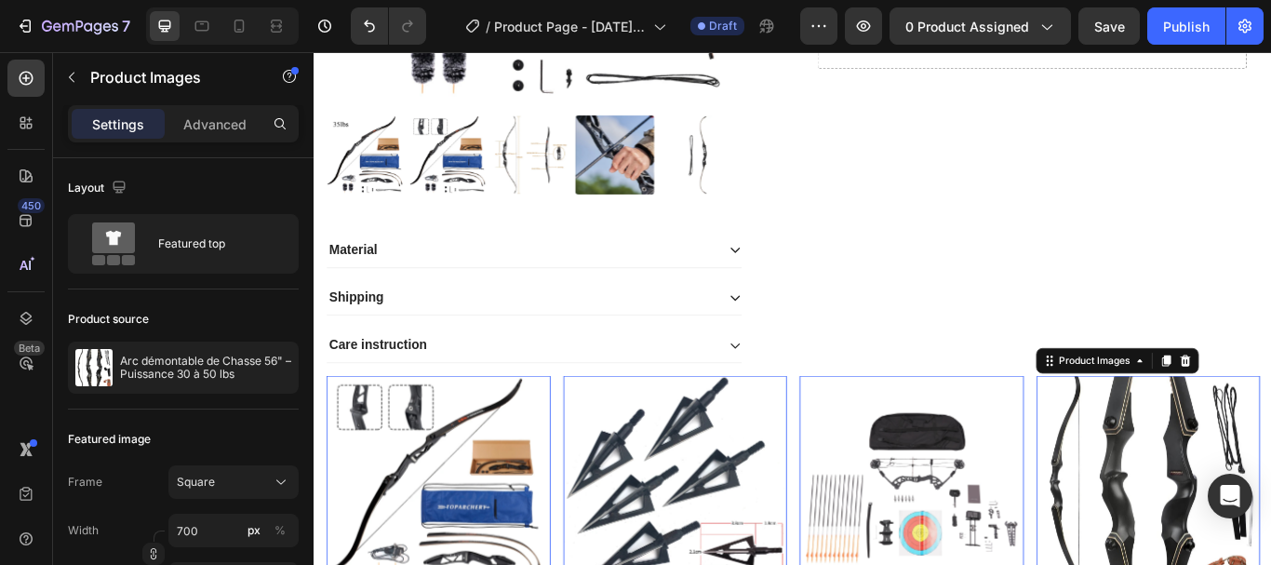
scroll to position [532, 0]
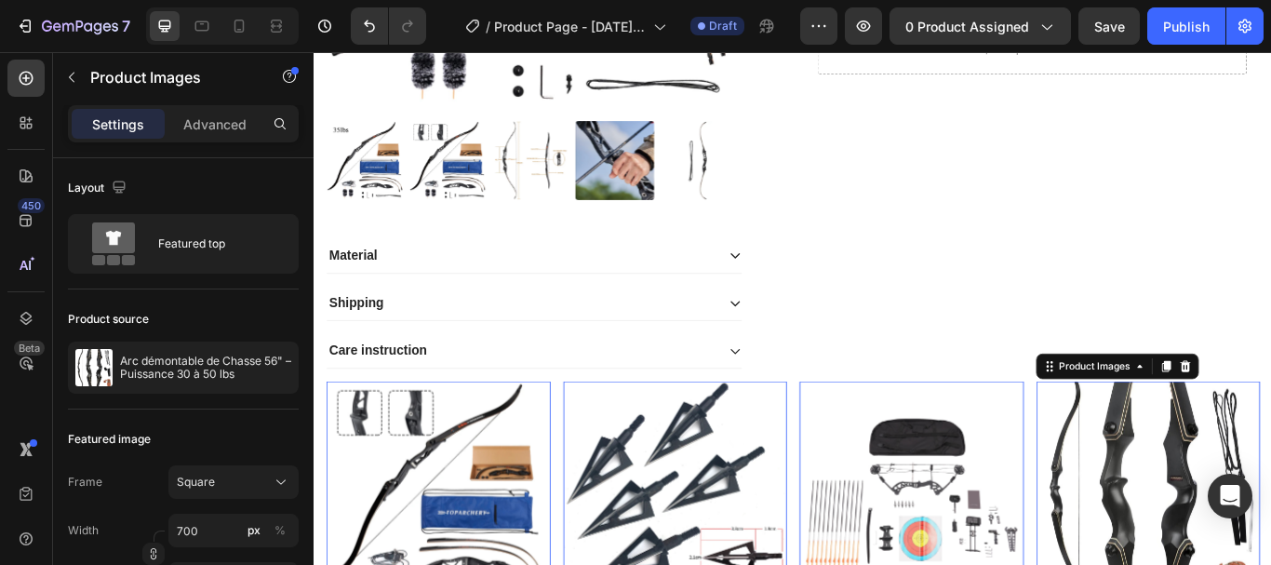
click at [1035, 328] on div "Icon Icon Icon Icon Icon Icon List 2,500+ Verified Reviews! Text Block Row No d…" at bounding box center [1151, 34] width 530 height 804
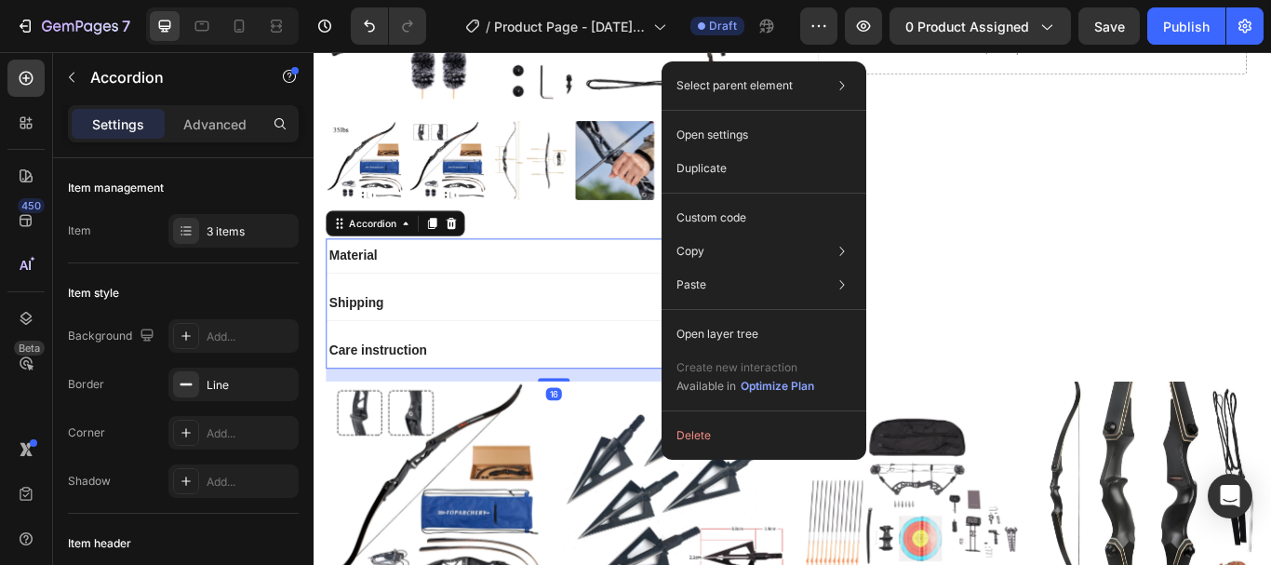
click at [724, 441] on button "Delete" at bounding box center [764, 436] width 190 height 34
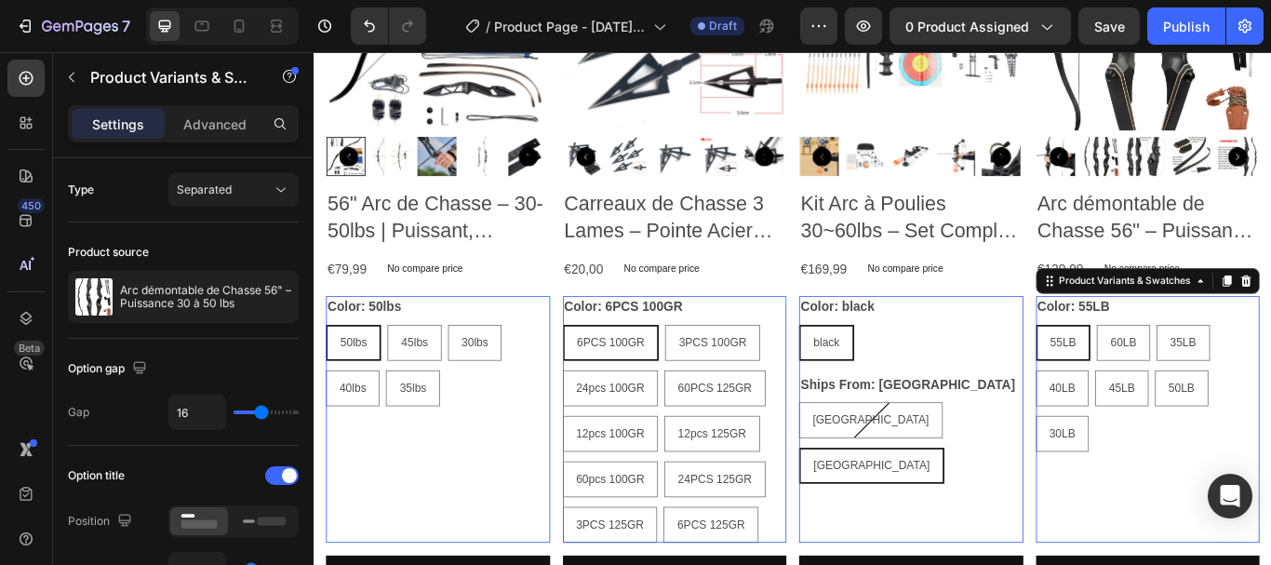
scroll to position [1118, 0]
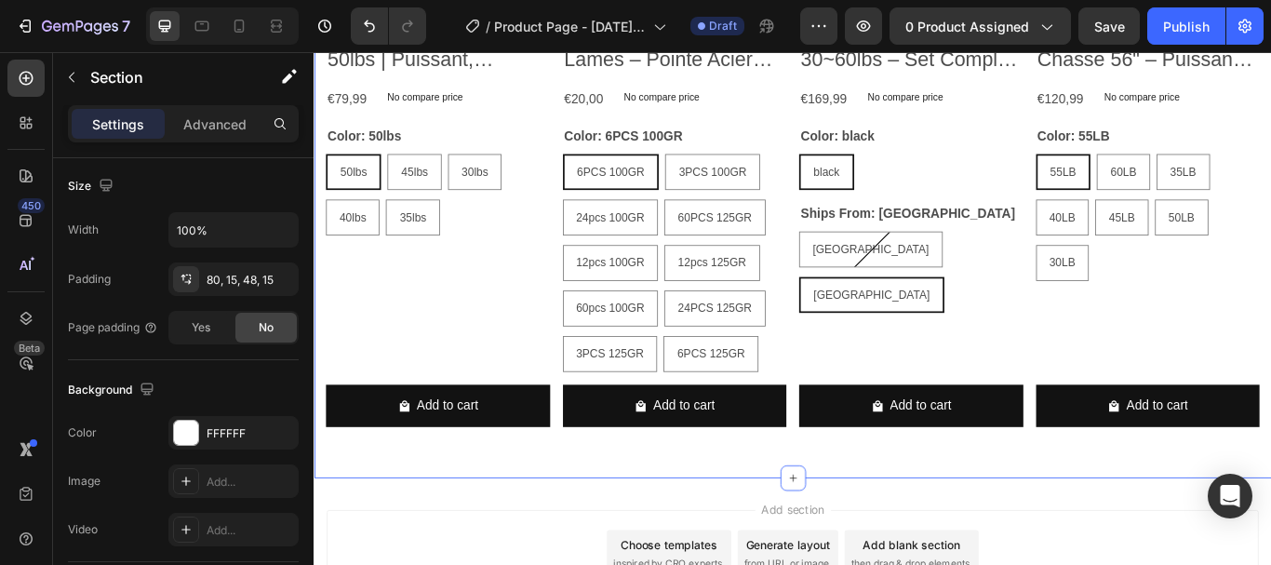
scroll to position [360, 0]
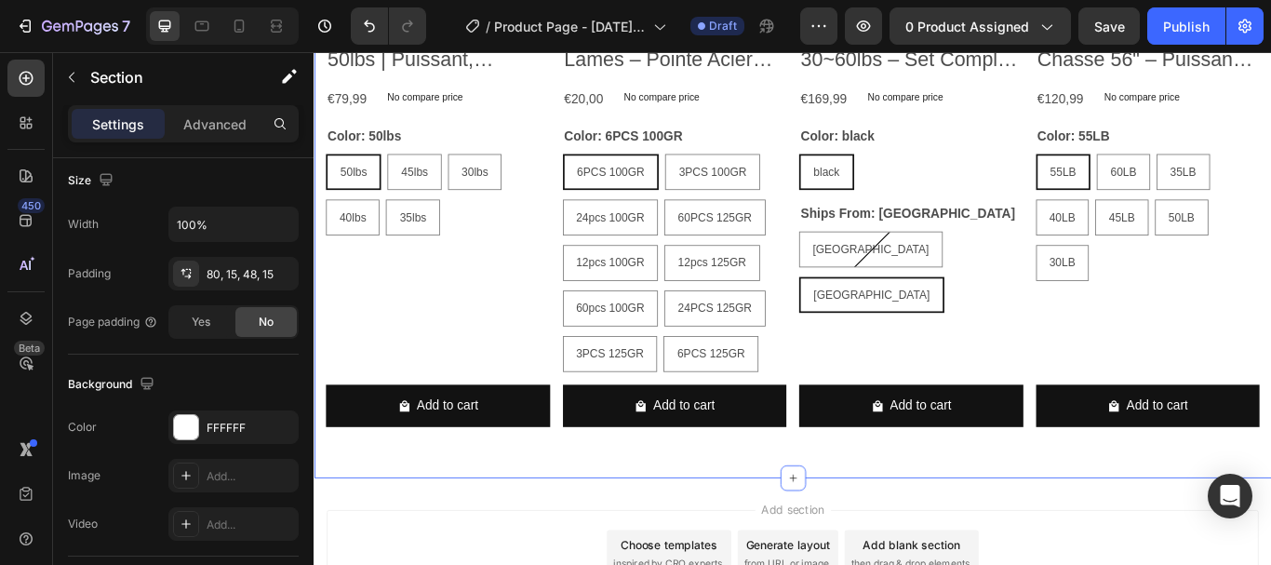
click at [208, 322] on span "Yes" at bounding box center [201, 322] width 19 height 17
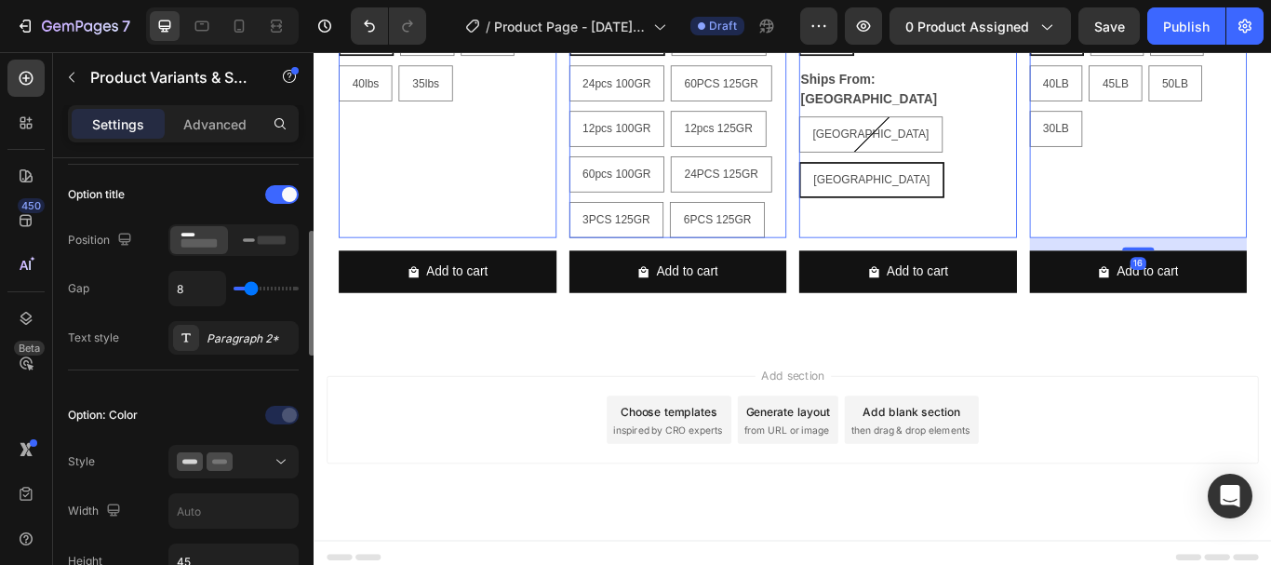
scroll to position [284, 0]
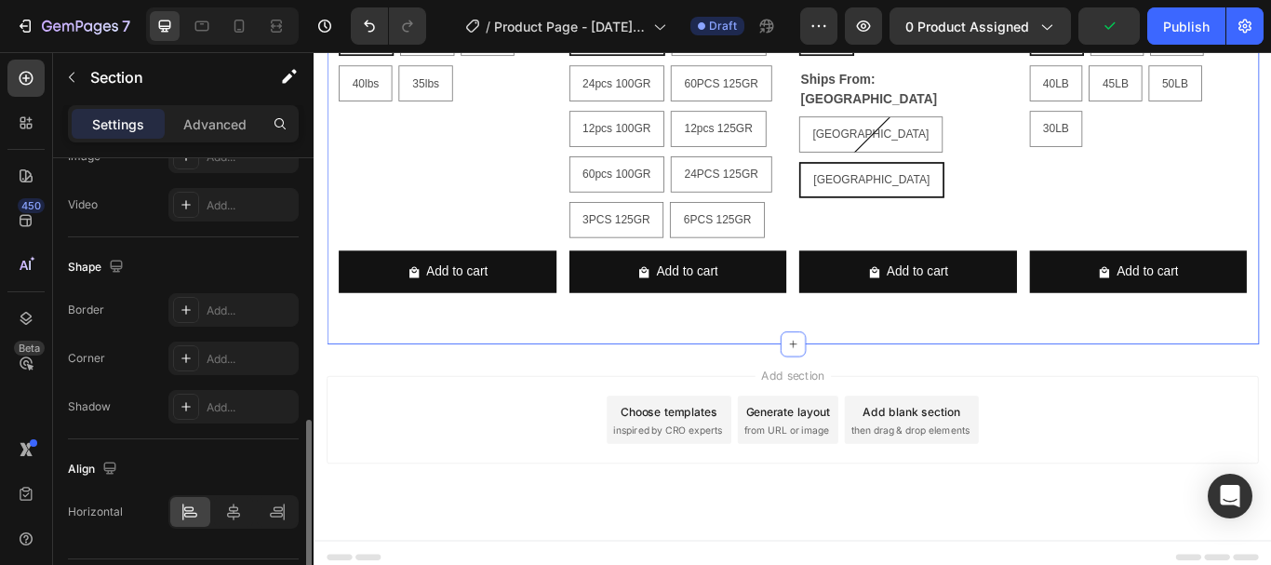
scroll to position [732, 0]
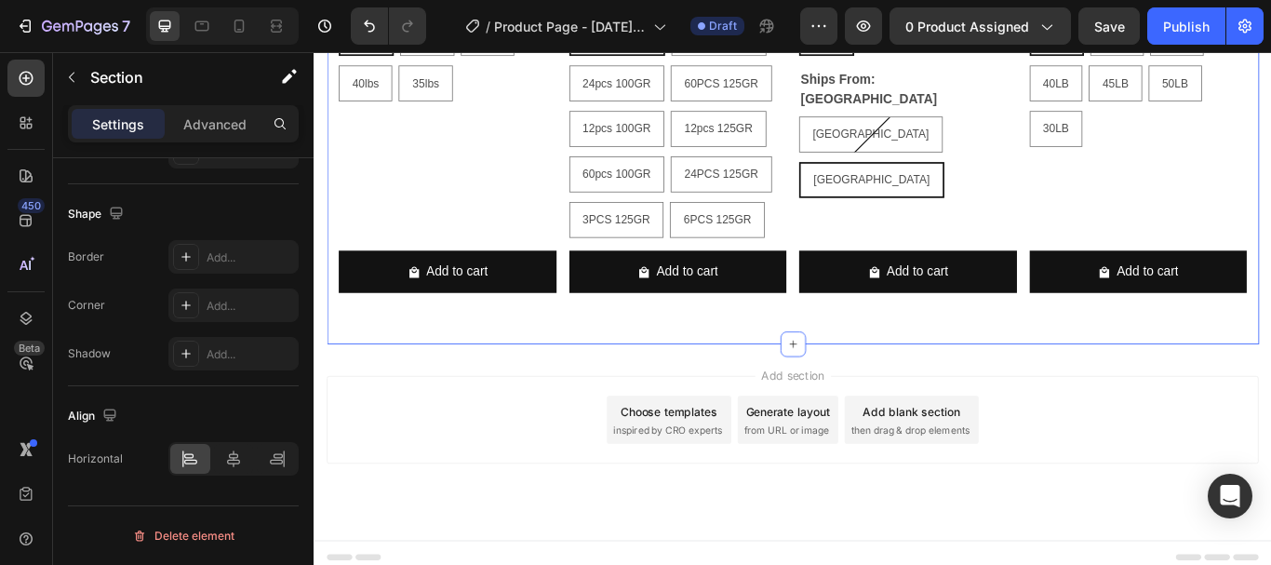
click at [247, 456] on div at bounding box center [234, 459] width 40 height 30
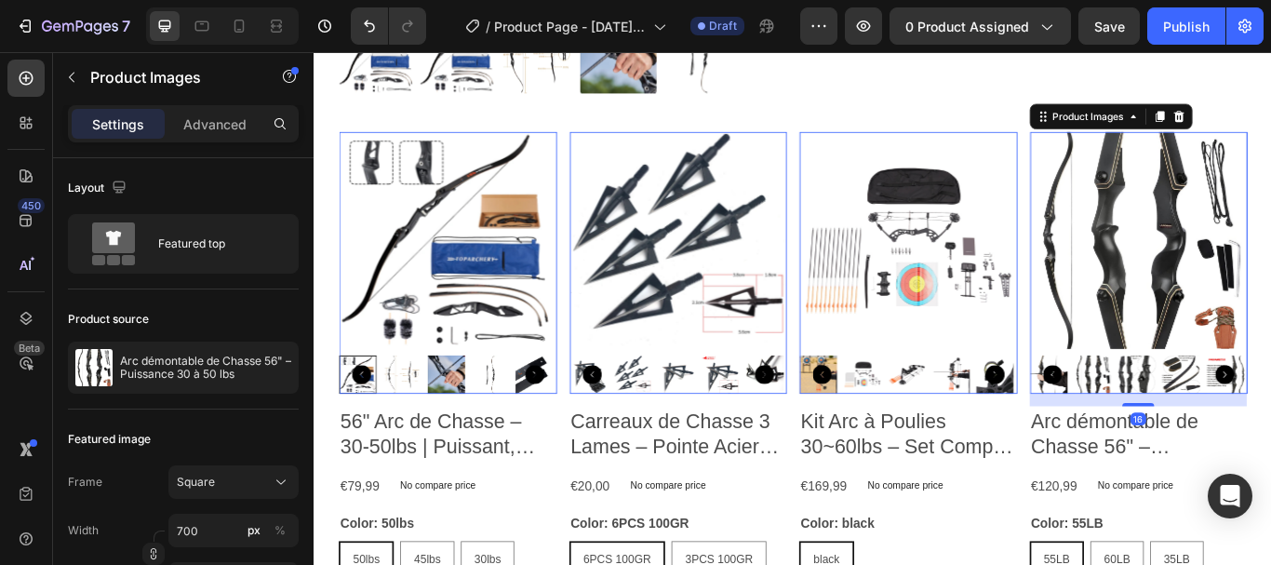
scroll to position [493, 0]
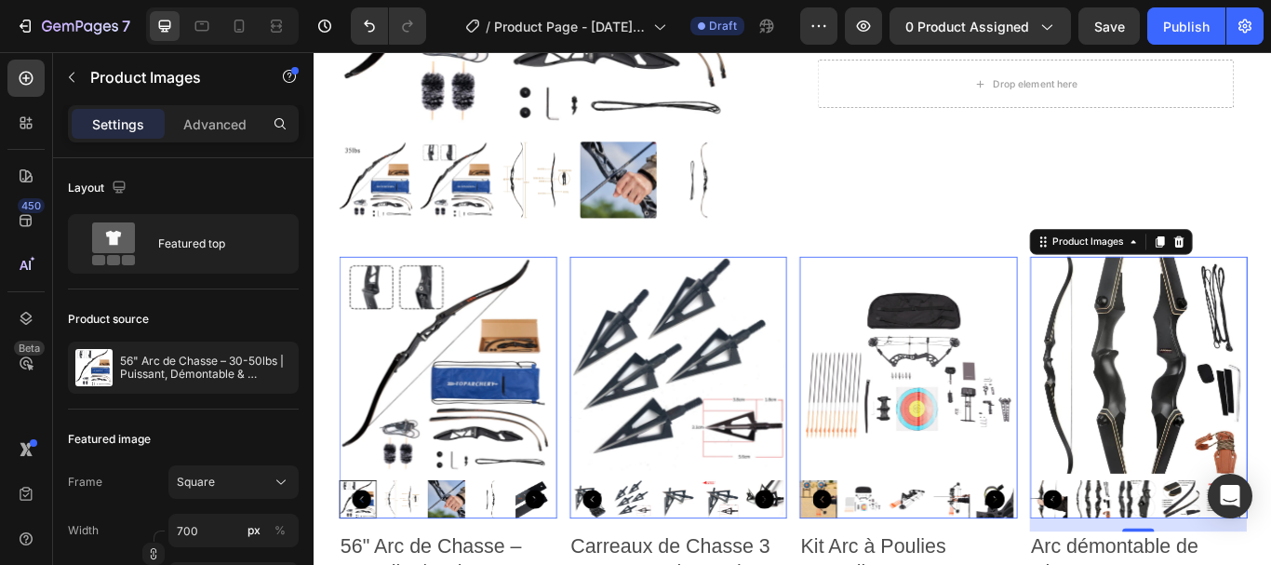
click at [494, 423] on img at bounding box center [469, 418] width 254 height 254
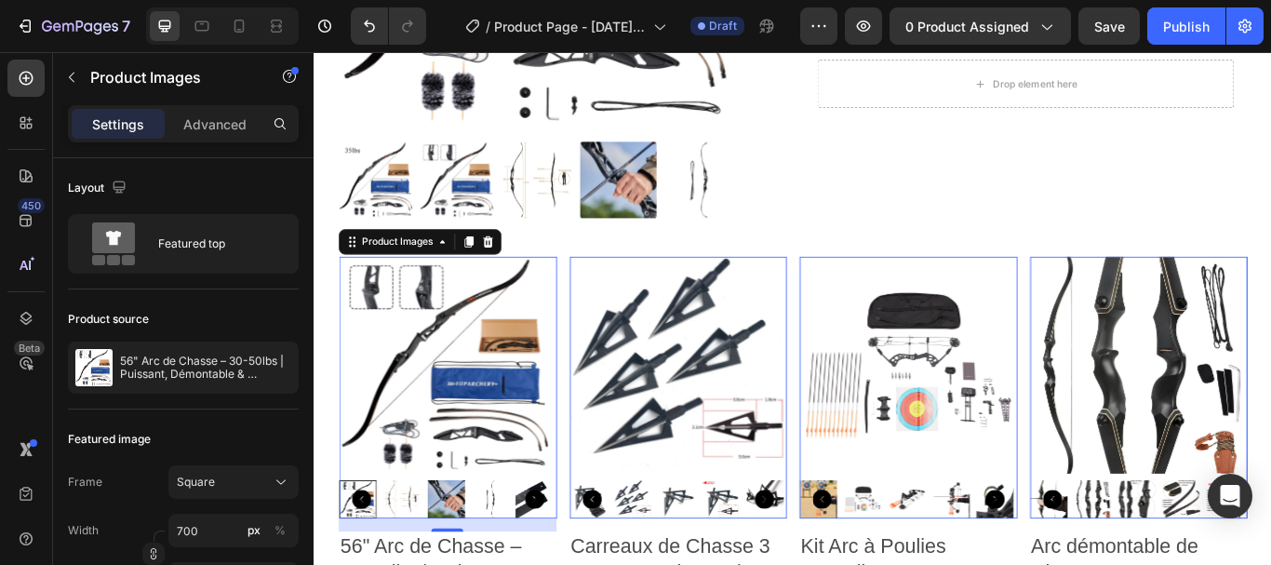
click at [151, 356] on p "56" Arc de Chasse – 30-50lbs | Puissant, Démontable & Polyvalent" at bounding box center [205, 368] width 171 height 26
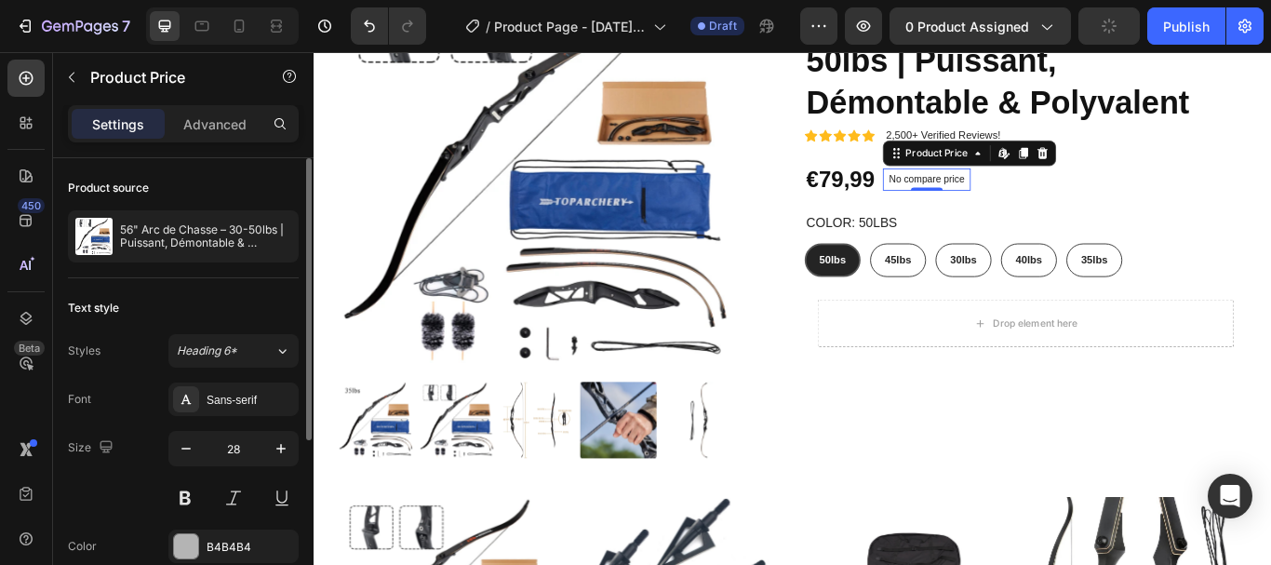
scroll to position [0, 0]
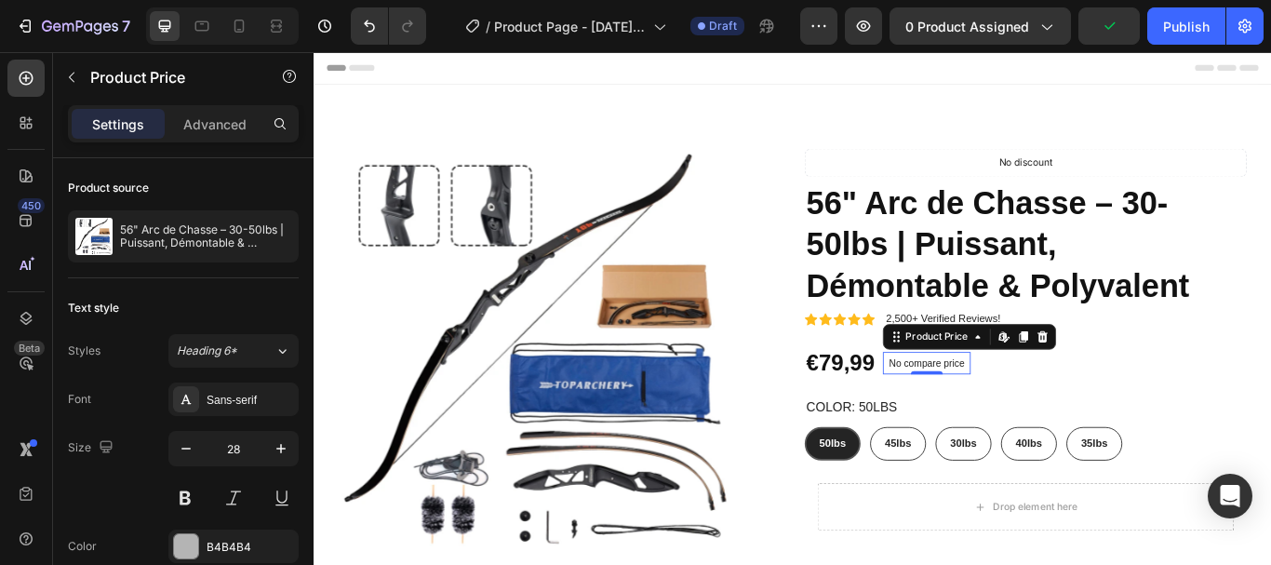
click at [998, 304] on h1 "56" Arc de Chasse – 30-50lbs | Puissant, Démontable & Polyvalent" at bounding box center [1144, 276] width 516 height 149
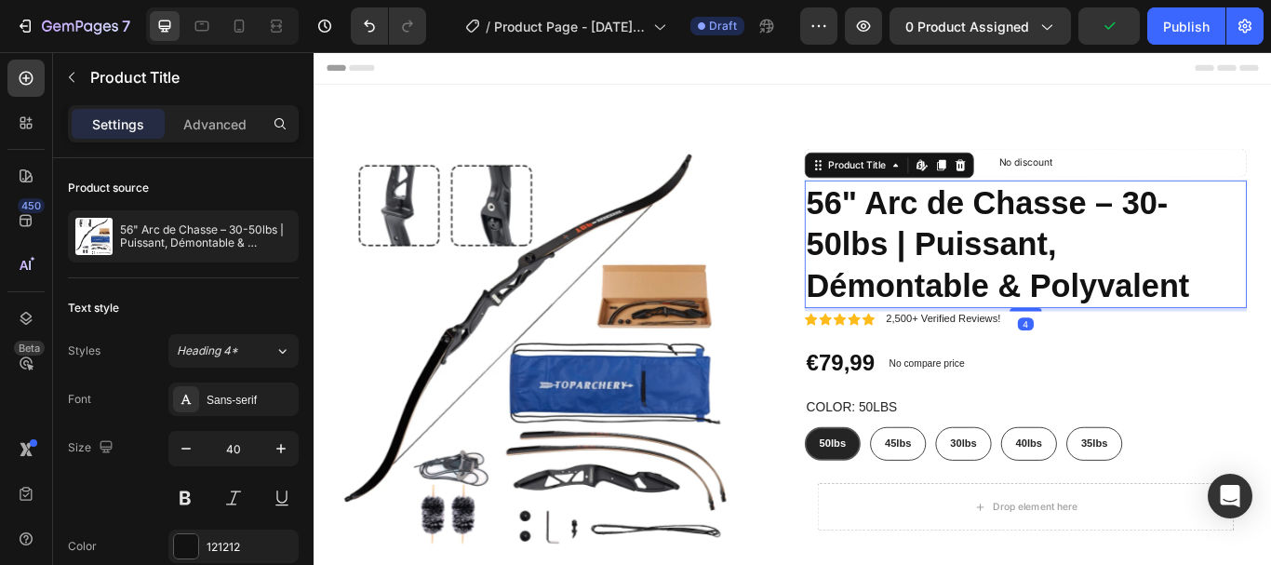
click at [754, 281] on img at bounding box center [577, 400] width 471 height 471
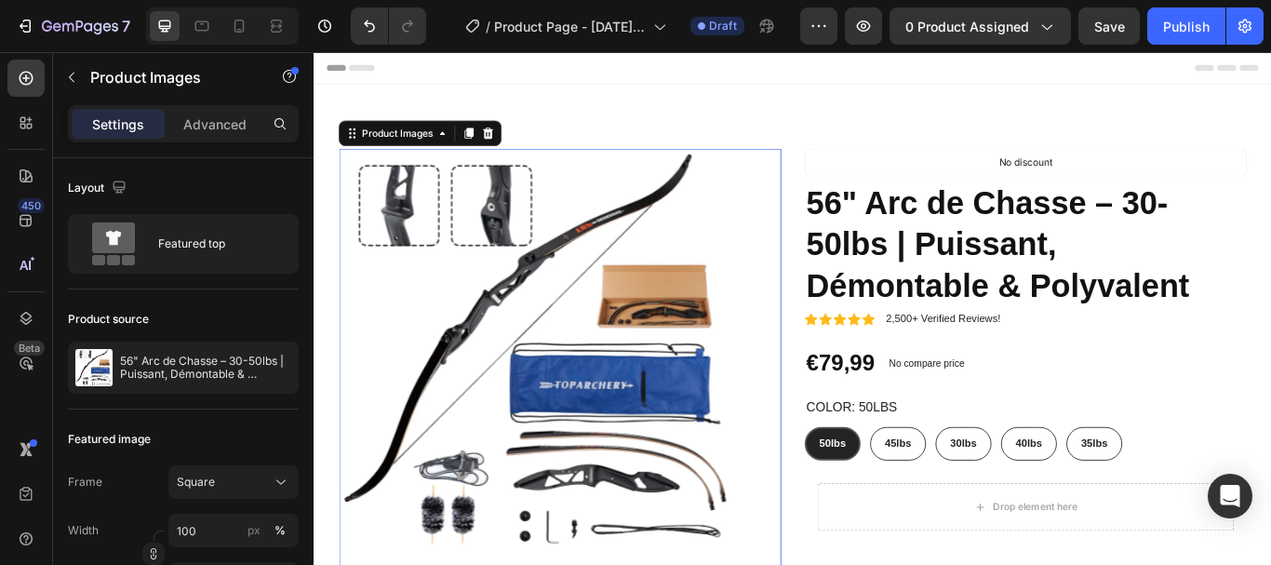
click at [211, 369] on p "56" Arc de Chasse – 30-50lbs | Puissant, Démontable & Polyvalent" at bounding box center [205, 368] width 171 height 26
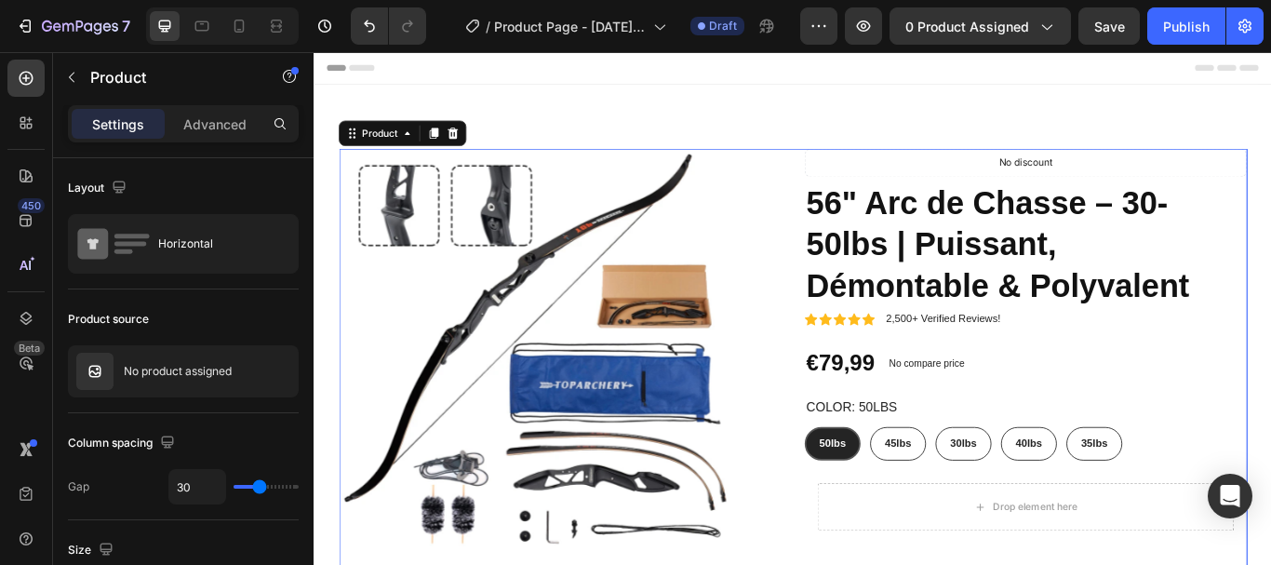
click at [215, 365] on p "No product assigned" at bounding box center [178, 371] width 108 height 13
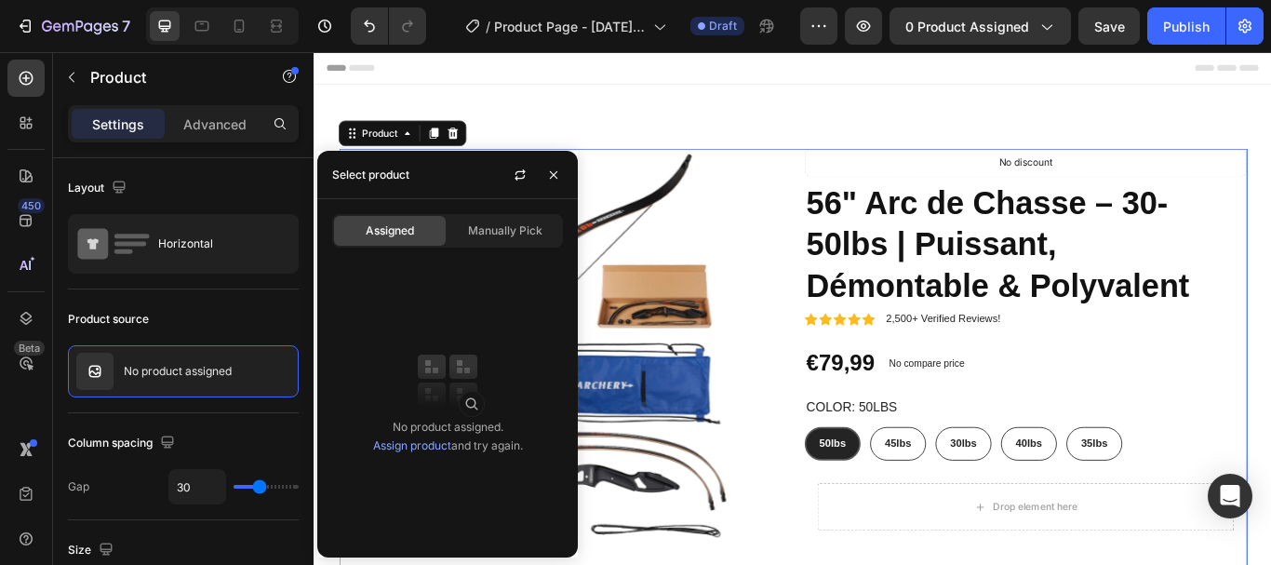
click at [511, 233] on span "Manually Pick" at bounding box center [505, 230] width 74 height 17
radio input "true"
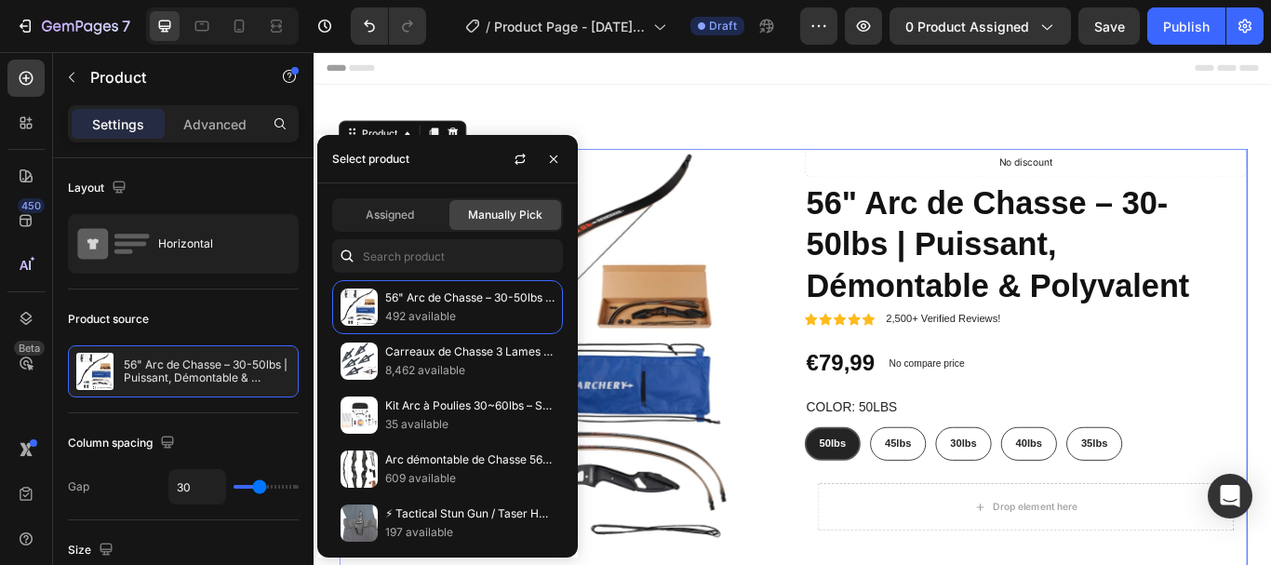
click at [507, 227] on div "Manually Pick" at bounding box center [505, 215] width 112 height 30
click at [479, 260] on input "text" at bounding box center [447, 256] width 231 height 34
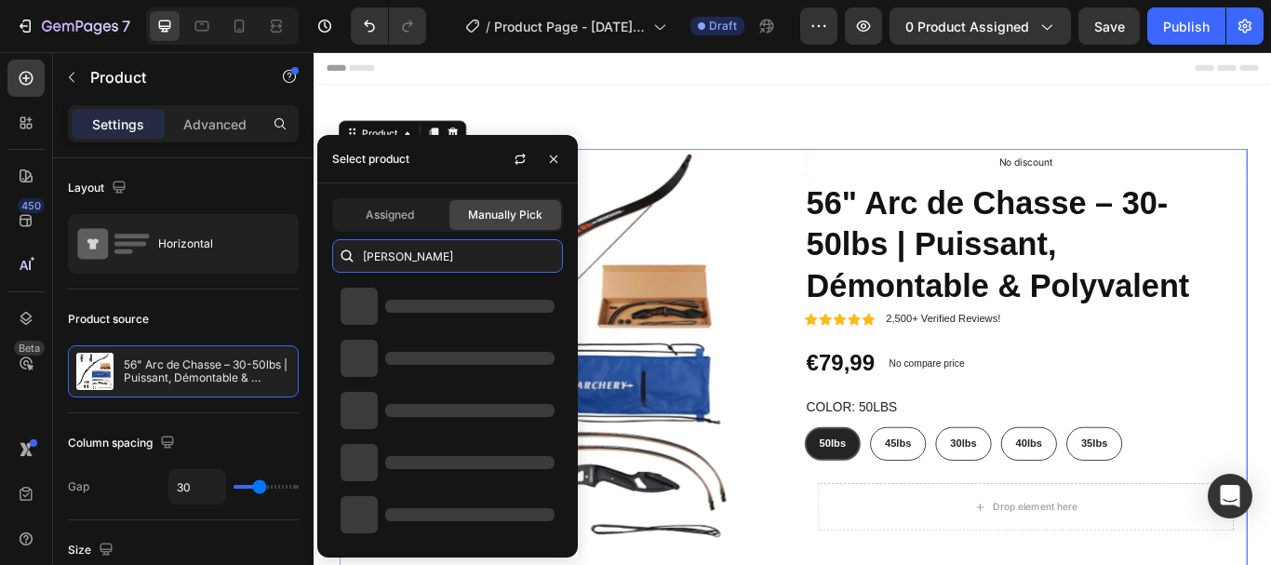
type input "GILET"
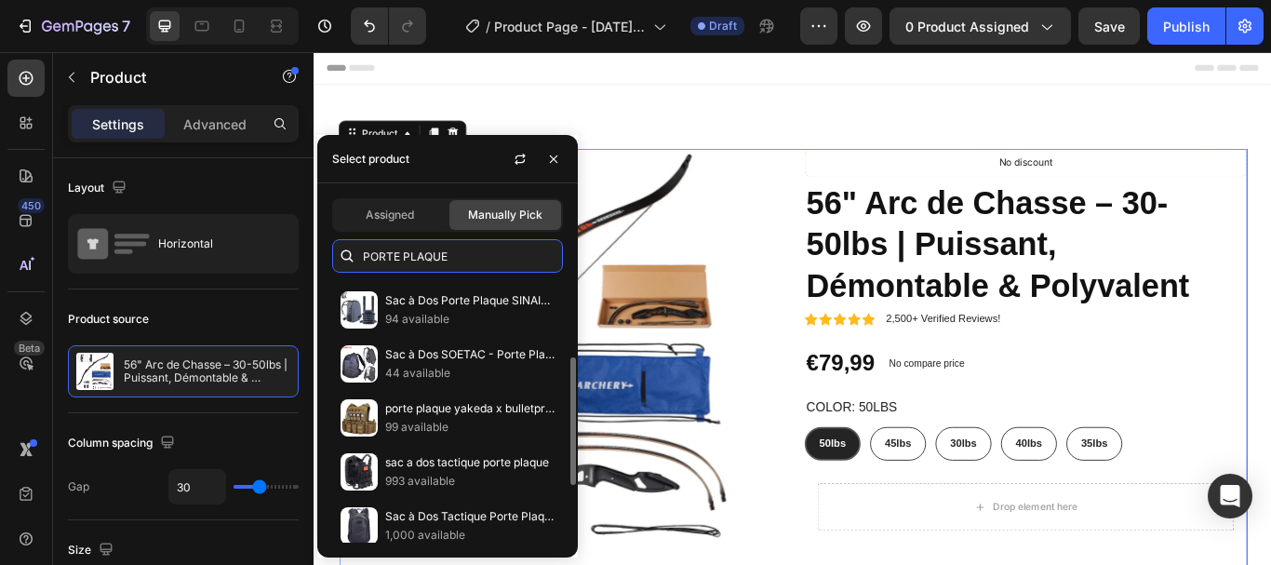
type input "PORTE PLAQUE"
click at [524, 349] on p "Sac à Dos SOETAC - Porte Plaque Molle Léger" at bounding box center [469, 354] width 169 height 19
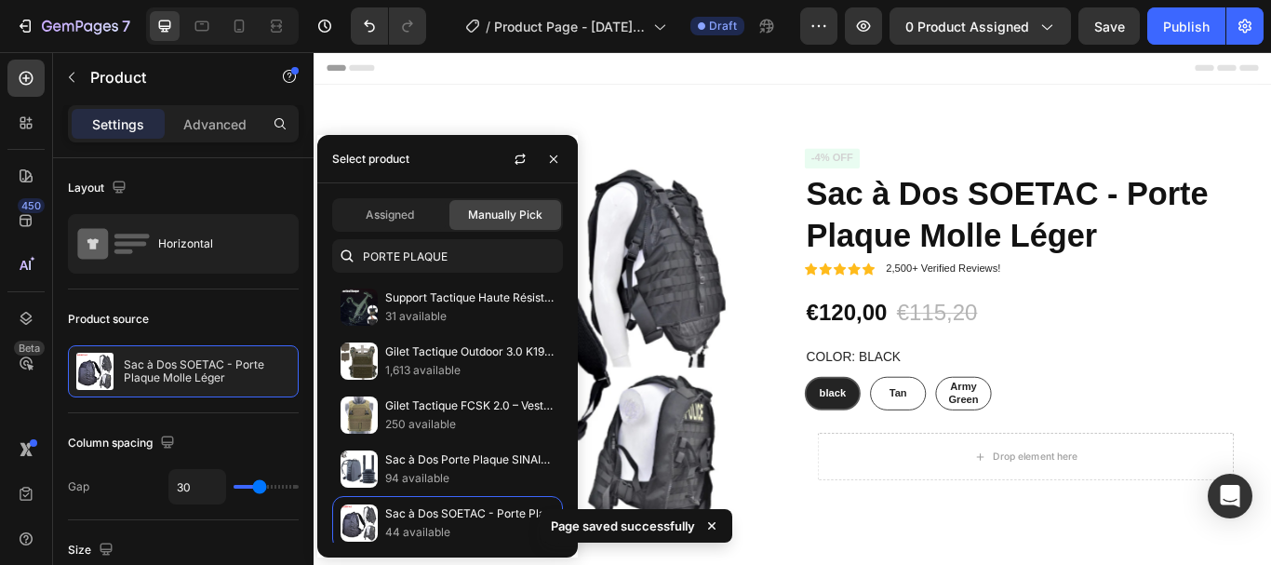
click at [465, 374] on p "1,613 available" at bounding box center [469, 370] width 169 height 19
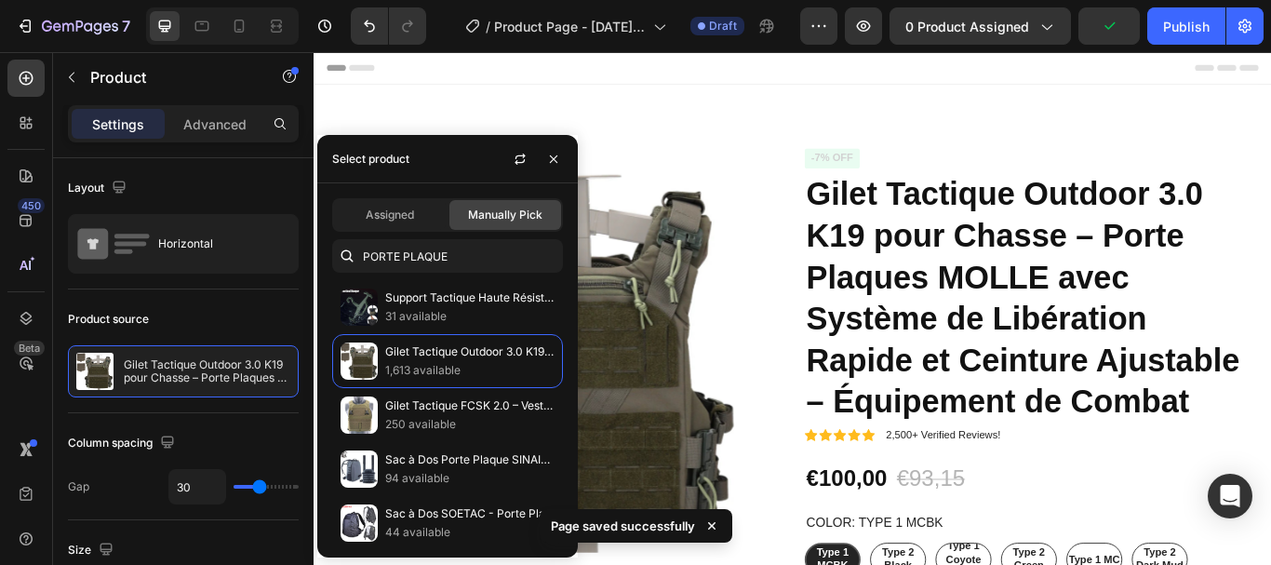
click at [454, 409] on p "Gilet Tactique FCSK 2.0 – Veste de Combat - Porte Plaques et Découpe Laser" at bounding box center [469, 405] width 169 height 19
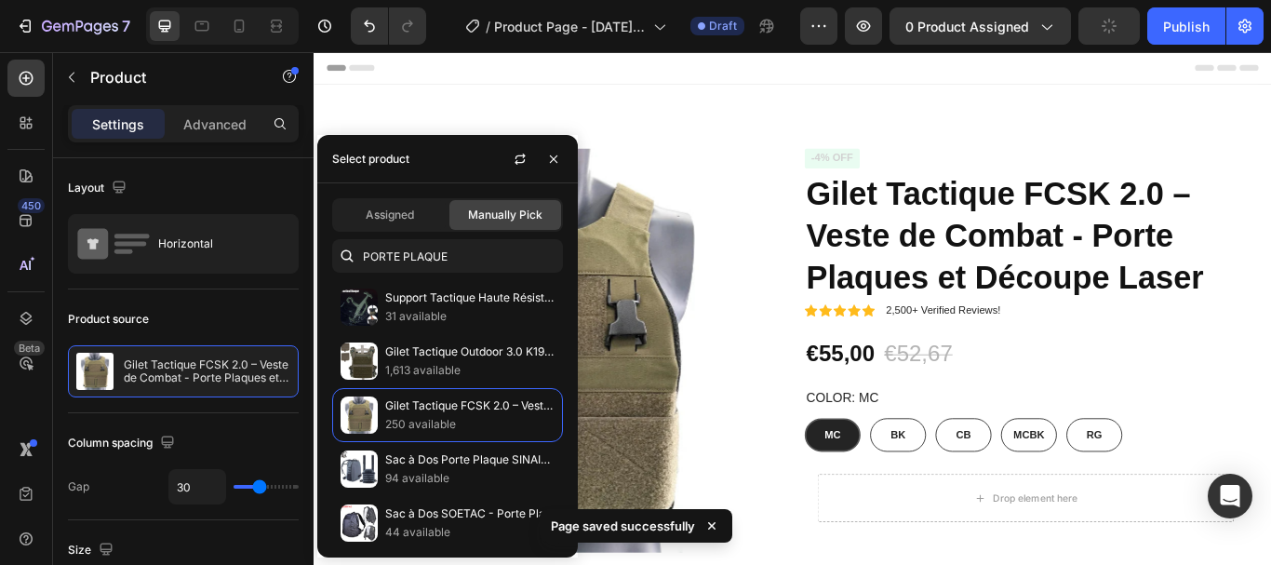
click at [462, 390] on div "Gilet Tactique FCSK 2.0 – Veste de Combat - Porte Plaques et Découpe Laser 250 …" at bounding box center [447, 415] width 231 height 54
click at [461, 364] on p "1,613 available" at bounding box center [469, 370] width 169 height 19
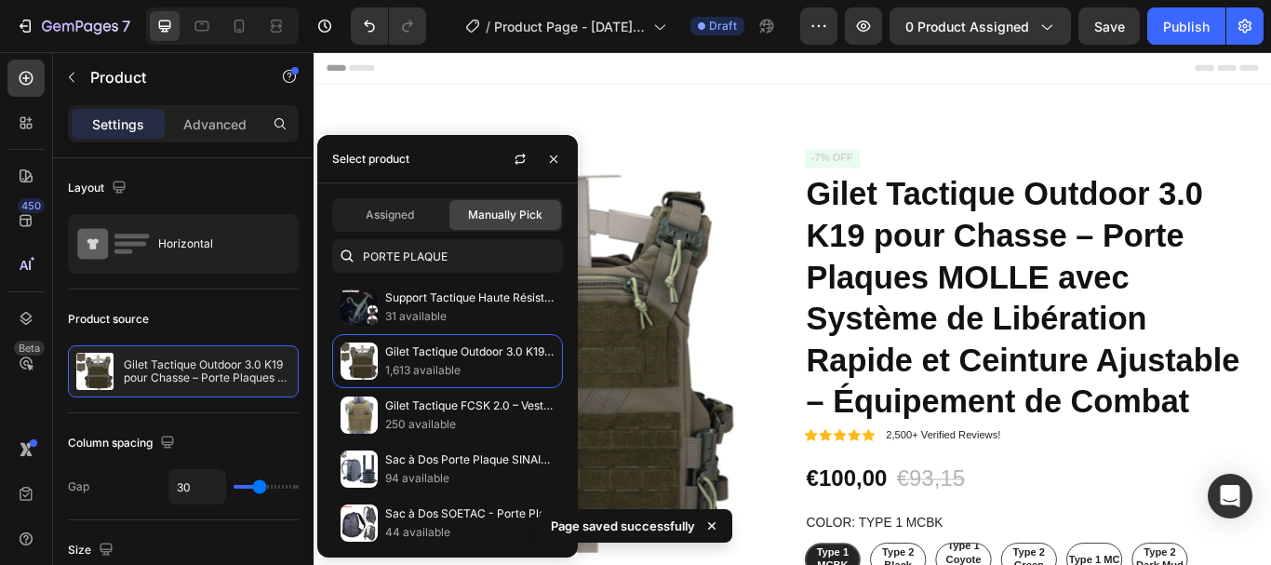
click at [561, 169] on button "button" at bounding box center [554, 159] width 30 height 30
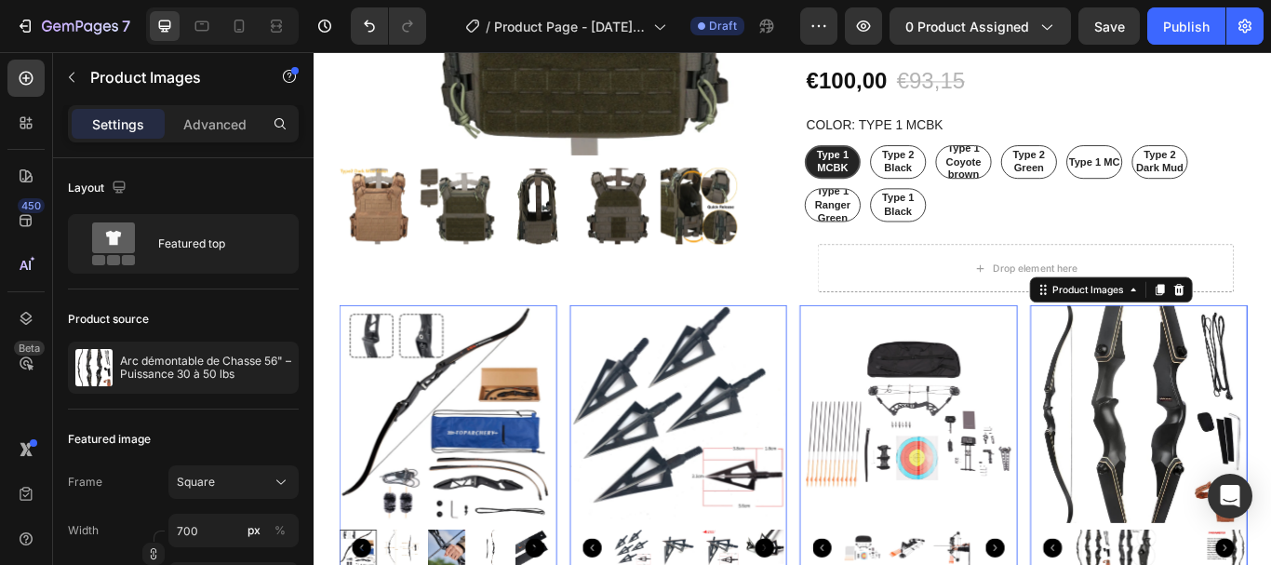
scroll to position [548, 0]
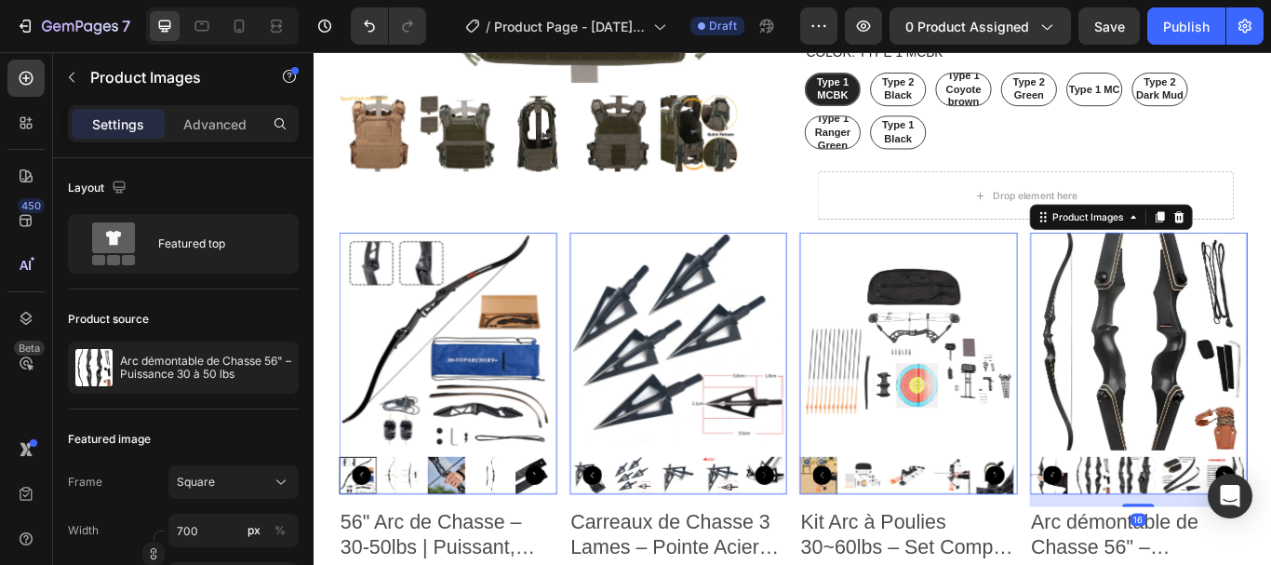
click at [528, 407] on img at bounding box center [469, 389] width 254 height 254
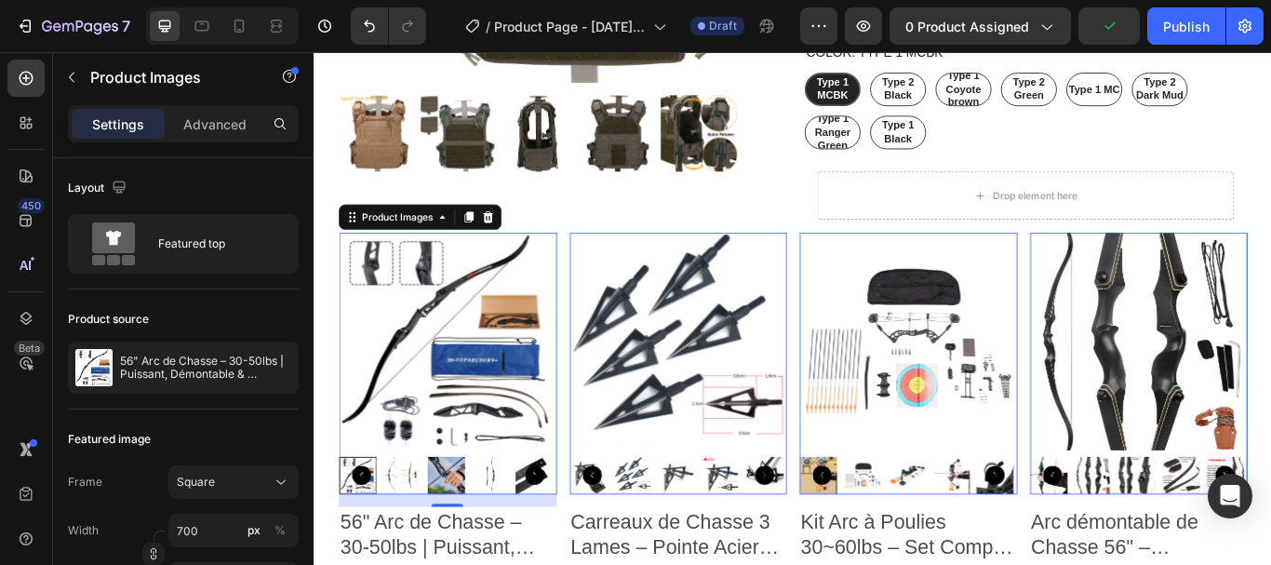
click at [214, 386] on div "56" Arc de Chasse – 30-50lbs | Puissant, Démontable & Polyvalent" at bounding box center [183, 368] width 231 height 52
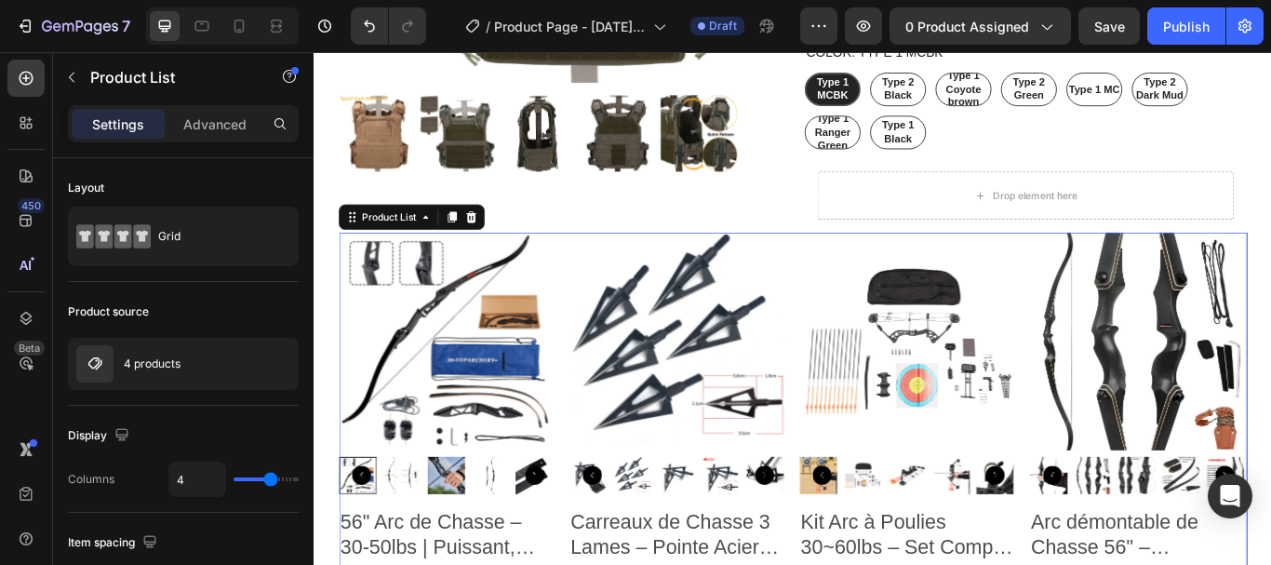
click at [201, 365] on div "4 products" at bounding box center [183, 364] width 231 height 52
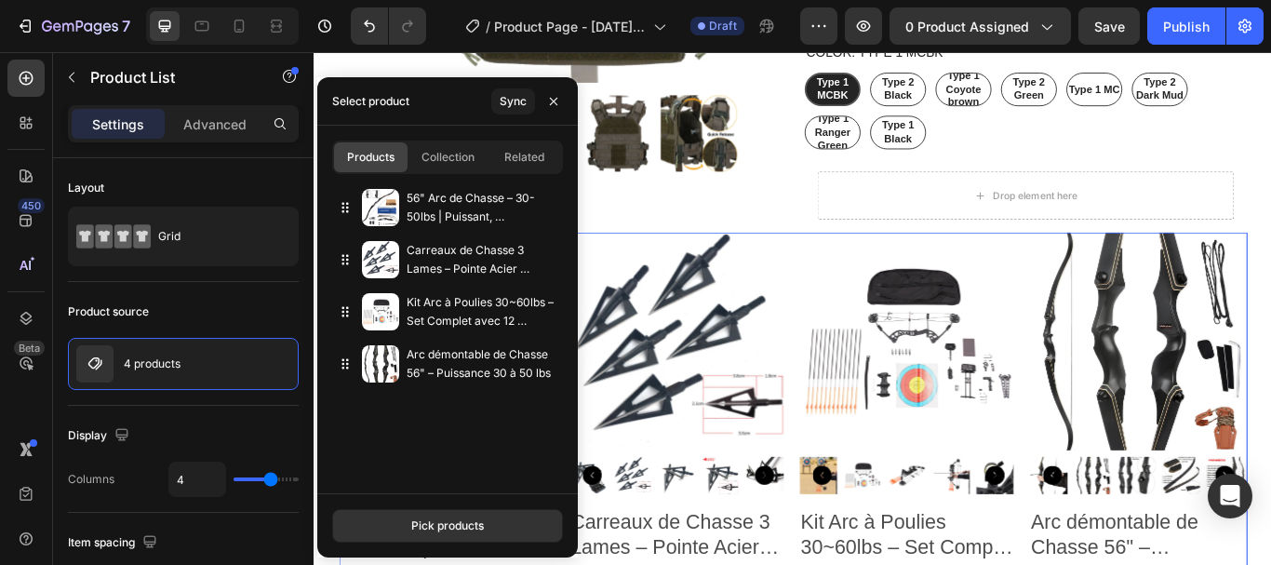
click at [483, 194] on p "56" Arc de Chasse – 30-50lbs | Puissant, Démontable & Polyvalent" at bounding box center [481, 207] width 149 height 37
click at [0, 0] on icon "button" at bounding box center [0, 0] width 0 height 0
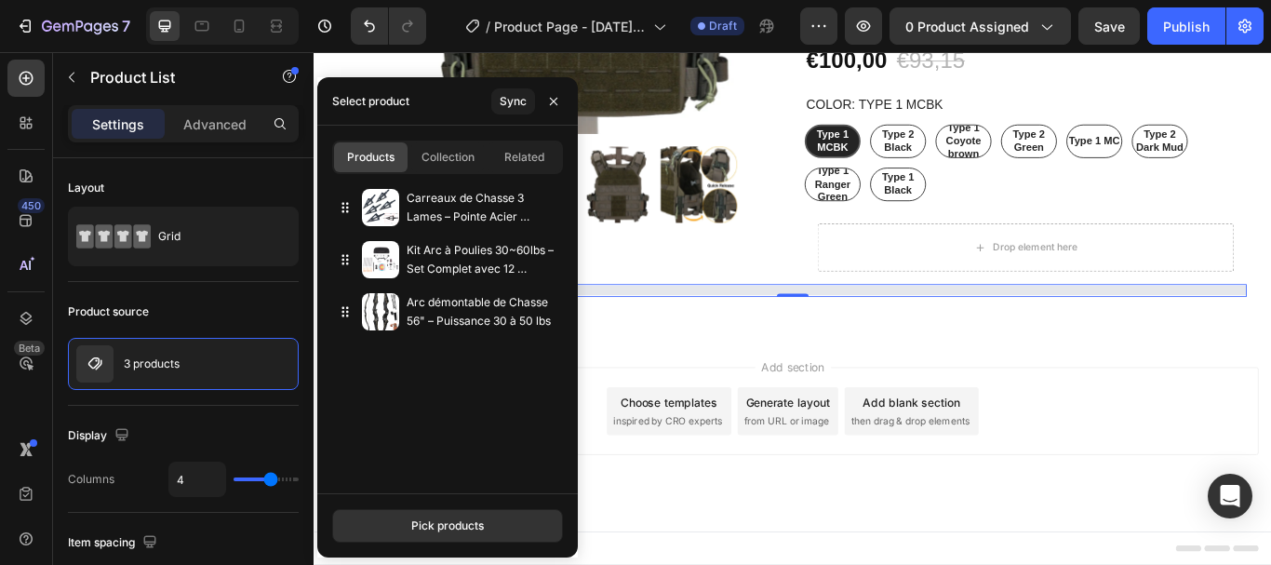
scroll to position [536, 0]
click at [0, 0] on div at bounding box center [0, 0] width 0 height 0
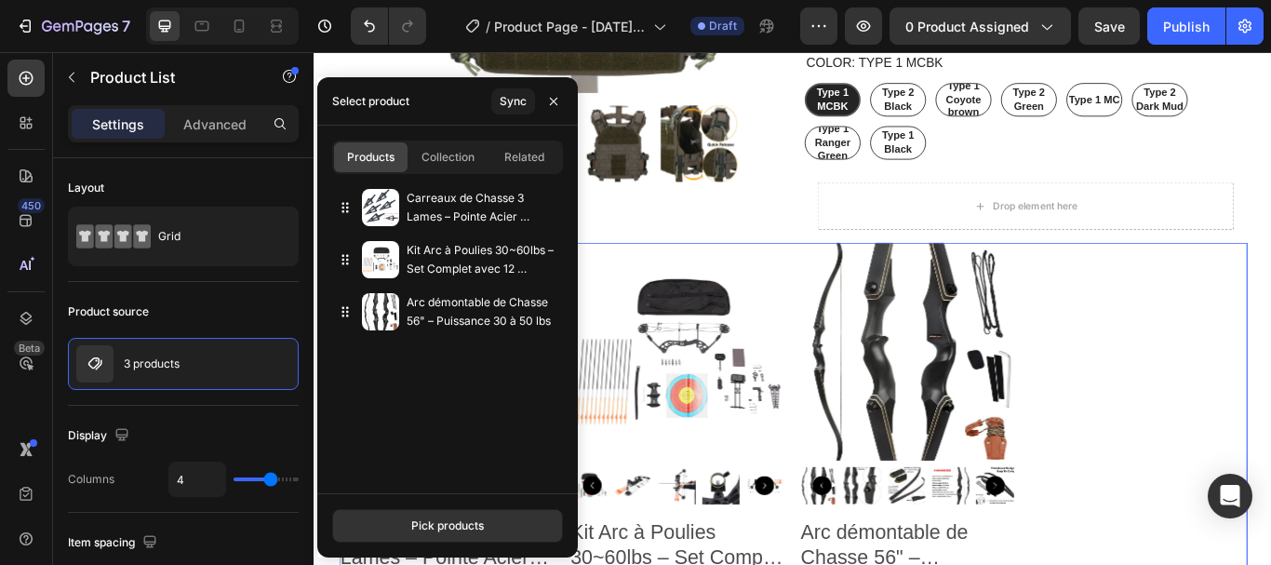
scroll to position [548, 0]
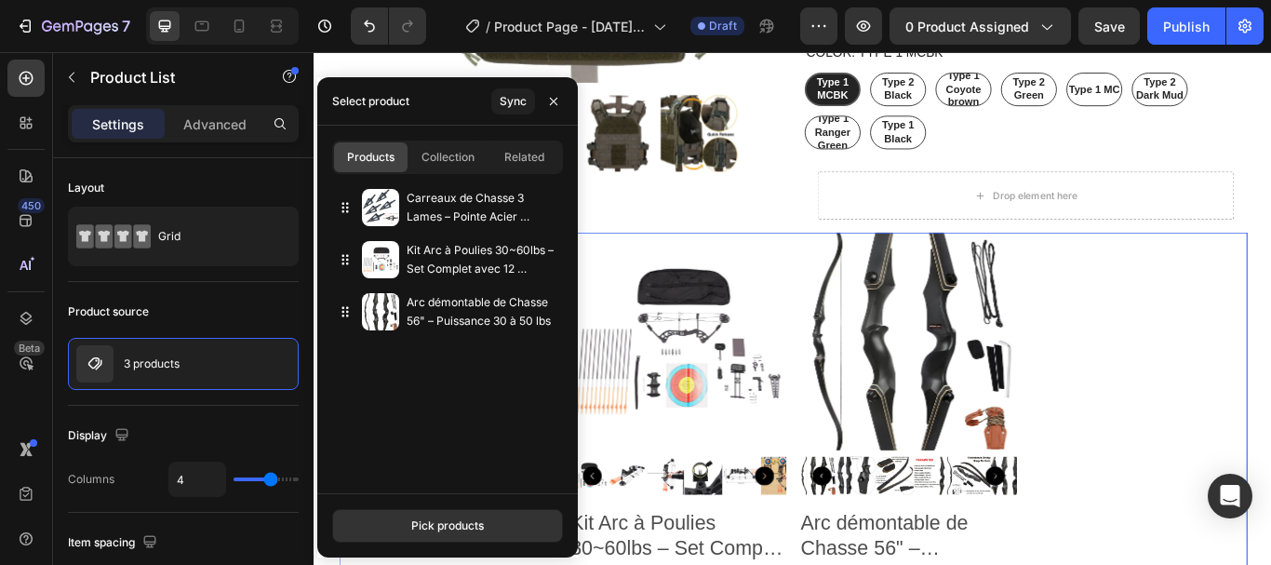
click at [462, 529] on div "Pick products" at bounding box center [447, 525] width 73 height 17
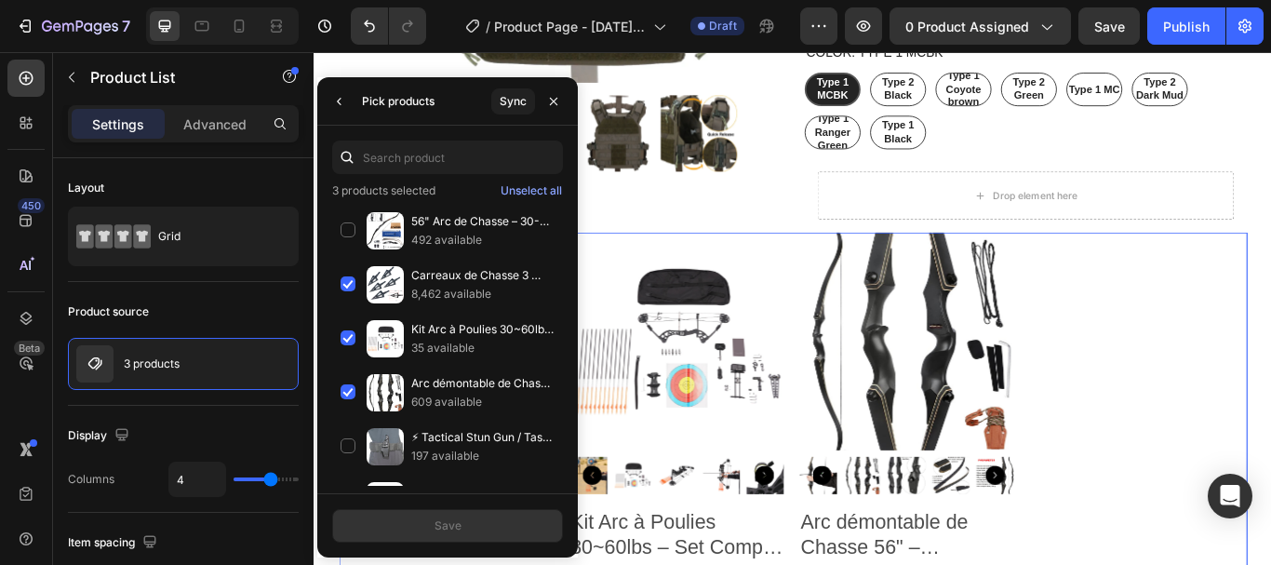
click at [353, 312] on div "Carreaux de Chasse 3 Lames – Pointe Acier Inoxydable 8,462 available" at bounding box center [447, 339] width 231 height 54
click at [351, 366] on div "Kit Arc à Poulies 30~60lbs – Set Complet avec 12 Flèches + 10 Cibles 35 availab…" at bounding box center [447, 393] width 231 height 54
click at [364, 420] on div "Arc démontable de Chasse 56" – Puissance 30 à 50 lbs 609 available" at bounding box center [447, 447] width 231 height 54
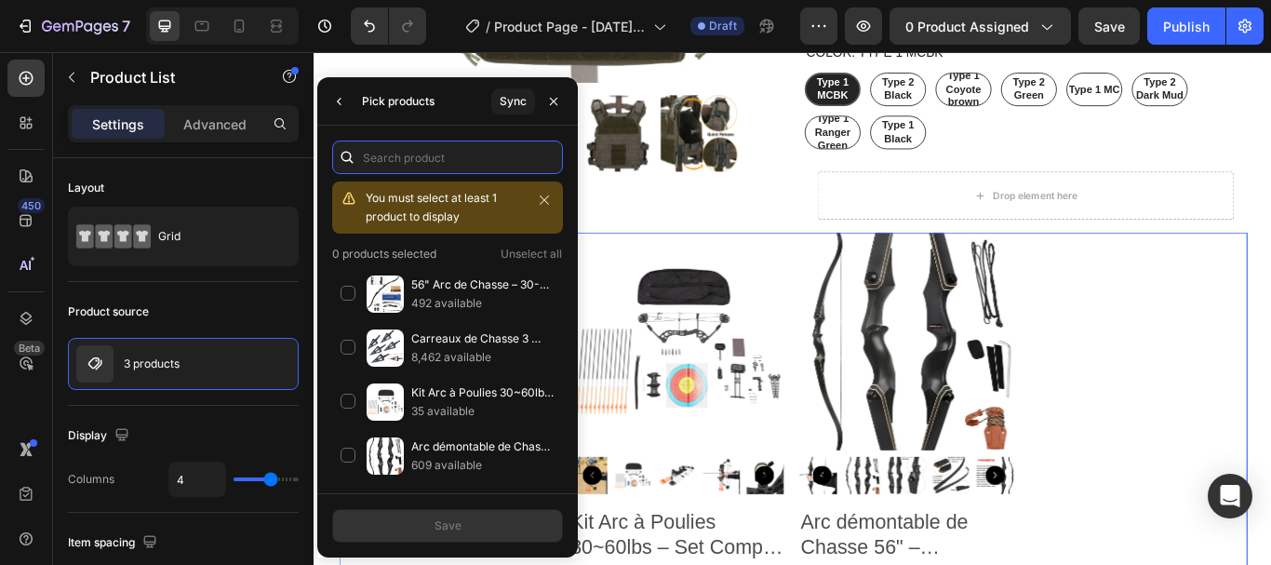
click at [449, 154] on input "text" at bounding box center [447, 158] width 231 height 34
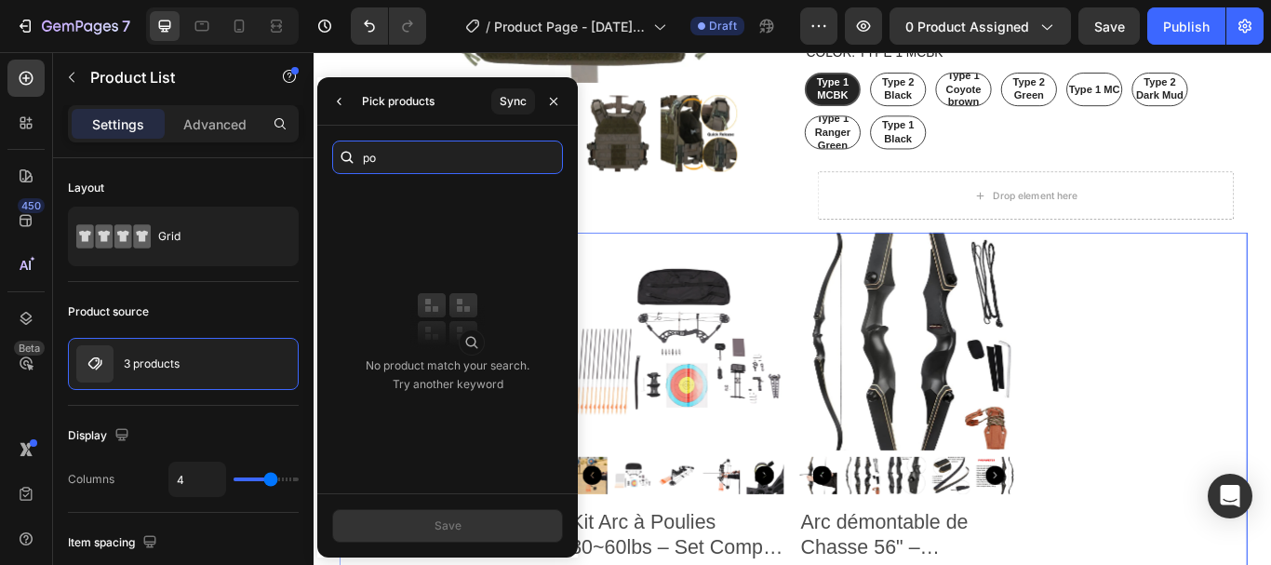
type input "p"
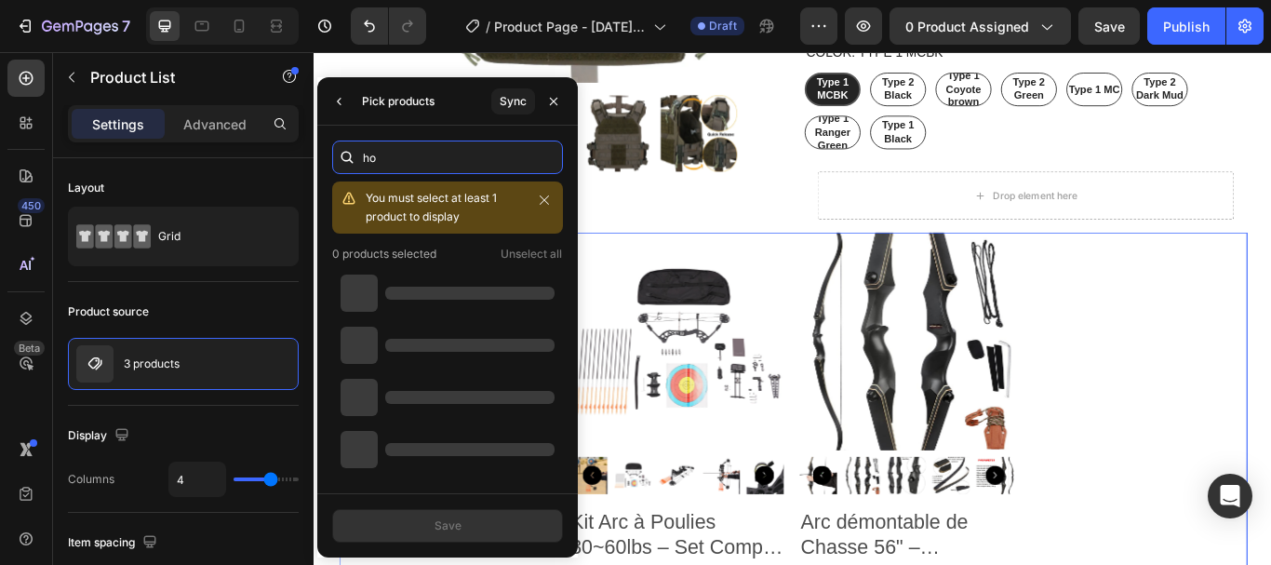
type input "h"
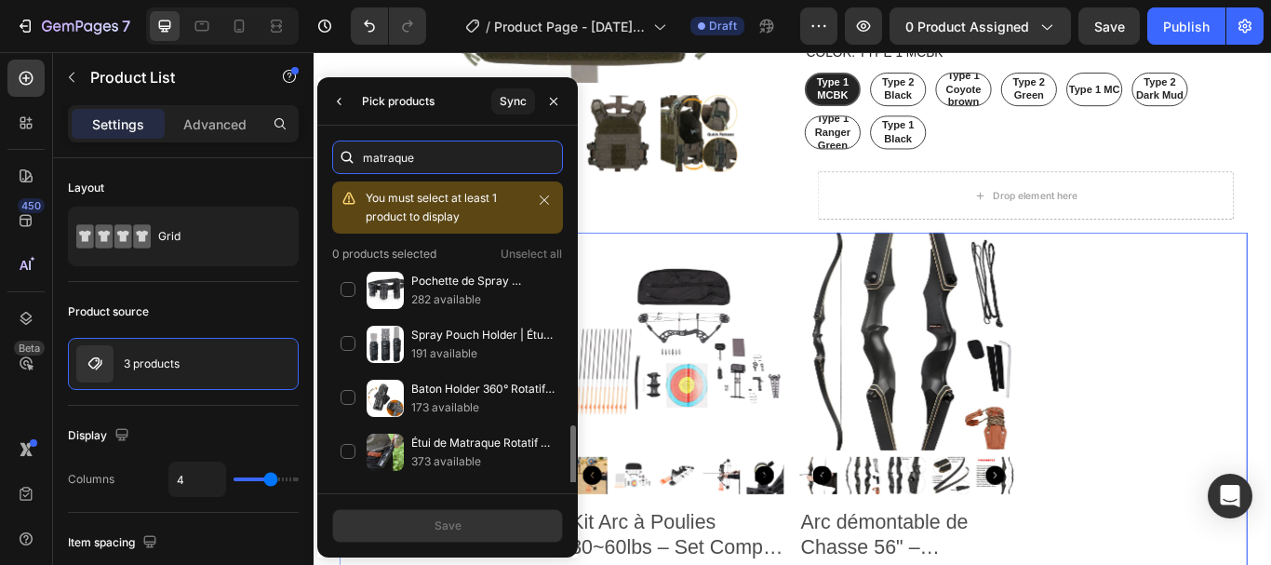
scroll to position [193, 0]
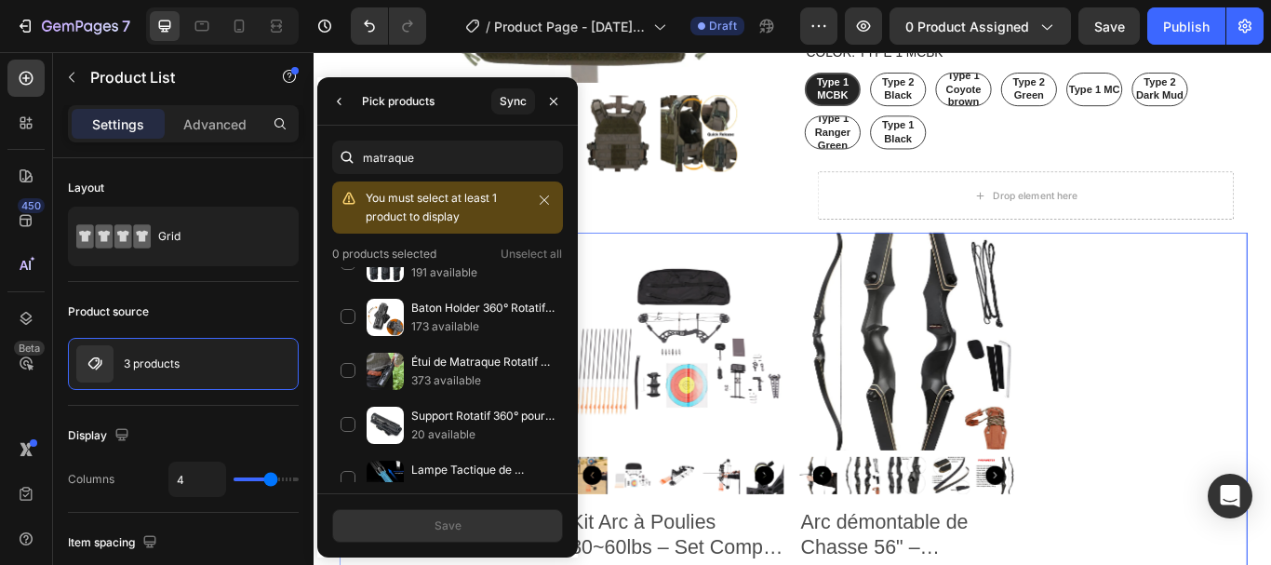
click at [484, 429] on p "20 available" at bounding box center [482, 434] width 143 height 19
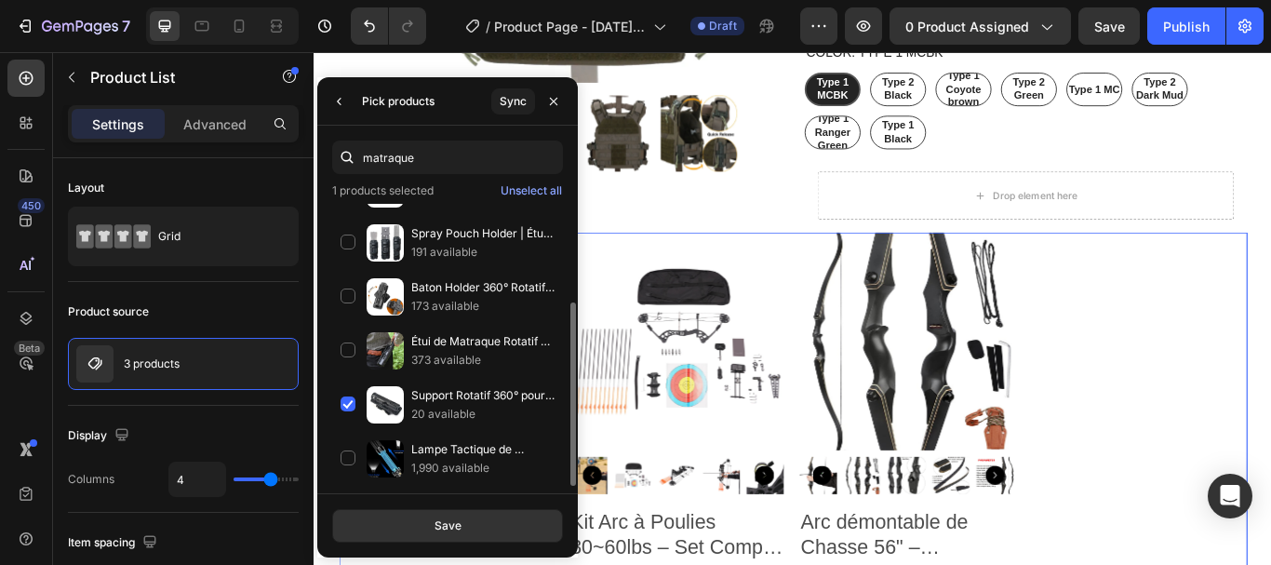
scroll to position [150, 0]
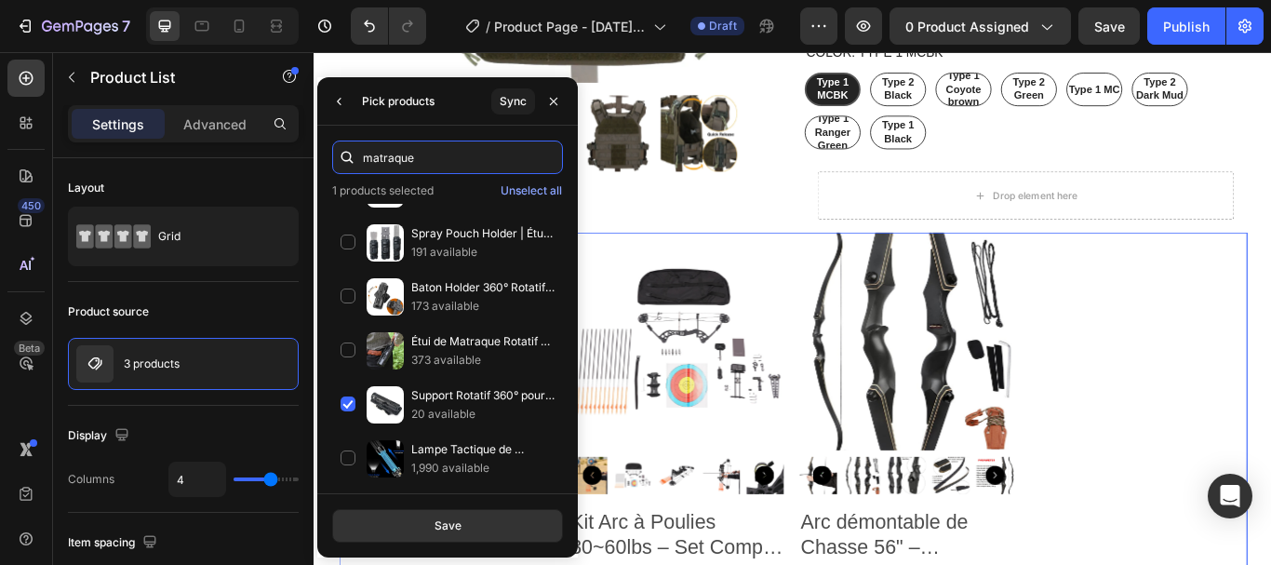
click at [464, 161] on input "matraque" at bounding box center [447, 158] width 231 height 34
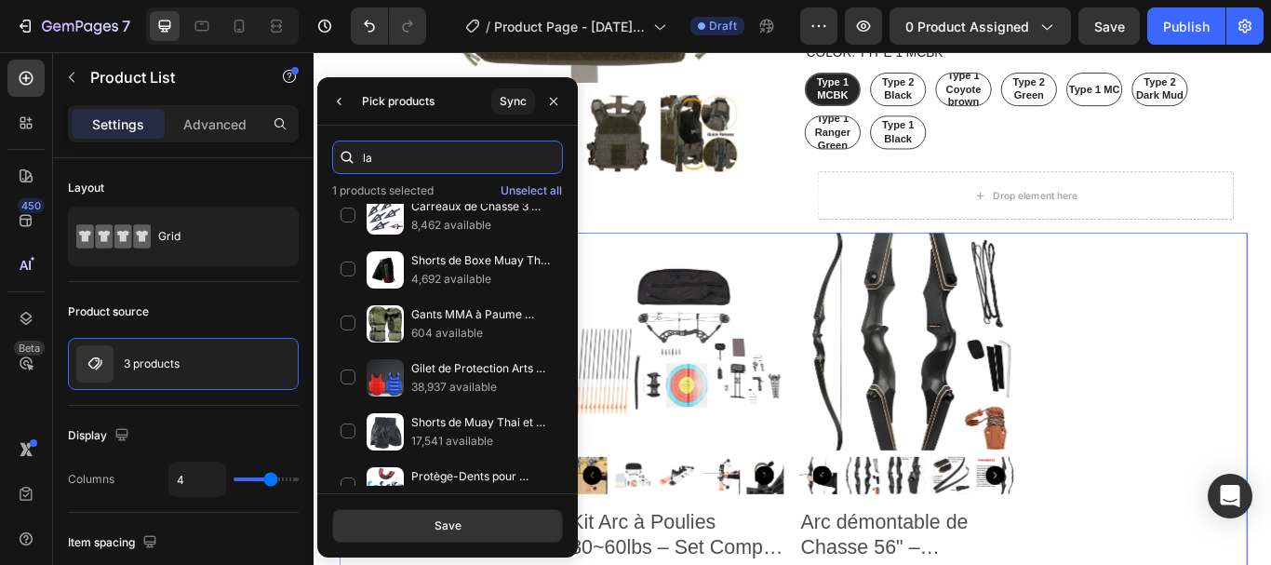
type input "l"
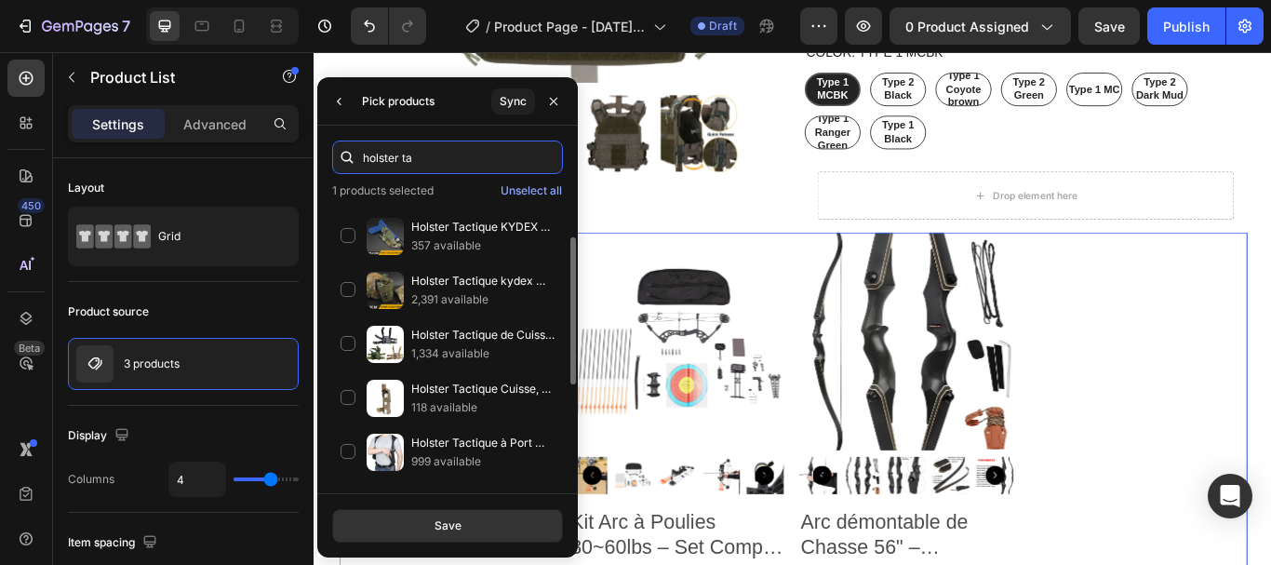
scroll to position [57, 0]
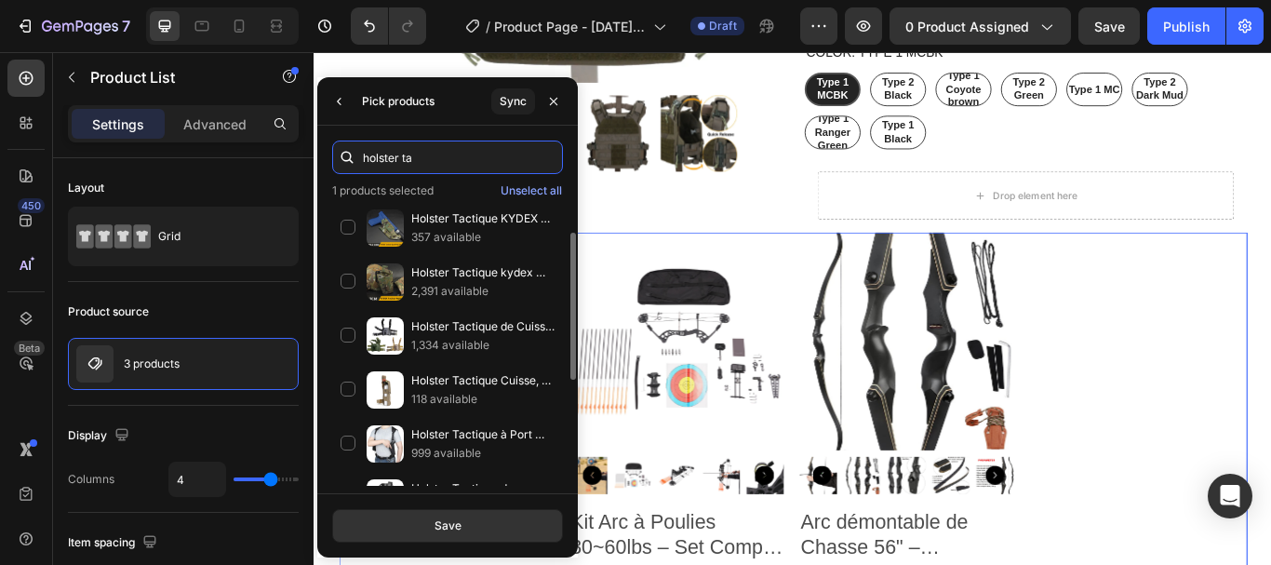
type input "holster ta"
click at [482, 399] on p "118 available" at bounding box center [482, 399] width 143 height 19
click at [446, 158] on input "holster ta" at bounding box center [447, 158] width 231 height 34
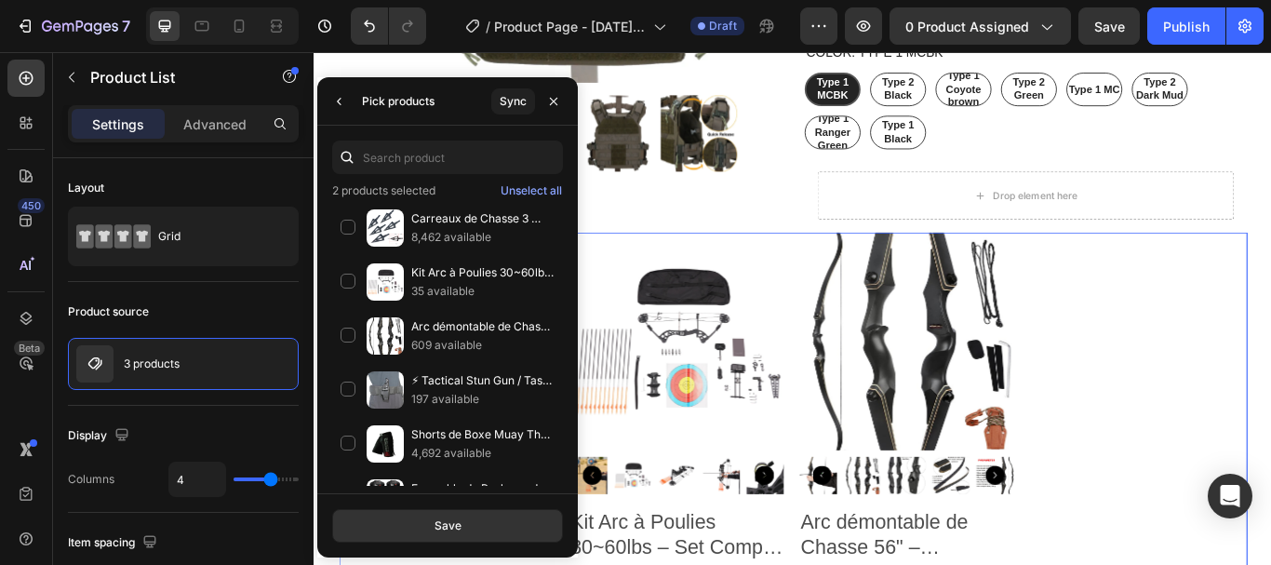
click at [508, 377] on p "⚡ Tactical Stun Gun / Taser Holster – Compatible MOLLE – Pour Taser X26" at bounding box center [482, 380] width 143 height 19
click at [430, 154] on input "text" at bounding box center [447, 158] width 231 height 34
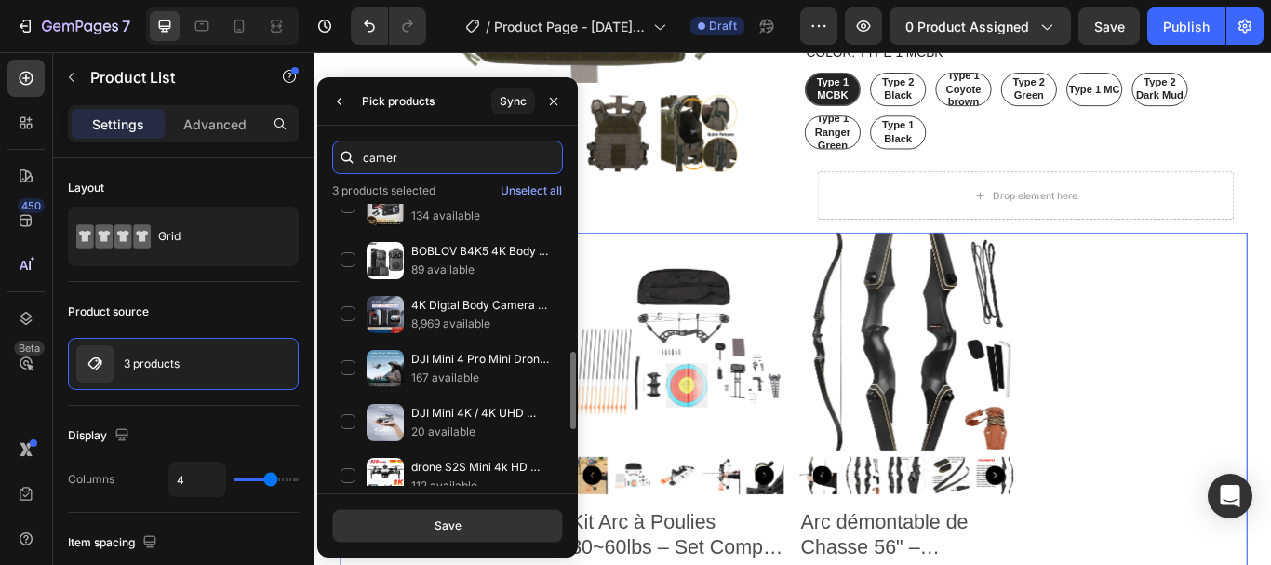
scroll to position [521, 0]
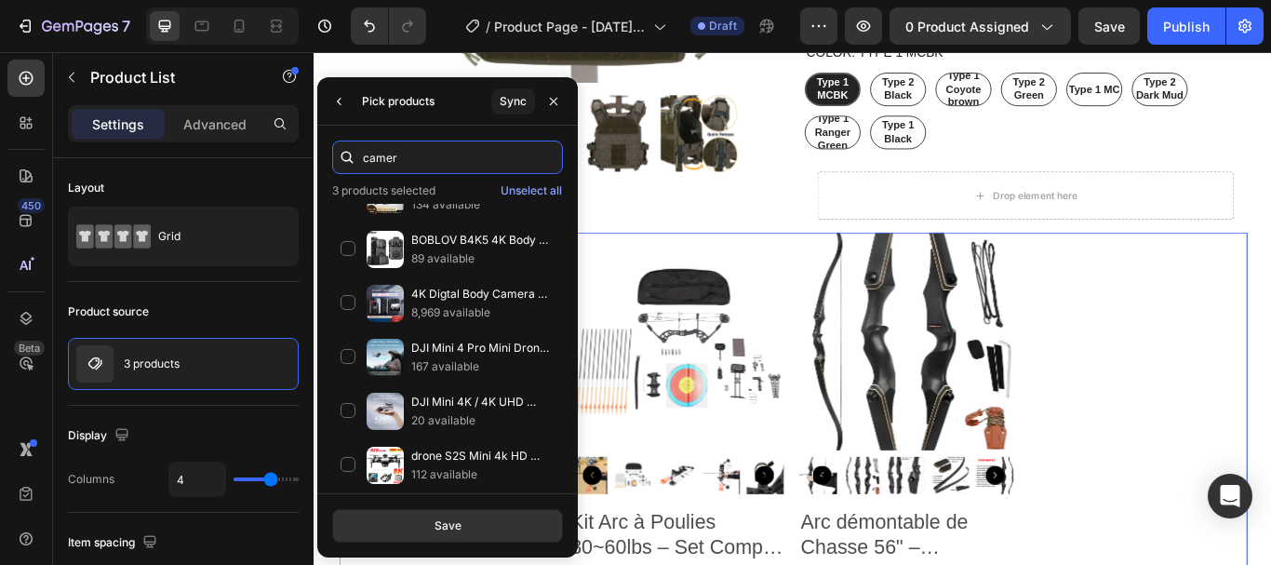
type input "camer"
click at [492, 264] on p "89 available" at bounding box center [482, 258] width 143 height 19
click at [501, 528] on button "Save" at bounding box center [447, 526] width 231 height 34
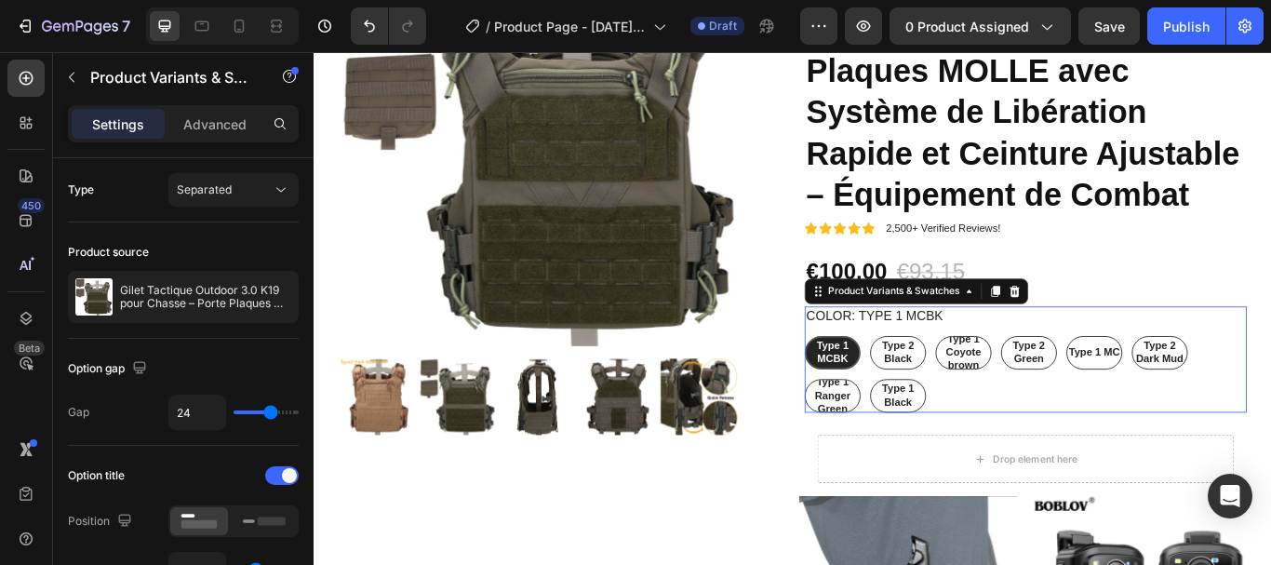
scroll to position [433, 0]
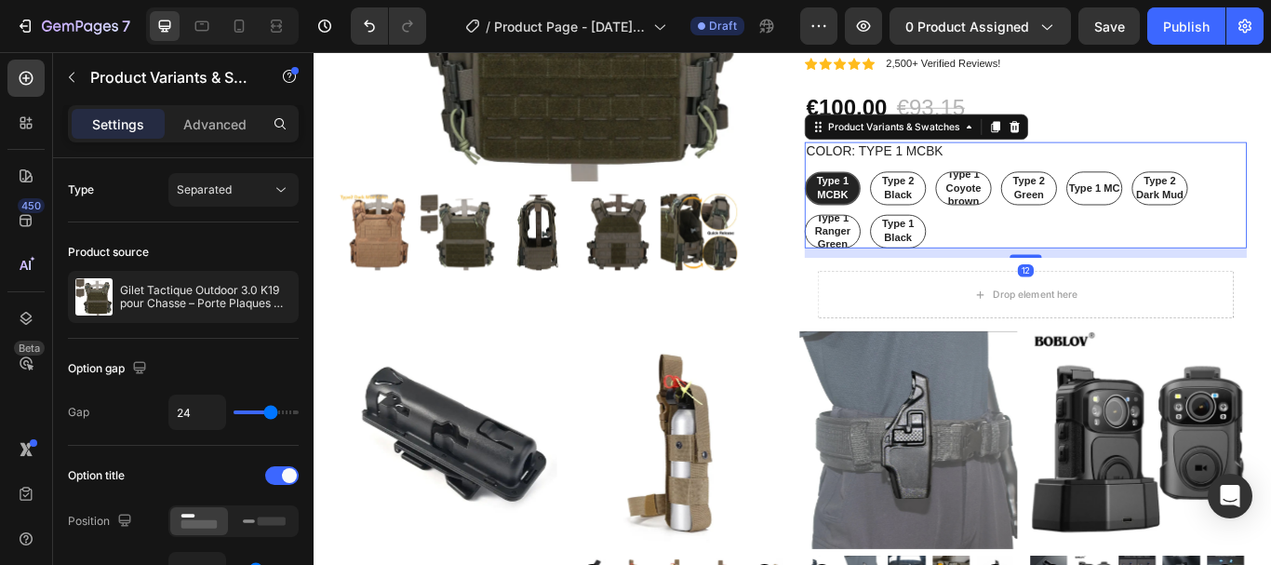
click at [1270, 363] on div "Drop element here" at bounding box center [1144, 335] width 486 height 56
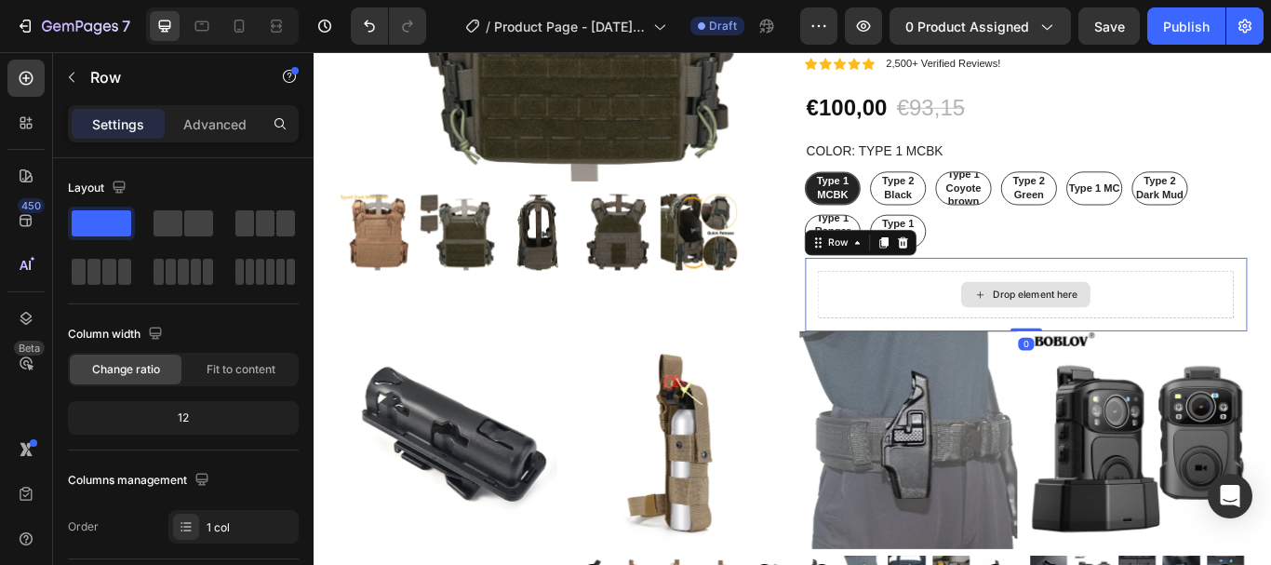
click at [998, 282] on icon at bounding box center [1000, 274] width 15 height 15
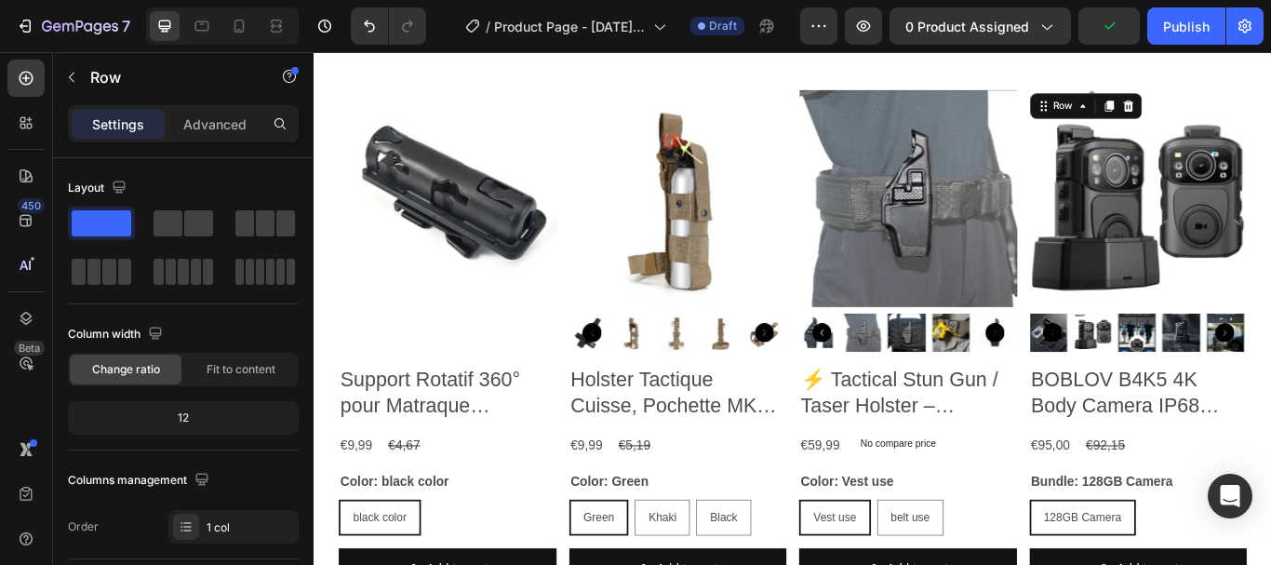
scroll to position [863, 0]
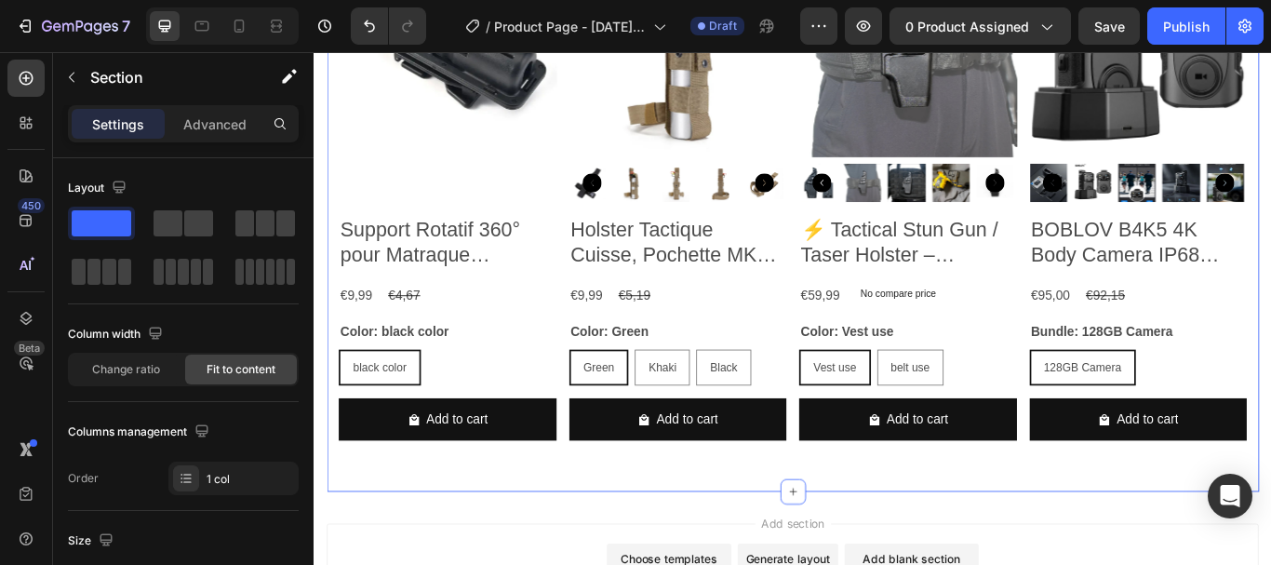
click at [511, 423] on div "black color black color black color" at bounding box center [469, 420] width 254 height 42
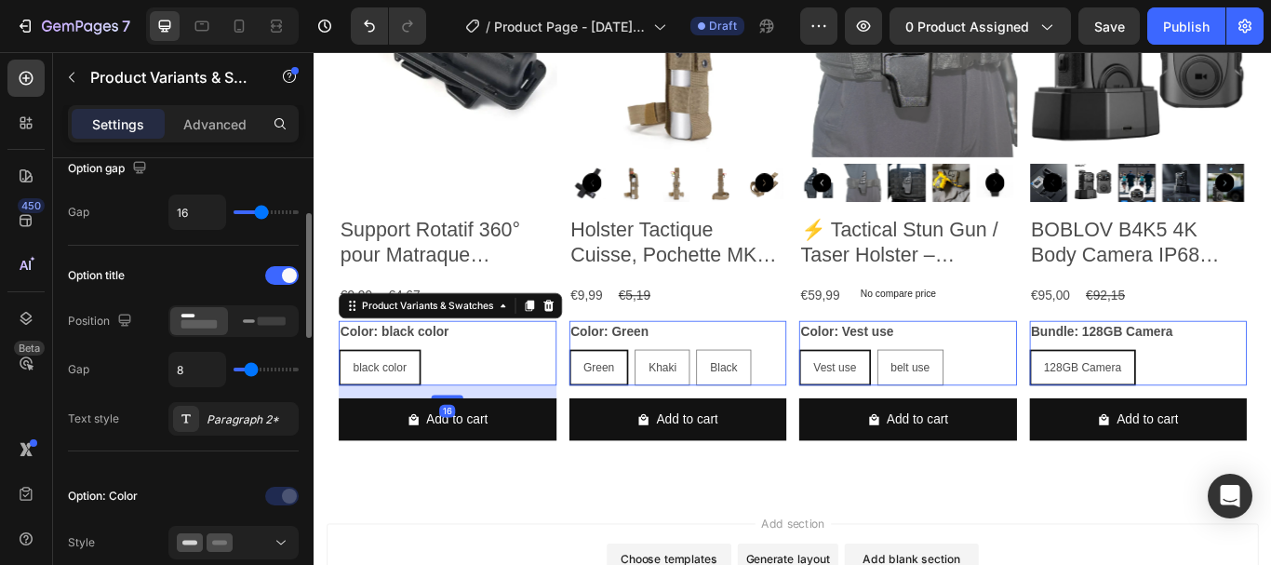
scroll to position [201, 0]
click at [505, 418] on div "black color black color black color" at bounding box center [469, 420] width 254 height 42
click at [480, 452] on div at bounding box center [468, 454] width 37 height 4
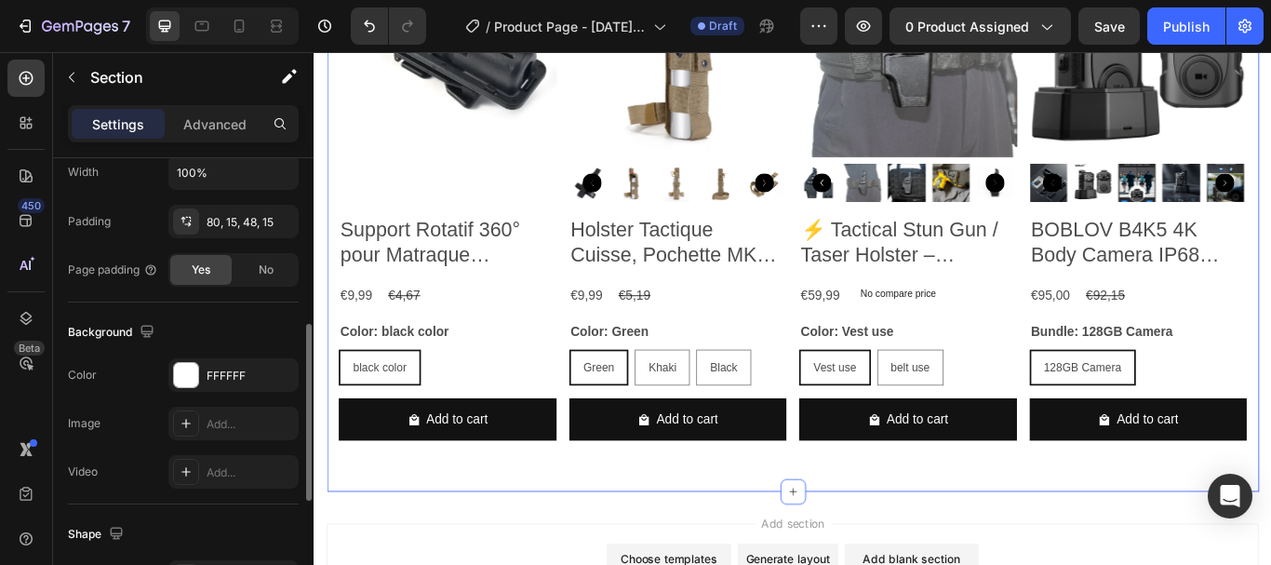
scroll to position [417, 0]
click at [26, 183] on icon at bounding box center [26, 176] width 19 height 19
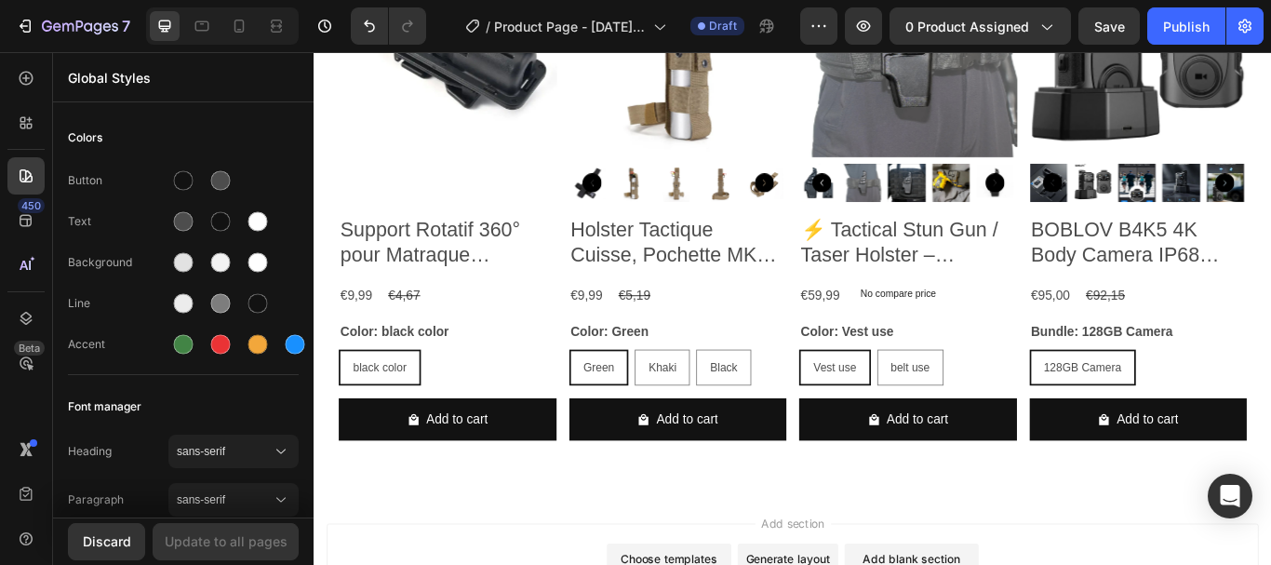
click at [19, 230] on div "450" at bounding box center [25, 220] width 37 height 37
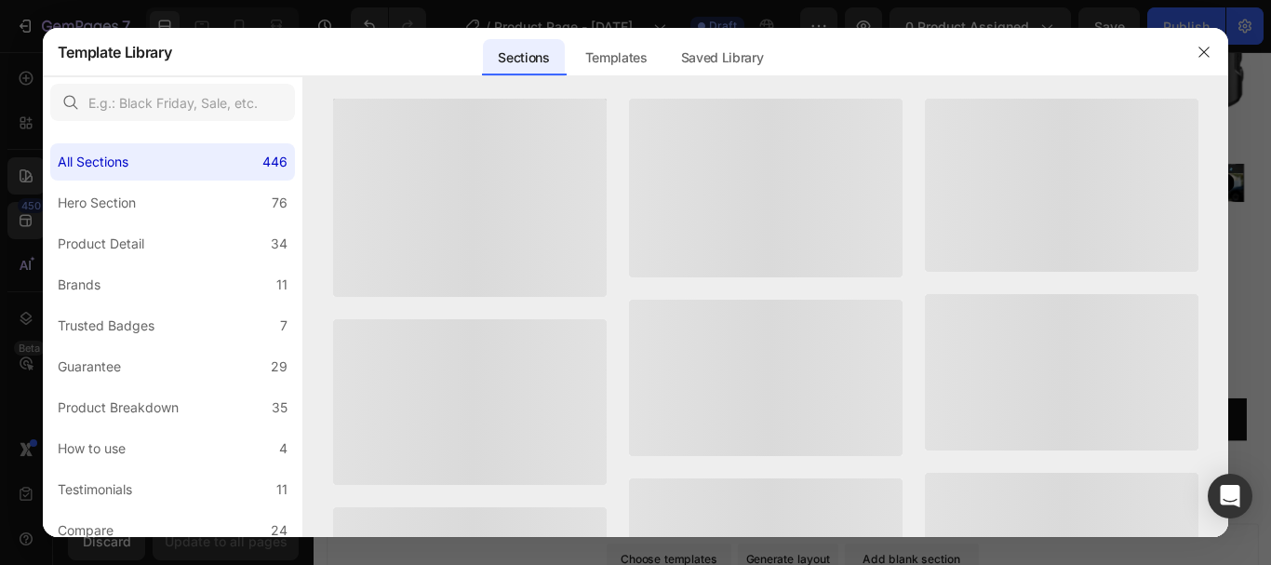
click at [24, 129] on div at bounding box center [635, 282] width 1271 height 565
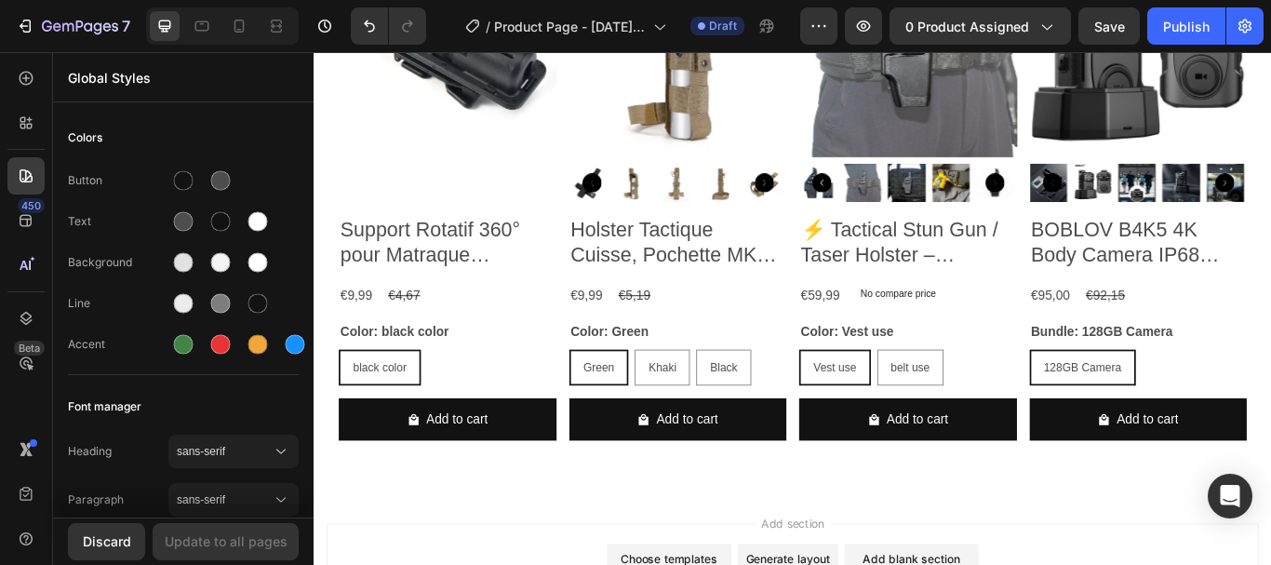
click at [38, 75] on div at bounding box center [25, 78] width 37 height 37
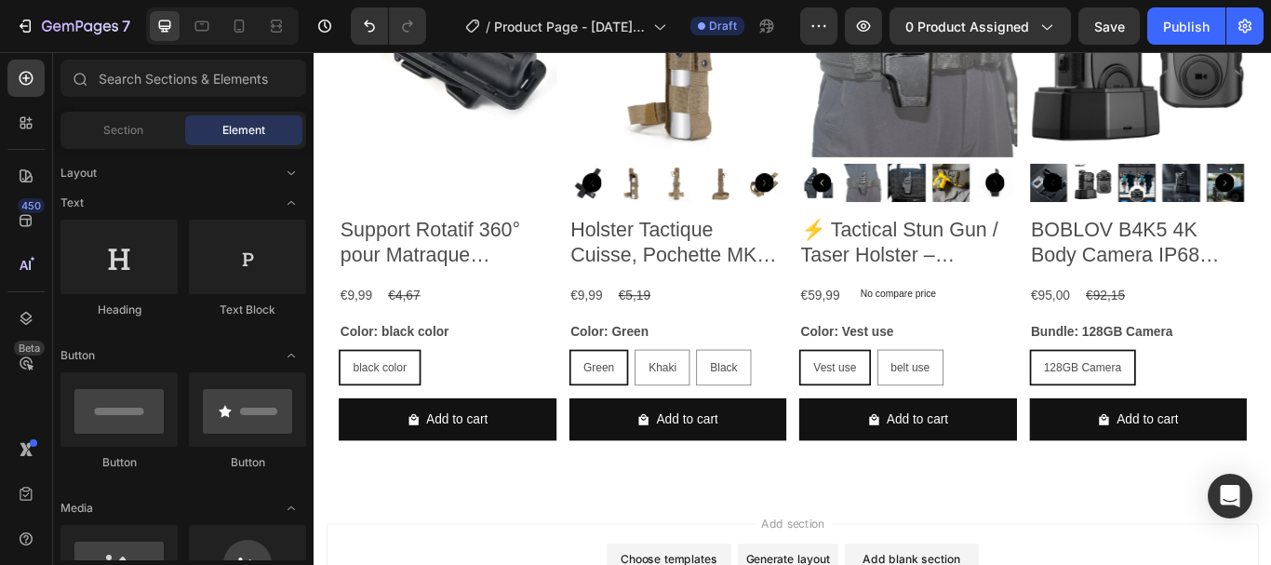
scroll to position [2047, 0]
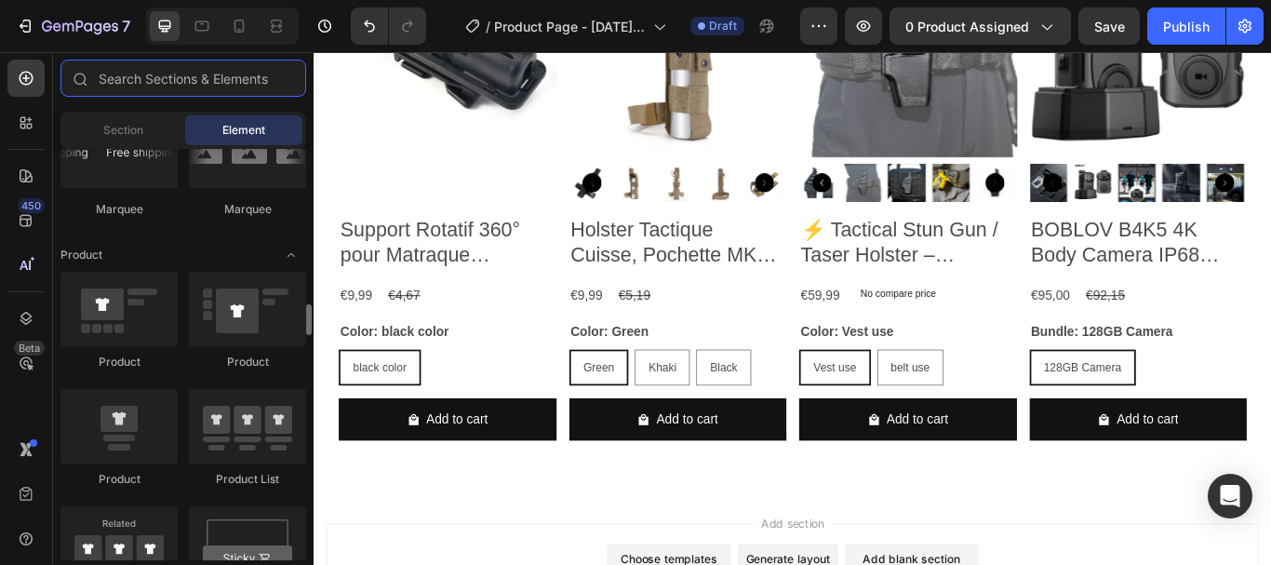
click at [226, 83] on input "text" at bounding box center [183, 78] width 246 height 37
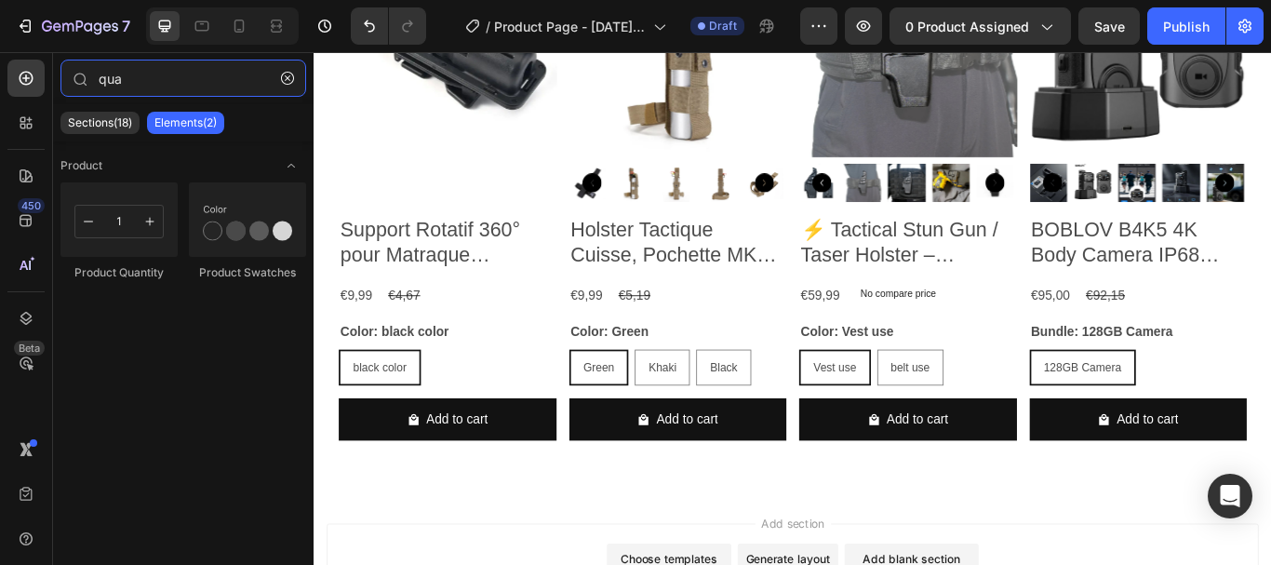
type input "qua"
click at [107, 214] on div at bounding box center [118, 219] width 117 height 74
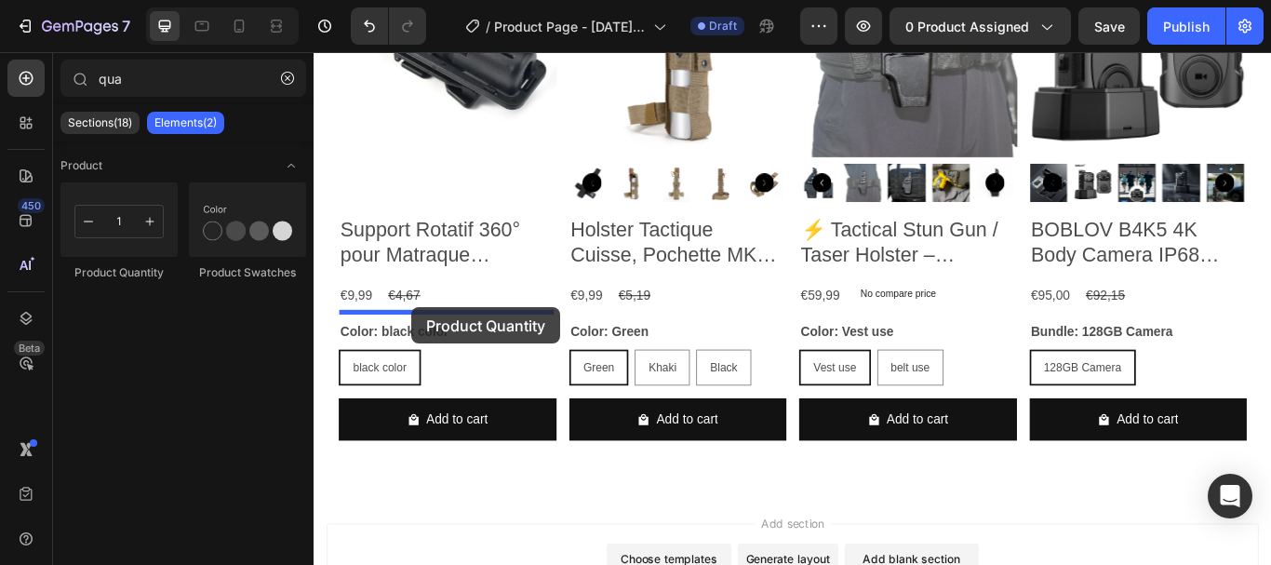
drag, startPoint x: 454, startPoint y: 279, endPoint x: 428, endPoint y: 350, distance: 75.4
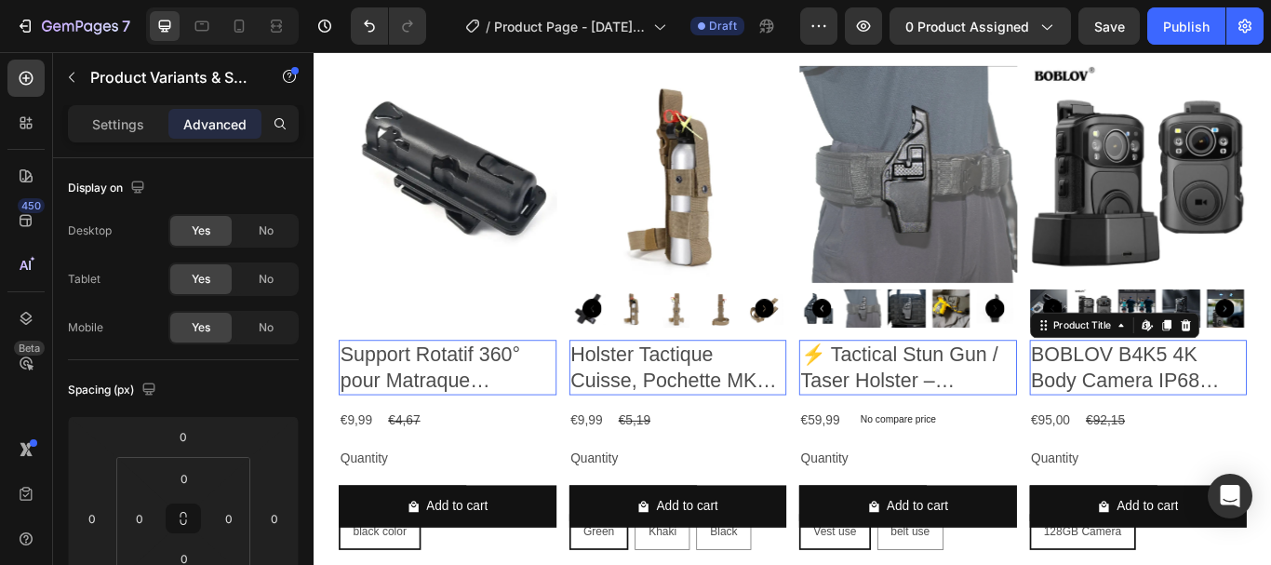
scroll to position [1016, 0]
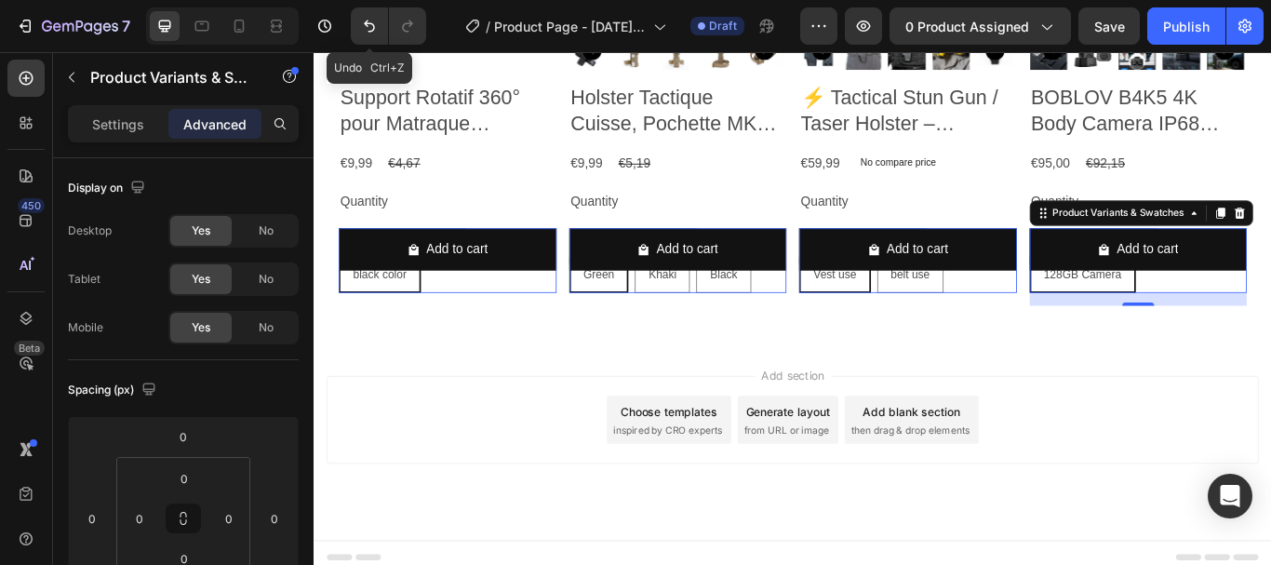
click at [375, 39] on button "Undo/Redo" at bounding box center [369, 25] width 37 height 37
click at [396, 33] on button "Undo/Redo" at bounding box center [407, 25] width 37 height 37
click at [362, 24] on icon "Undo/Redo" at bounding box center [369, 26] width 19 height 19
click at [373, 20] on icon "Undo/Redo" at bounding box center [369, 26] width 19 height 19
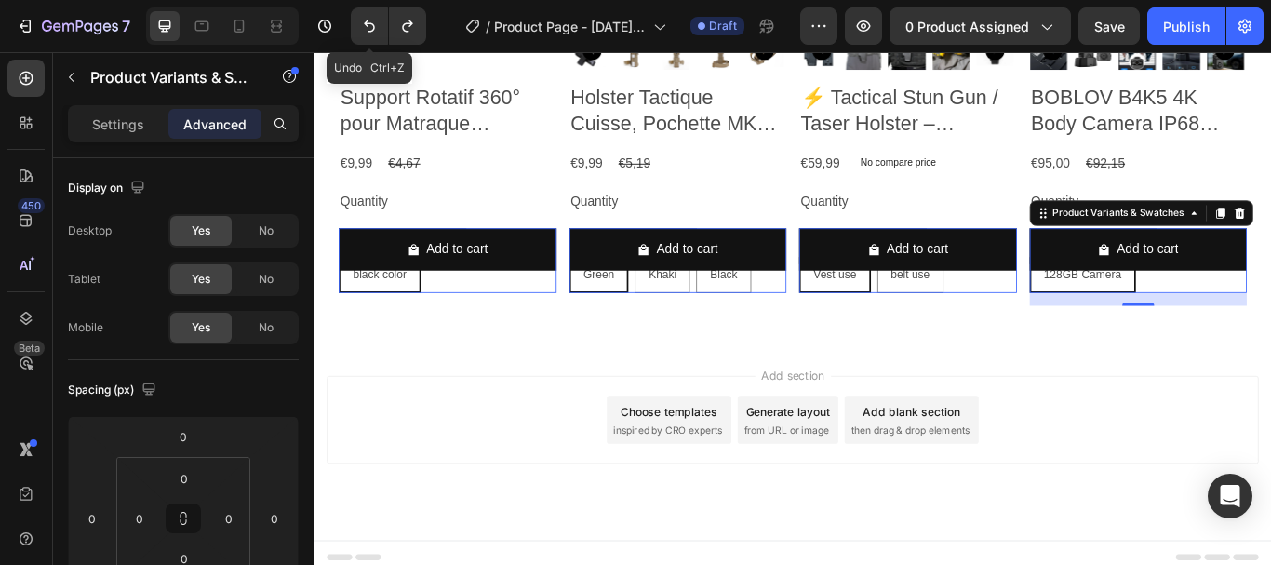
click at [373, 20] on icon "Undo/Redo" at bounding box center [369, 26] width 19 height 19
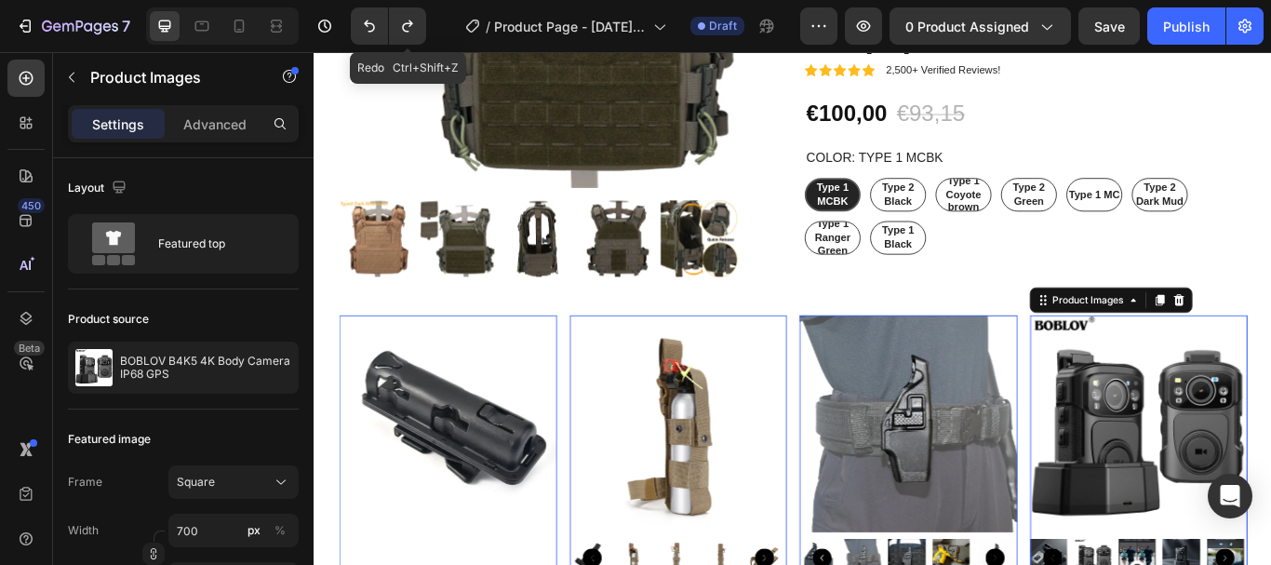
scroll to position [424, 0]
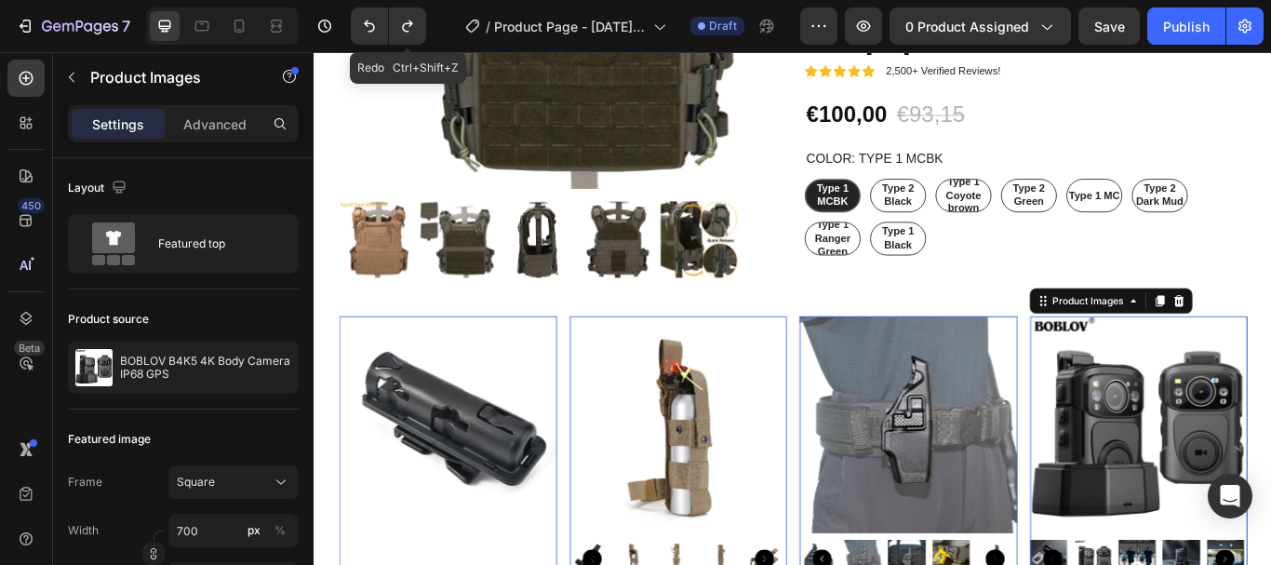
click at [1049, 25] on icon "button" at bounding box center [1046, 26] width 19 height 19
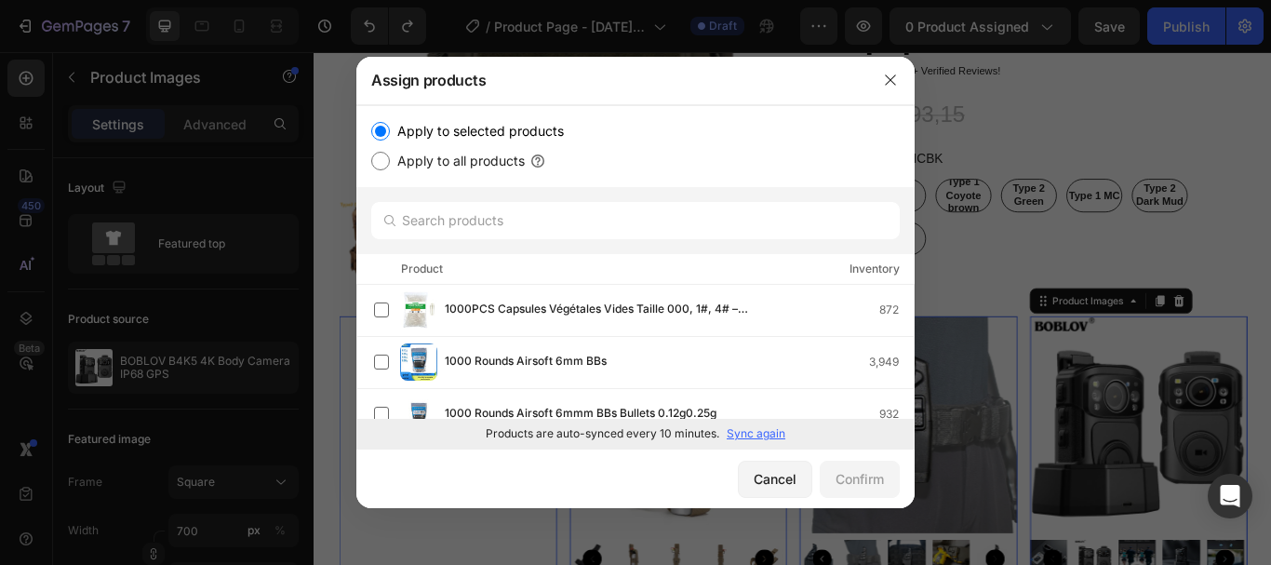
click at [1041, 21] on div at bounding box center [635, 282] width 1271 height 565
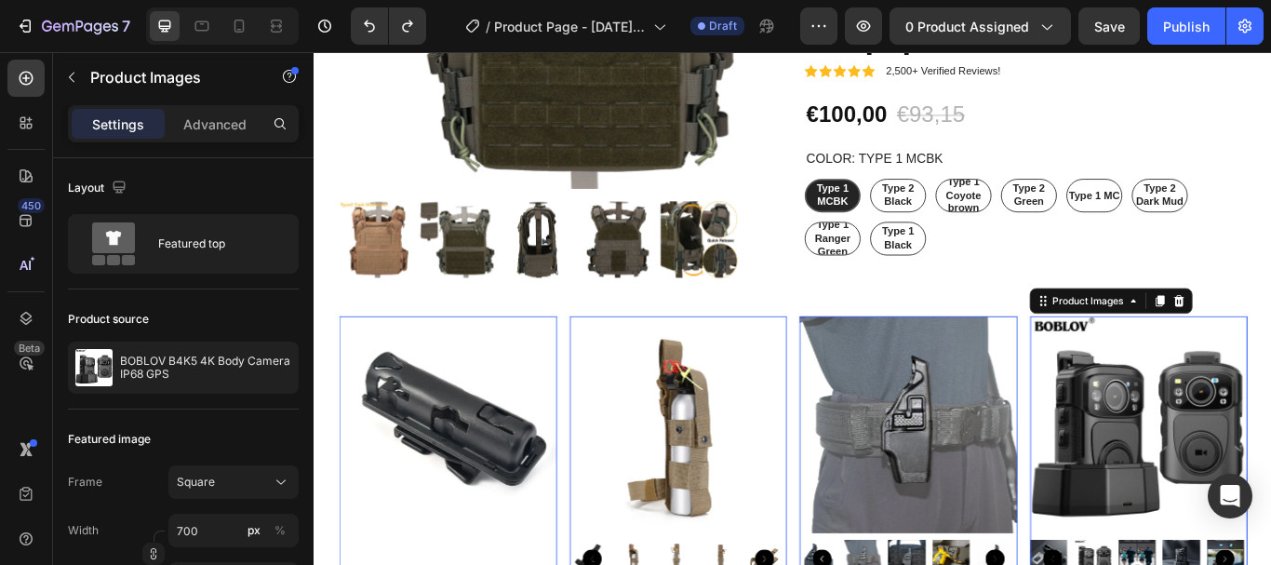
click at [1102, 28] on span "Save" at bounding box center [1109, 27] width 31 height 16
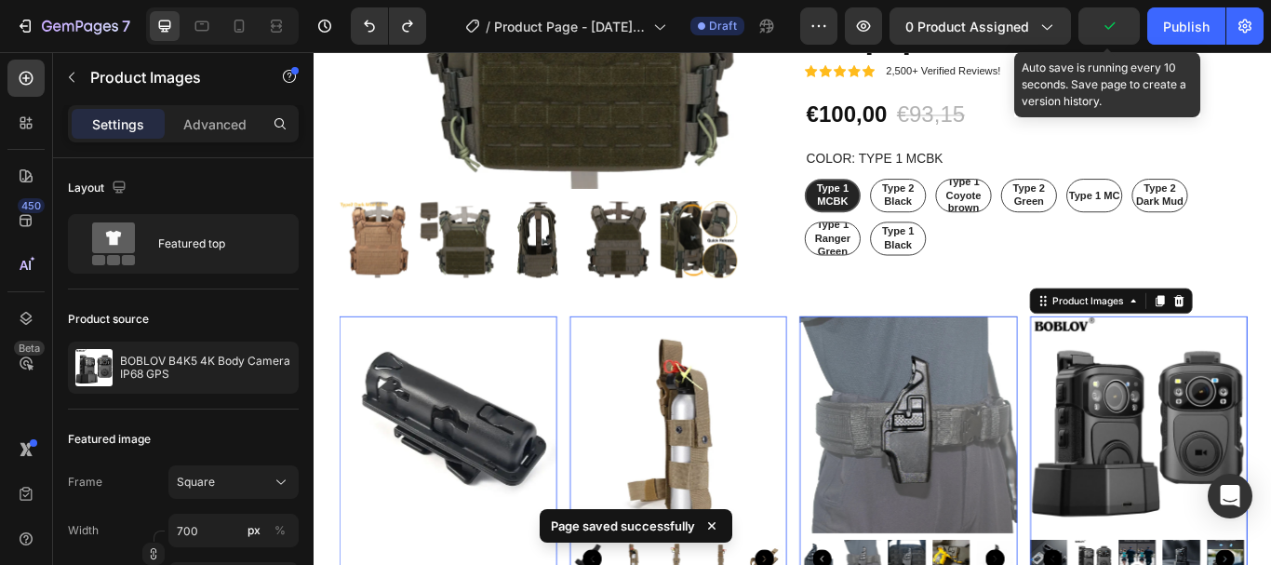
click at [865, 34] on icon "button" at bounding box center [863, 26] width 19 height 19
